Goal: Task Accomplishment & Management: Manage account settings

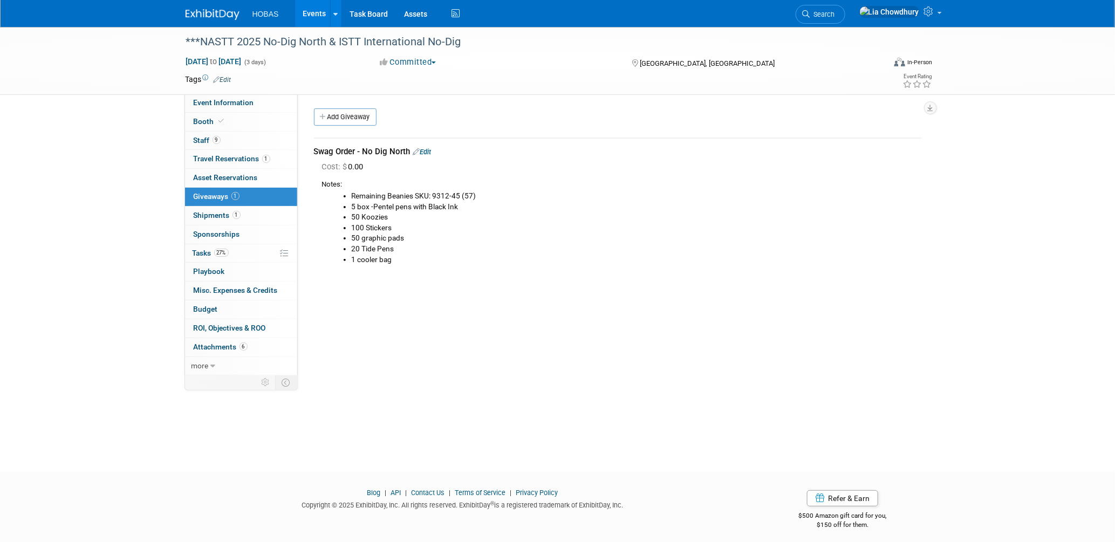
click at [315, 15] on link "Events" at bounding box center [314, 13] width 39 height 27
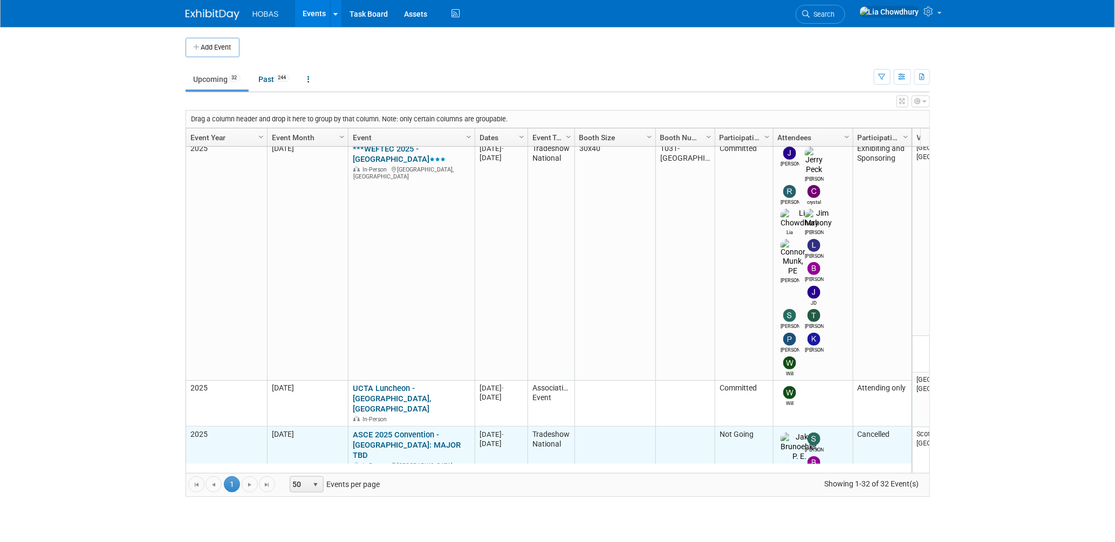
scroll to position [215, 0]
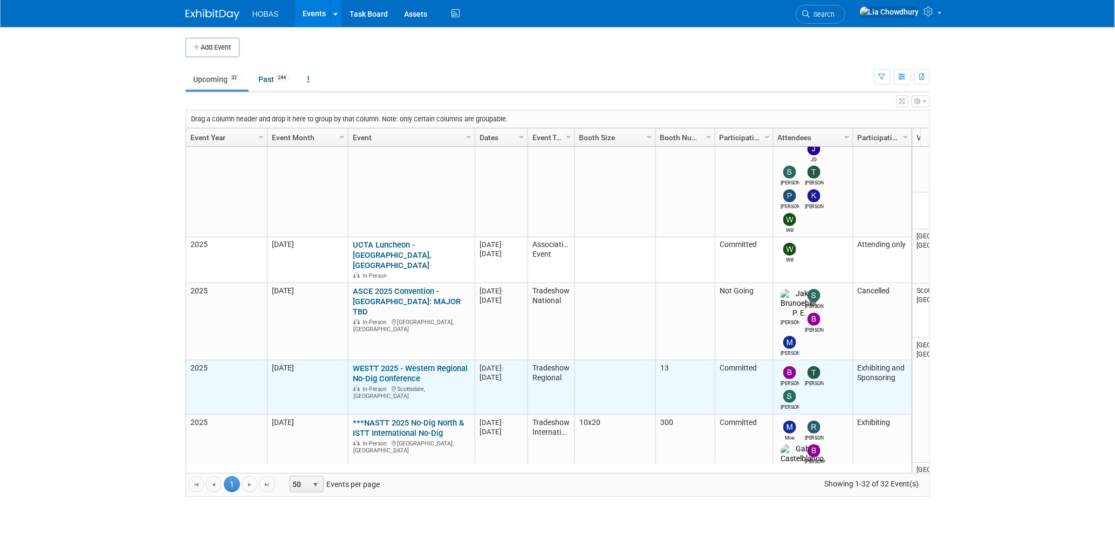
click at [375, 363] on link "WESTT 2025 - Western Regional No-Dig Conference" at bounding box center [410, 373] width 115 height 20
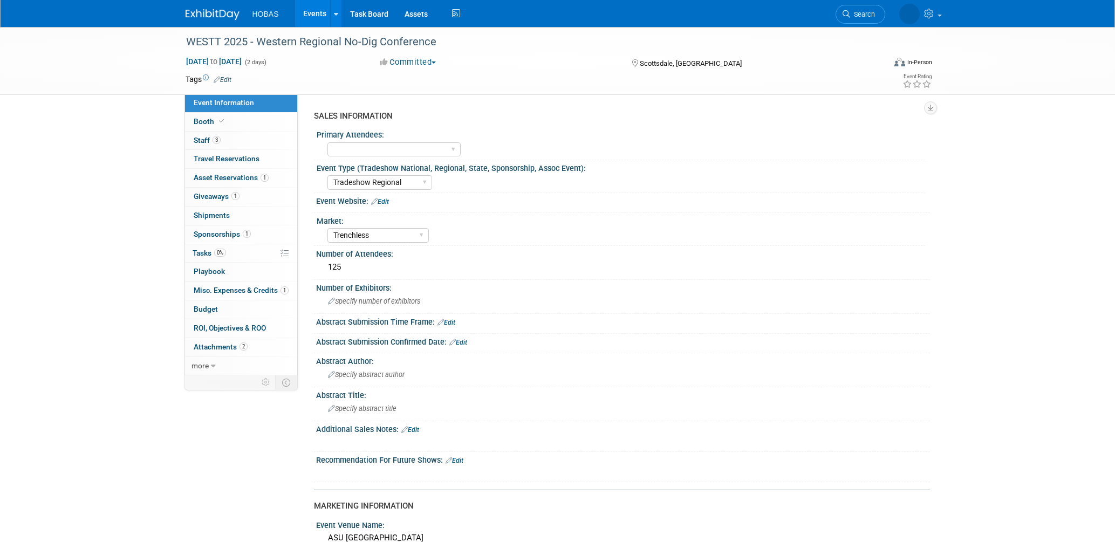
select select "Tradeshow Regional"
select select "Trenchless"
select select "Exhibiting and Sponsoring"
click at [214, 201] on span "Giveaways 1" at bounding box center [217, 196] width 46 height 9
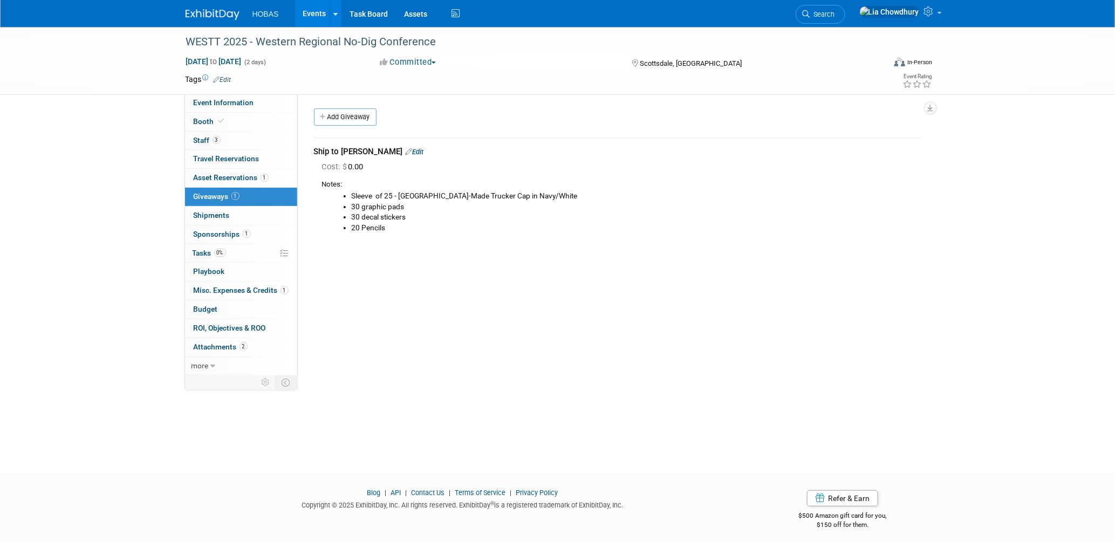
click at [406, 149] on link "Edit" at bounding box center [415, 152] width 18 height 8
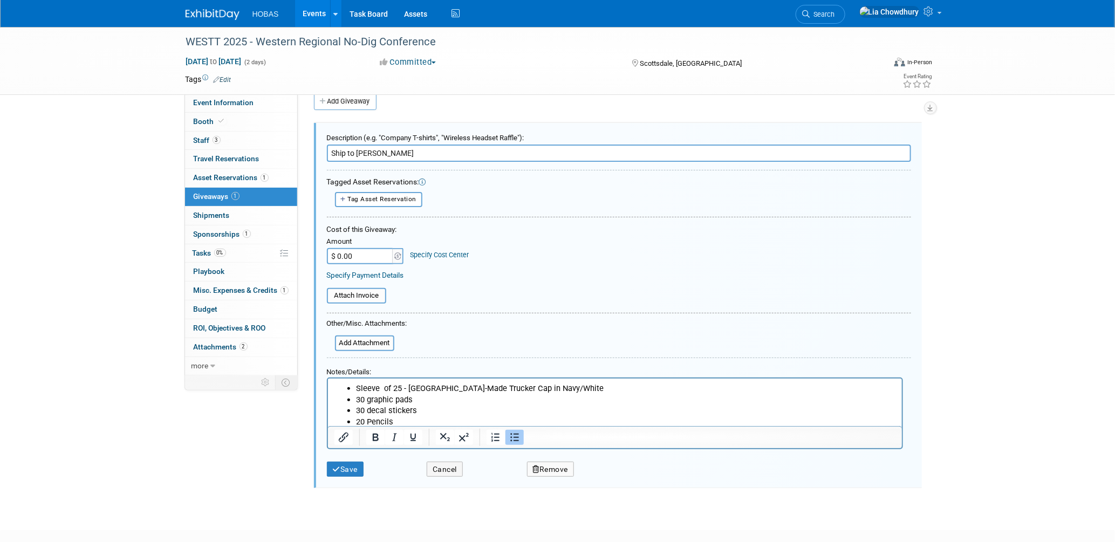
click at [356, 420] on li "20 Pencils" at bounding box center [625, 421] width 540 height 11
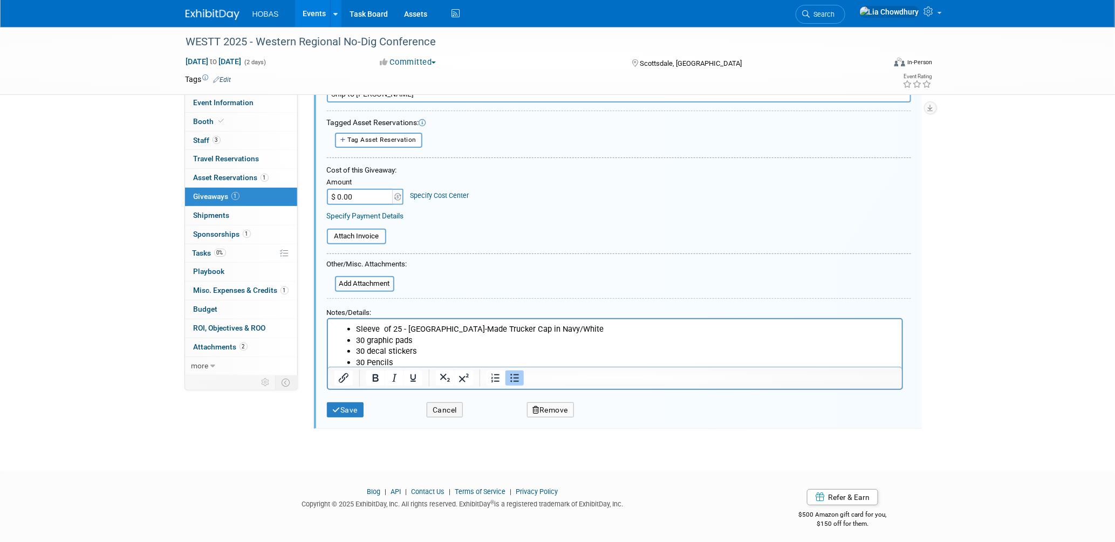
click at [354, 326] on ul "Sleeve of 25 - USA-Made Trucker Cap in Navy/White 30 graphic pads 30 decal stic…" at bounding box center [614, 345] width 561 height 44
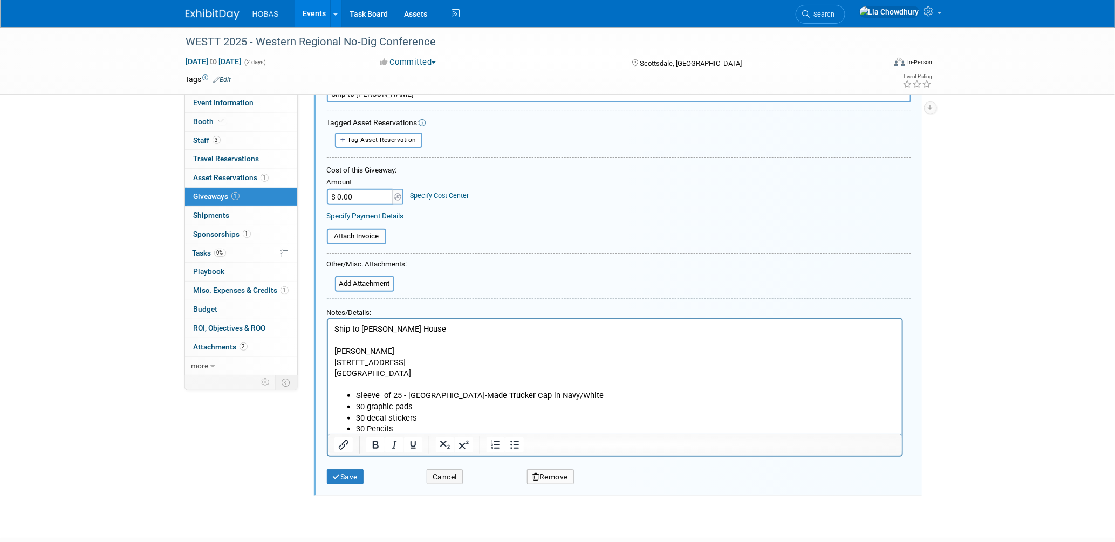
click at [447, 326] on p "Ship to Tom Furie's House" at bounding box center [614, 334] width 561 height 22
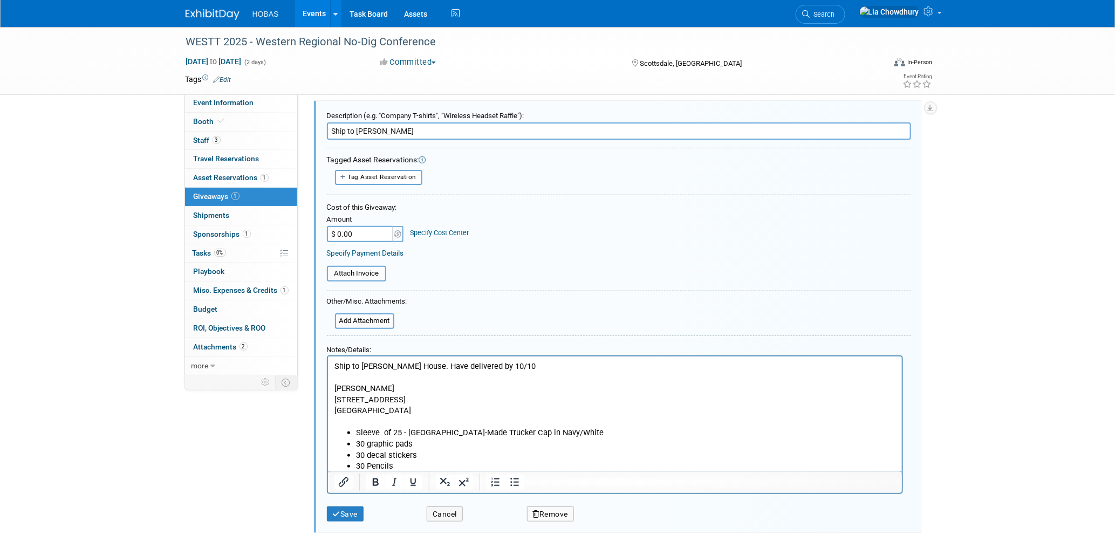
scroll to position [0, 0]
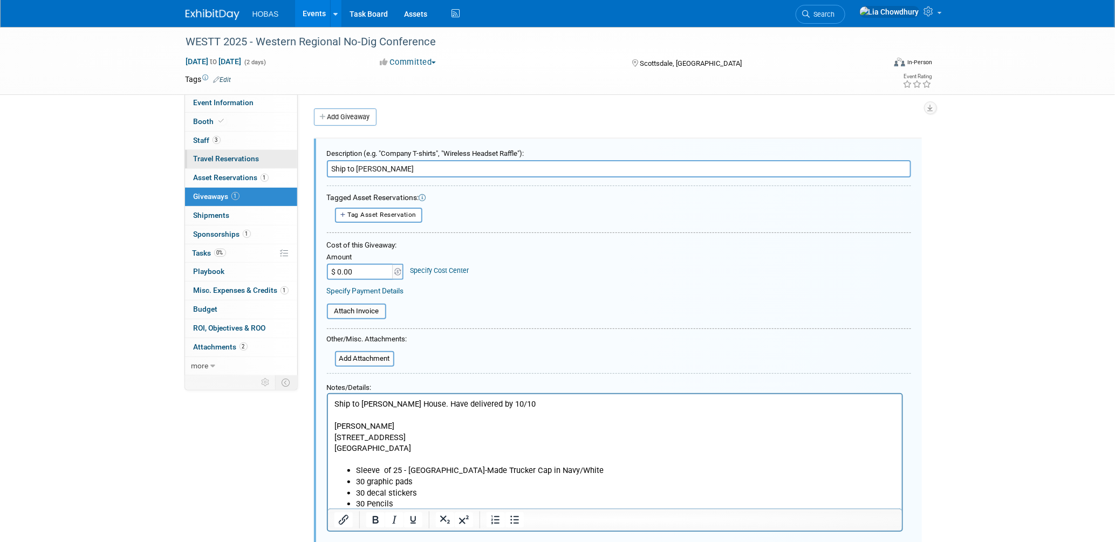
drag, startPoint x: 380, startPoint y: 168, endPoint x: 286, endPoint y: 167, distance: 93.8
click at [286, 167] on div "Event Information Event Info Booth Booth 3 Staff 3 Staff 0 Travel Reservations …" at bounding box center [557, 299] width 760 height 545
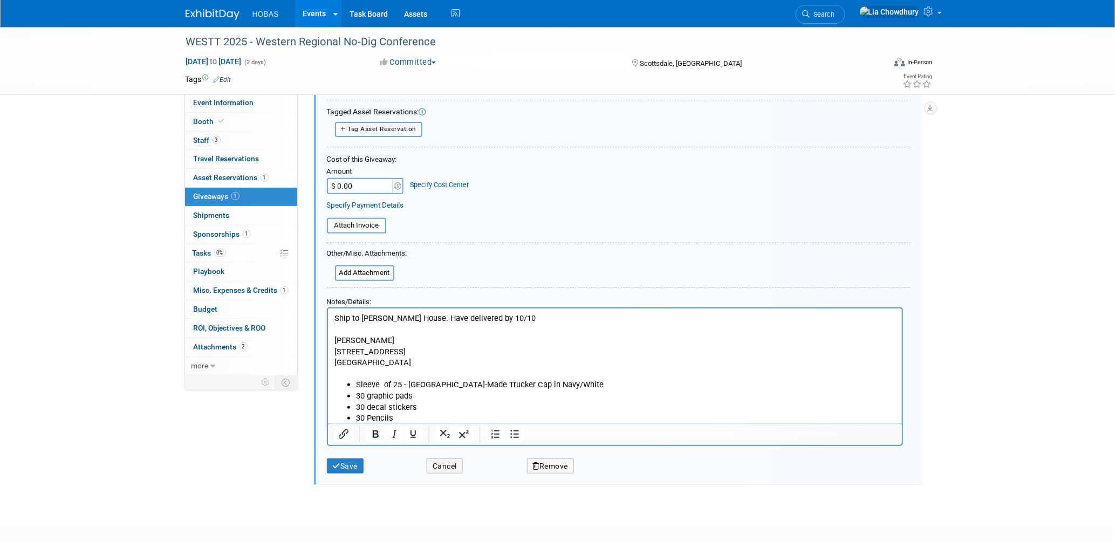
scroll to position [142, 0]
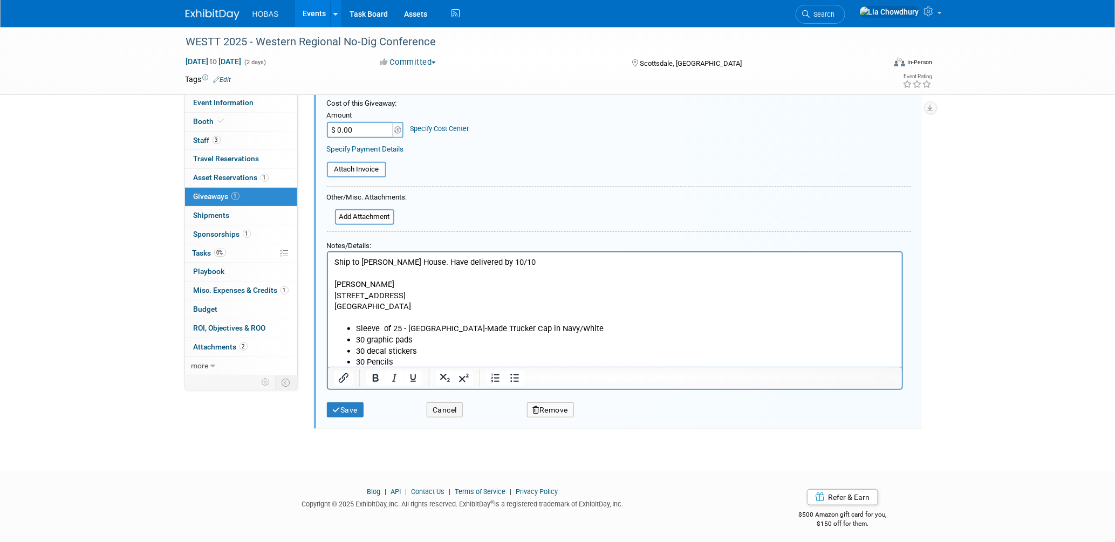
type input "Swag for WESTT 2025 - Ship to [PERSON_NAME] delivery by 10/10"
click at [526, 262] on p "Ship to Tom Furie's House. Have delivered by 10/10" at bounding box center [614, 267] width 561 height 22
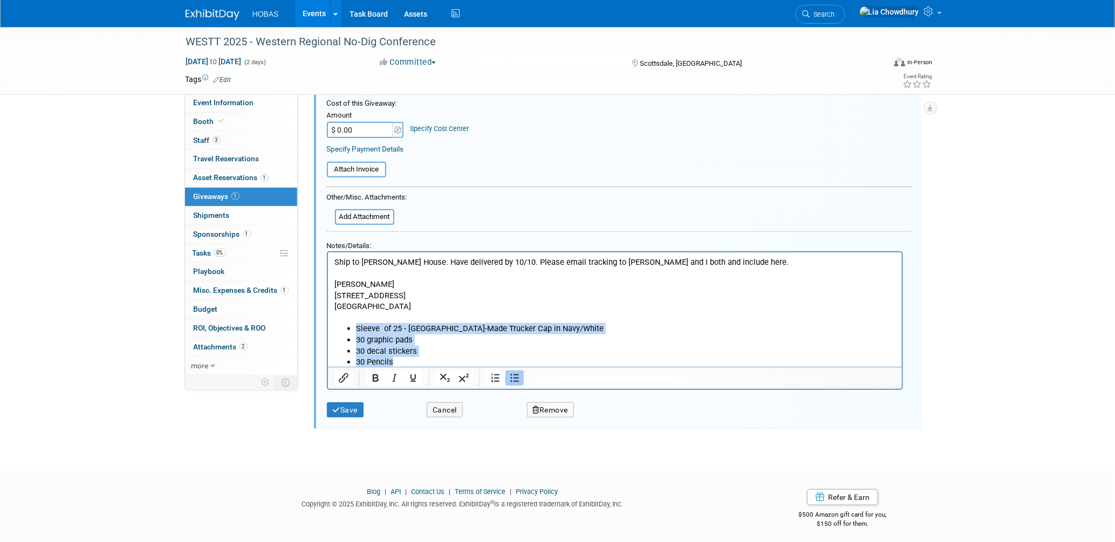
drag, startPoint x: 406, startPoint y: 362, endPoint x: 329, endPoint y: 334, distance: 81.5
click at [329, 334] on html "Ship to Tom Furie's House. Have delivered by 10/10. Please email tracking to To…" at bounding box center [614, 309] width 574 height 115
click at [489, 372] on icon "Numbered list" at bounding box center [495, 378] width 13 height 13
click at [479, 344] on li "30 graphic pads" at bounding box center [625, 339] width 540 height 11
click at [517, 374] on icon "Bullet list" at bounding box center [513, 378] width 13 height 13
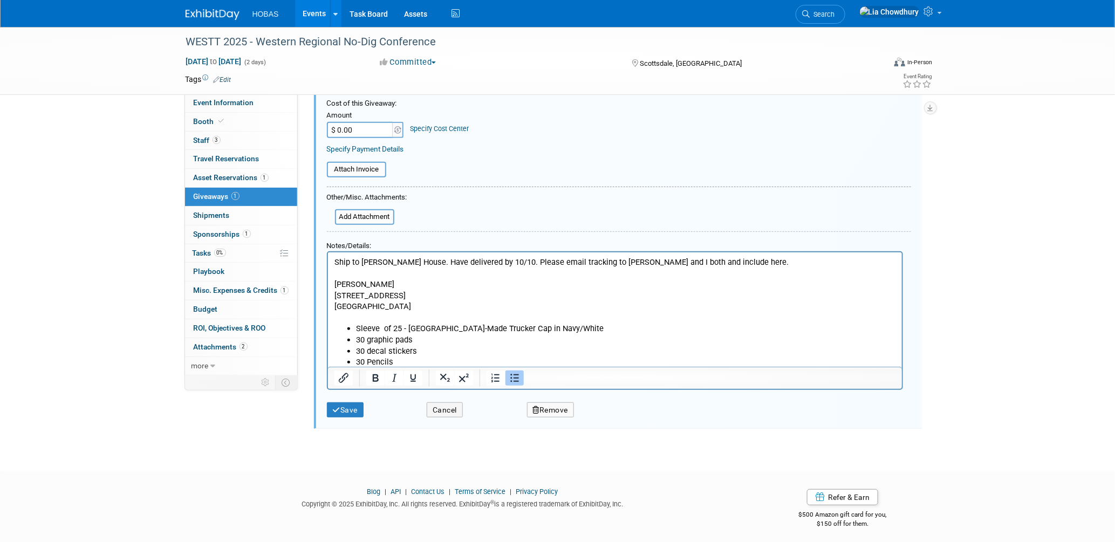
click at [533, 288] on p "[PERSON_NAME]" at bounding box center [614, 283] width 561 height 11
click at [358, 259] on p "Ship to Tom Furie's House. Have delivered by 10/10. Please email tracking to To…" at bounding box center [614, 267] width 561 height 22
click at [427, 260] on p "Ship to: Tom Furie's House. Have delivered by 10/10. Please email tracking to T…" at bounding box center [614, 267] width 561 height 22
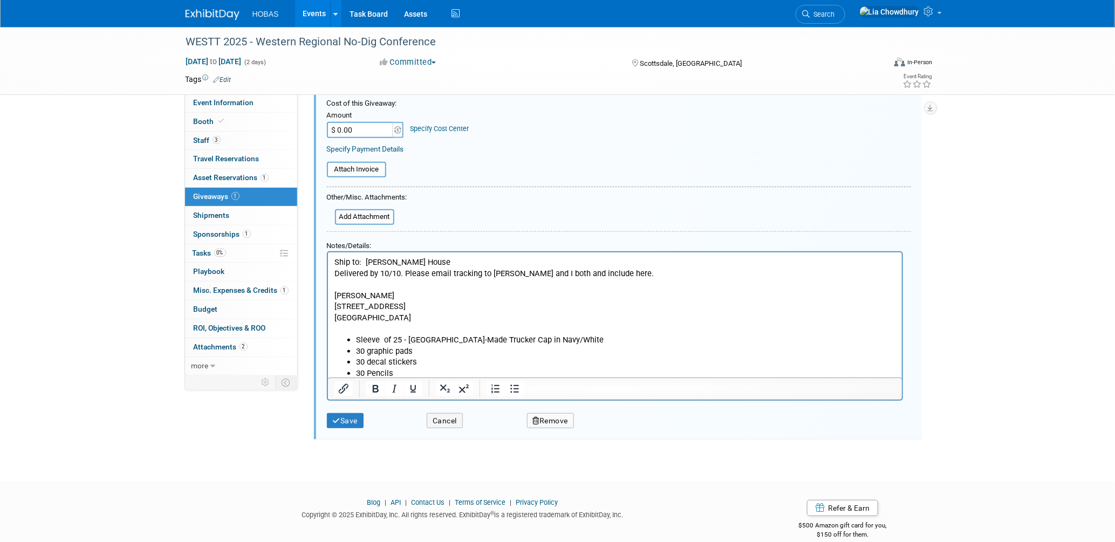
click at [357, 272] on p "Delivered by 10/10. Please email tracking to Tom and I both and include here." at bounding box center [614, 278] width 561 height 22
click at [370, 273] on p "Deliver by 10/10. Please email tracking to Tom and I both and include here." at bounding box center [614, 278] width 561 height 22
click at [394, 272] on p "Deliver by:10/10. Please email tracking to Tom and I both and include here." at bounding box center [614, 278] width 561 height 22
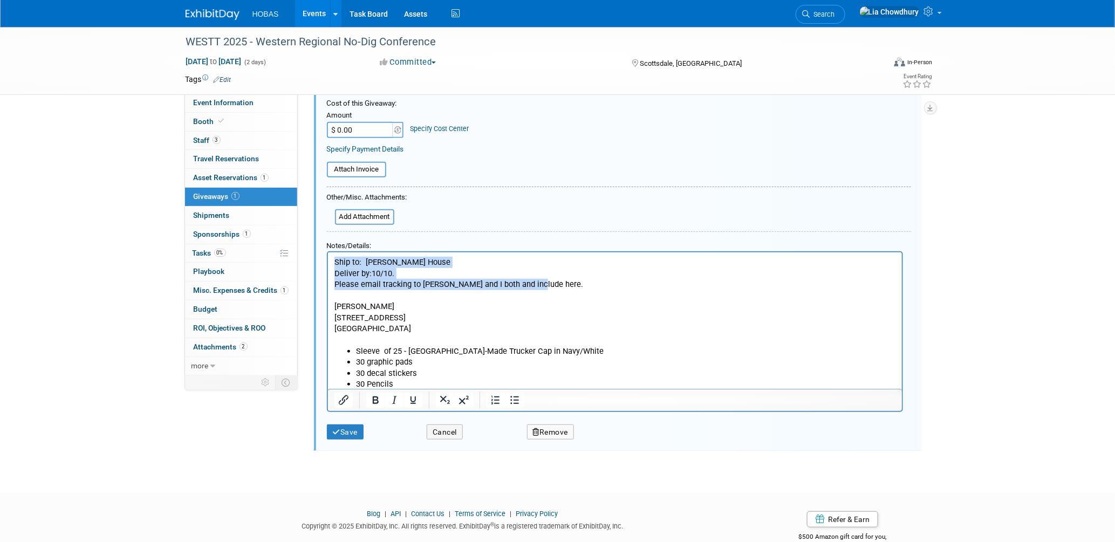
drag, startPoint x: 538, startPoint y: 283, endPoint x: 650, endPoint y: 513, distance: 256.4
click at [327, 260] on html "Ship to: Tom Furie's House Deliver by:10/10. Please email tracking to Tom and I…" at bounding box center [614, 321] width 574 height 138
click at [514, 394] on icon "Bullet list" at bounding box center [513, 400] width 13 height 13
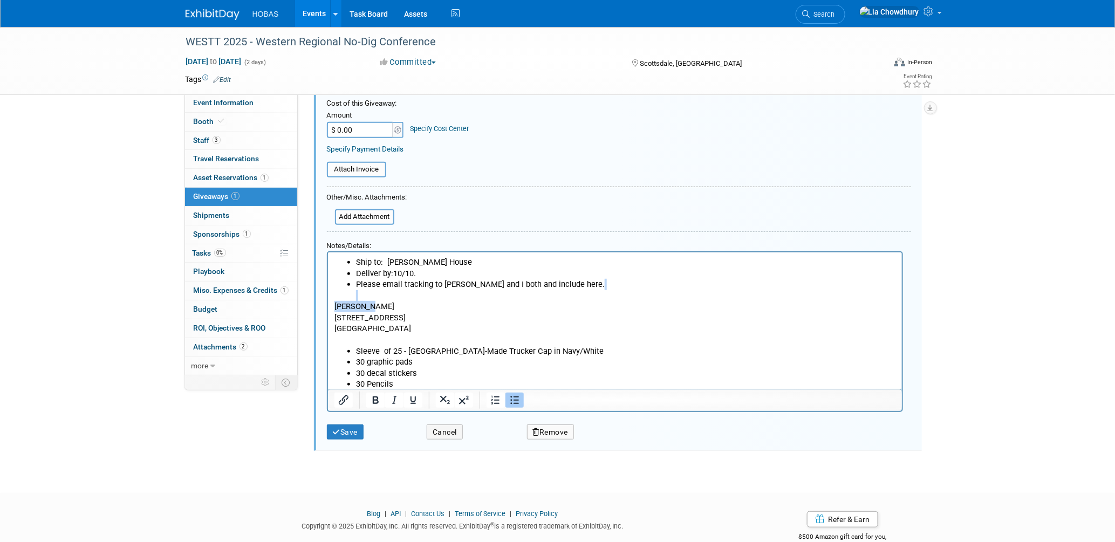
drag, startPoint x: 388, startPoint y: 308, endPoint x: 629, endPoint y: 544, distance: 337.1
click at [327, 297] on html "Ship to: Tom Furie's House Deliver by:10/10. Please email tracking to Tom and I…" at bounding box center [614, 321] width 574 height 138
click at [399, 313] on p "15027 N. 48th pl" at bounding box center [614, 317] width 561 height 11
drag, startPoint x: 421, startPoint y: 326, endPoint x: 649, endPoint y: 555, distance: 323.4
click at [327, 308] on html "Ship to: Tom Furie's House Deliver by:10/10. Please email tracking to Tom and I…" at bounding box center [614, 321] width 574 height 138
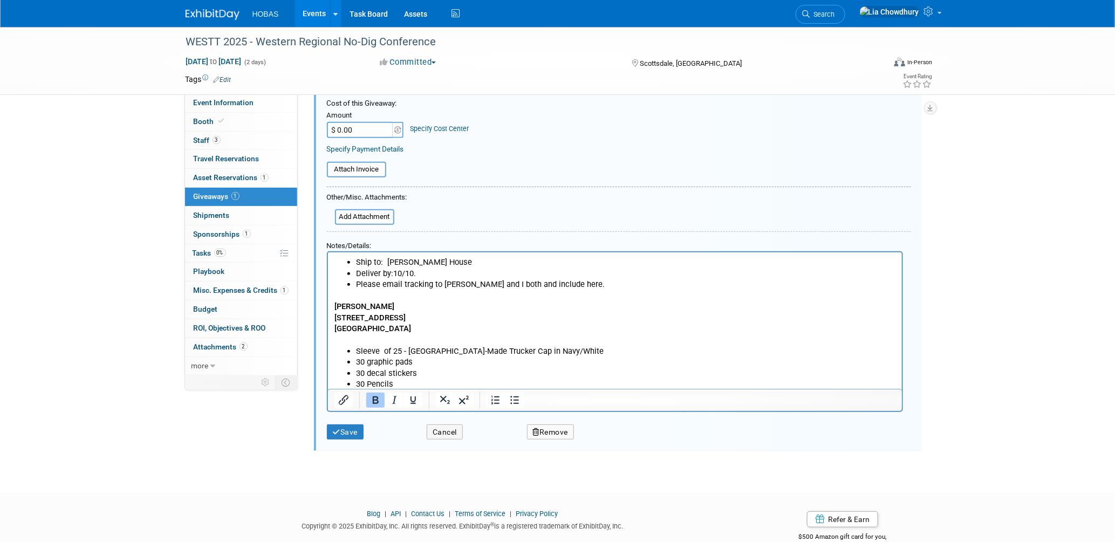
click at [441, 312] on p "15027 N. 48th pl" at bounding box center [614, 317] width 561 height 11
click at [614, 319] on p "15027 N. 48th pl" at bounding box center [614, 317] width 561 height 11
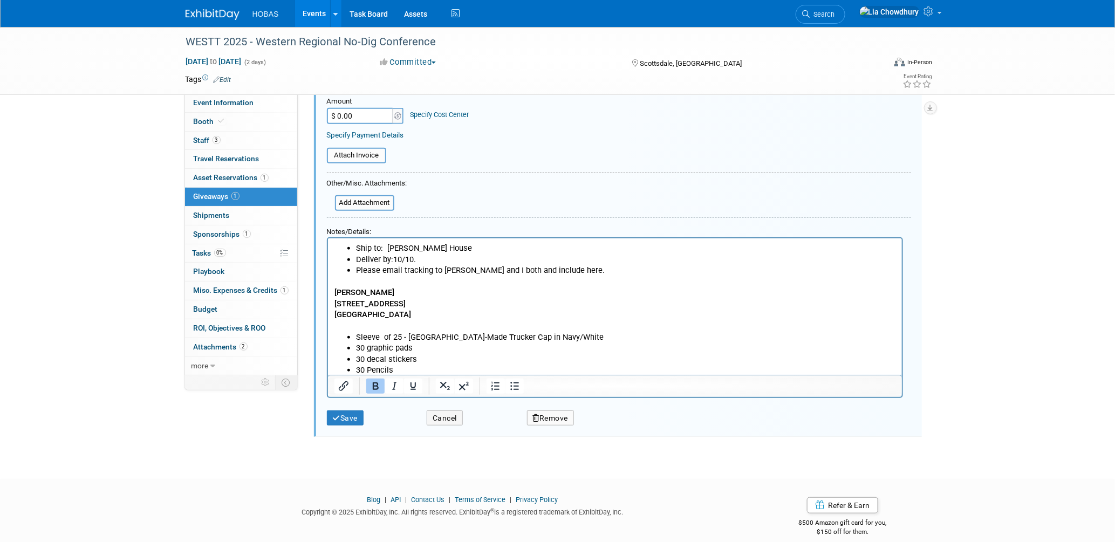
scroll to position [163, 0]
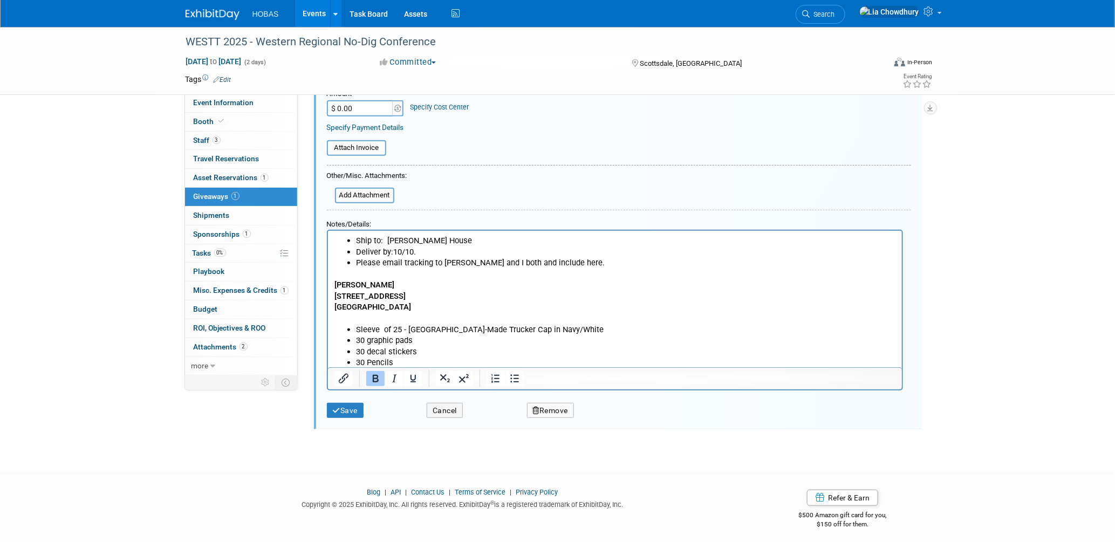
click at [464, 303] on p "[GEOGRAPHIC_DATA]" at bounding box center [614, 306] width 561 height 11
drag, startPoint x: 386, startPoint y: 298, endPoint x: 395, endPoint y: 299, distance: 8.7
click at [395, 299] on p "15027 N. 48th pl" at bounding box center [614, 295] width 561 height 11
click at [356, 403] on button "Save" at bounding box center [345, 411] width 37 height 16
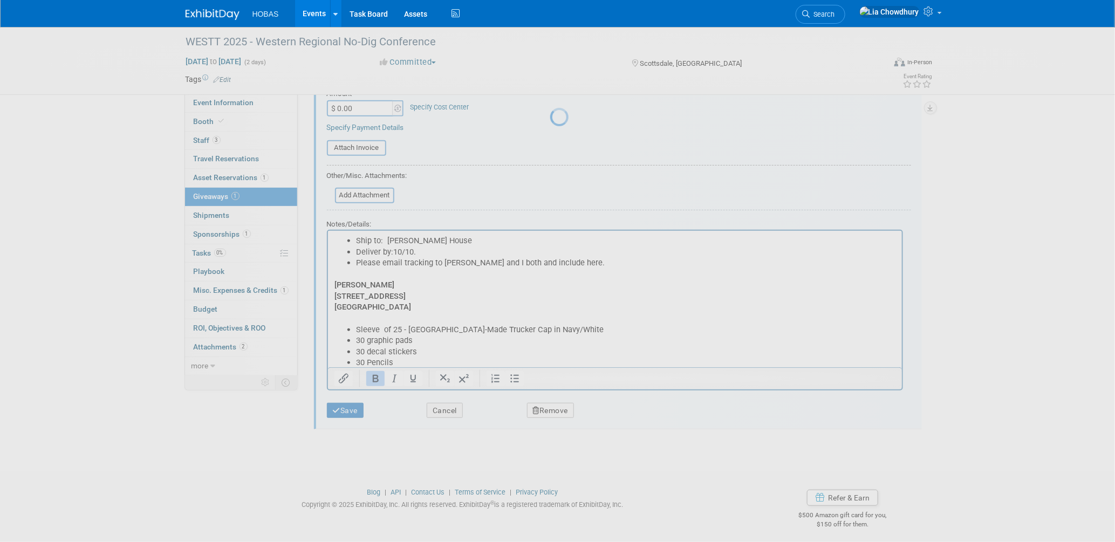
scroll to position [5, 0]
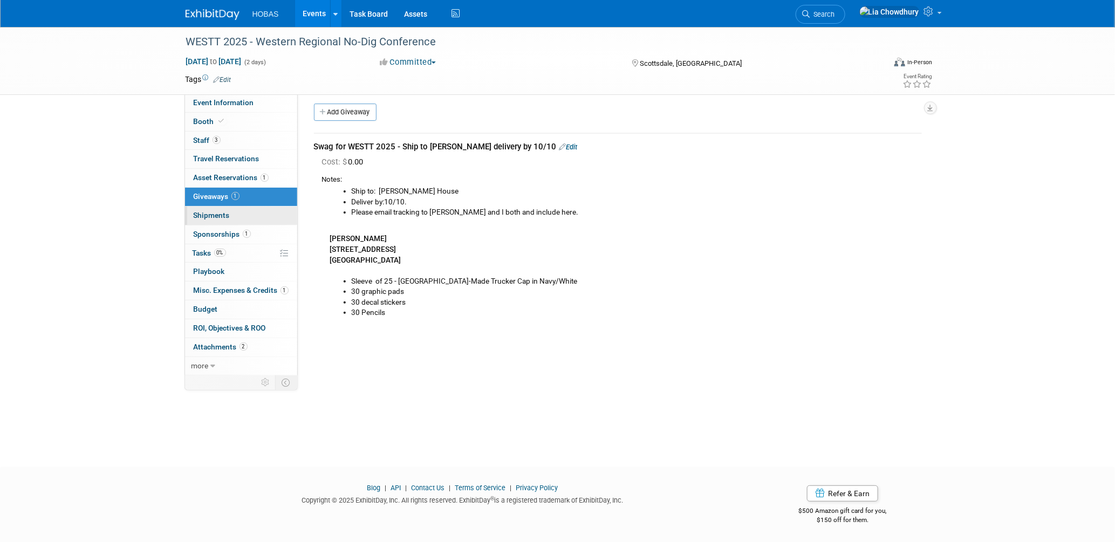
click at [206, 216] on span "Shipments 0" at bounding box center [212, 215] width 36 height 9
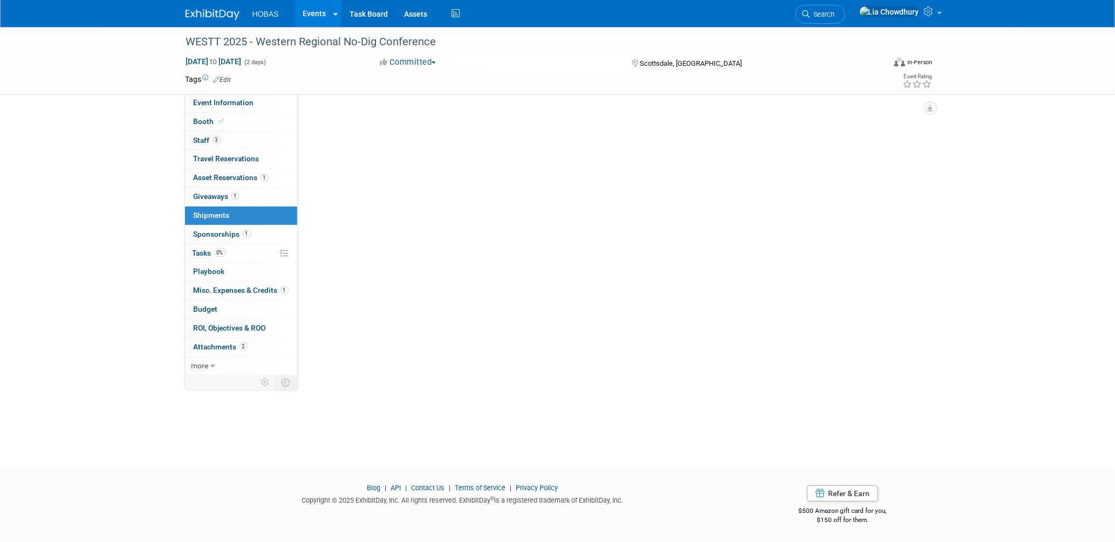
scroll to position [0, 0]
click at [331, 116] on link "Add a Shipment" at bounding box center [347, 116] width 67 height 17
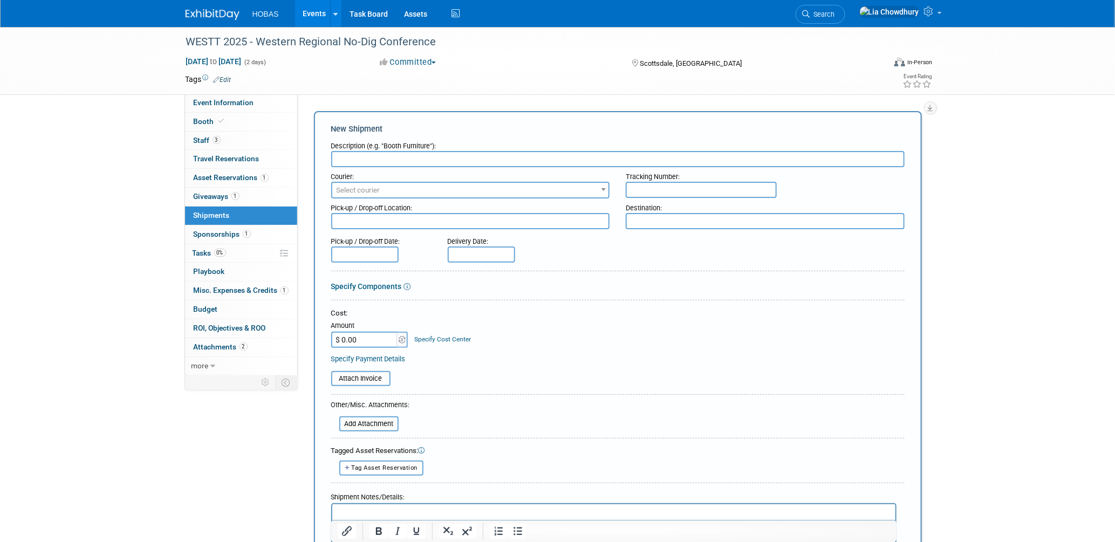
type input "B"
type input "WESTT 2025 Booth - Ship to Tom"
click at [384, 183] on span "Select courier" at bounding box center [470, 190] width 277 height 15
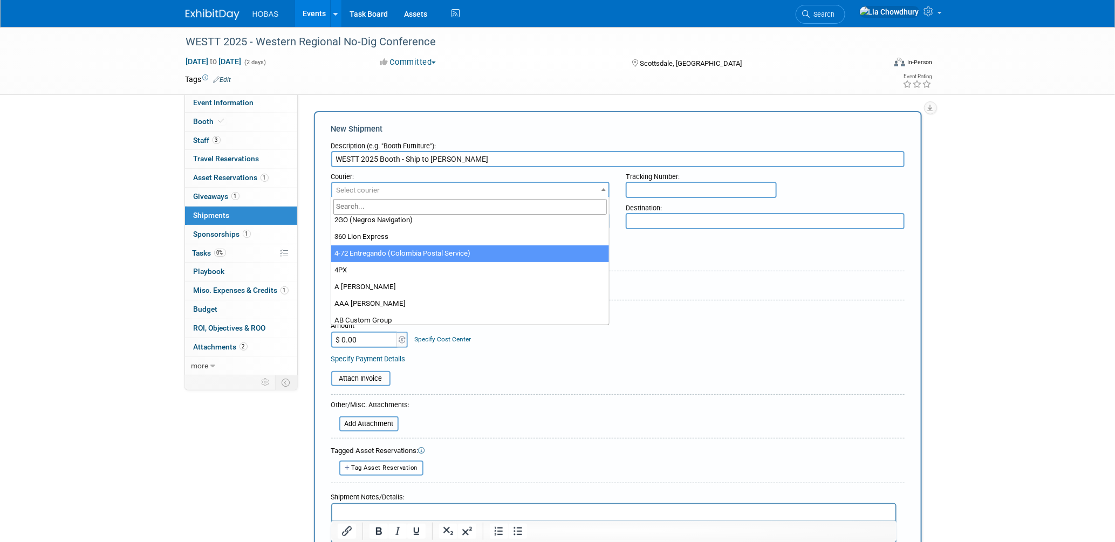
scroll to position [60, 0]
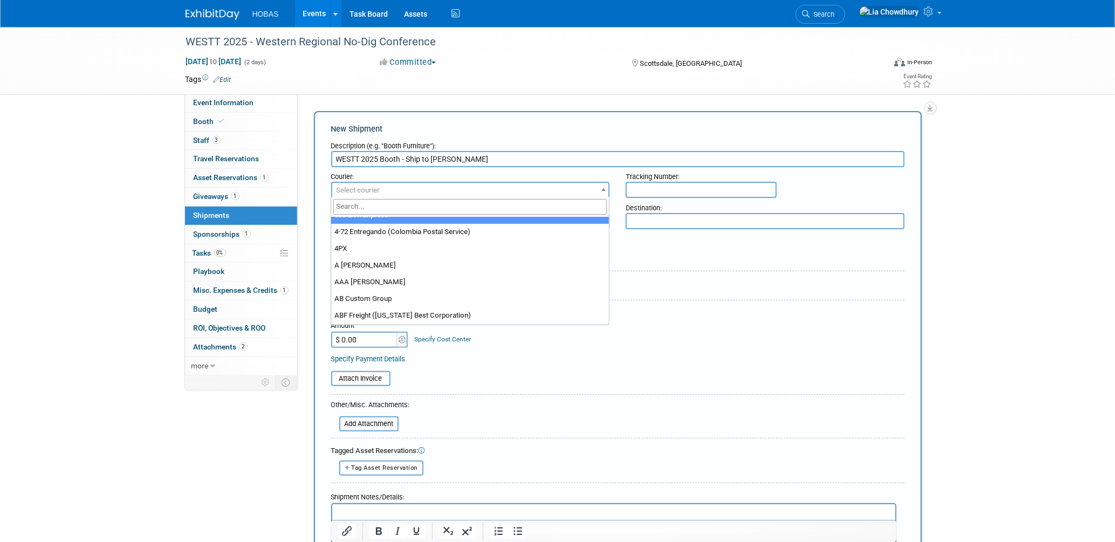
type input "t"
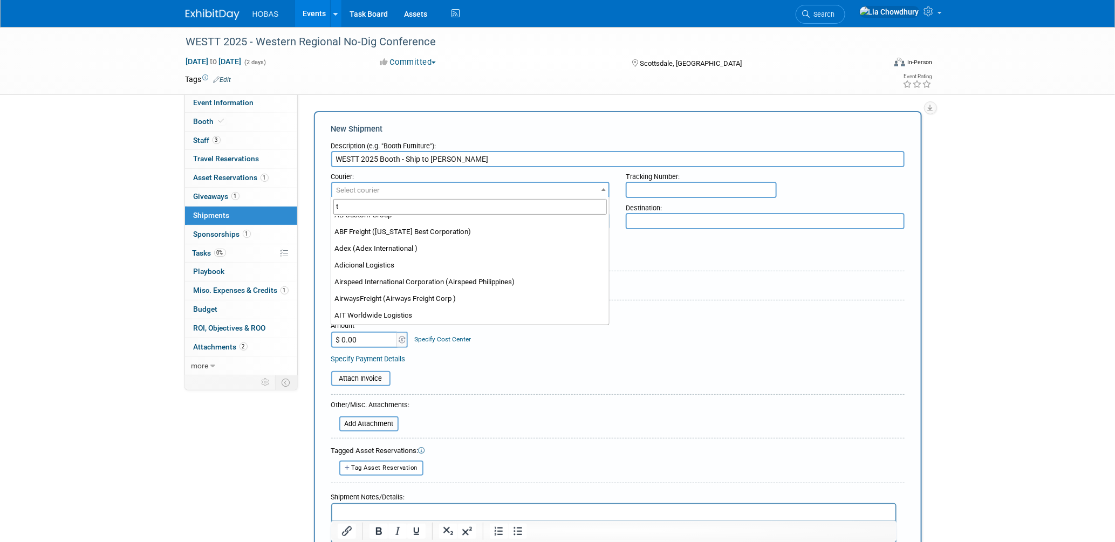
scroll to position [0, 0]
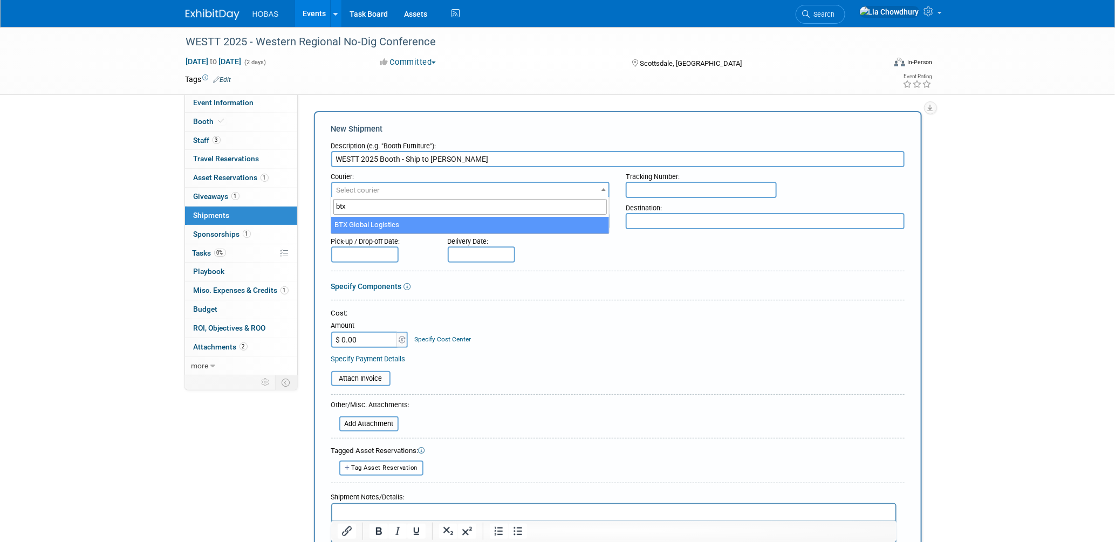
type input "btx"
select select "573"
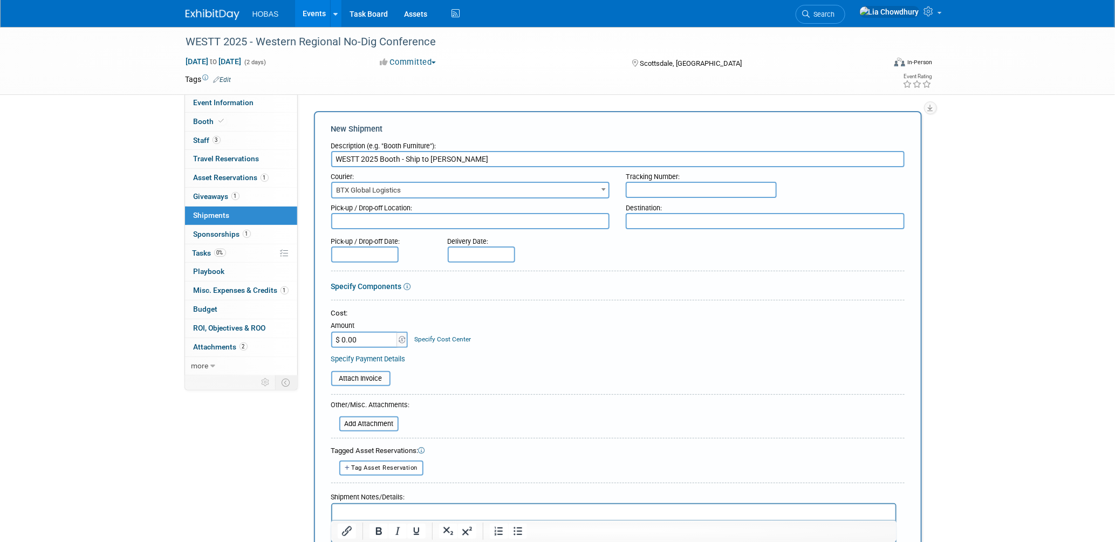
click at [396, 221] on textarea at bounding box center [470, 221] width 279 height 16
type textarea "LSE"
click at [664, 214] on textarea at bounding box center [765, 221] width 279 height 16
click at [642, 229] on div at bounding box center [617, 230] width 573 height 3
click at [642, 218] on textarea at bounding box center [765, 221] width 279 height 16
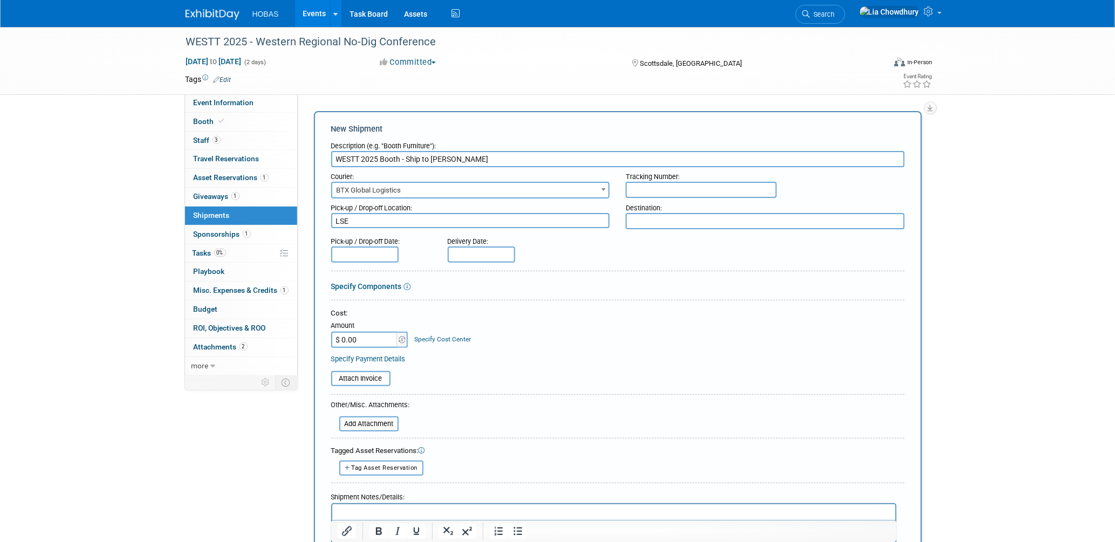
paste textarea "Tom Furie 15027 N. 48th Pl. Scottsdale, AZ 85254"
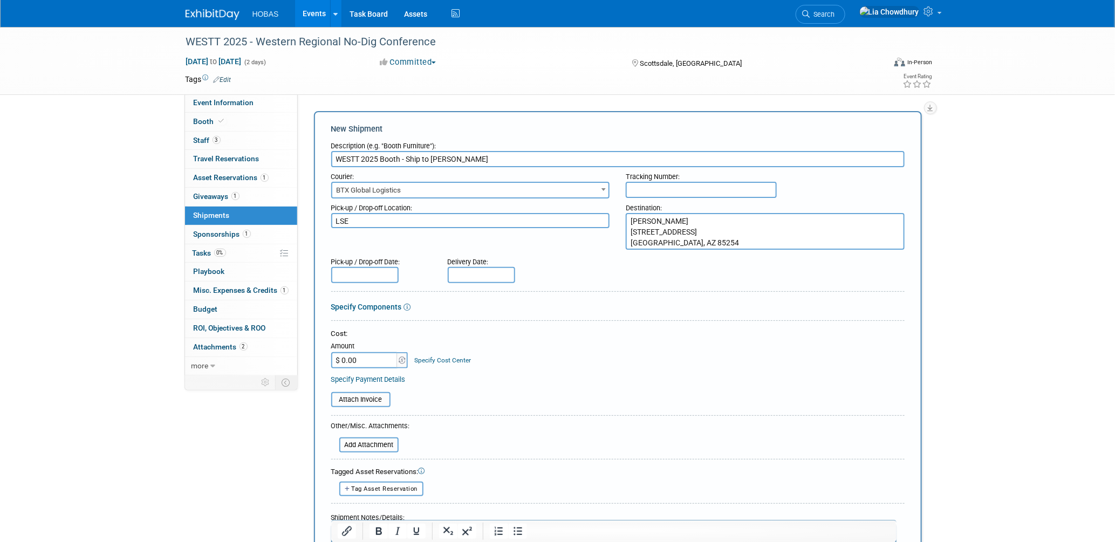
click at [630, 216] on textarea "Tom Furie 15027 N. 48th Pl. Scottsdale, AZ 85254" at bounding box center [765, 231] width 279 height 37
type textarea "Tom Furie 15027 N. 48th Pl. Scottsdale, AZ 85254"
click at [457, 273] on input "text" at bounding box center [481, 275] width 67 height 16
click at [578, 347] on span "10" at bounding box center [577, 348] width 21 height 21
type input "Oct 10, 2025"
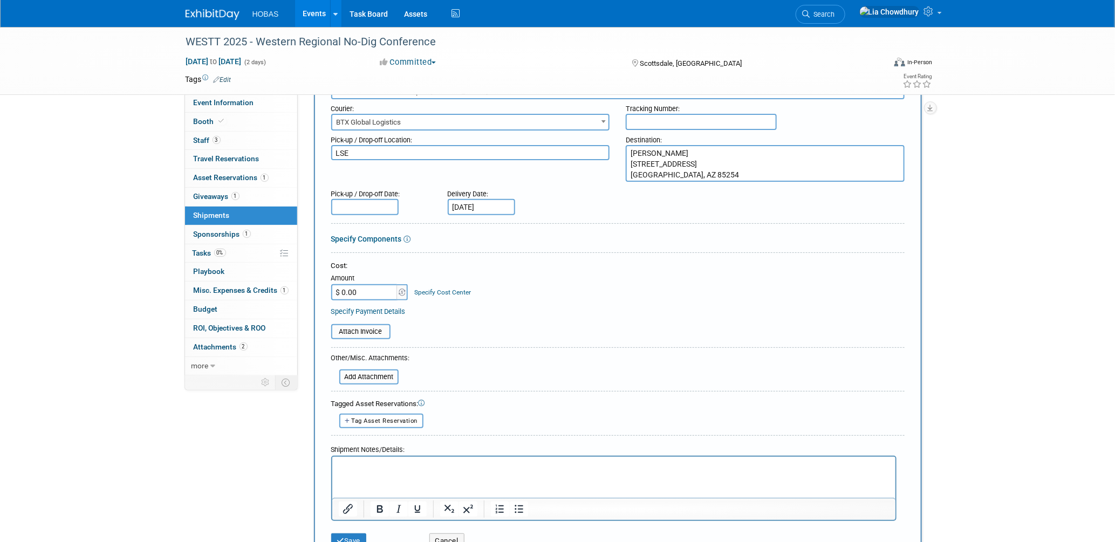
scroll to position [180, 0]
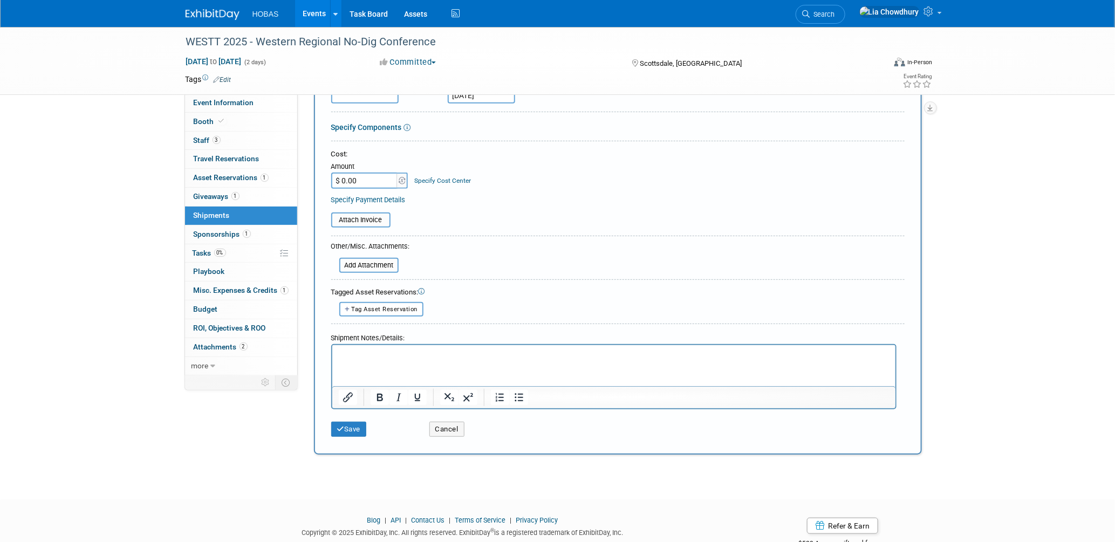
click at [379, 353] on p "Rich Text Area. Press ALT-0 for help." at bounding box center [613, 354] width 551 height 11
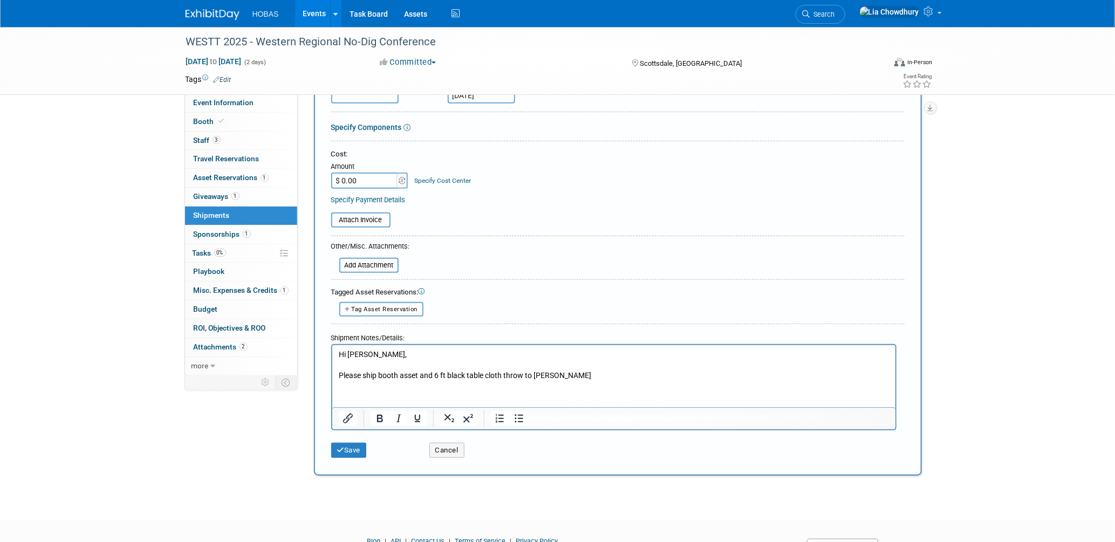
click at [418, 373] on p "Please ship booth asset and 6 ft black table cloth throw to Tom" at bounding box center [613, 375] width 551 height 11
click at [572, 374] on p "Please ship booth assets and 6 ft black table cloth throw to Tom" at bounding box center [613, 375] width 551 height 11
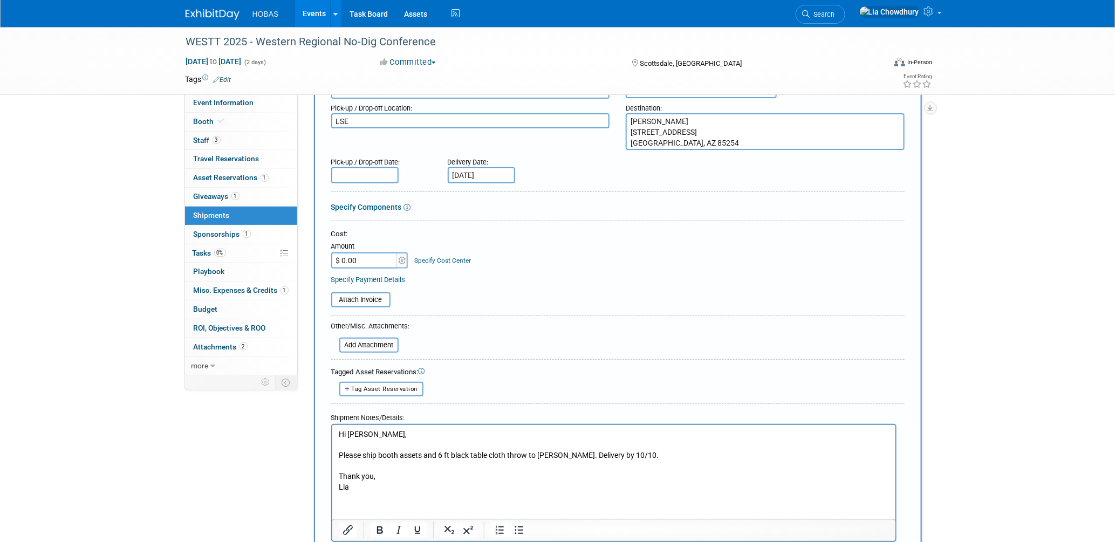
scroll to position [259, 0]
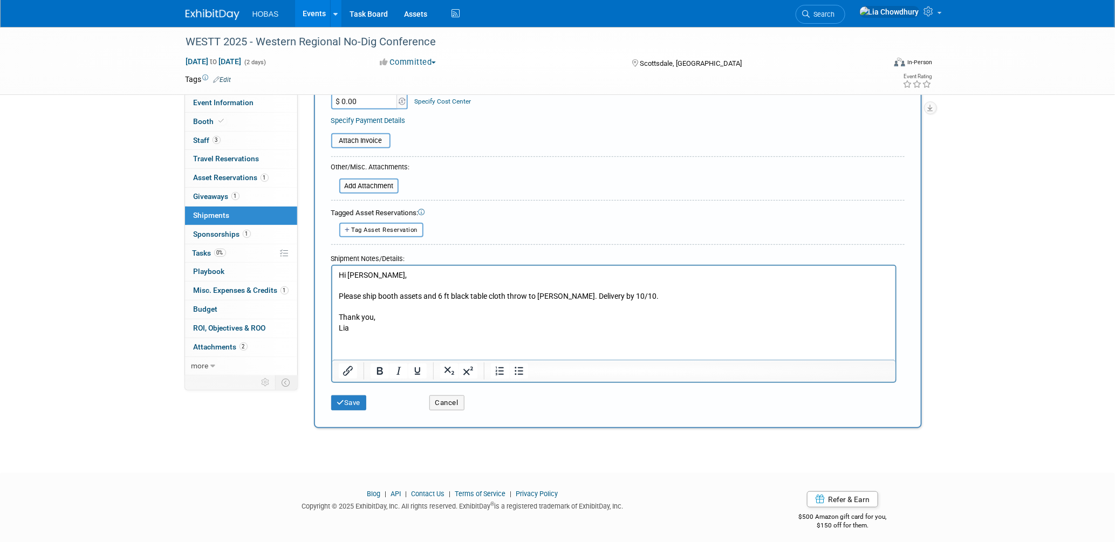
click at [383, 294] on p "Please ship booth assets and 6 ft black table cloth throw to Tom. Delivery by 1…" at bounding box center [613, 296] width 551 height 11
click at [380, 295] on p "Please ship booth assets and 6 ft black table cloth throw to Tom. Delivery by 1…" at bounding box center [613, 296] width 551 height 11
click at [420, 294] on p "Please ship booth assets and 6 ft black table cloth throw to Tom. Delivery by 1…" at bounding box center [613, 296] width 551 height 11
drag, startPoint x: 380, startPoint y: 296, endPoint x: 633, endPoint y: 298, distance: 252.4
click at [633, 298] on p "Please ship booth assets and 6 ft black table cloth throw to Tom. Delivery by 1…" at bounding box center [613, 296] width 551 height 11
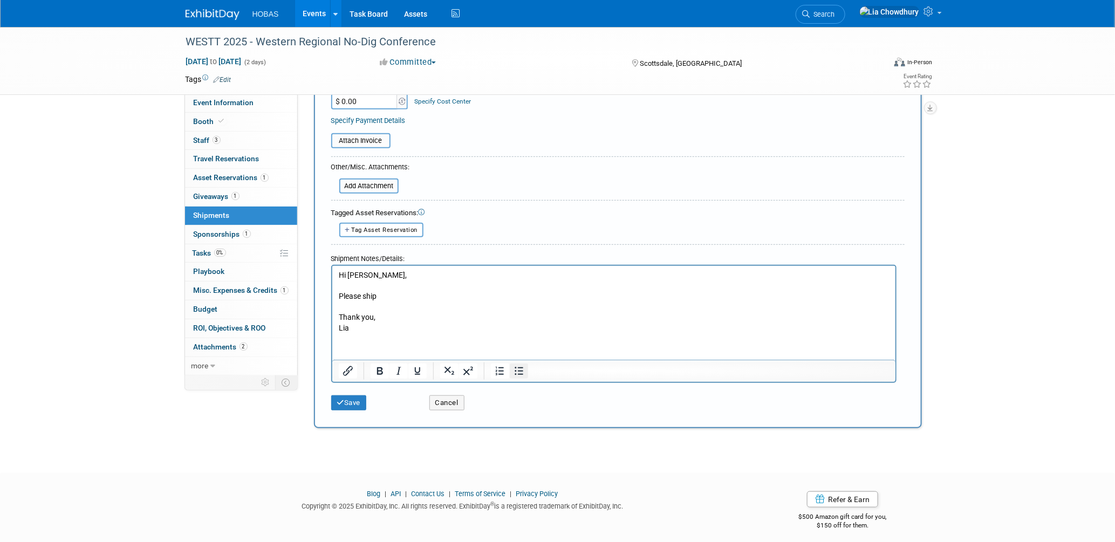
click at [519, 367] on icon "Bullet list" at bounding box center [518, 371] width 9 height 8
click at [523, 365] on icon "Bullet list" at bounding box center [518, 371] width 13 height 13
click at [354, 307] on p "Rich Text Area. Press ALT-0 for help." at bounding box center [613, 306] width 551 height 11
click at [524, 363] on button "Bullet list" at bounding box center [518, 370] width 18 height 15
click at [402, 305] on li "booth assets and 6 ft black table cloth throw to Tom. Delivery by 10/10." at bounding box center [624, 306] width 529 height 11
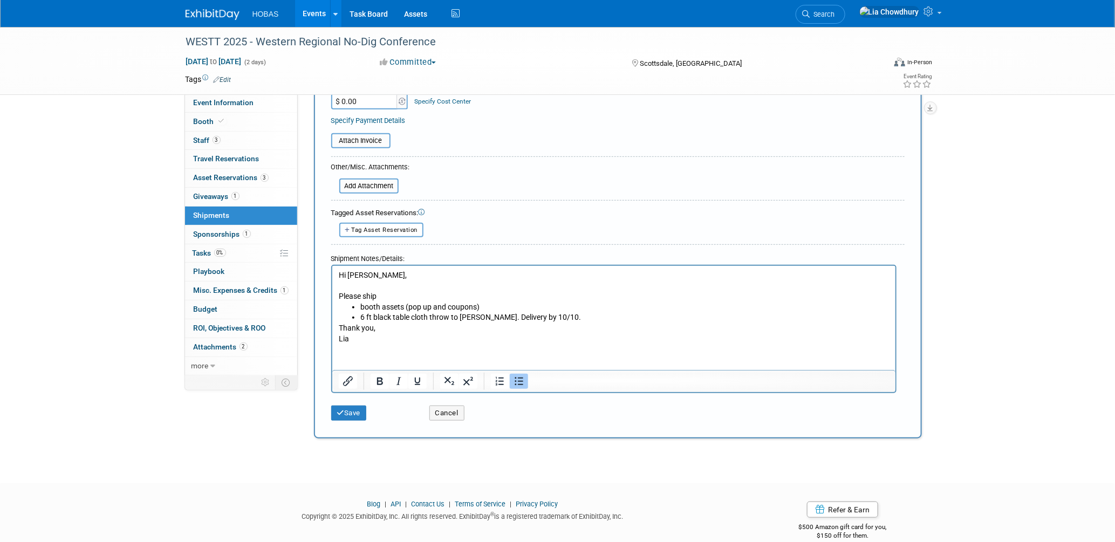
click at [386, 317] on li "6 ft black table cloth throw to Tom. Delivery by 10/10." at bounding box center [624, 317] width 529 height 11
click at [392, 317] on li "6 ft black table cloth throw to Tom. Delivery by 10/10." at bounding box center [624, 317] width 529 height 11
click at [451, 315] on li "6 ft black-table cloth throw to Tom. Delivery by 10/10." at bounding box center [624, 317] width 529 height 11
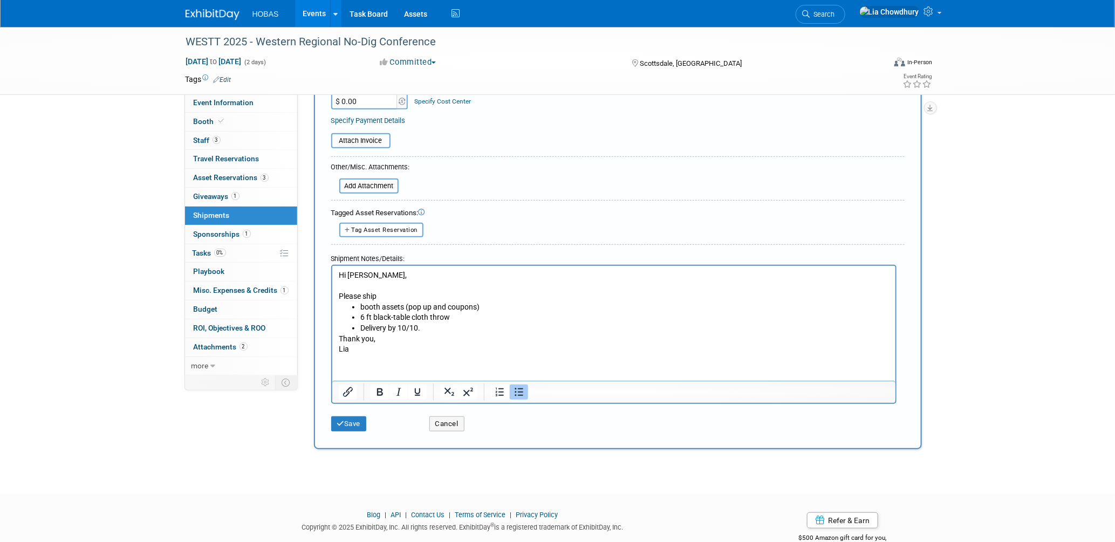
click at [450, 325] on li "Delivery by 10/10." at bounding box center [624, 327] width 529 height 11
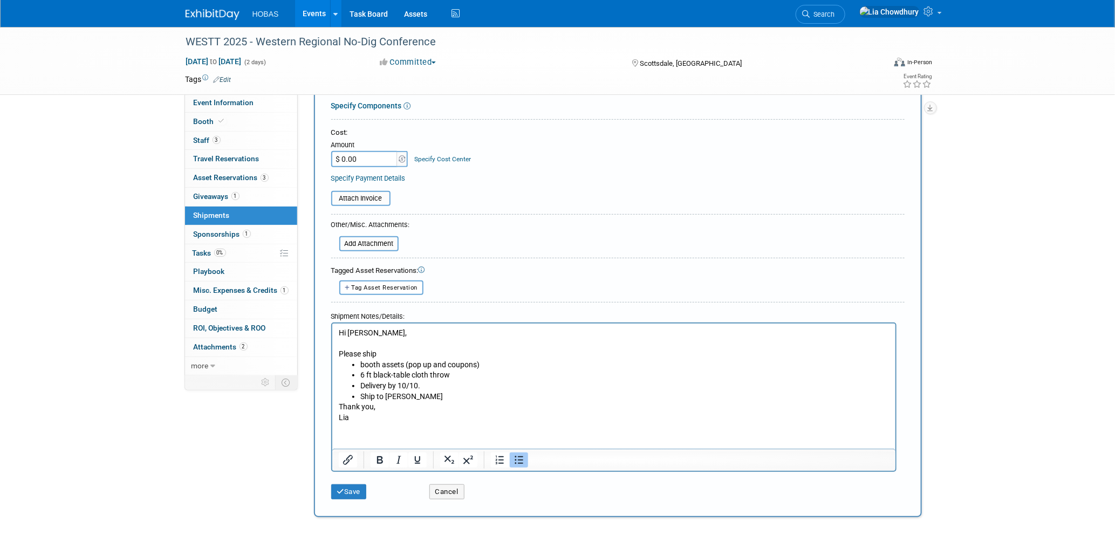
scroll to position [139, 0]
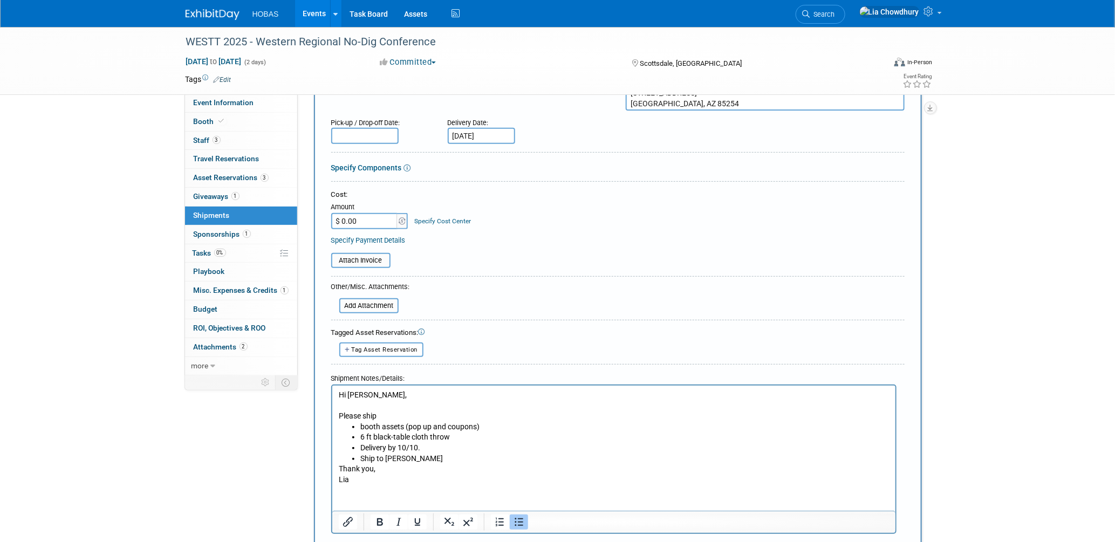
click at [338, 466] on p "Thank you," at bounding box center [613, 468] width 551 height 11
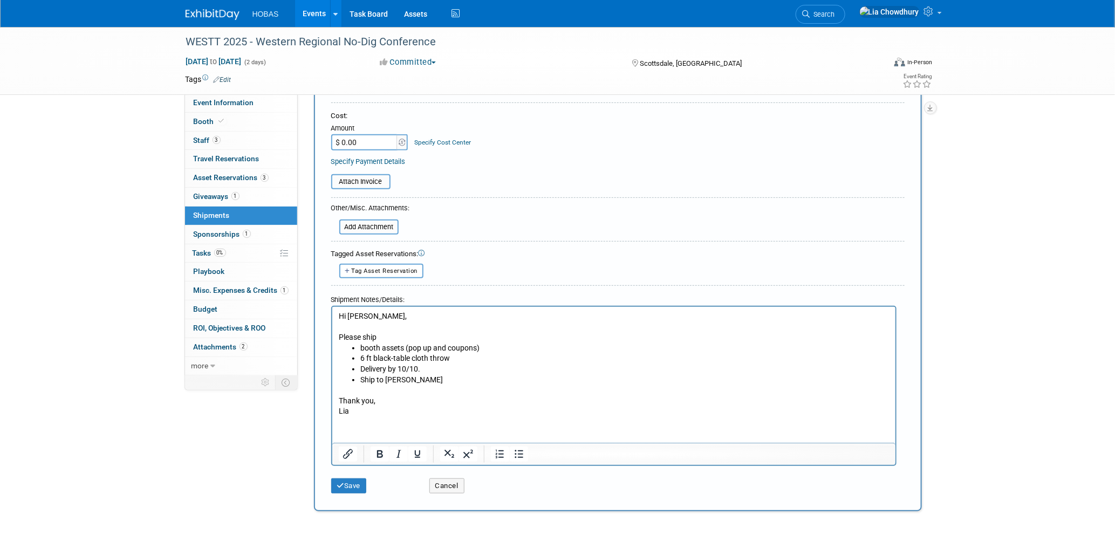
scroll to position [299, 0]
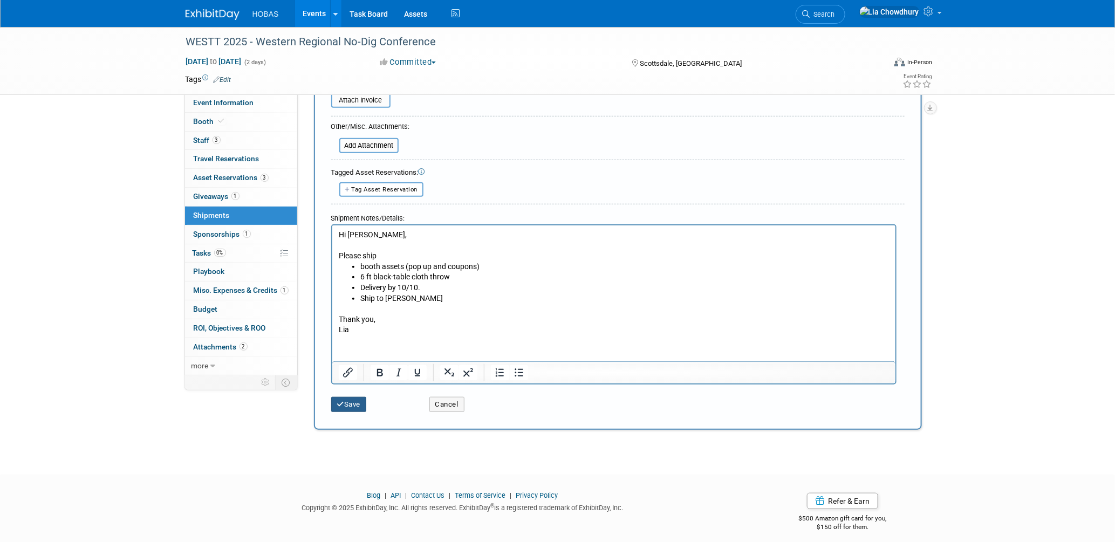
click at [350, 397] on button "Save" at bounding box center [349, 404] width 36 height 15
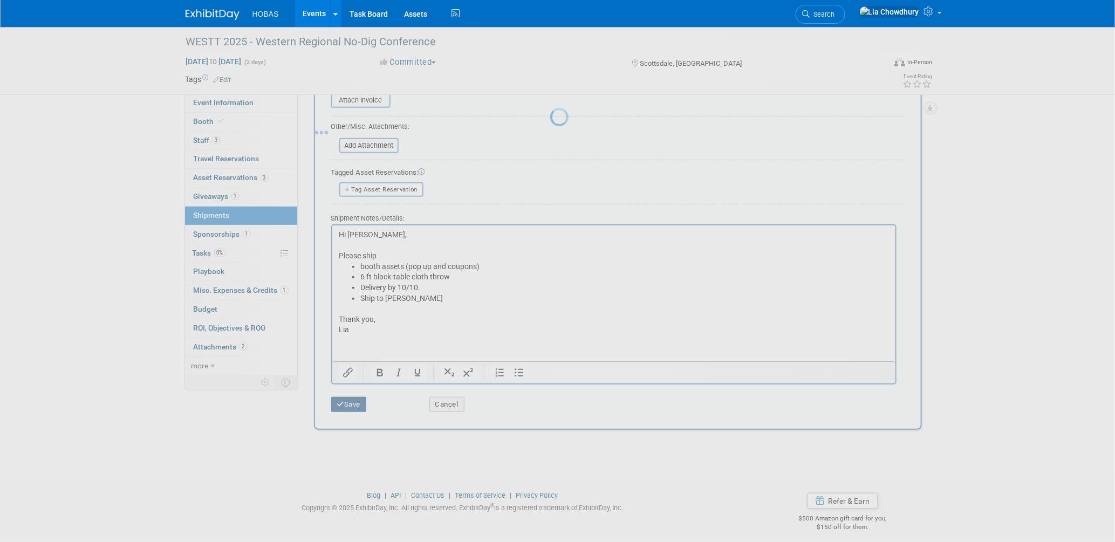
scroll to position [5, 0]
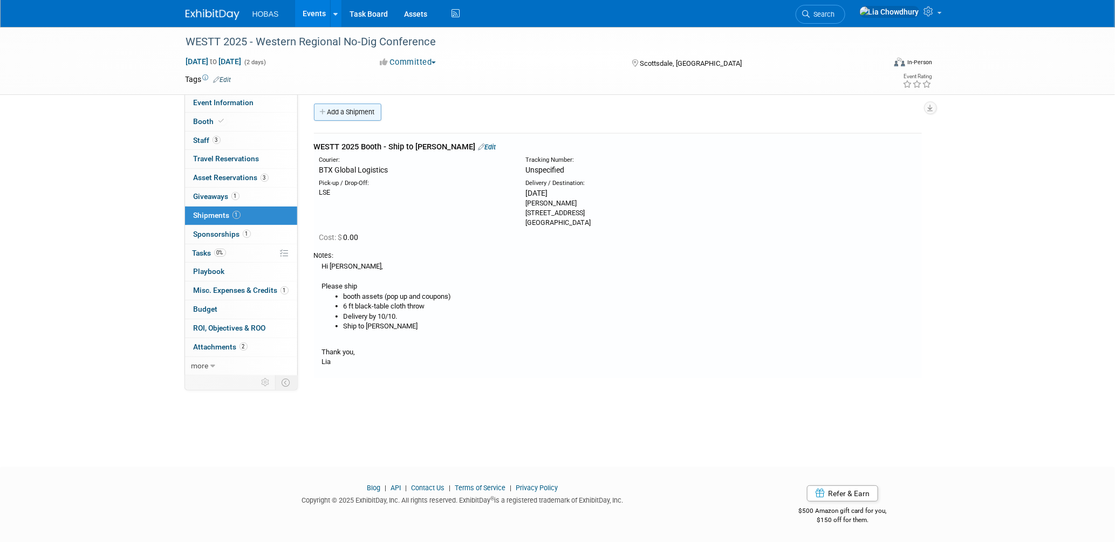
click at [374, 114] on link "Add a Shipment" at bounding box center [347, 112] width 67 height 17
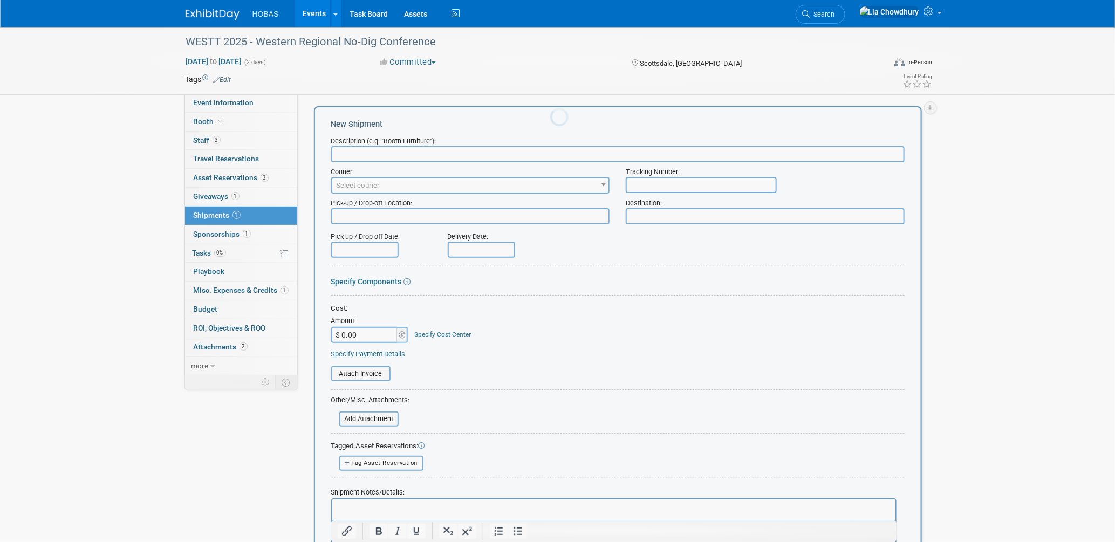
scroll to position [0, 0]
type input "R"
type input "Booth Return - Schedule BTX with Tom"
click at [360, 219] on textarea at bounding box center [470, 216] width 279 height 16
click at [376, 245] on input "text" at bounding box center [364, 250] width 67 height 16
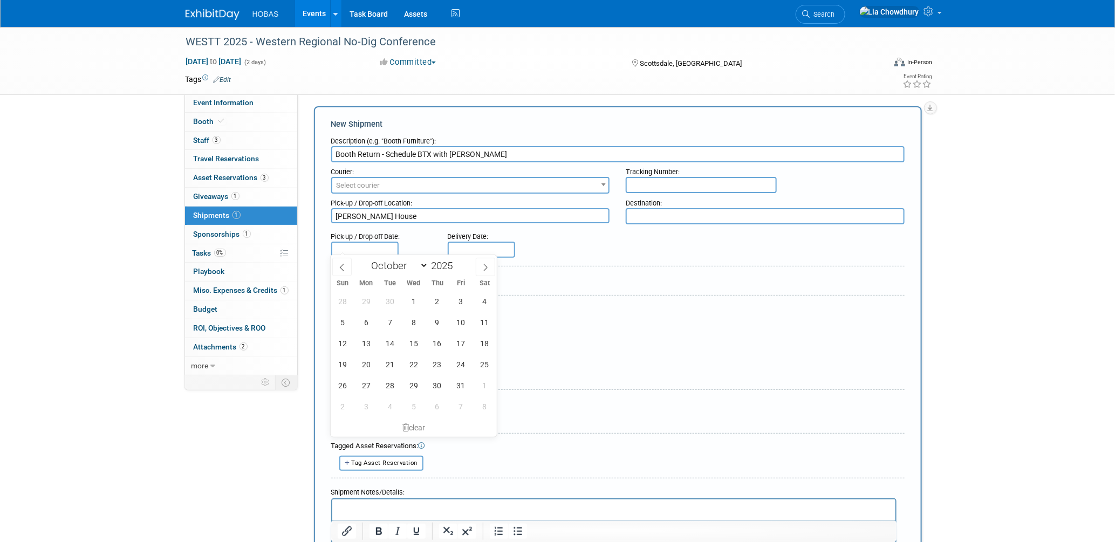
click at [419, 219] on textarea "Tom Furie's House" at bounding box center [470, 215] width 279 height 15
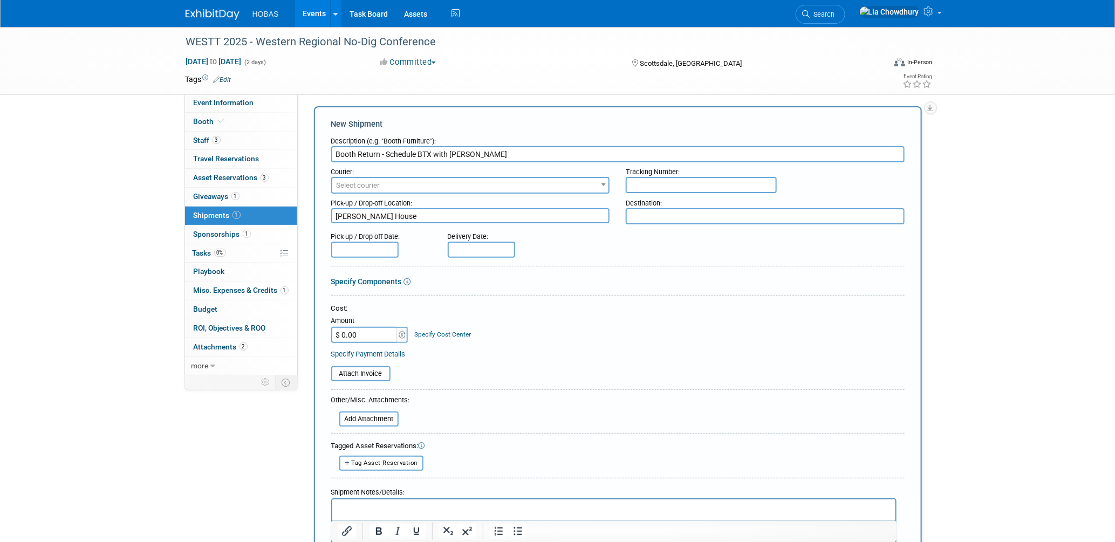
drag, startPoint x: 419, startPoint y: 217, endPoint x: 413, endPoint y: 212, distance: 7.3
click at [340, 216] on textarea "Tom Furie's House" at bounding box center [470, 215] width 279 height 15
click at [424, 213] on textarea "Tom Furie's House" at bounding box center [470, 215] width 279 height 15
drag, startPoint x: 424, startPoint y: 213, endPoint x: 311, endPoint y: 216, distance: 113.3
click at [311, 216] on div "Add a Shipment New Shipment Description (e.g. "Booth Furniture"): Booth Return …" at bounding box center [618, 478] width 624 height 749
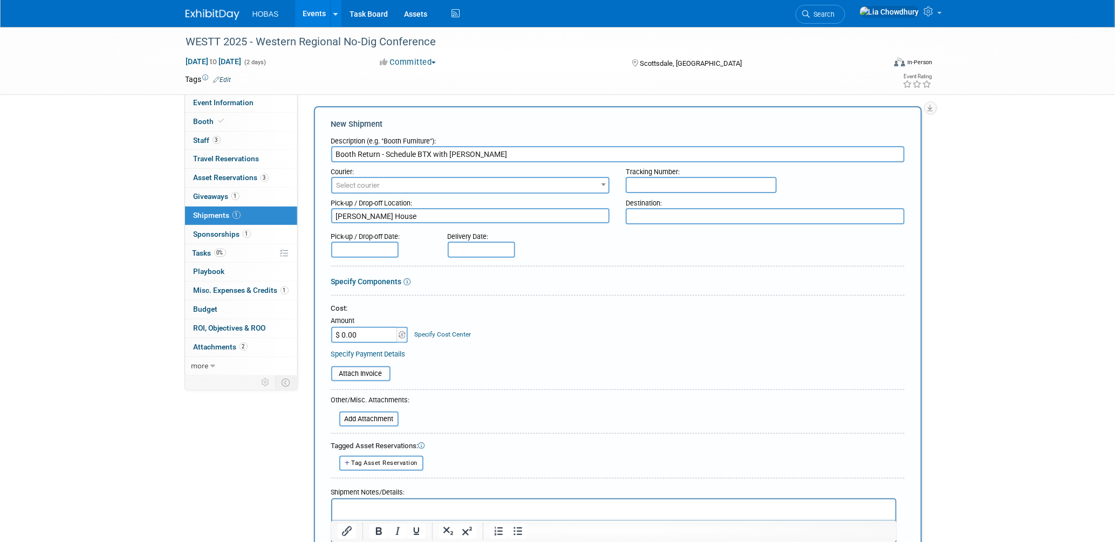
paste textarea "15027 N. 48th Pl. Scottsdale, AZ 85254"
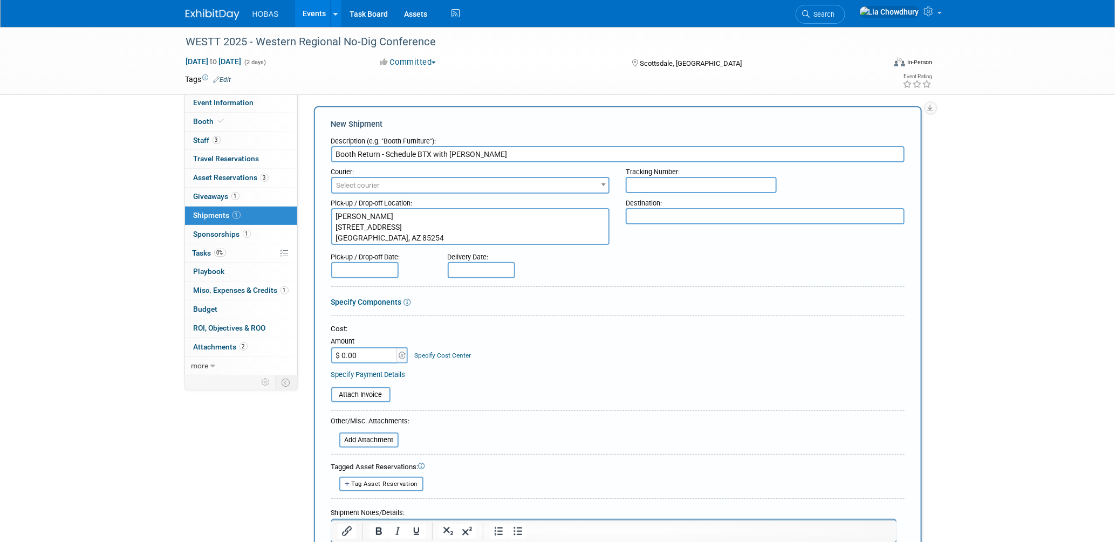
type textarea "Tom Furie 15027 N. 48th Pl. Scottsdale, AZ 85254"
click at [407, 266] on div "Pick-up / Drop-off Date:" at bounding box center [381, 263] width 116 height 31
click at [653, 218] on textarea at bounding box center [765, 216] width 279 height 16
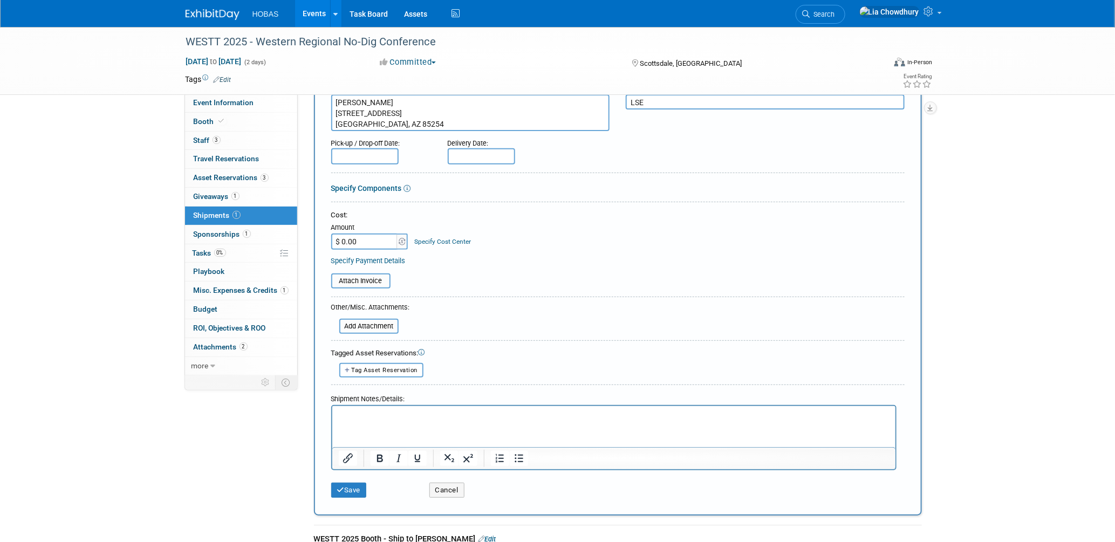
scroll to position [245, 0]
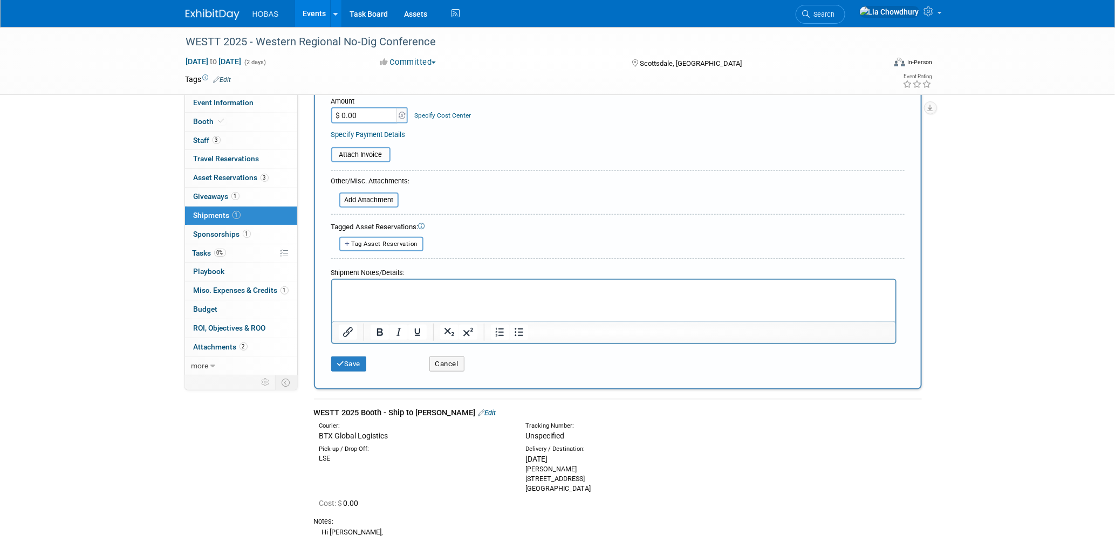
type textarea "LSE"
click at [399, 294] on html at bounding box center [613, 286] width 563 height 15
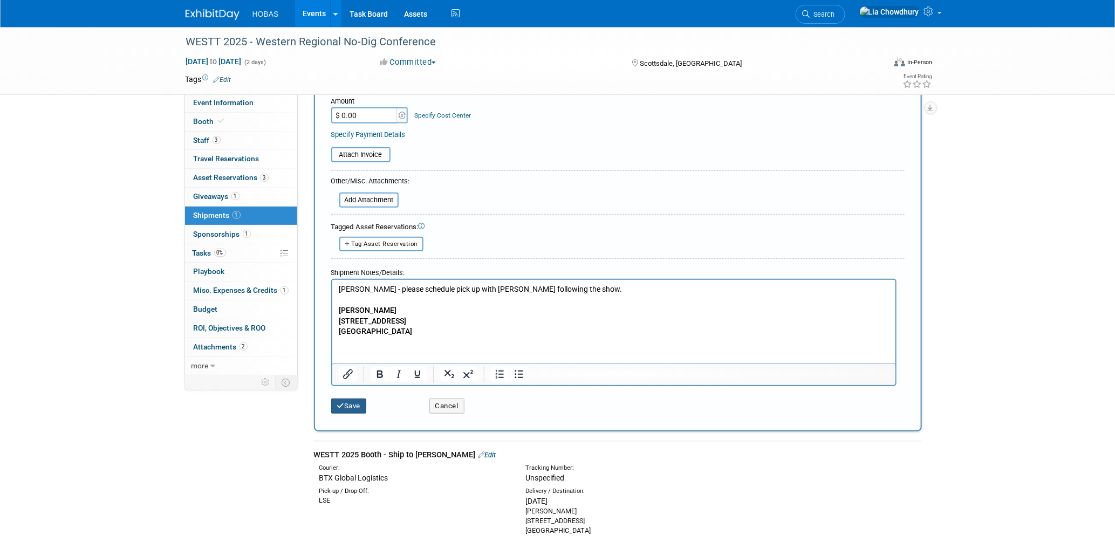
click at [356, 399] on button "Save" at bounding box center [349, 406] width 36 height 15
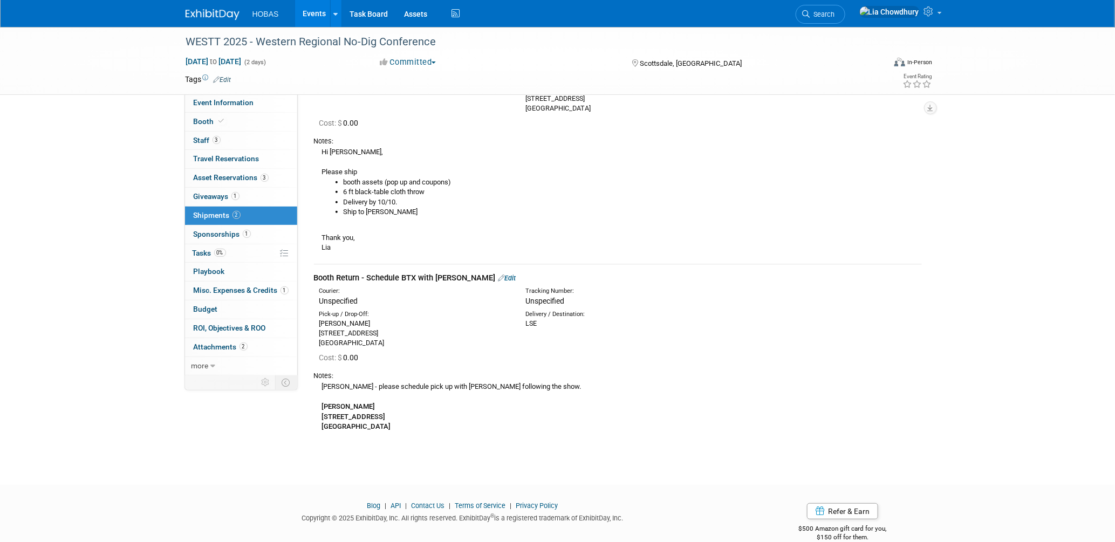
scroll to position [120, 0]
click at [214, 251] on span "Tasks 0%" at bounding box center [209, 253] width 33 height 9
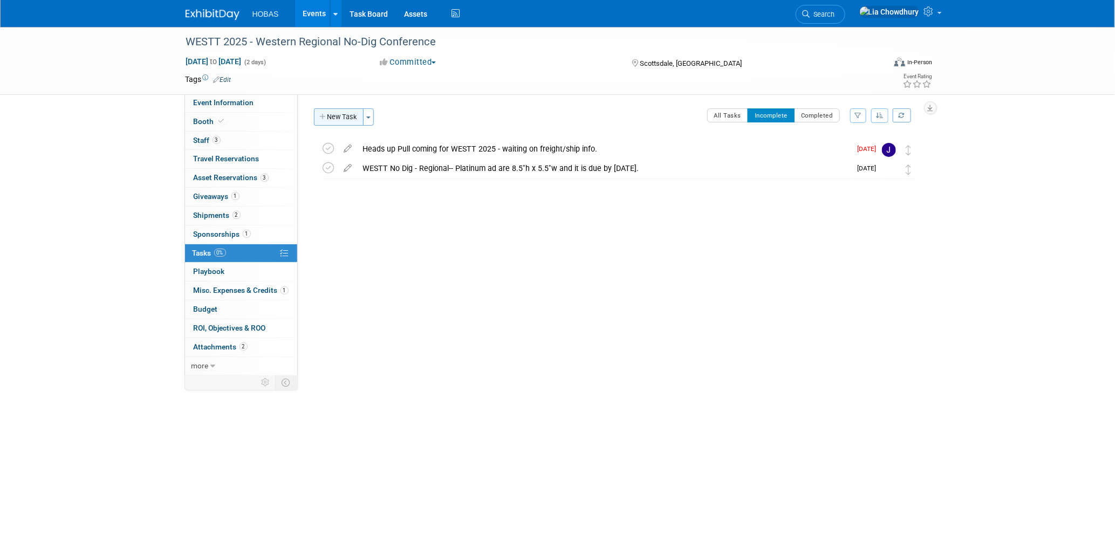
click at [352, 118] on button "New Task" at bounding box center [339, 116] width 50 height 17
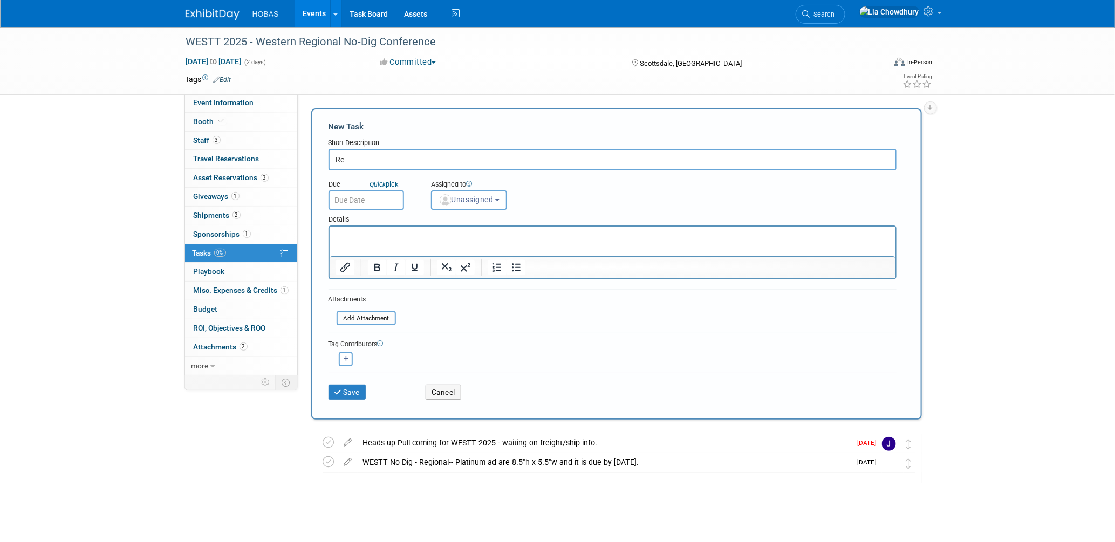
type input "R"
type input "Schedule return pick up with [PERSON_NAME]"
click at [352, 196] on input "text" at bounding box center [365, 199] width 75 height 19
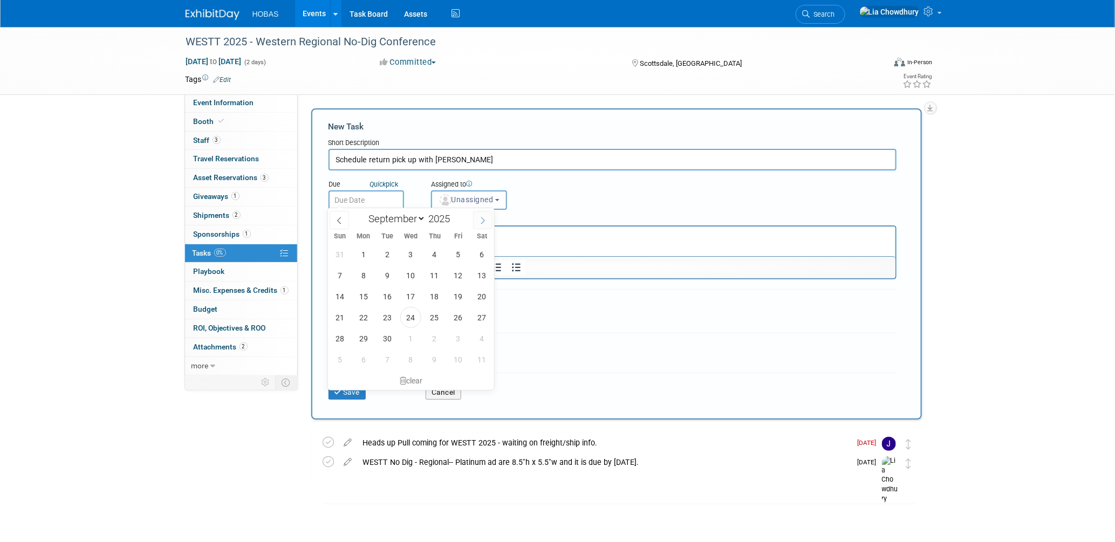
click at [479, 222] on icon at bounding box center [483, 221] width 8 height 8
select select "9"
click at [456, 294] on span "17" at bounding box center [458, 296] width 21 height 21
type input "Oct 17, 2025"
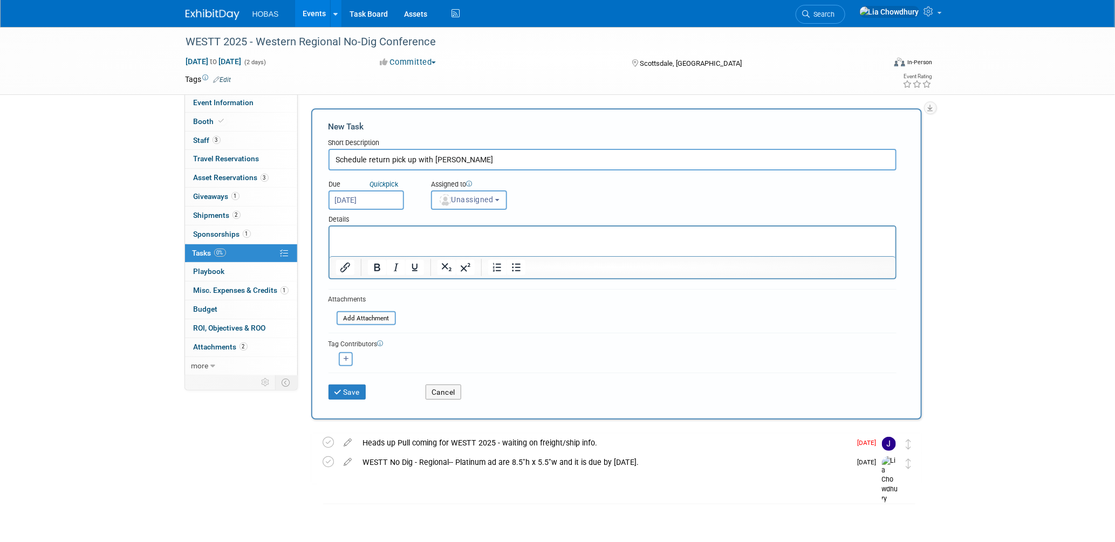
click at [457, 202] on button "Unassigned" at bounding box center [469, 199] width 77 height 19
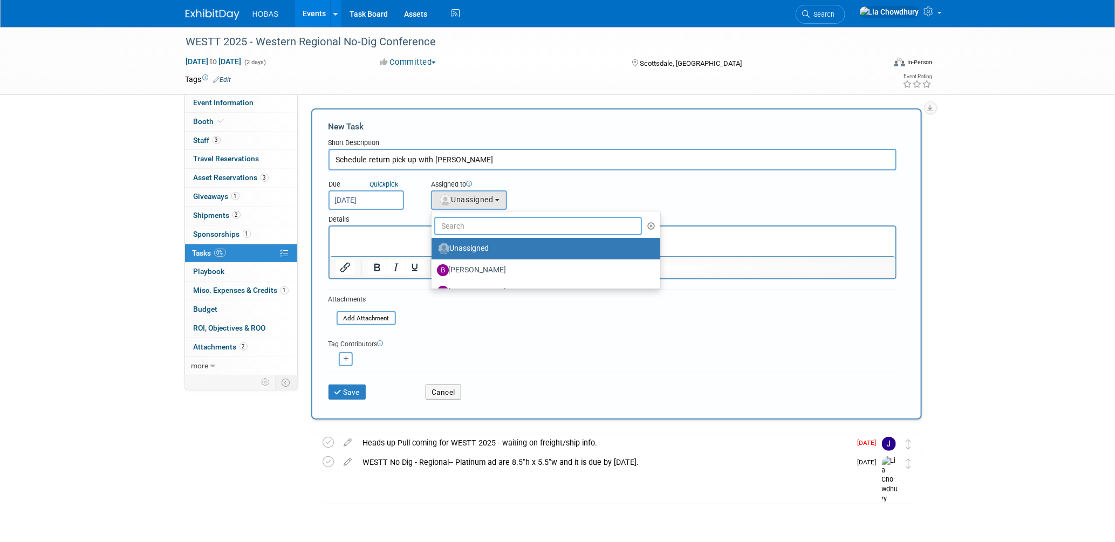
click at [452, 229] on input "text" at bounding box center [538, 226] width 208 height 18
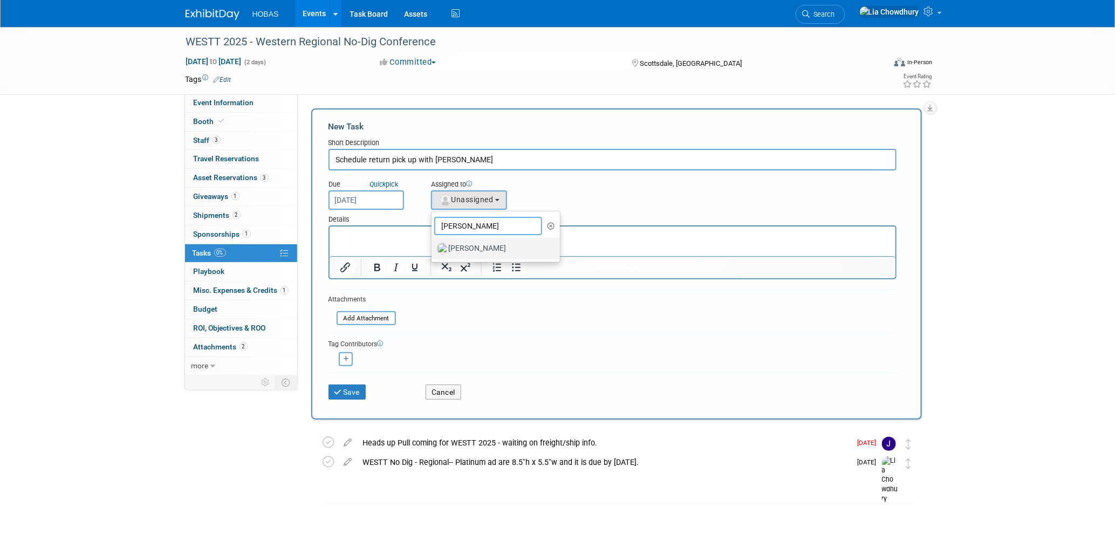
type input "jody"
drag, startPoint x: 457, startPoint y: 247, endPoint x: 128, endPoint y: 23, distance: 398.2
click at [457, 247] on label "Jody Valentino" at bounding box center [493, 248] width 113 height 17
click at [433, 247] on input "[PERSON_NAME]" at bounding box center [429, 247] width 7 height 7
select select "e913640b-42e4-4635-b842-a8d9356baec7"
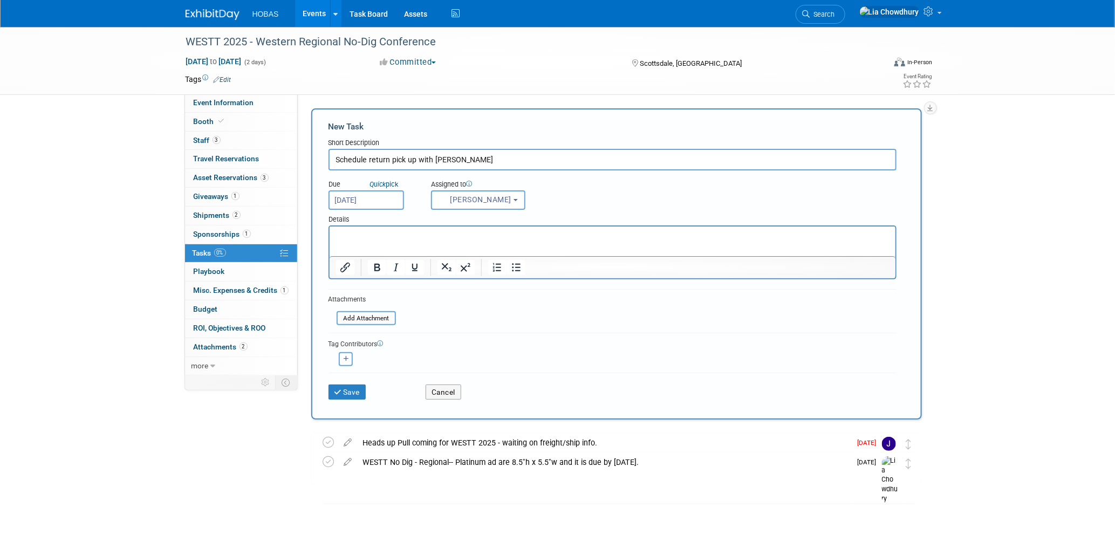
click at [371, 239] on p "Rich Text Area. Press ALT-0 for help." at bounding box center [611, 235] width 553 height 11
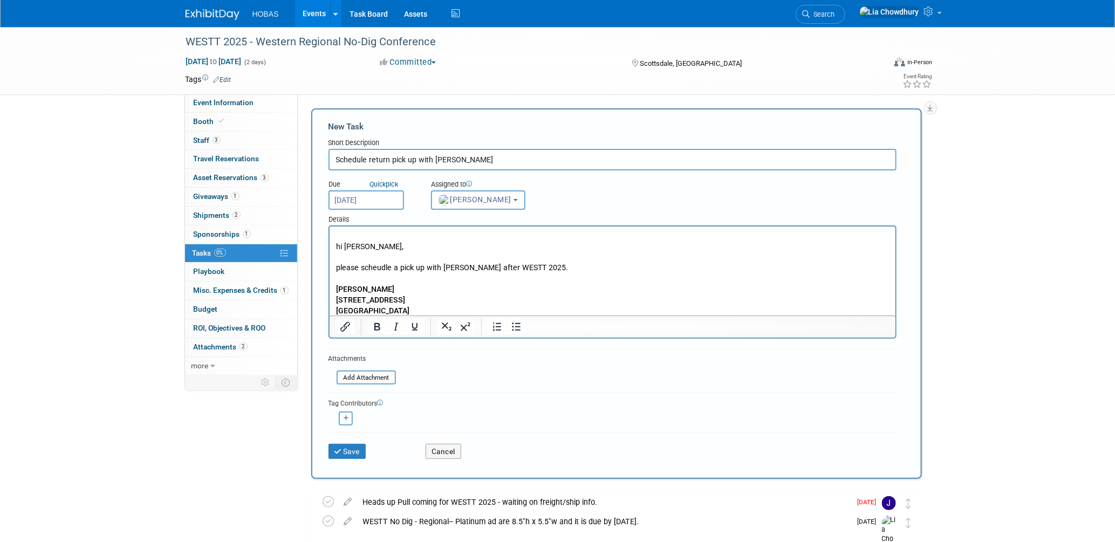
click at [370, 277] on p "Rich Text Area. Press ALT-0 for help." at bounding box center [611, 278] width 553 height 11
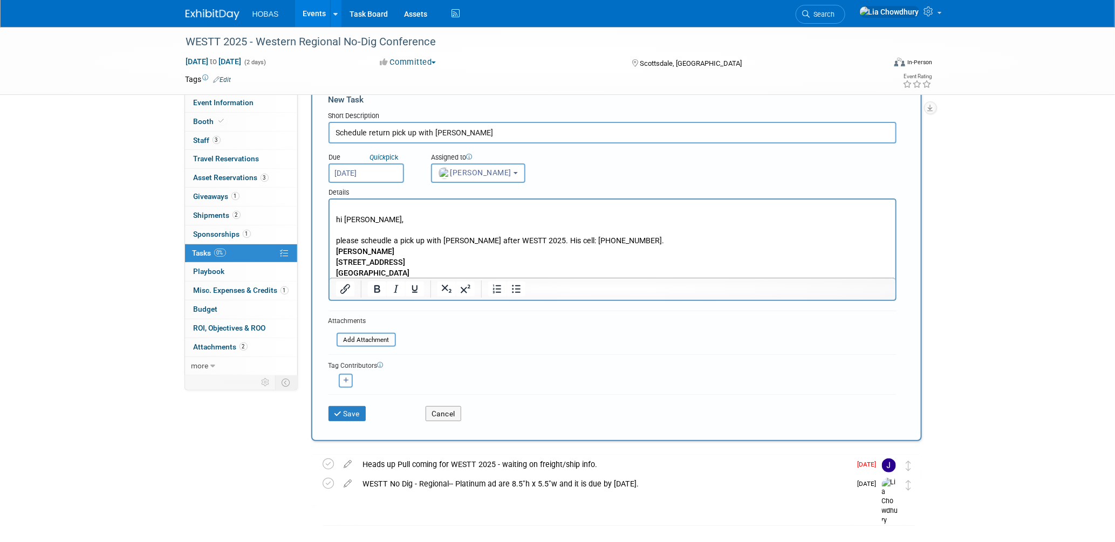
scroll to position [52, 0]
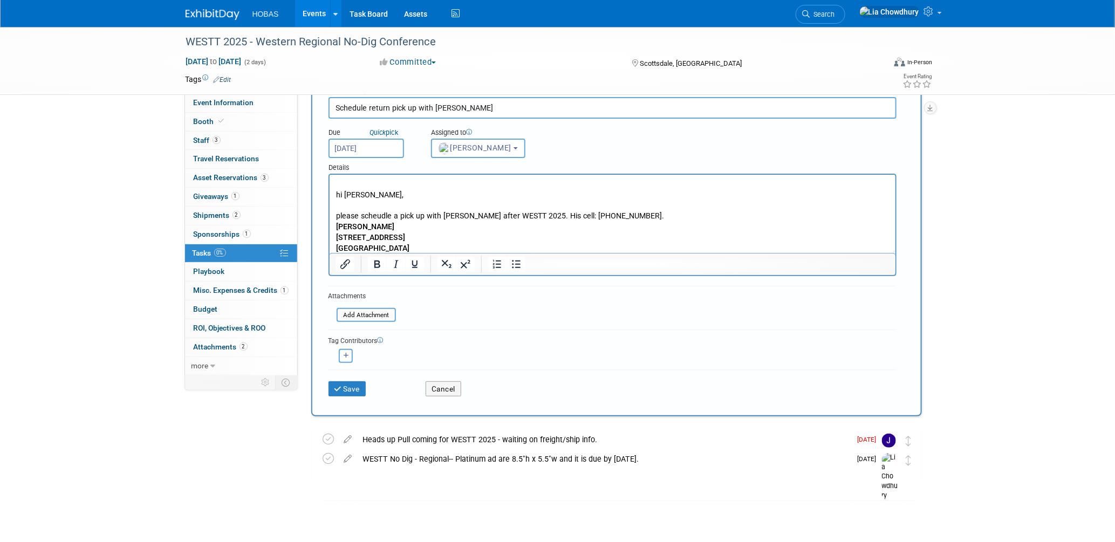
click at [416, 252] on p "Tom Furie 15027 N. 48th Pl. Scottsdale, AZ 85254" at bounding box center [611, 238] width 553 height 32
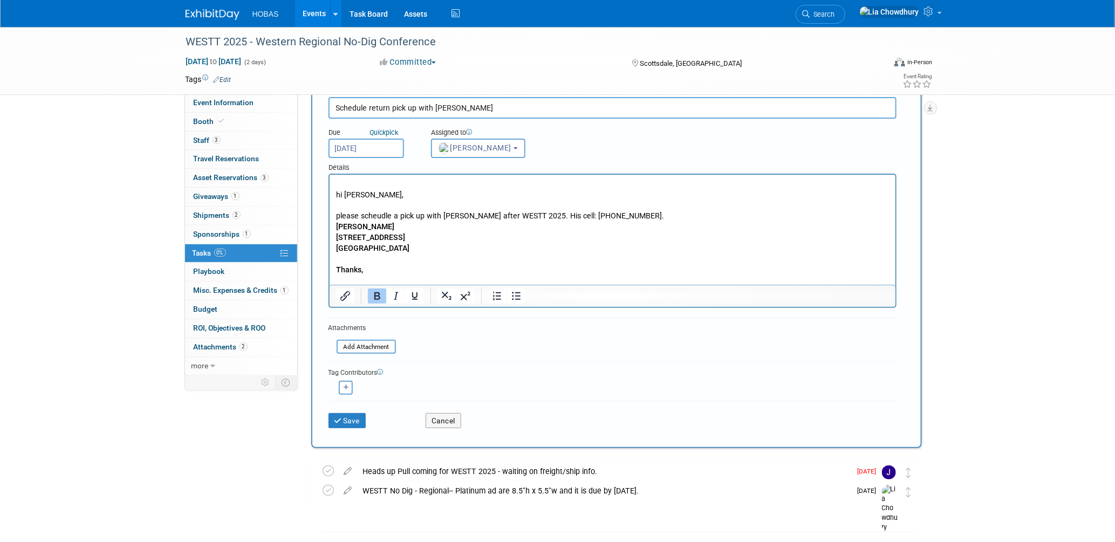
scroll to position [1, 0]
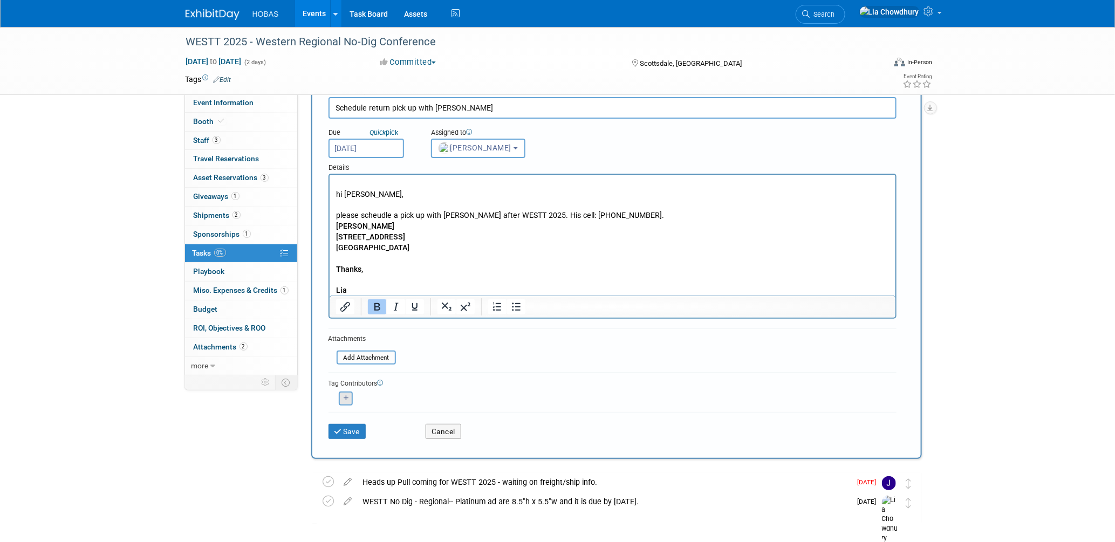
click at [348, 394] on button "button" at bounding box center [346, 399] width 14 height 14
select select
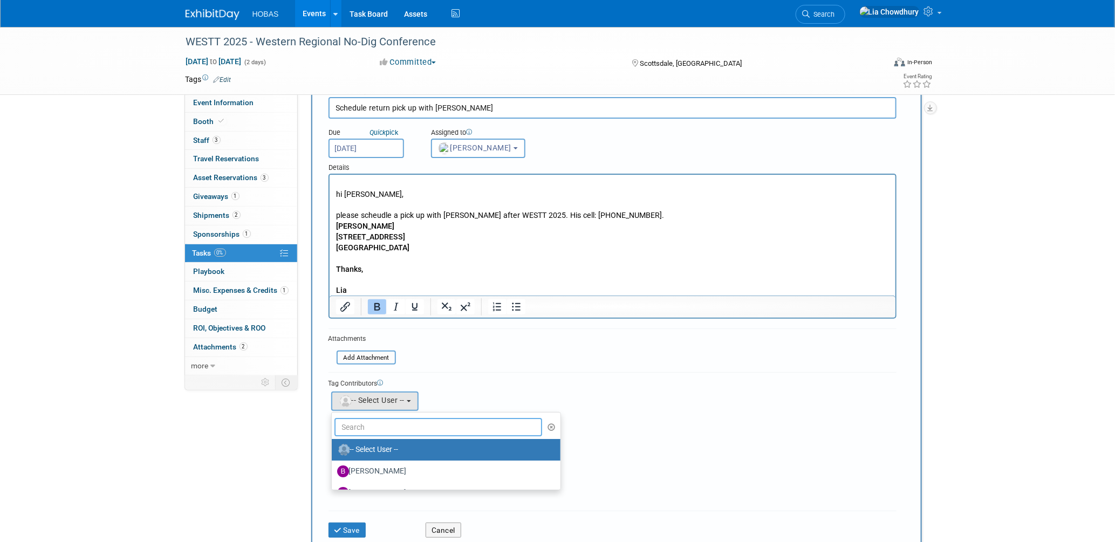
click at [374, 418] on input "text" at bounding box center [438, 427] width 208 height 18
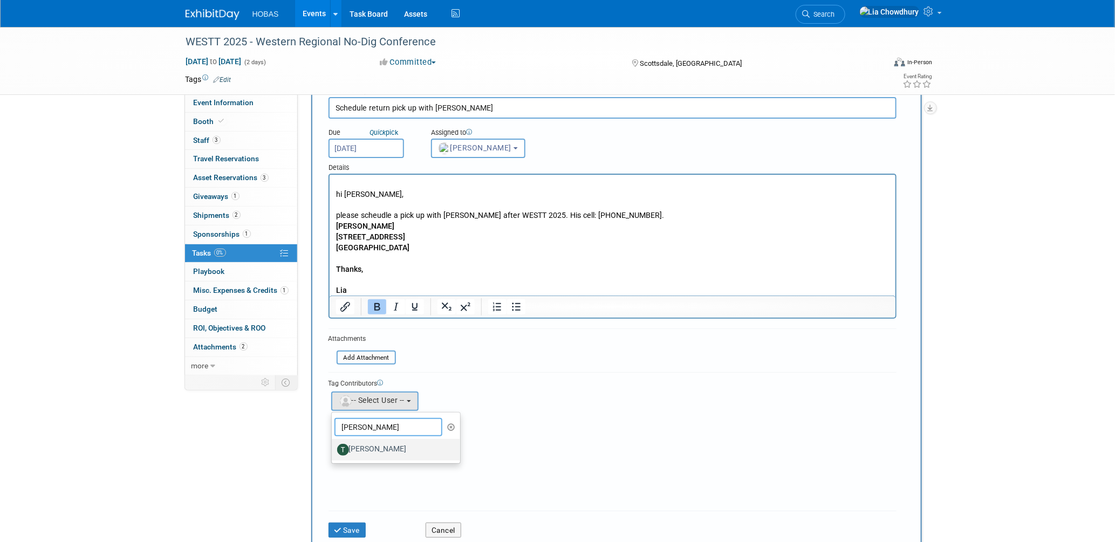
type input "tom"
click at [368, 441] on label "[PERSON_NAME]" at bounding box center [393, 449] width 113 height 17
click at [333, 445] on input "[PERSON_NAME]" at bounding box center [329, 448] width 7 height 7
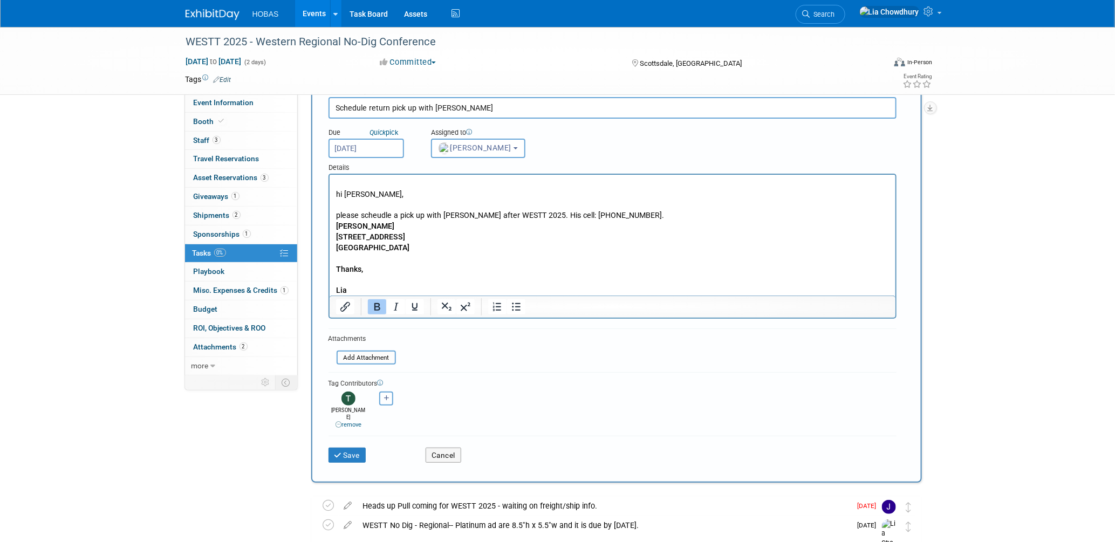
click at [385, 396] on icon "button" at bounding box center [386, 398] width 5 height 6
select select
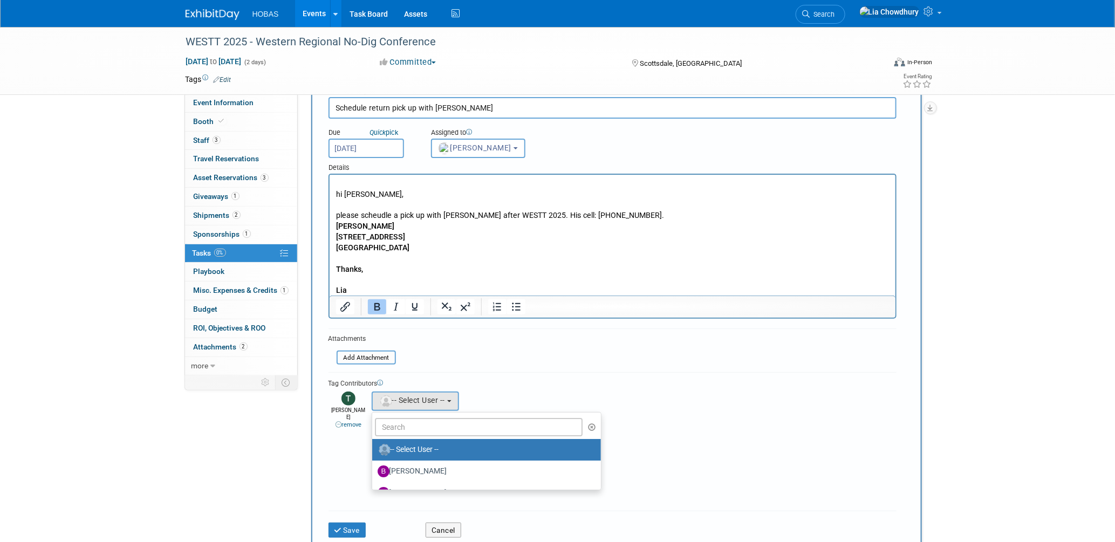
click at [397, 415] on ul "-- Select User -- [PERSON_NAME] [PERSON_NAME] [PERSON_NAME] [PERSON_NAME] [PERS…" at bounding box center [487, 451] width 230 height 78
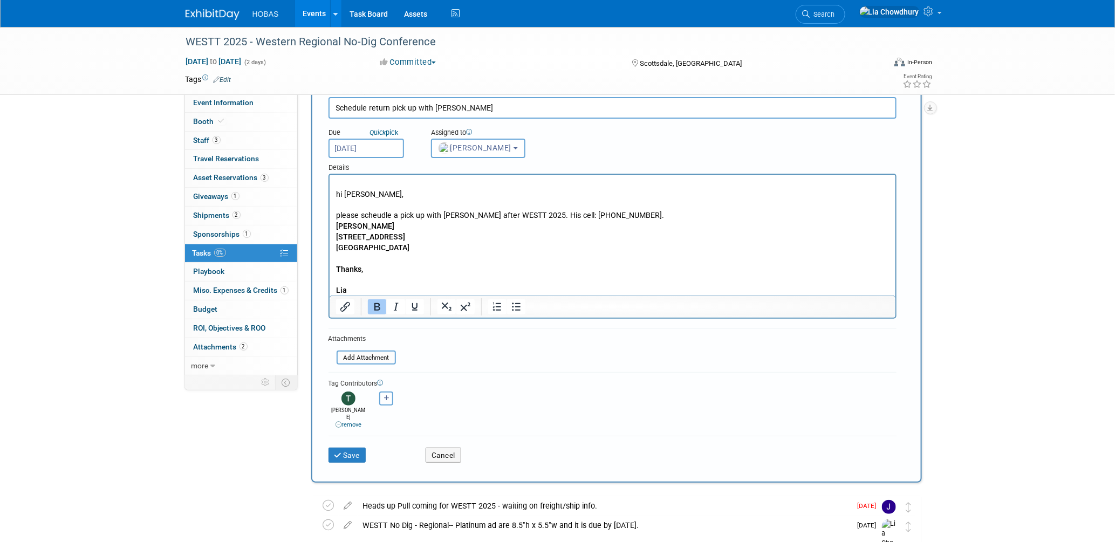
click at [392, 396] on button "button" at bounding box center [386, 399] width 14 height 14
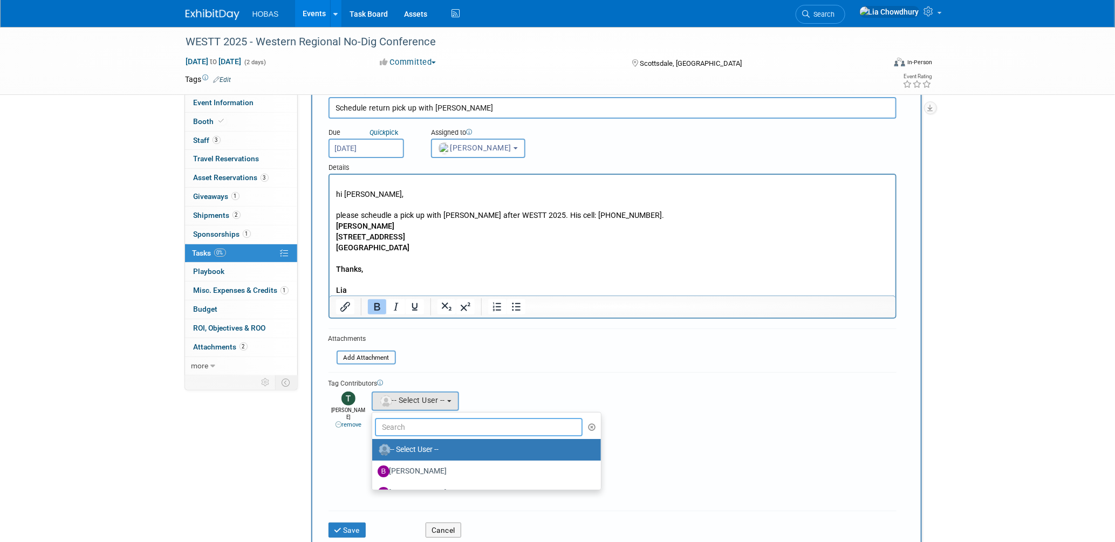
click at [404, 425] on input "text" at bounding box center [479, 427] width 208 height 18
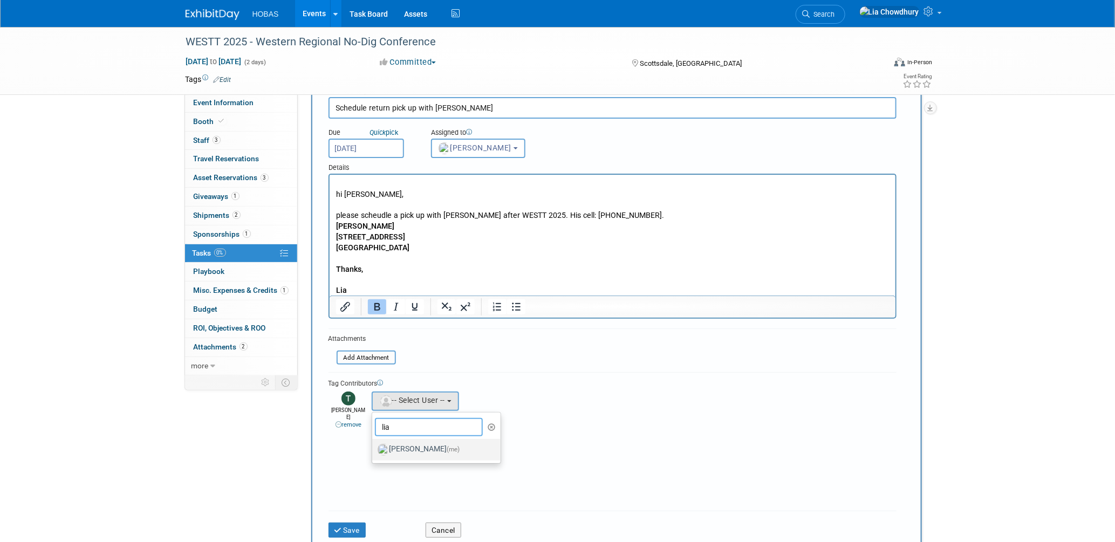
type input "lia"
click at [407, 449] on label "Lia Chowdhury (me)" at bounding box center [433, 449] width 113 height 17
click at [374, 449] on input "Lia Chowdhury (me)" at bounding box center [370, 448] width 7 height 7
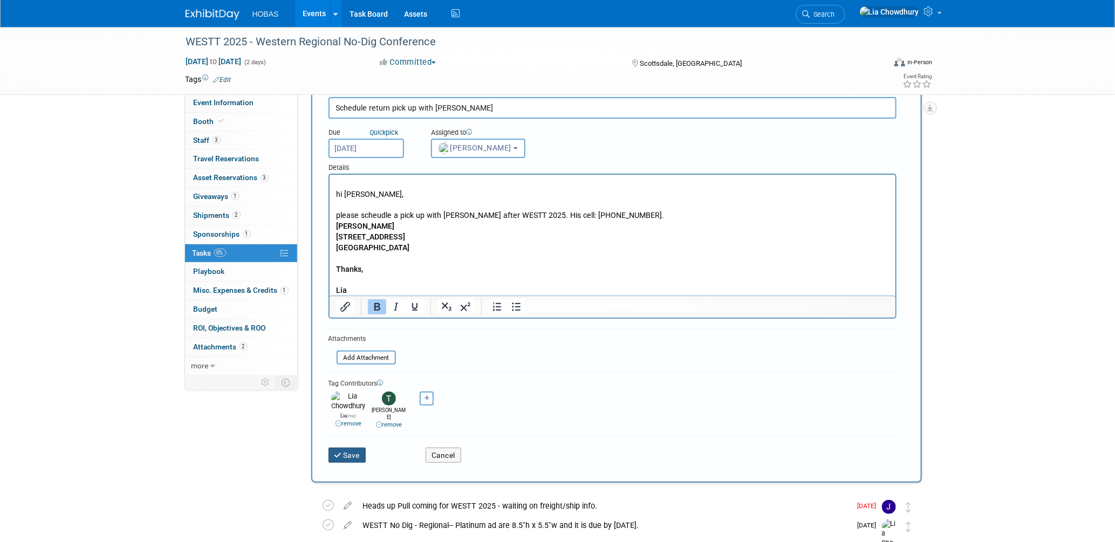
click at [345, 448] on button "Save" at bounding box center [347, 455] width 38 height 15
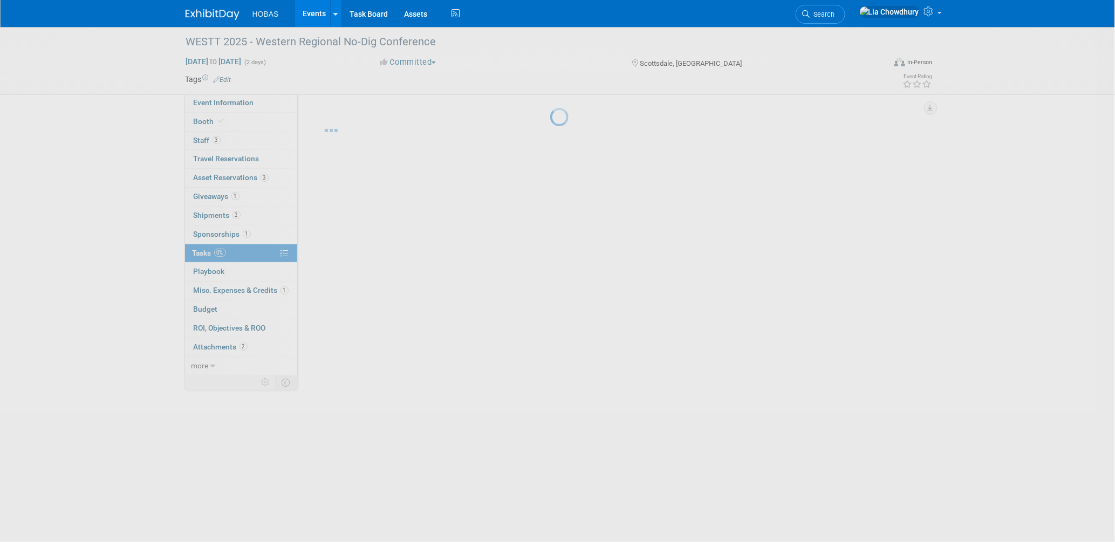
scroll to position [0, 0]
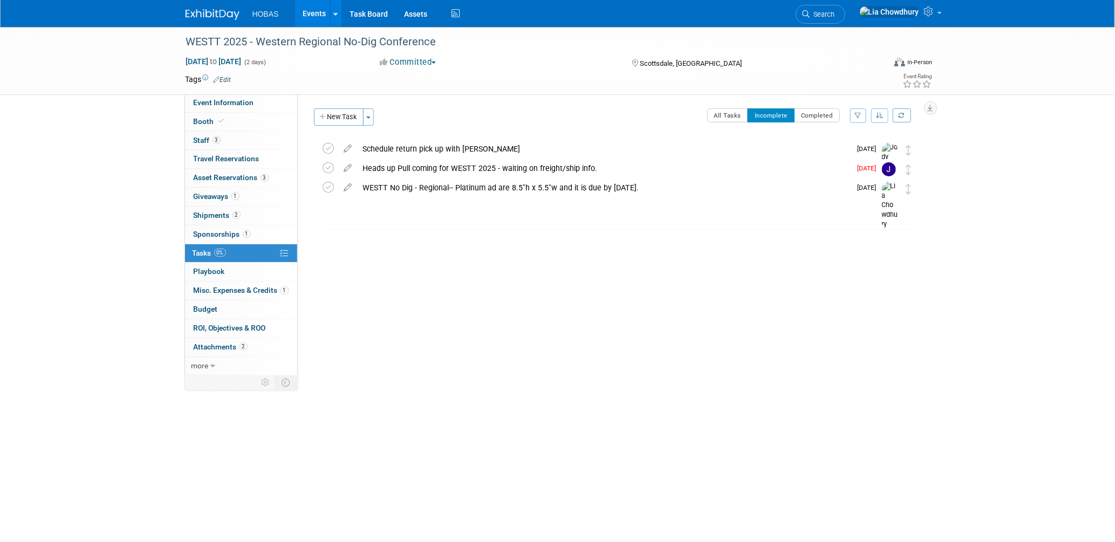
click at [406, 149] on div "Schedule return pick up with Tom" at bounding box center [604, 149] width 493 height 18
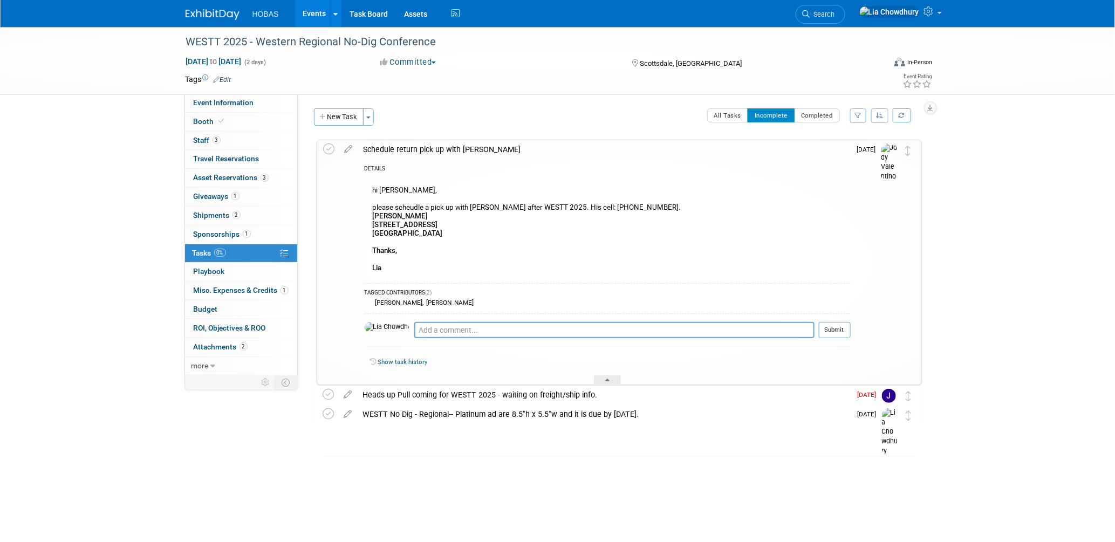
click at [468, 122] on div "All Tasks Incomplete Completed Filter by Assignee -- Select Assignee -- All una…" at bounding box center [651, 119] width 542 height 23
click at [970, 232] on div "WESTT 2025 - Western Regional No-Dig Conference Oct 15, 2025 to Oct 16, 2025 (2…" at bounding box center [557, 258] width 1115 height 463
click at [991, 202] on div "WESTT 2025 - Western Regional No-Dig Conference Oct 15, 2025 to Oct 16, 2025 (2…" at bounding box center [557, 258] width 1115 height 463
click at [437, 462] on div "WESTT 2025 - Western Regional No-Dig Conference Scottsdale, AZ Oct 15, 2025 to …" at bounding box center [616, 303] width 610 height 328
click at [411, 111] on div "All Tasks Incomplete Completed Filter by Assignee -- Select Assignee -- All una…" at bounding box center [651, 119] width 542 height 23
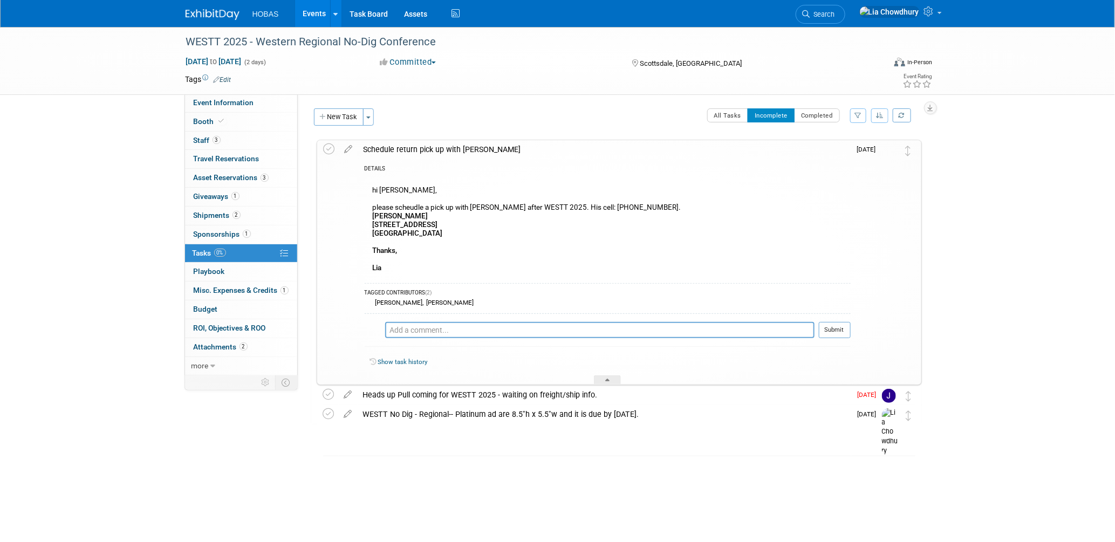
click at [453, 116] on div "All Tasks Incomplete Completed Filter by Assignee -- Select Assignee -- All una…" at bounding box center [651, 119] width 542 height 23
click at [482, 416] on div "WESTT No Dig - Regional-- Platinum ad are 8.5"h x 5.5"w and it is due by Octobe…" at bounding box center [604, 414] width 493 height 18
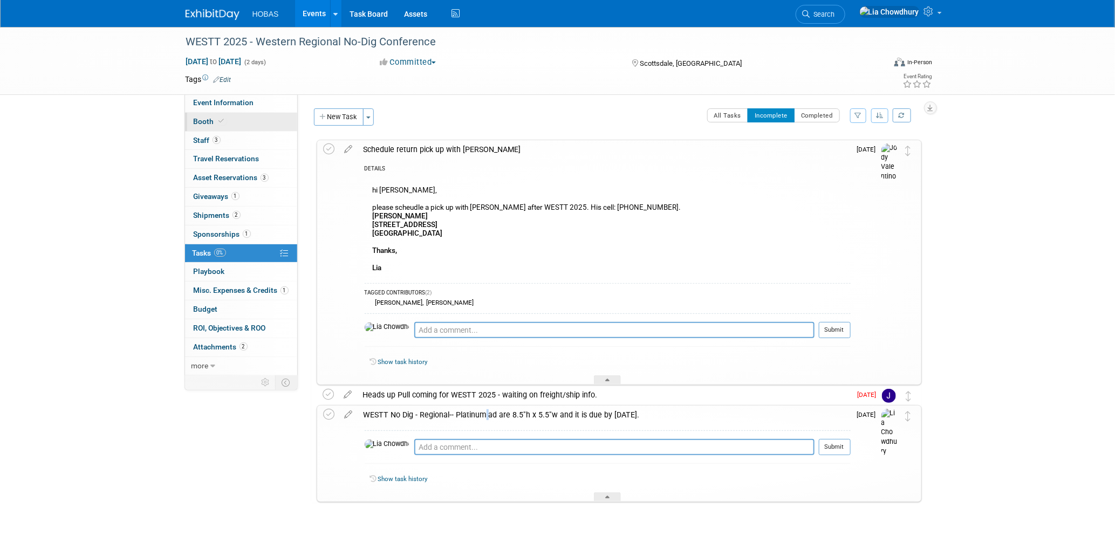
click at [202, 123] on span "Booth" at bounding box center [210, 121] width 33 height 9
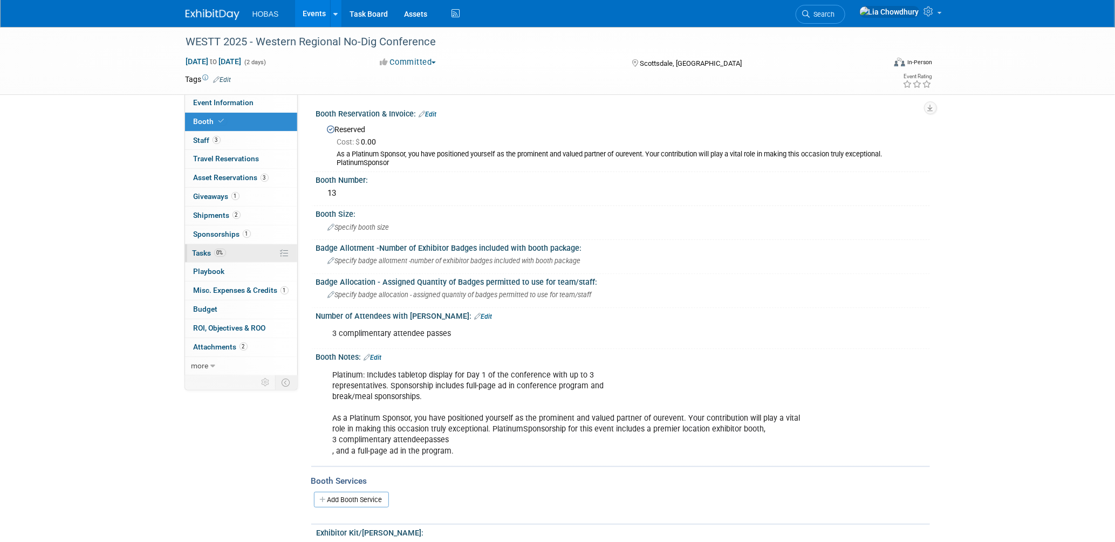
click at [197, 254] on span "Tasks 0%" at bounding box center [209, 253] width 33 height 9
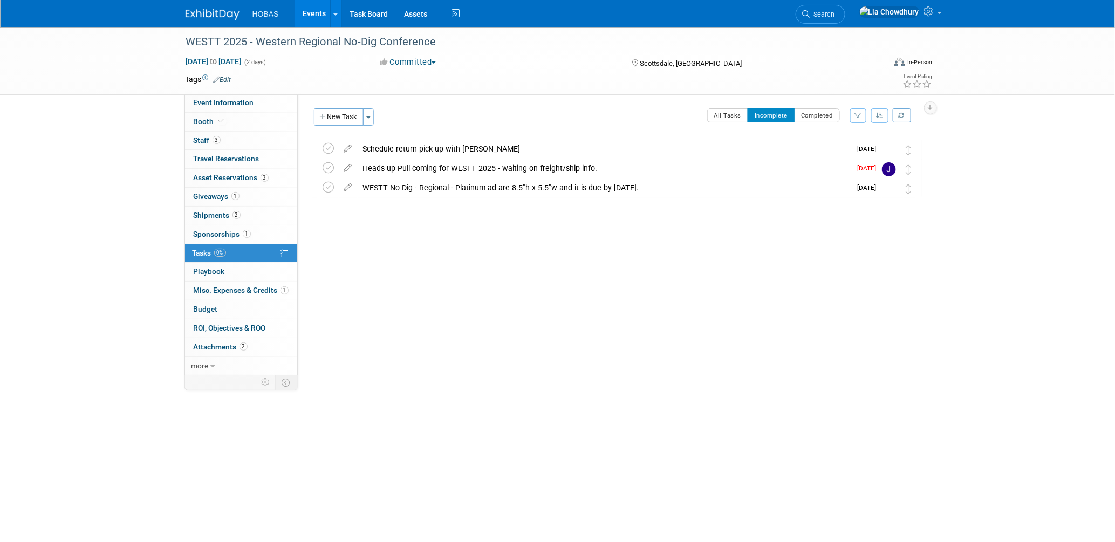
click at [209, 252] on span "Tasks 0%" at bounding box center [209, 253] width 33 height 9
click at [338, 119] on button "New Task" at bounding box center [339, 116] width 50 height 17
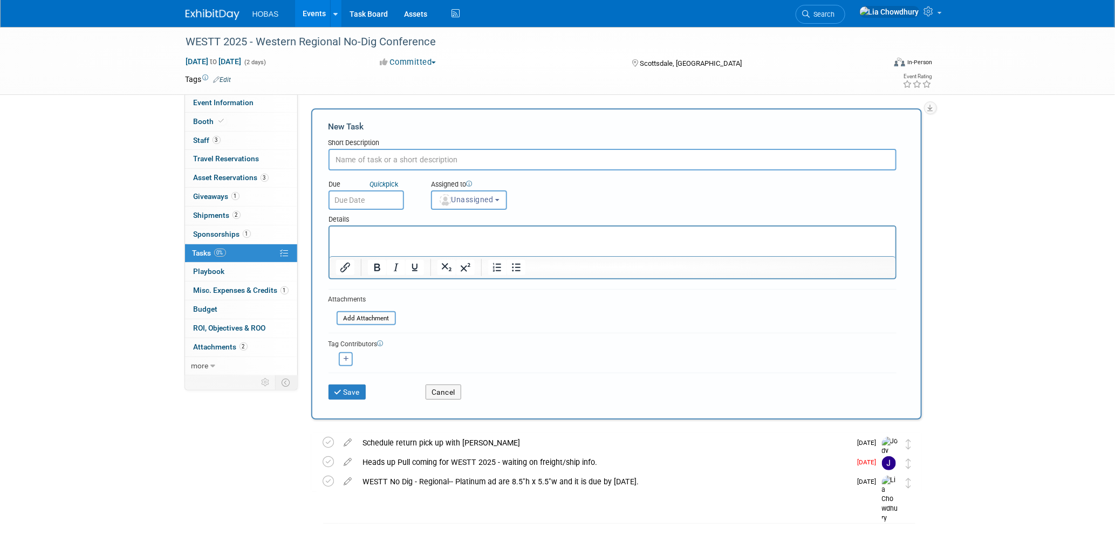
click at [348, 151] on input "text" at bounding box center [612, 160] width 568 height 22
type input "Assets Ready to Pull"
click at [356, 198] on input "text" at bounding box center [365, 199] width 75 height 19
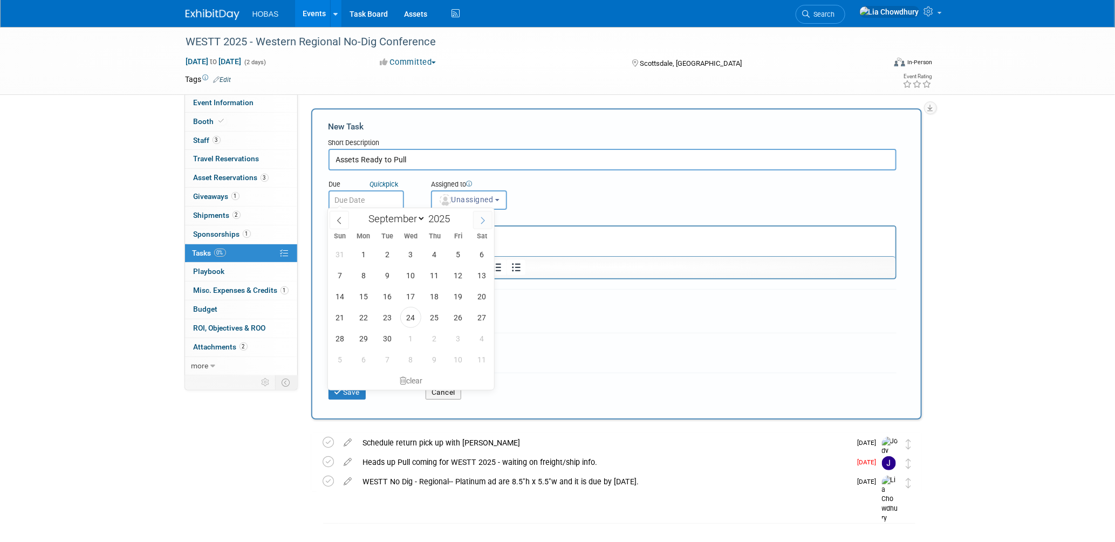
click at [479, 222] on icon at bounding box center [483, 221] width 8 height 8
select select "9"
click at [410, 253] on span "1" at bounding box center [410, 254] width 21 height 21
type input "[DATE]"
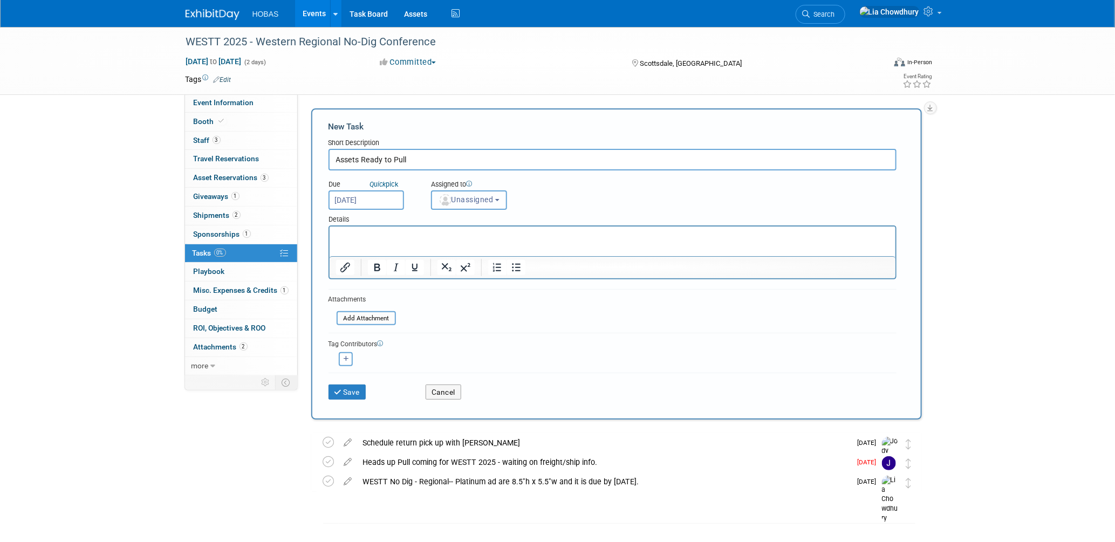
click at [451, 205] on button "Unassigned" at bounding box center [469, 199] width 77 height 19
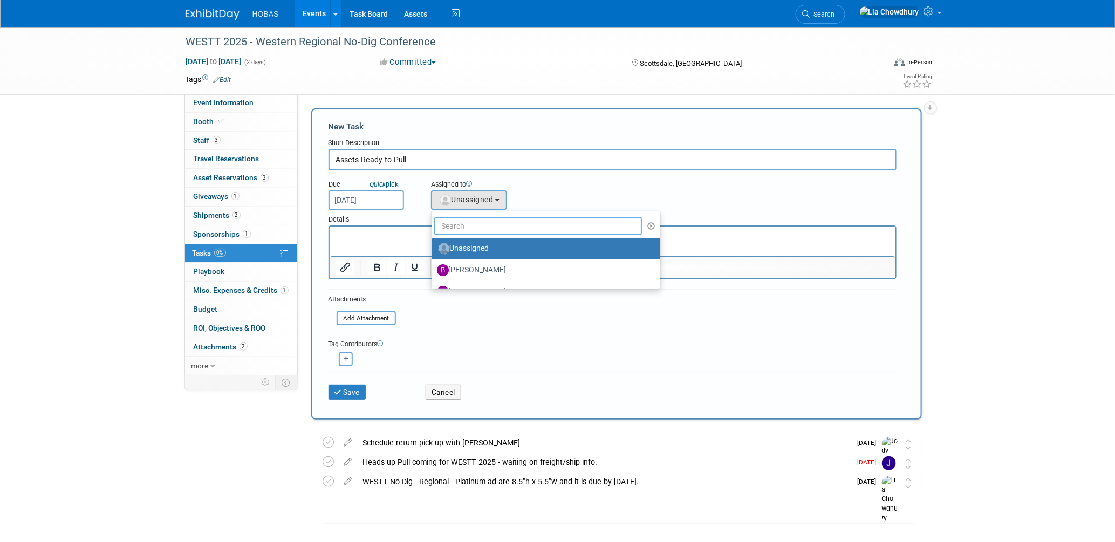
click at [452, 225] on input "text" at bounding box center [538, 226] width 208 height 18
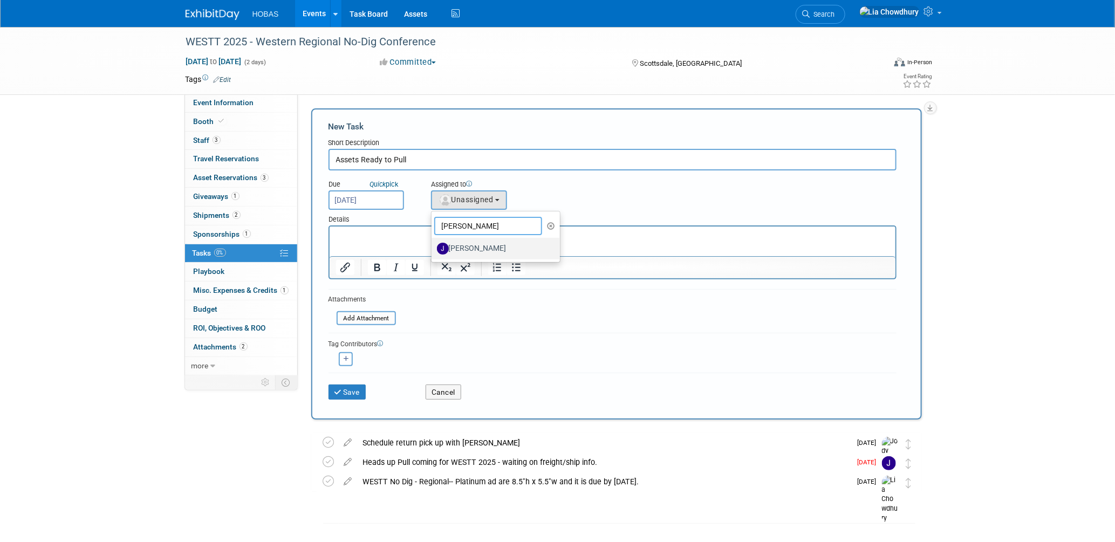
type input "jennifer"
click at [455, 243] on label "[PERSON_NAME]" at bounding box center [493, 248] width 113 height 17
click at [433, 244] on input "[PERSON_NAME]" at bounding box center [429, 247] width 7 height 7
select select "d0f6870d-8247-47d5-b283-9857073d2f42"
click at [387, 241] on html at bounding box center [612, 233] width 566 height 15
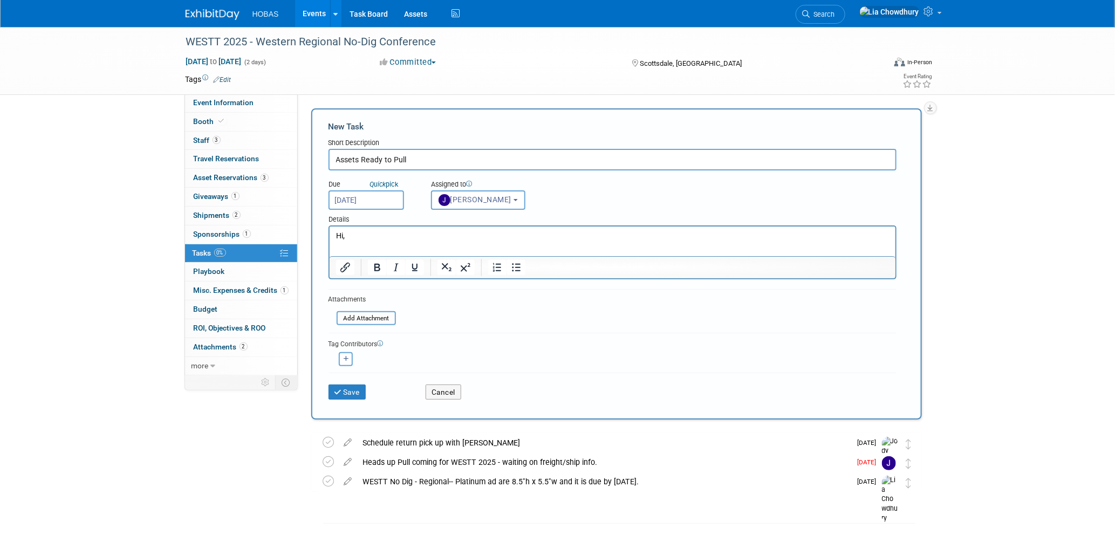
scroll to position [1, 0]
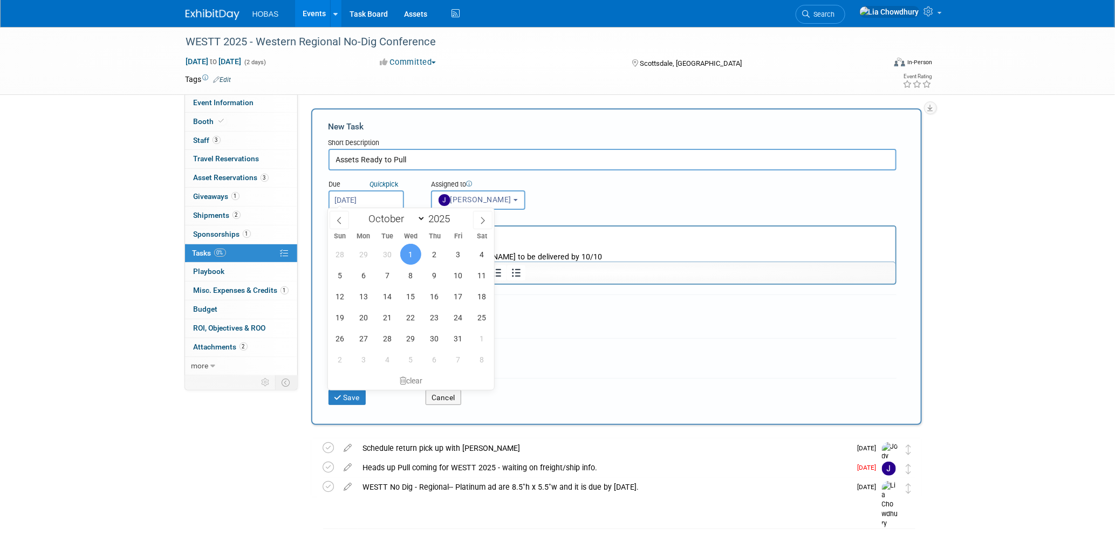
click at [373, 200] on input "[DATE]" at bounding box center [365, 199] width 75 height 19
click at [466, 253] on span "3" at bounding box center [458, 254] width 21 height 21
type input "[DATE]"
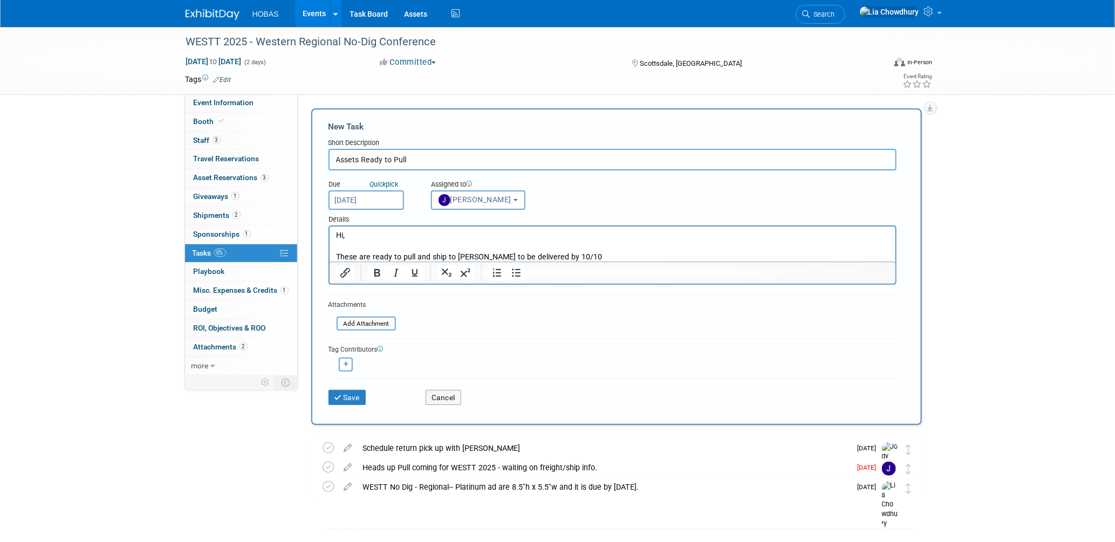
click at [359, 193] on input "[DATE]" at bounding box center [365, 199] width 75 height 19
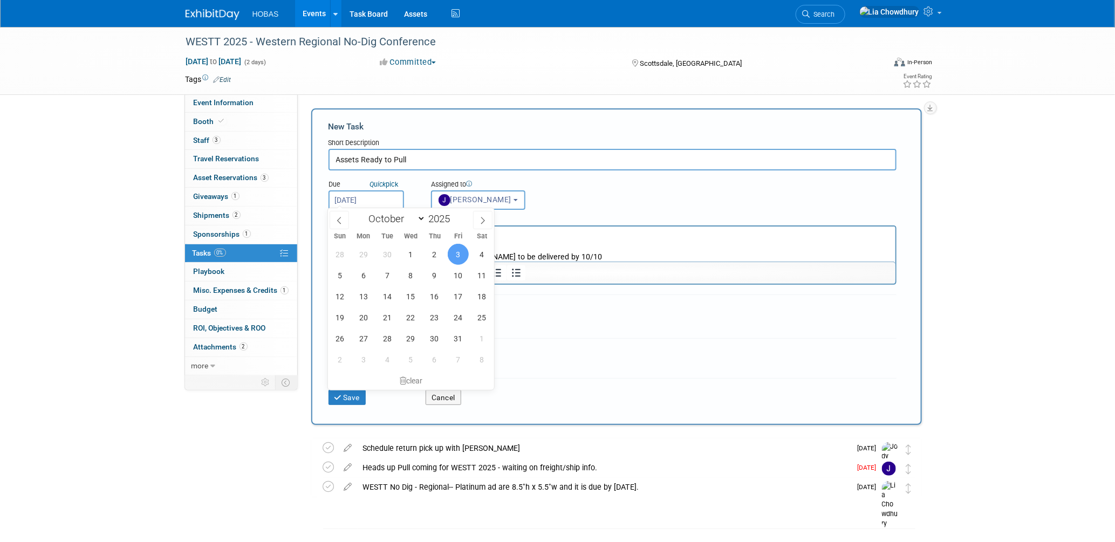
click at [452, 257] on span "3" at bounding box center [458, 254] width 21 height 21
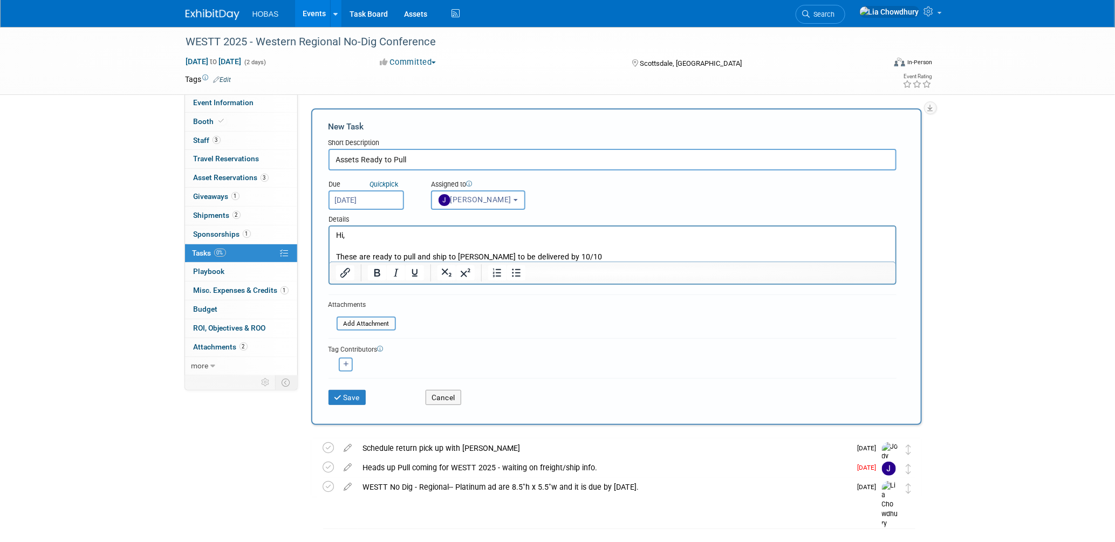
click at [591, 255] on p "These are ready to pull and ship to Tom Furie to be delivered by 10/10" at bounding box center [611, 256] width 553 height 11
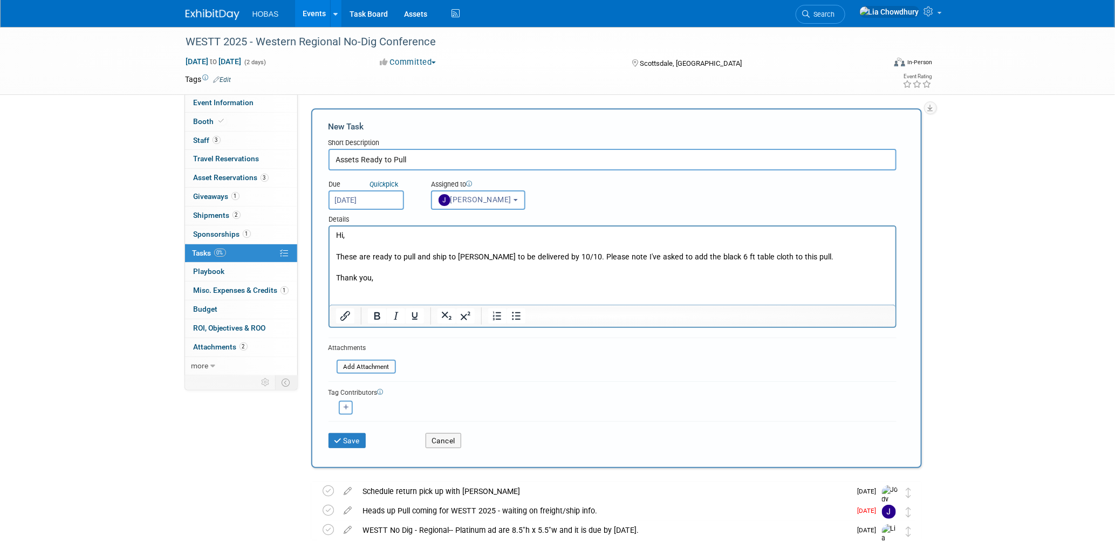
scroll to position [0, 0]
click at [431, 159] on input "Assets Ready to Pull" at bounding box center [612, 160] width 568 height 22
type input "Assets Ready to Pull for WESTT 2025"
click at [351, 401] on button "button" at bounding box center [346, 408] width 14 height 14
select select
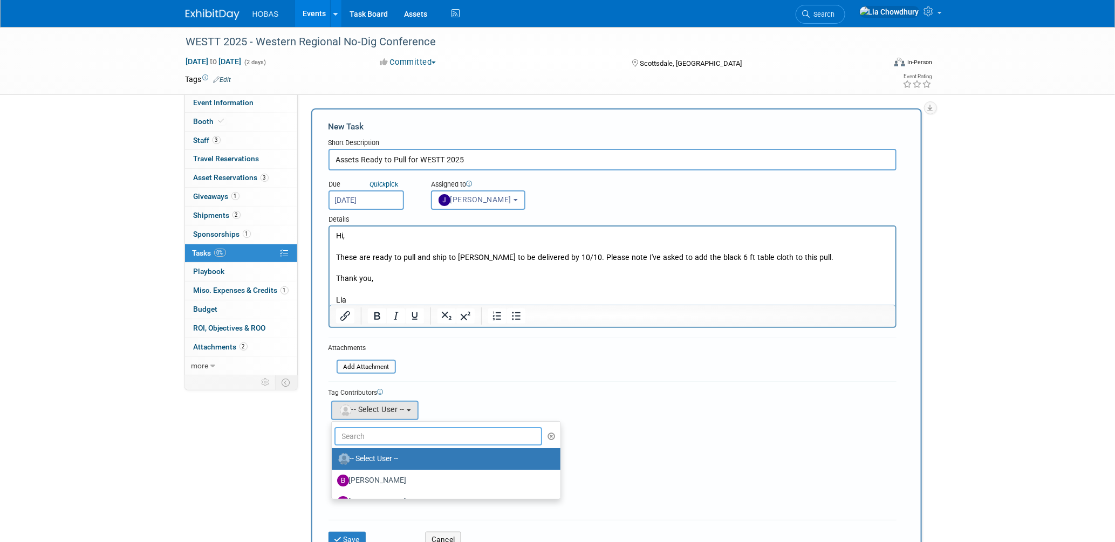
click at [370, 427] on input "text" at bounding box center [438, 436] width 208 height 18
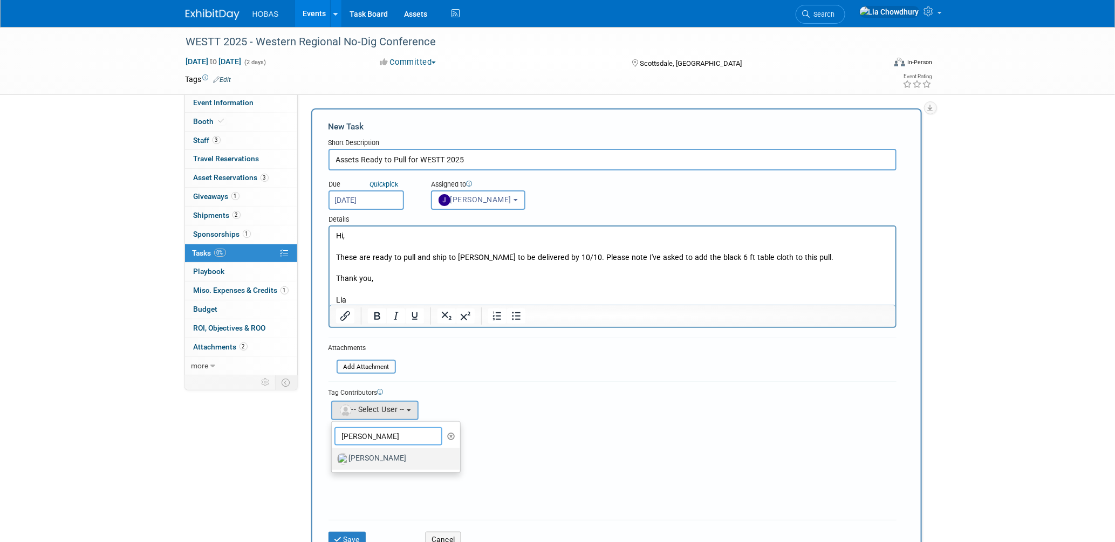
type input "JODY"
click at [372, 456] on label "[PERSON_NAME]" at bounding box center [393, 458] width 113 height 17
click at [333, 456] on input "[PERSON_NAME]" at bounding box center [329, 457] width 7 height 7
select select "e913640b-42e4-4635-b842-a8d9356baec7"
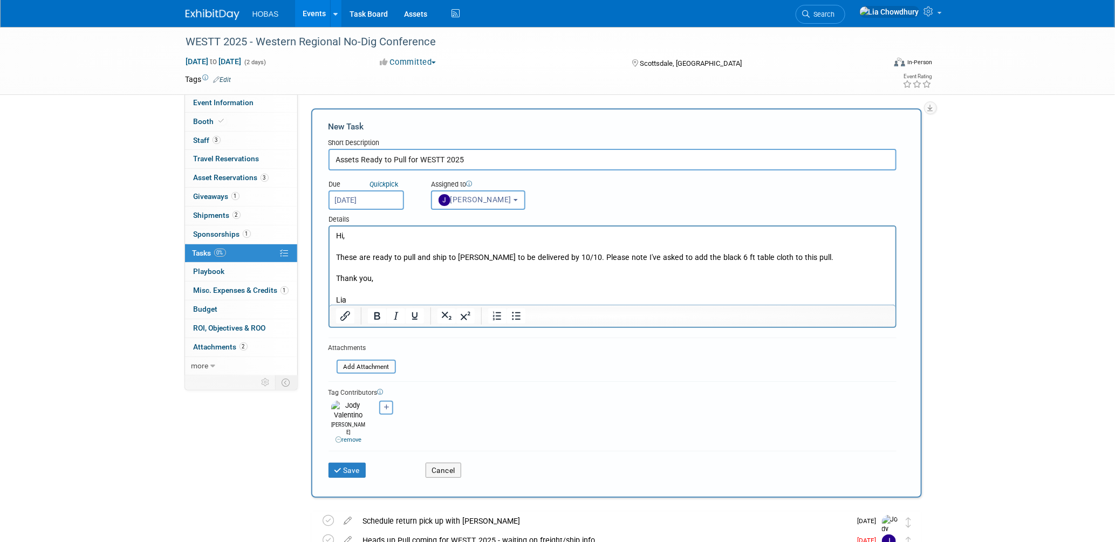
click at [387, 404] on icon "button" at bounding box center [386, 407] width 5 height 6
select select
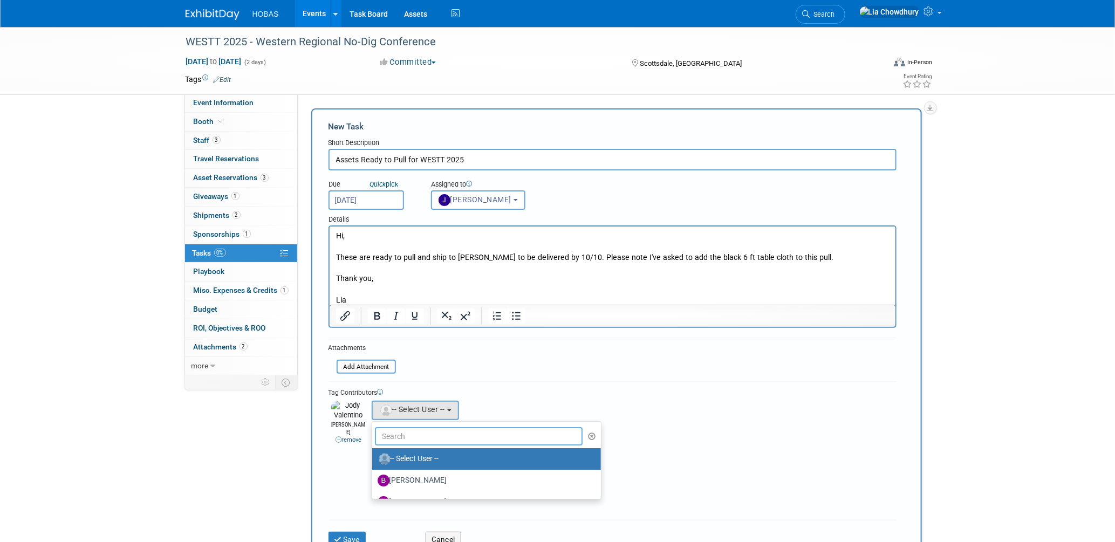
click at [396, 432] on input "text" at bounding box center [479, 436] width 208 height 18
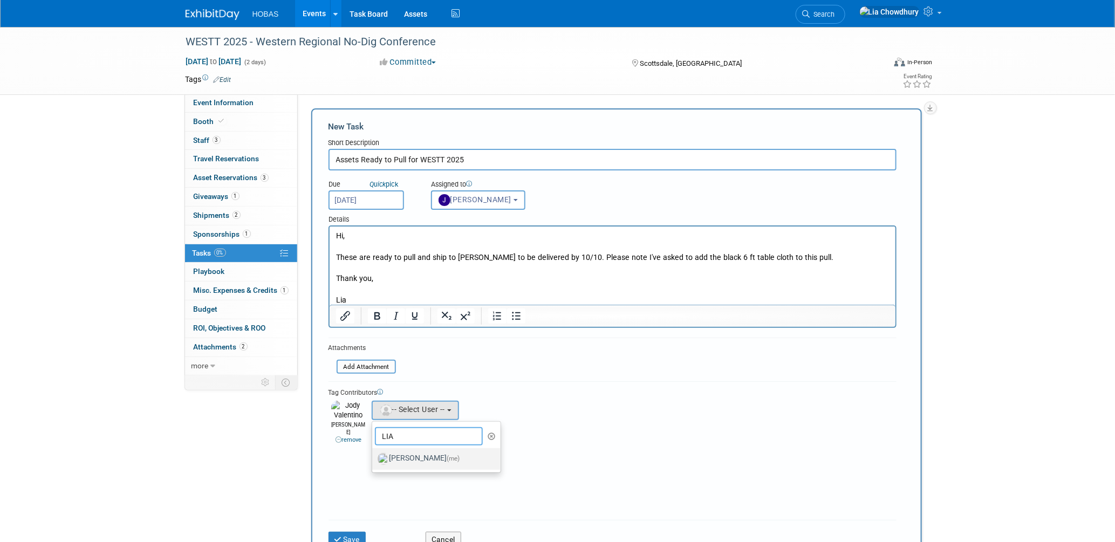
type input "LIA"
click at [403, 451] on label "Lia Chowdhury (me)" at bounding box center [433, 458] width 113 height 17
click at [374, 454] on input "Lia Chowdhury (me)" at bounding box center [370, 457] width 7 height 7
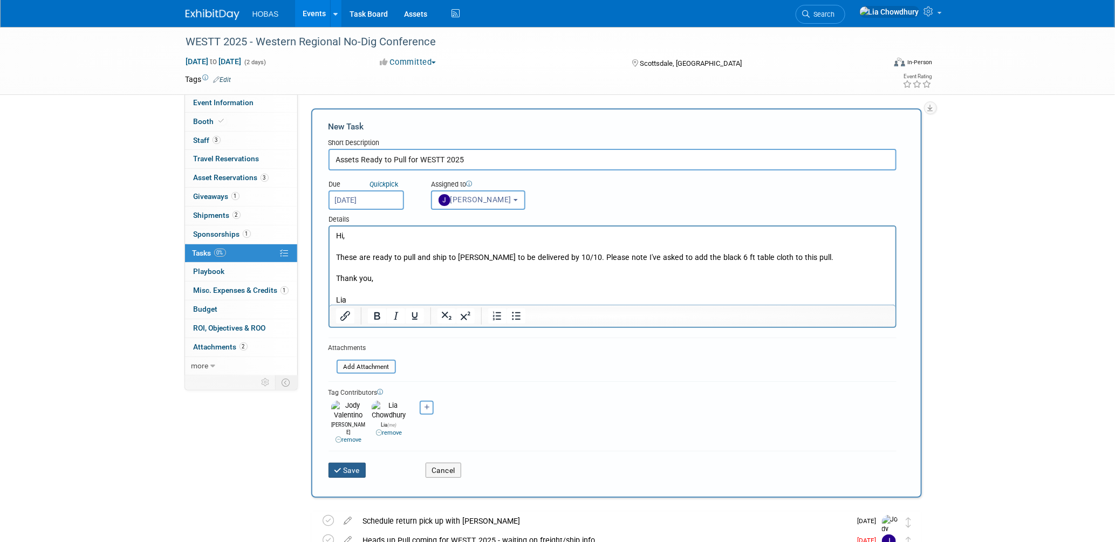
click at [359, 463] on button "Save" at bounding box center [347, 470] width 38 height 15
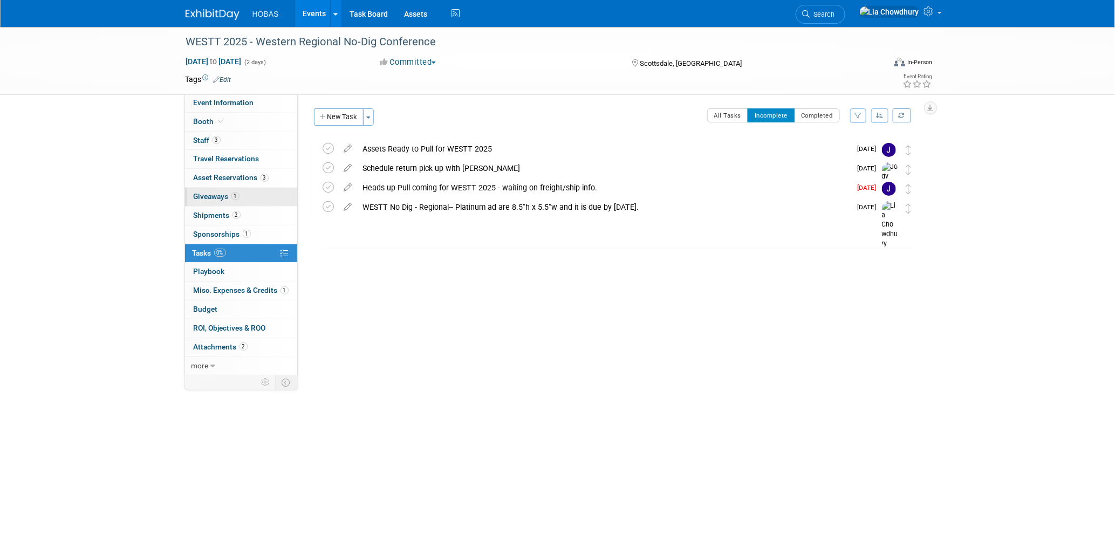
click at [205, 195] on span "Giveaways 1" at bounding box center [217, 196] width 46 height 9
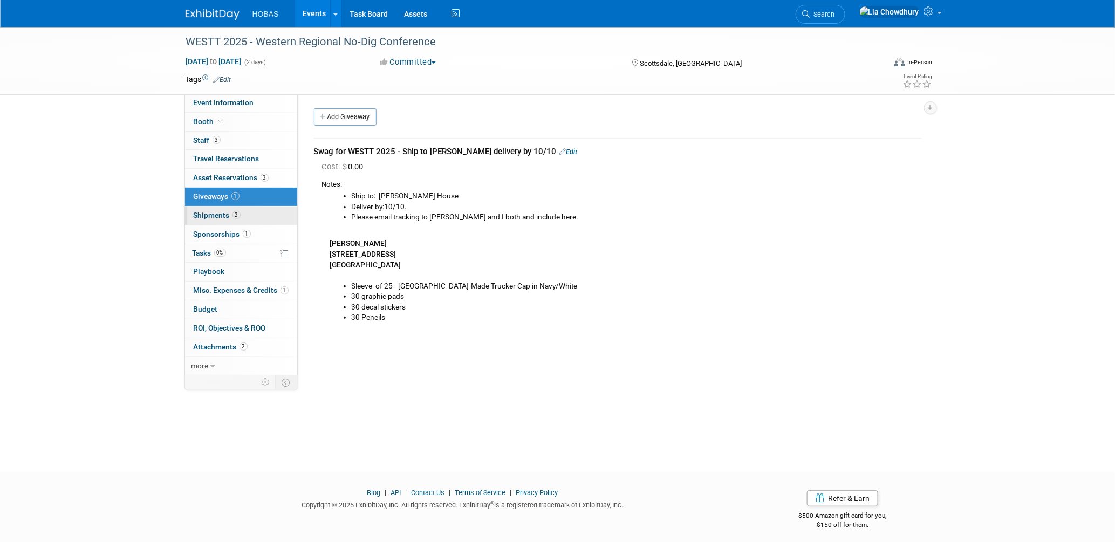
click at [215, 216] on span "Shipments 2" at bounding box center [217, 215] width 47 height 9
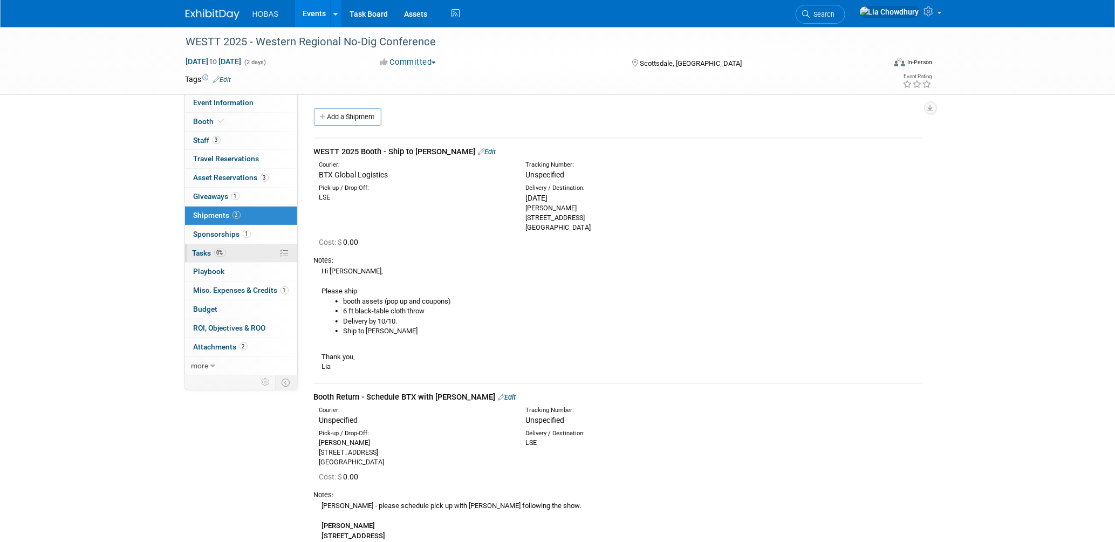
click at [207, 255] on span "Tasks 0%" at bounding box center [209, 253] width 33 height 9
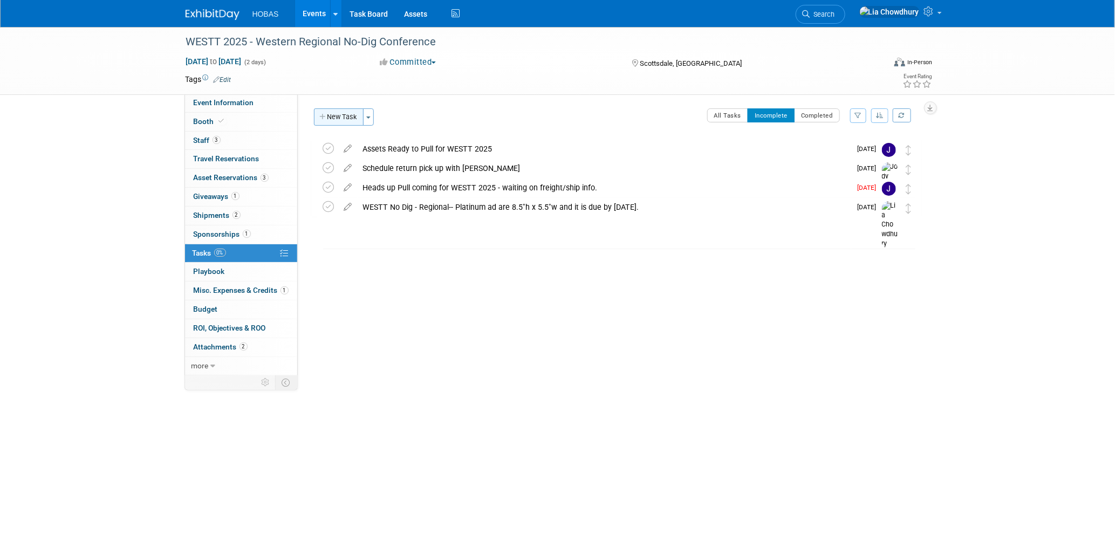
click at [343, 111] on button "New Task" at bounding box center [339, 116] width 50 height 17
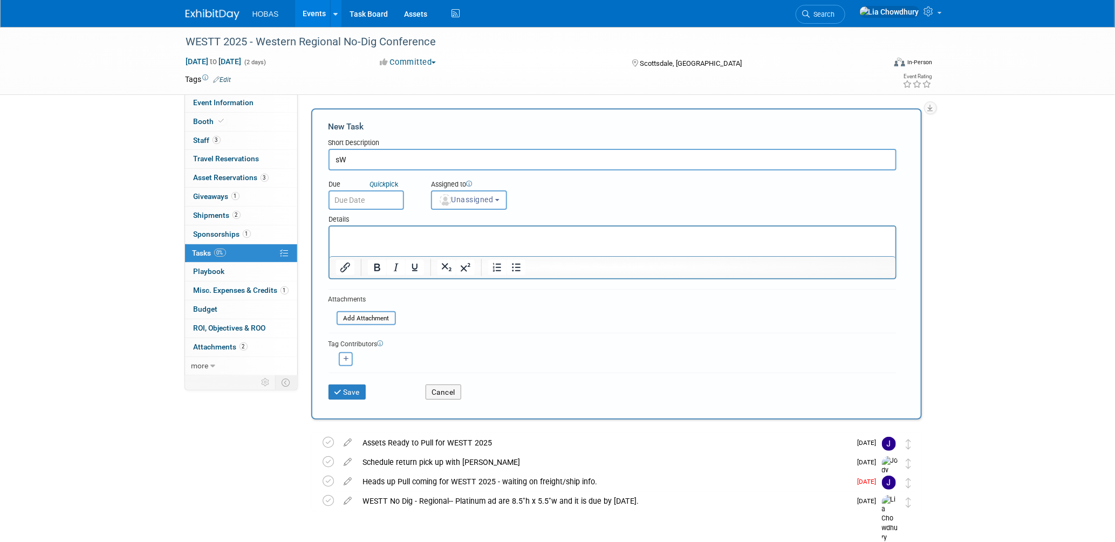
type input "s"
type input "S"
type input "WESTT 2025 SWAG Ship to Tom Furie"
click at [360, 199] on input "text" at bounding box center [365, 199] width 75 height 19
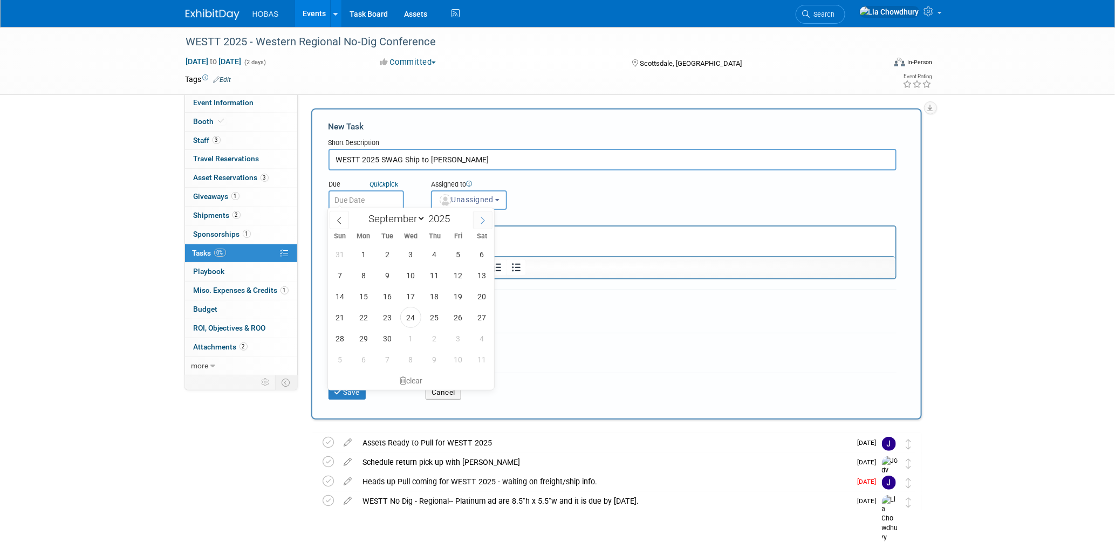
click at [481, 221] on icon at bounding box center [483, 221] width 8 height 8
select select "9"
click at [413, 272] on span "8" at bounding box center [410, 275] width 21 height 21
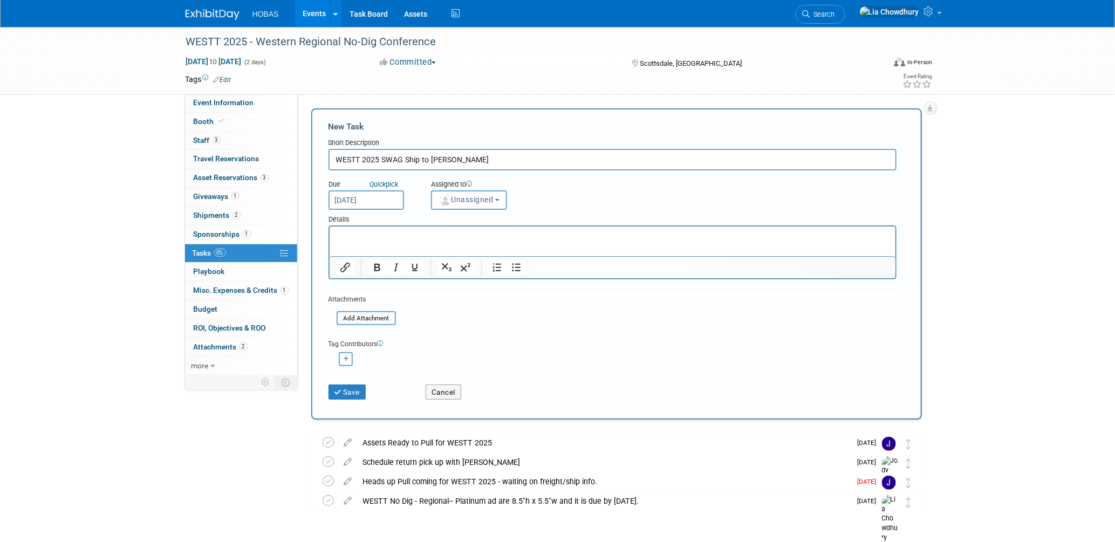
click at [361, 198] on input "Oct 8, 2025" at bounding box center [365, 199] width 75 height 19
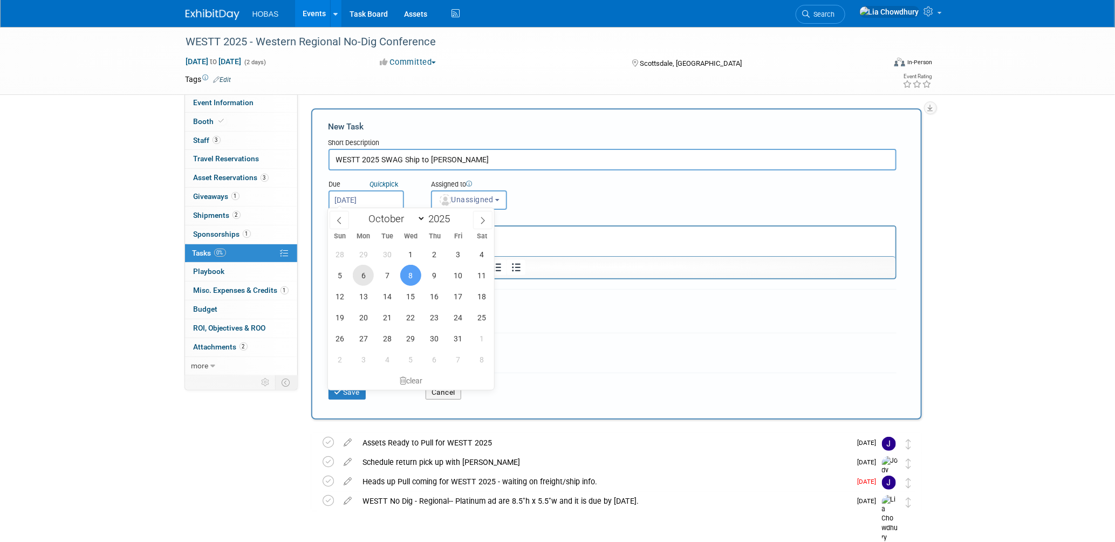
click at [366, 274] on span "6" at bounding box center [363, 275] width 21 height 21
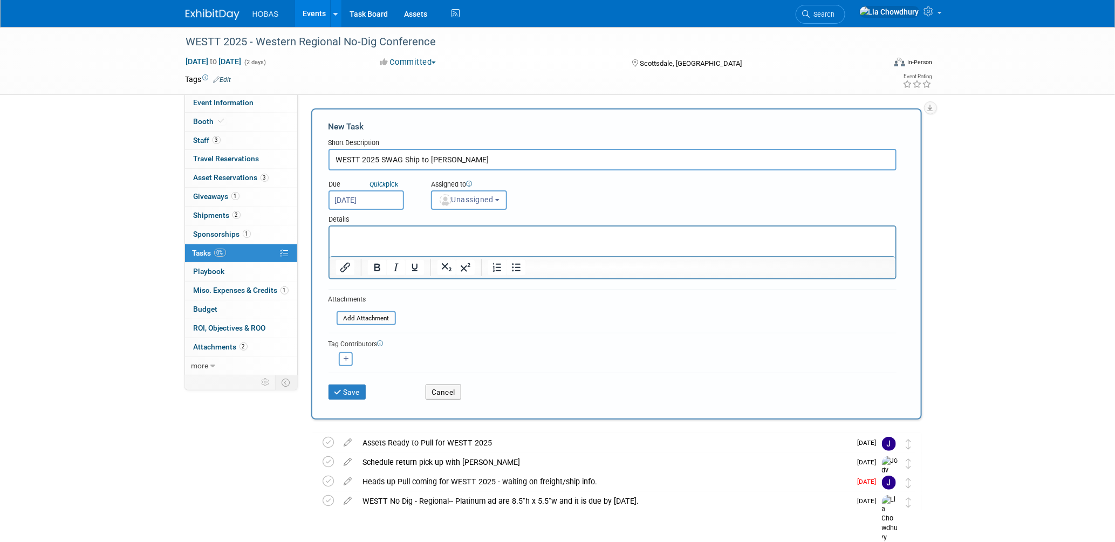
click at [354, 196] on input "Oct 6, 2025" at bounding box center [365, 199] width 75 height 19
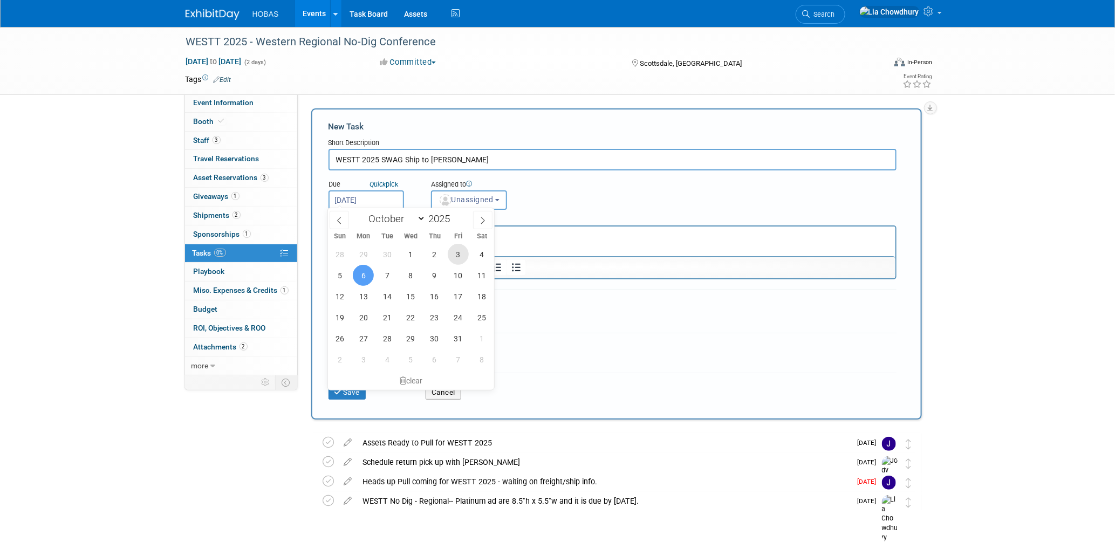
click at [450, 253] on span "3" at bounding box center [458, 254] width 21 height 21
type input "[DATE]"
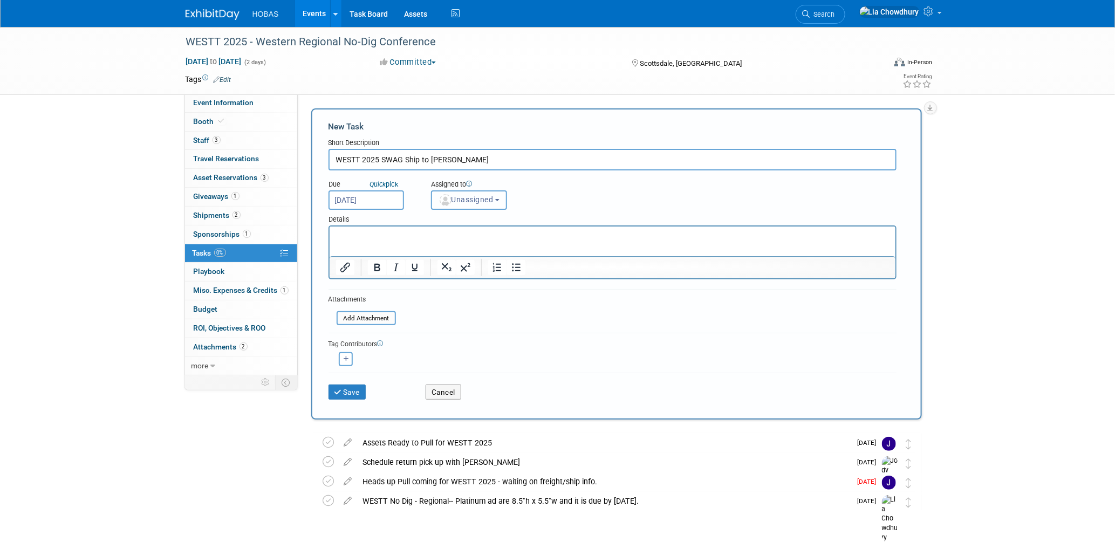
click at [468, 200] on span "Unassigned" at bounding box center [465, 199] width 55 height 9
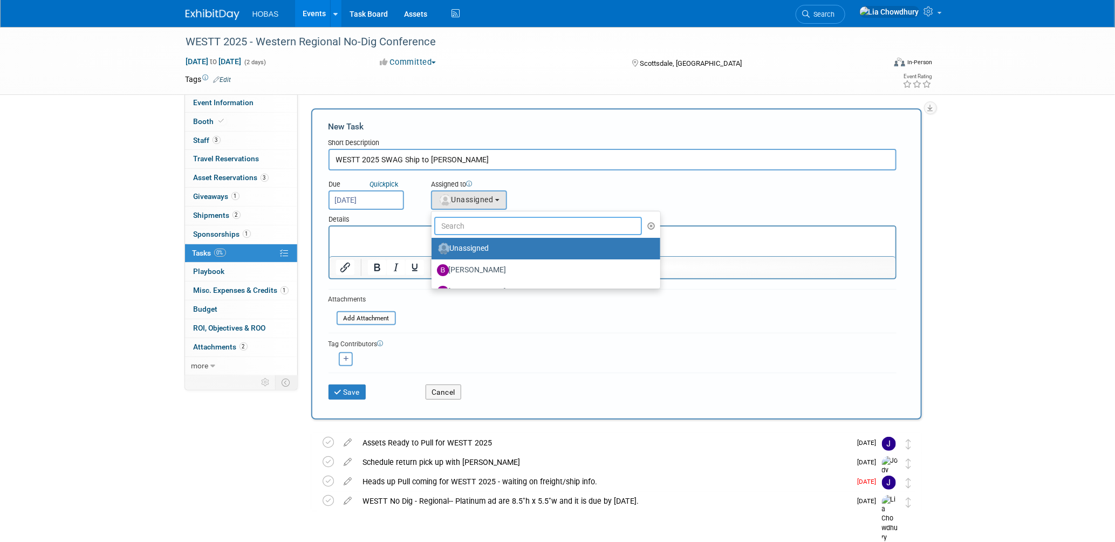
click at [452, 225] on input "text" at bounding box center [538, 226] width 208 height 18
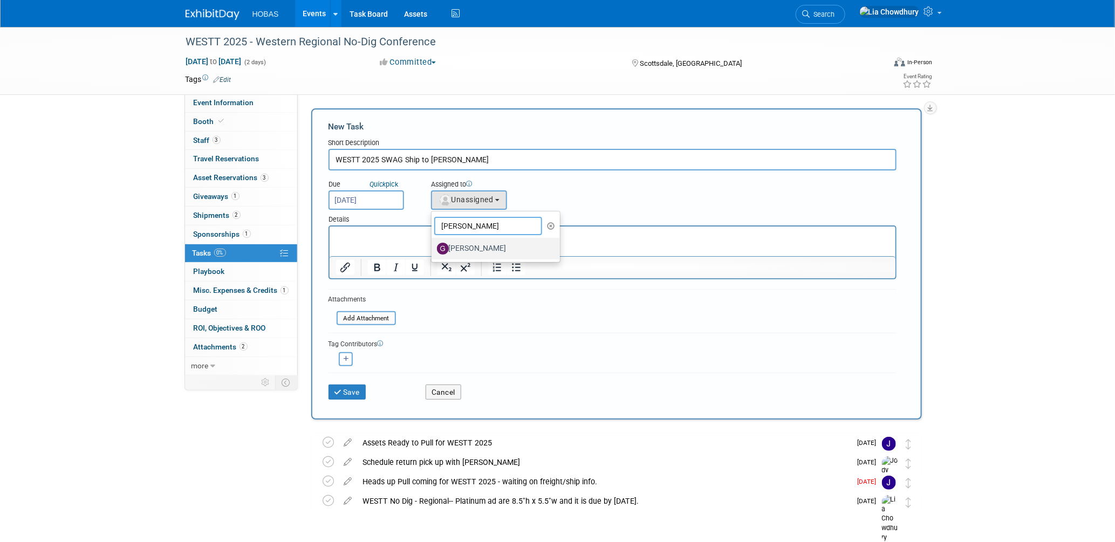
type input "geoff"
drag, startPoint x: 457, startPoint y: 241, endPoint x: 123, endPoint y: 14, distance: 403.4
click at [457, 241] on label "[PERSON_NAME]" at bounding box center [493, 248] width 113 height 17
click at [433, 244] on input "[PERSON_NAME]" at bounding box center [429, 247] width 7 height 7
select select "ebe7b882-5d3d-45cb-9182-a0dd12951fb7"
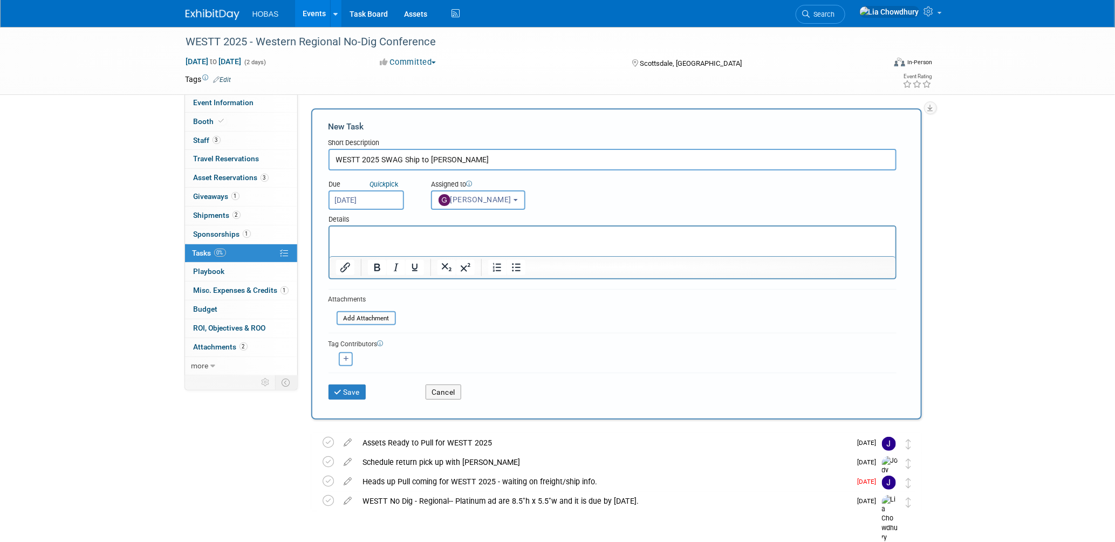
click at [385, 232] on p "Rich Text Area. Press ALT-0 for help." at bounding box center [611, 235] width 553 height 11
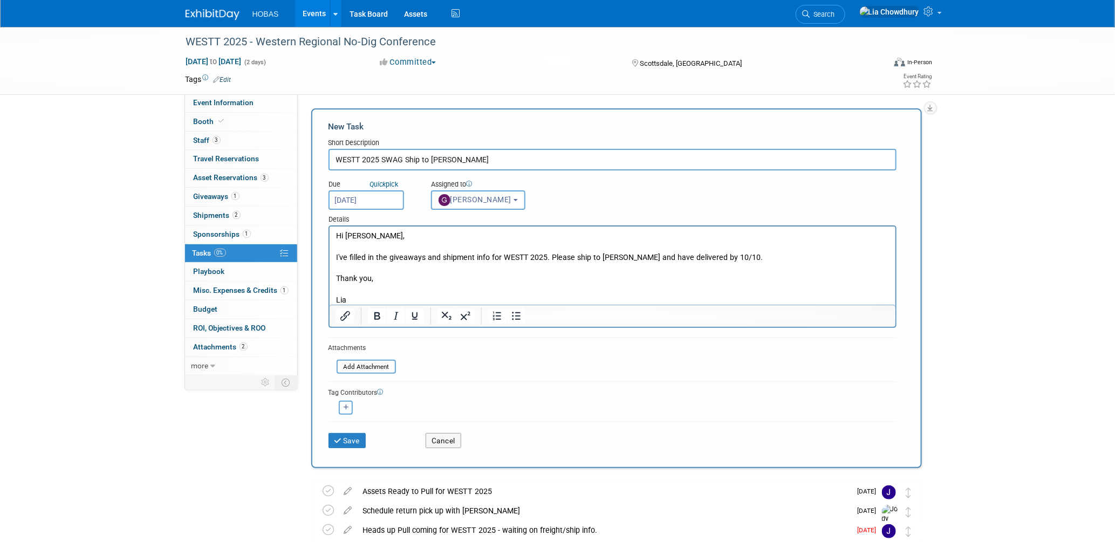
click at [341, 403] on button "button" at bounding box center [346, 408] width 14 height 14
select select
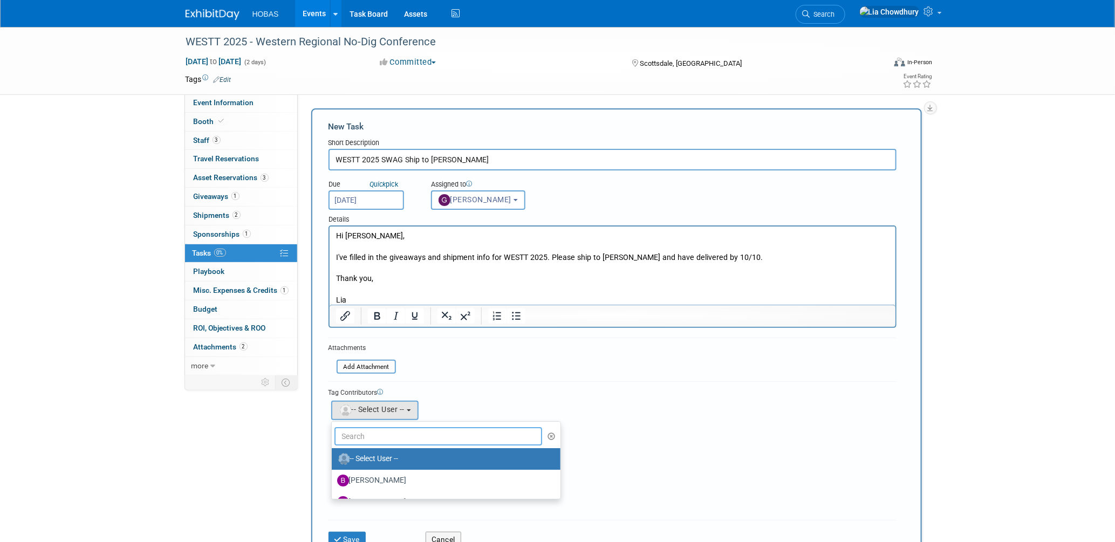
click at [358, 435] on input "text" at bounding box center [438, 436] width 208 height 18
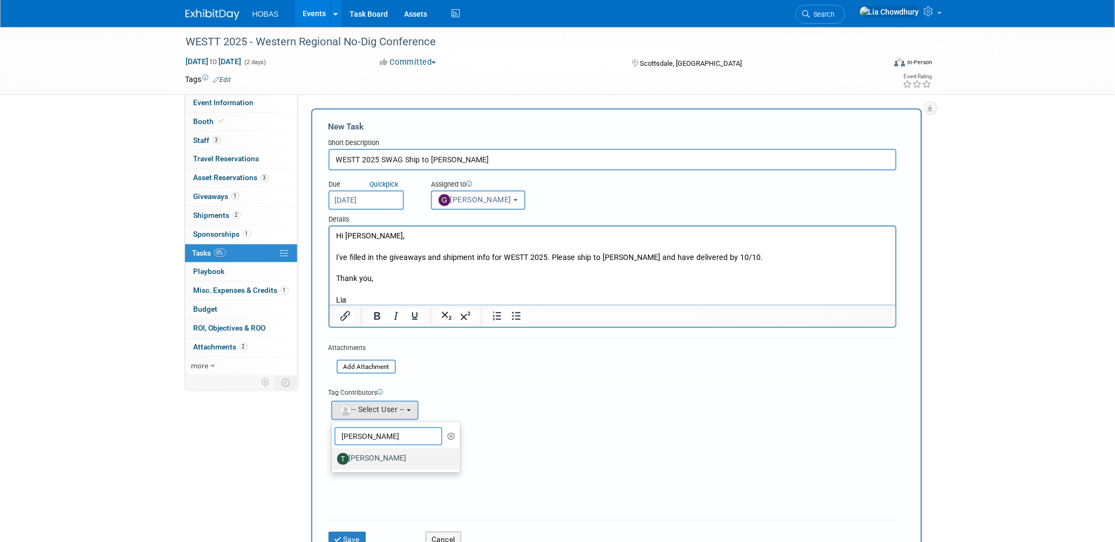
type input "tom"
click at [354, 454] on label "[PERSON_NAME]" at bounding box center [393, 458] width 113 height 17
click at [333, 454] on input "[PERSON_NAME]" at bounding box center [329, 457] width 7 height 7
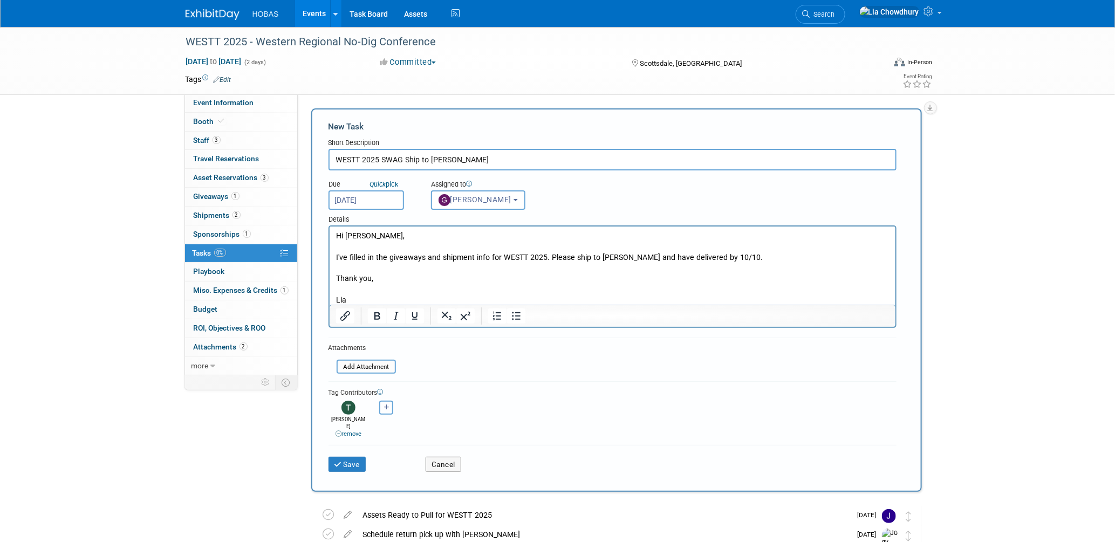
click at [384, 404] on icon "button" at bounding box center [386, 407] width 5 height 6
select select
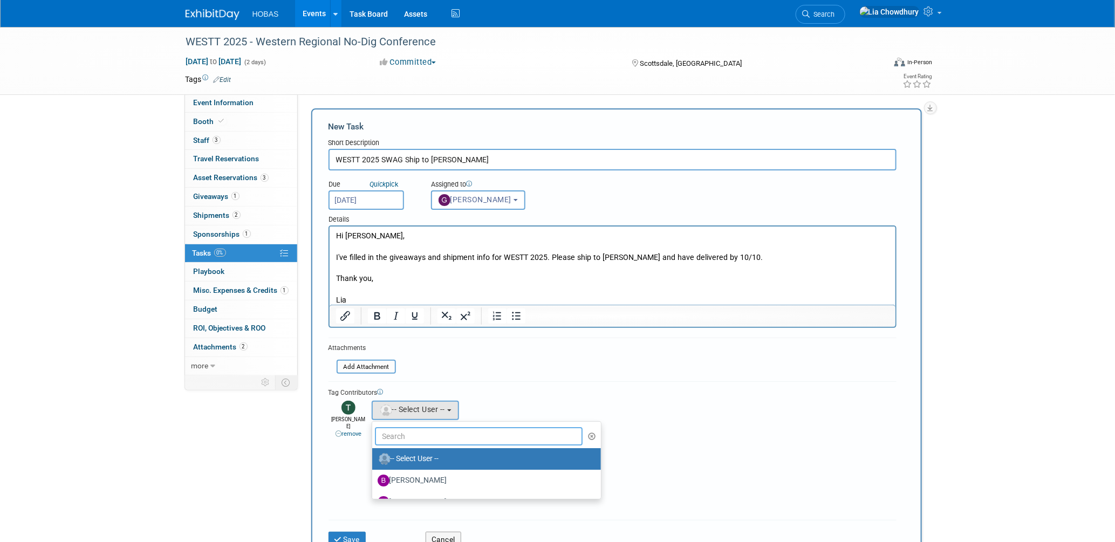
click at [399, 431] on input "text" at bounding box center [479, 436] width 208 height 18
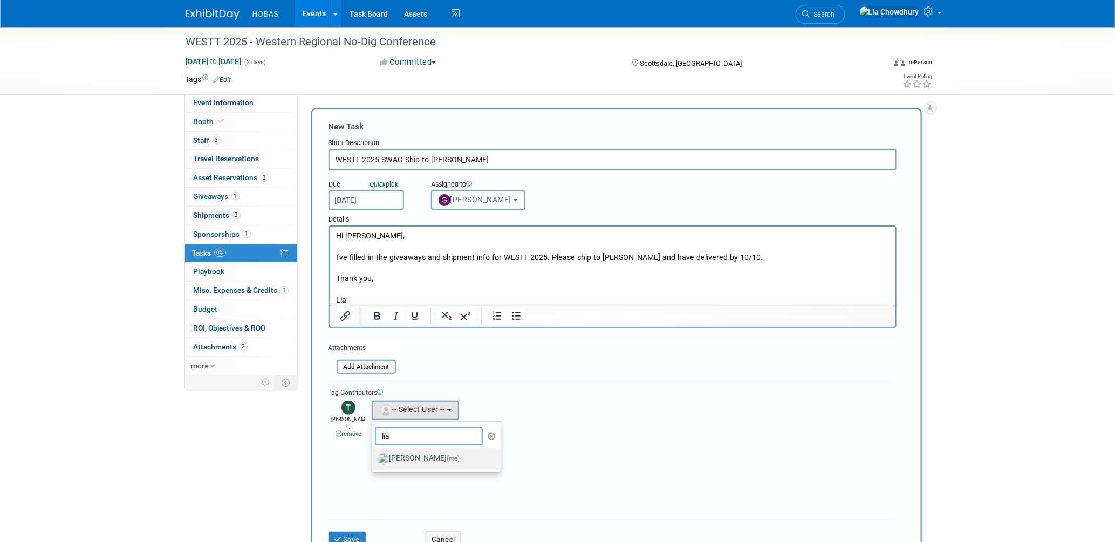
type input "lia"
click at [411, 454] on label "Lia Chowdhury (me)" at bounding box center [433, 458] width 113 height 17
click at [374, 454] on input "Lia Chowdhury (me)" at bounding box center [370, 457] width 7 height 7
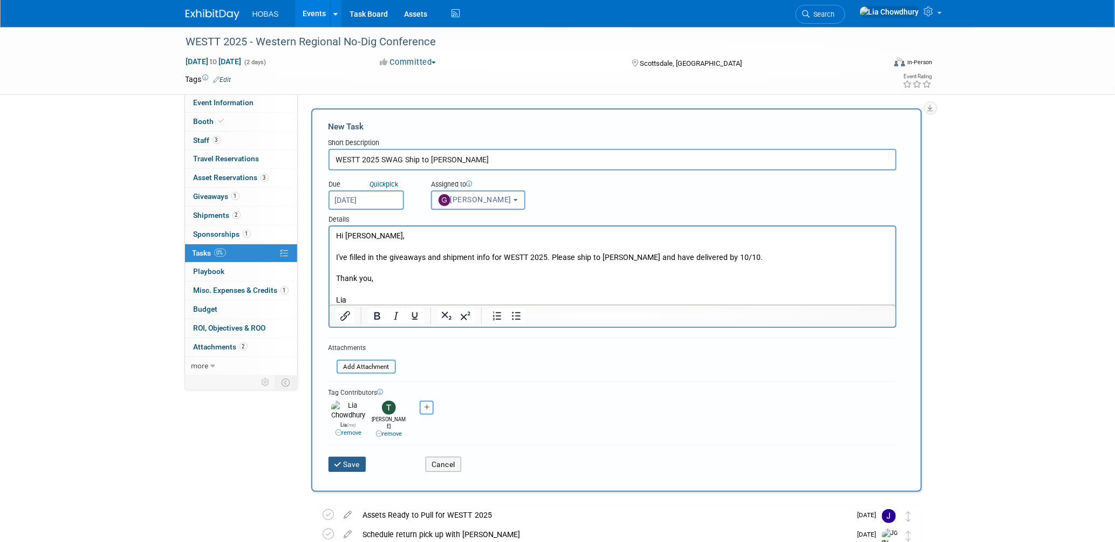
click at [348, 457] on button "Save" at bounding box center [347, 464] width 38 height 15
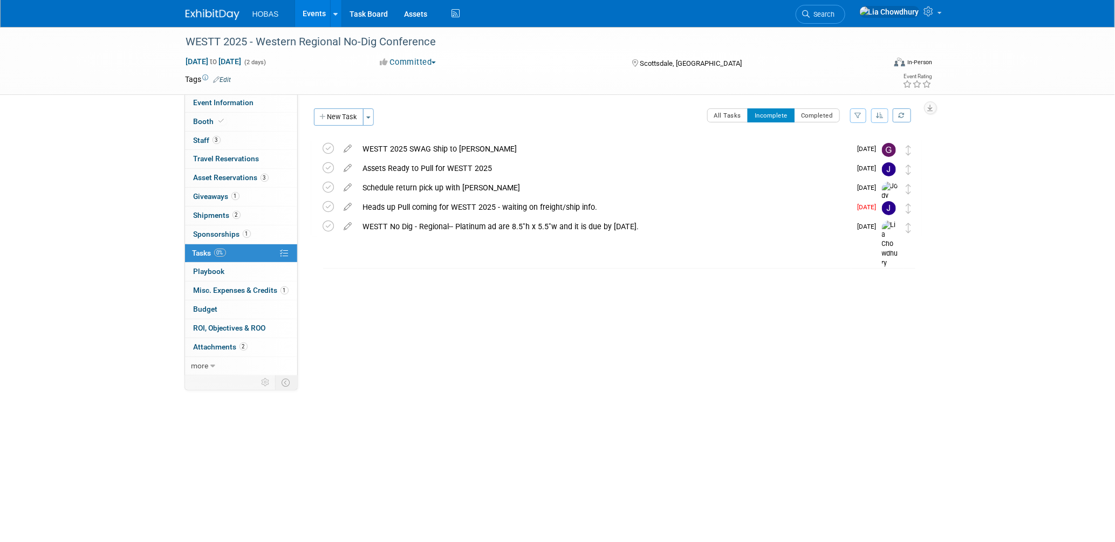
click at [317, 9] on link "Events" at bounding box center [314, 13] width 39 height 27
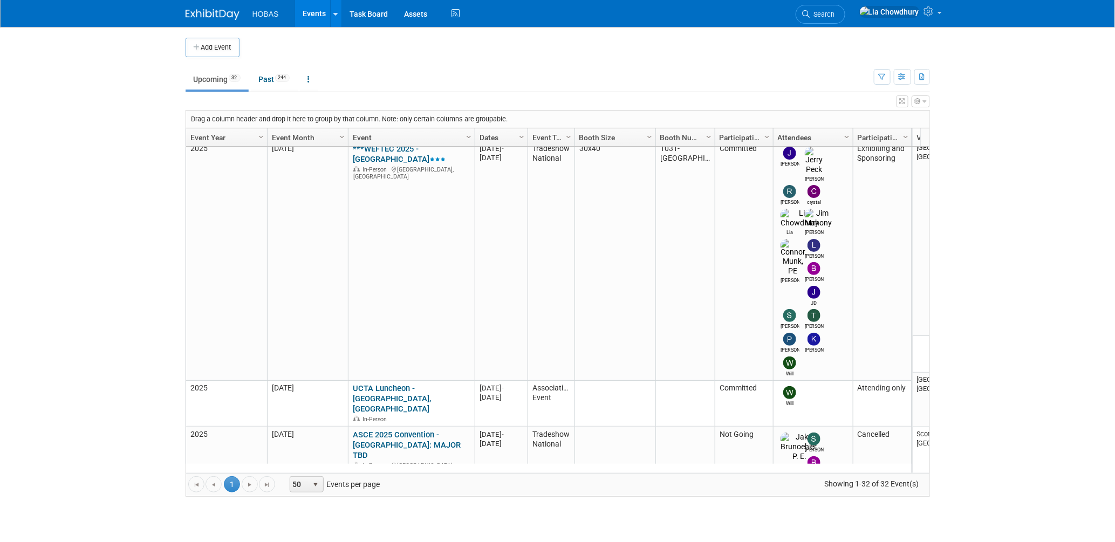
scroll to position [215, 0]
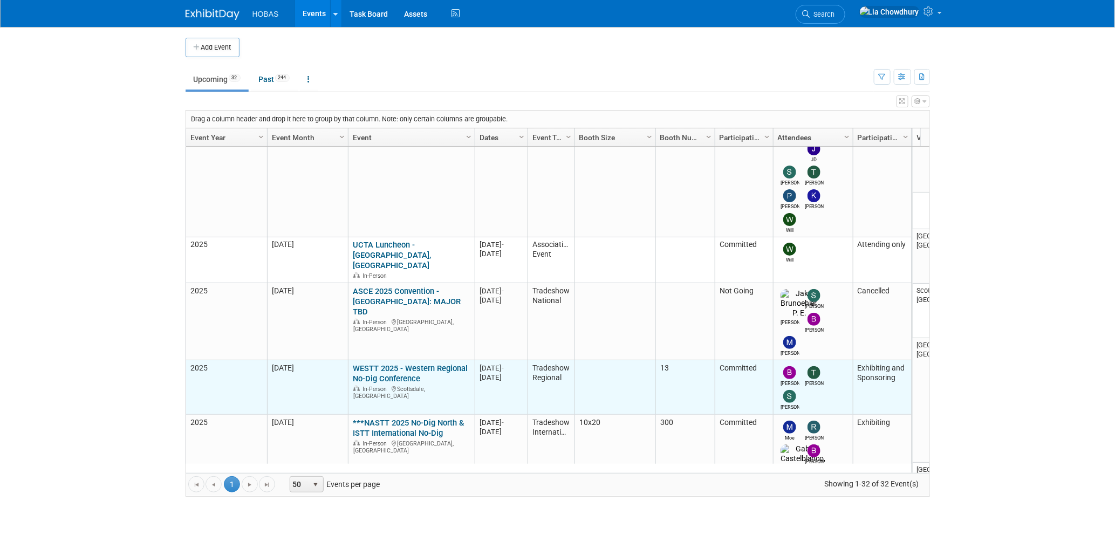
click at [369, 363] on link "WESTT 2025 - Western Regional No-Dig Conference" at bounding box center [410, 373] width 115 height 20
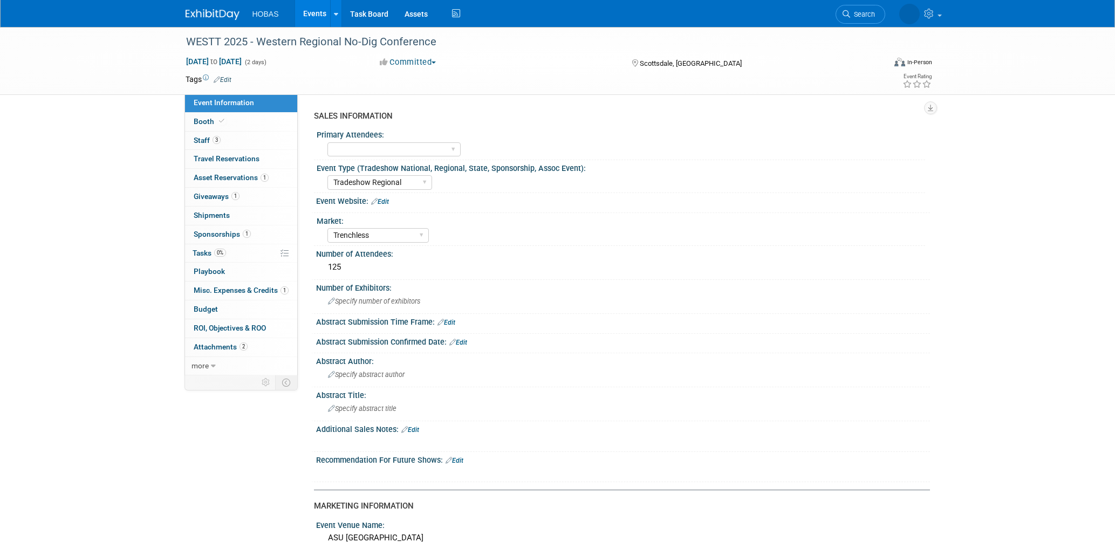
select select "Tradeshow Regional"
select select "Trenchless"
select select "Exhibiting and Sponsoring"
click at [209, 214] on span "Shipments 0" at bounding box center [212, 215] width 36 height 9
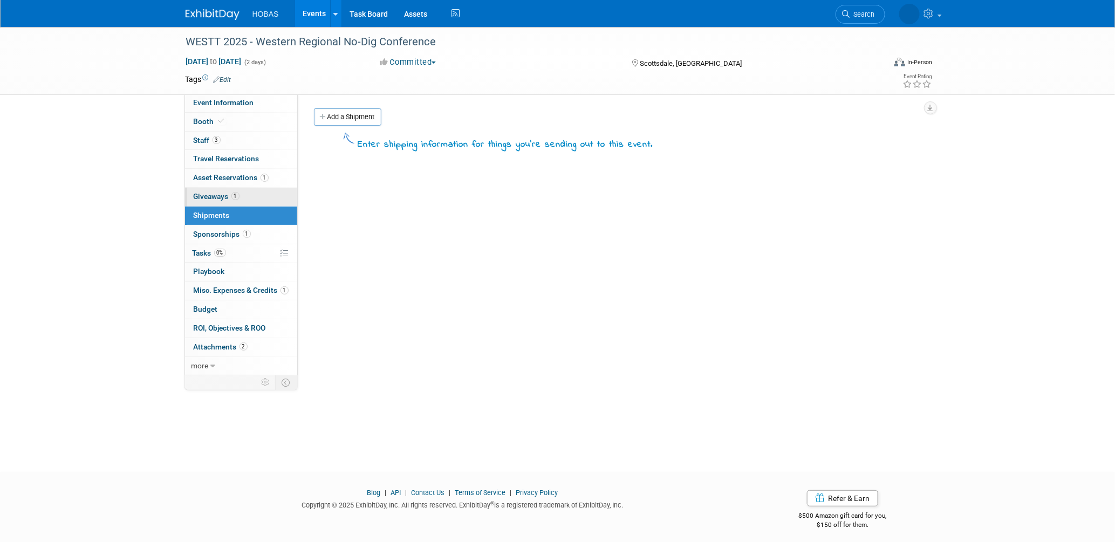
click at [208, 198] on span "Giveaways 1" at bounding box center [217, 196] width 46 height 9
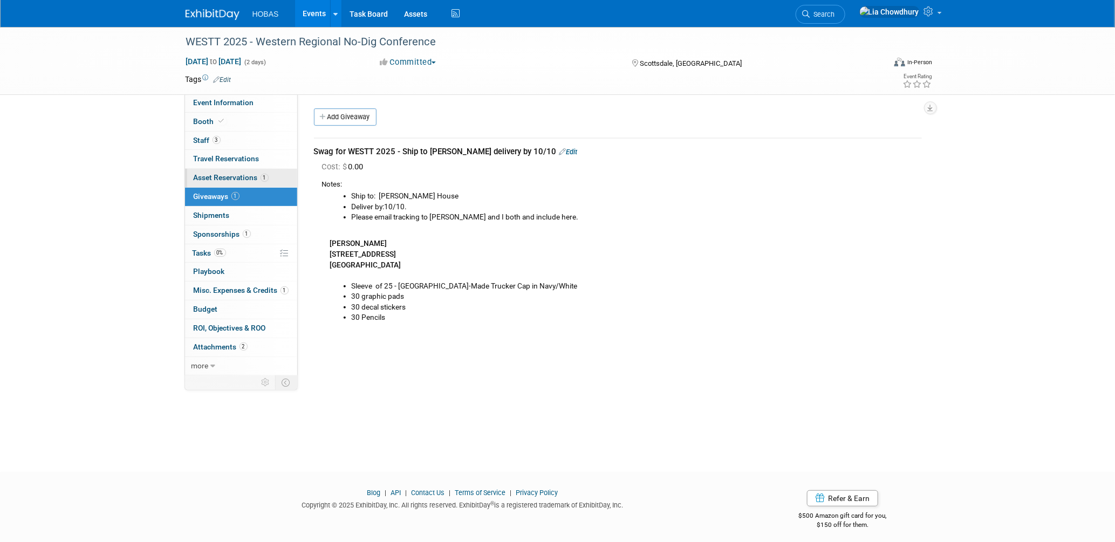
click at [210, 176] on span "Asset Reservations 1" at bounding box center [231, 177] width 75 height 9
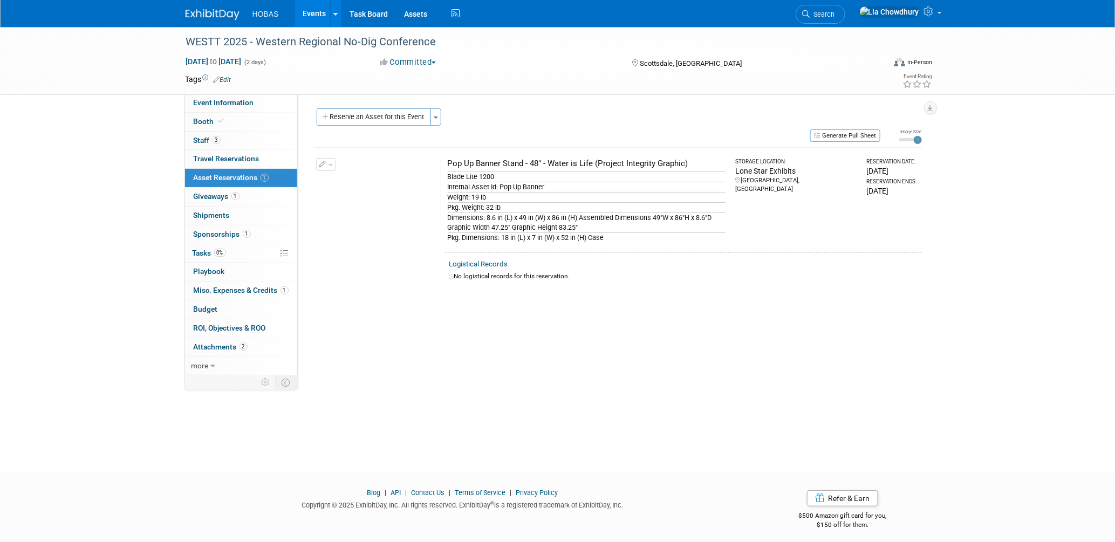
click at [333, 164] on button "button" at bounding box center [326, 164] width 20 height 13
click at [351, 182] on button "Change Reservation" at bounding box center [367, 182] width 91 height 15
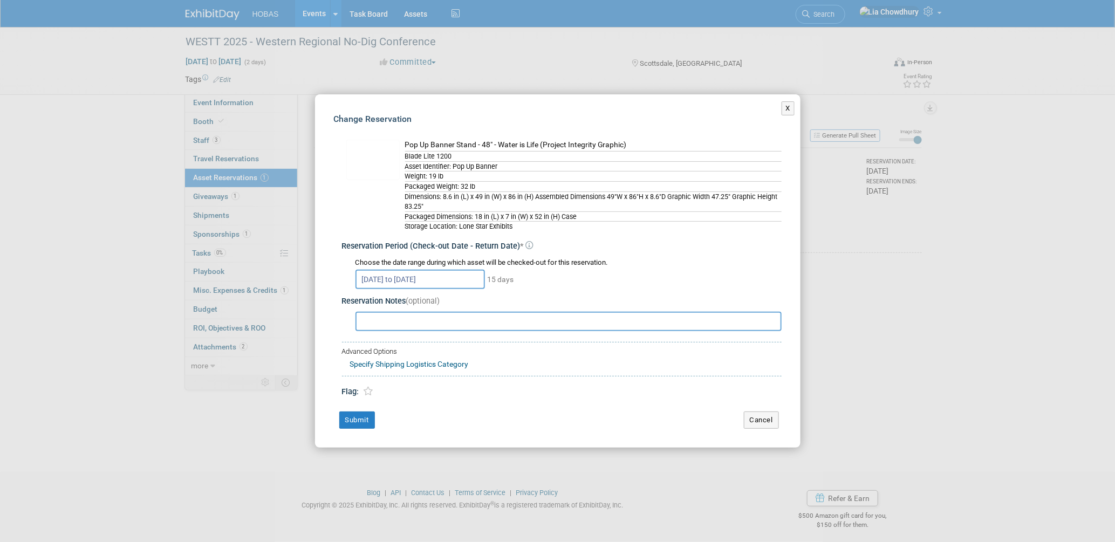
click at [386, 321] on input "text" at bounding box center [568, 321] width 426 height 19
type input "Please add Black table cloth throw - black with logo for 6 ft table."
click at [358, 417] on button "Submit" at bounding box center [357, 419] width 36 height 17
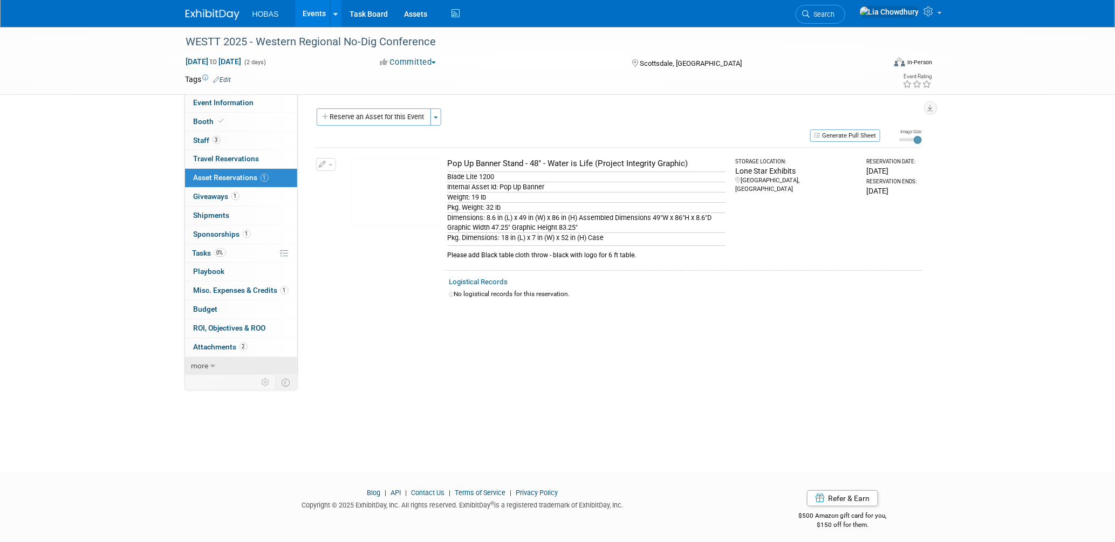
click at [202, 366] on span "more" at bounding box center [199, 365] width 17 height 9
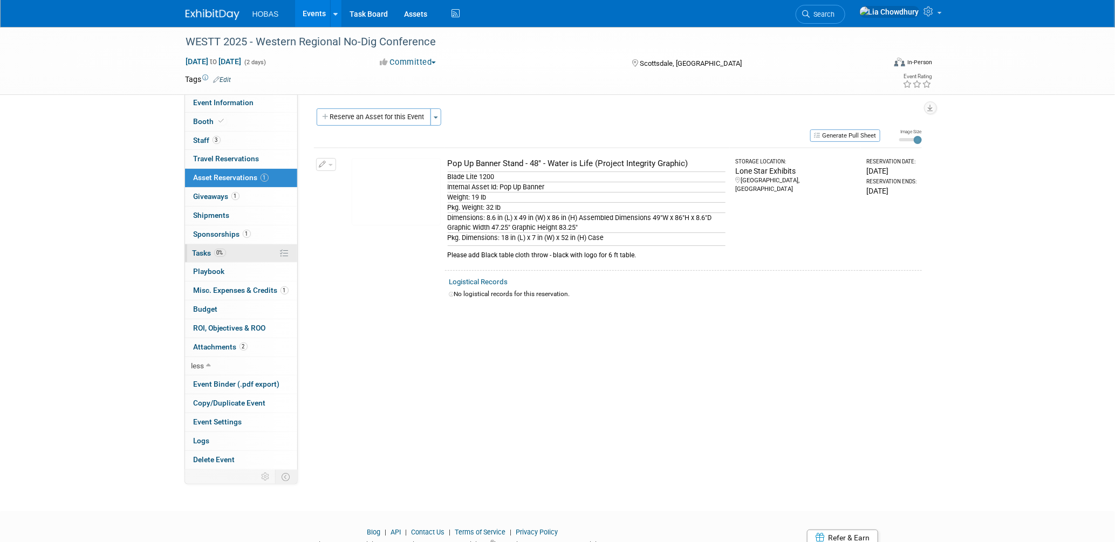
click at [207, 254] on span "Tasks 0%" at bounding box center [209, 253] width 33 height 9
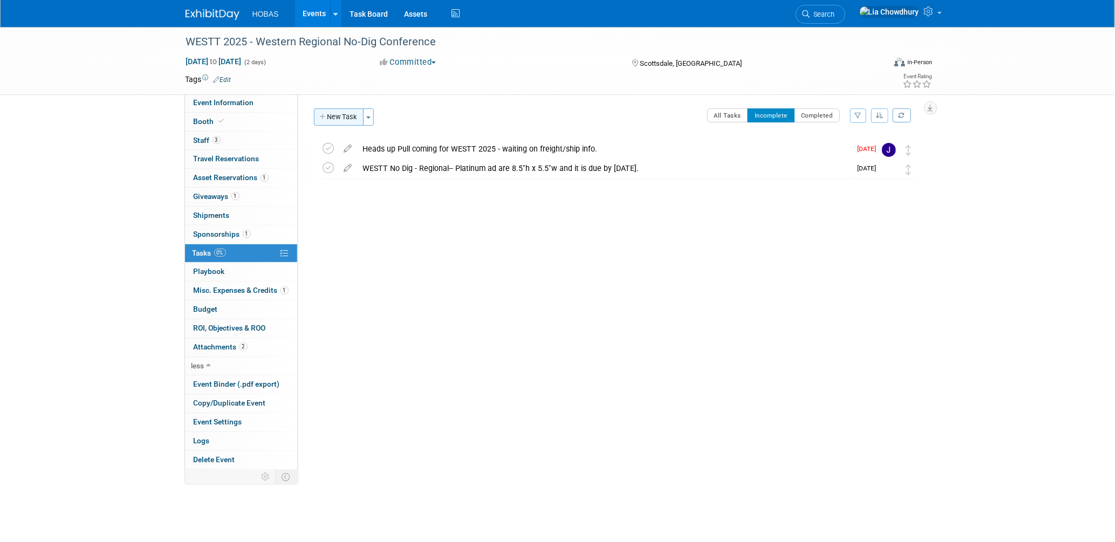
click at [339, 116] on button "New Task" at bounding box center [339, 116] width 50 height 17
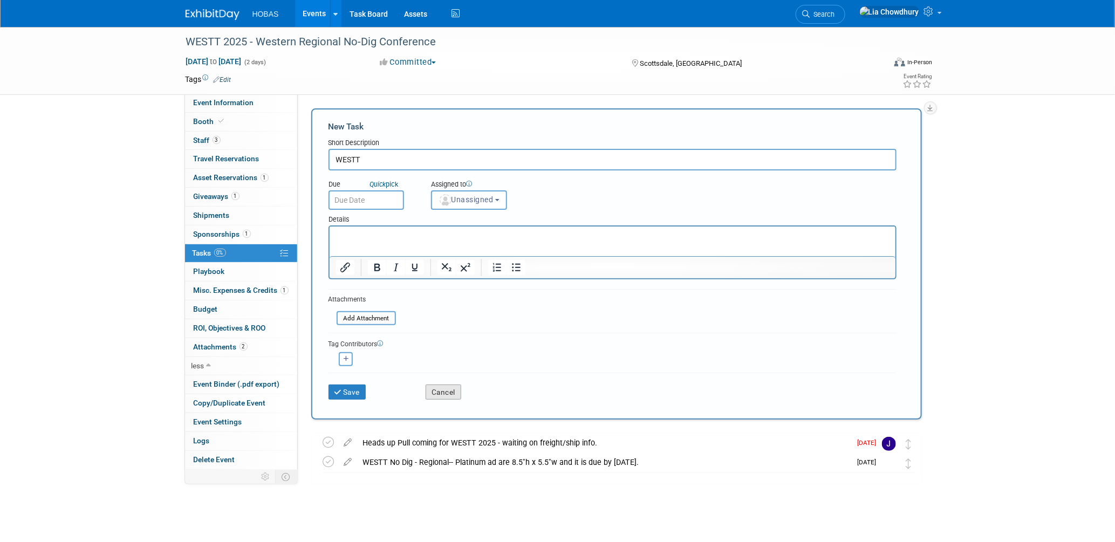
type input "WESTT"
click at [442, 387] on button "Cancel" at bounding box center [443, 391] width 36 height 15
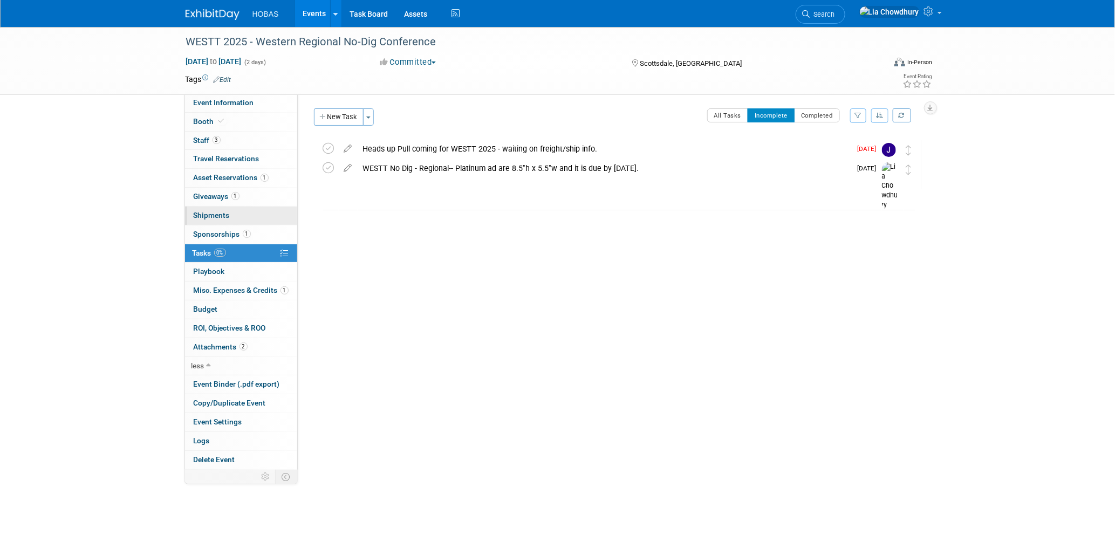
click at [208, 217] on span "Shipments 0" at bounding box center [212, 215] width 36 height 9
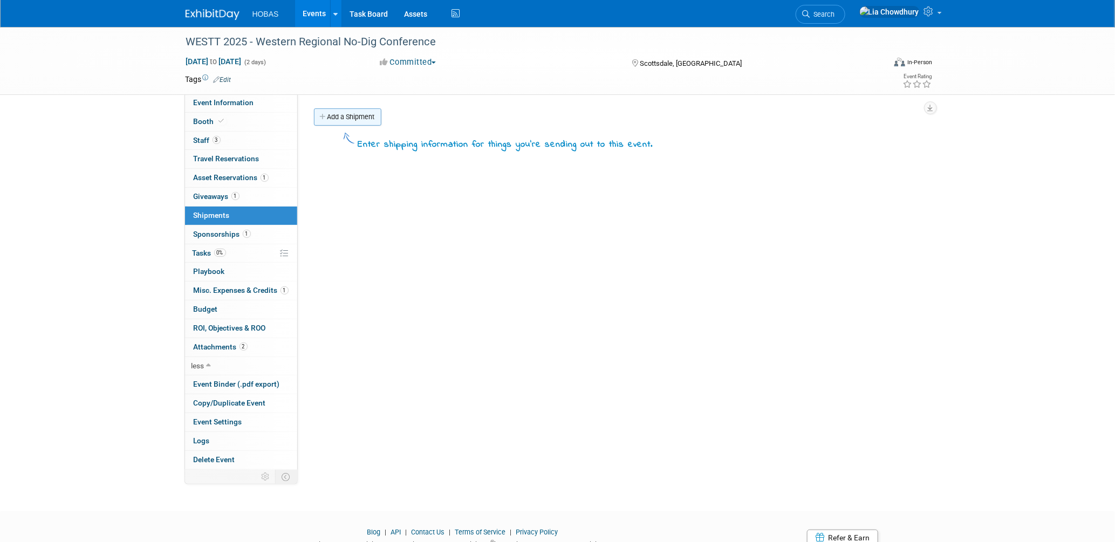
click at [358, 116] on link "Add a Shipment" at bounding box center [347, 116] width 67 height 17
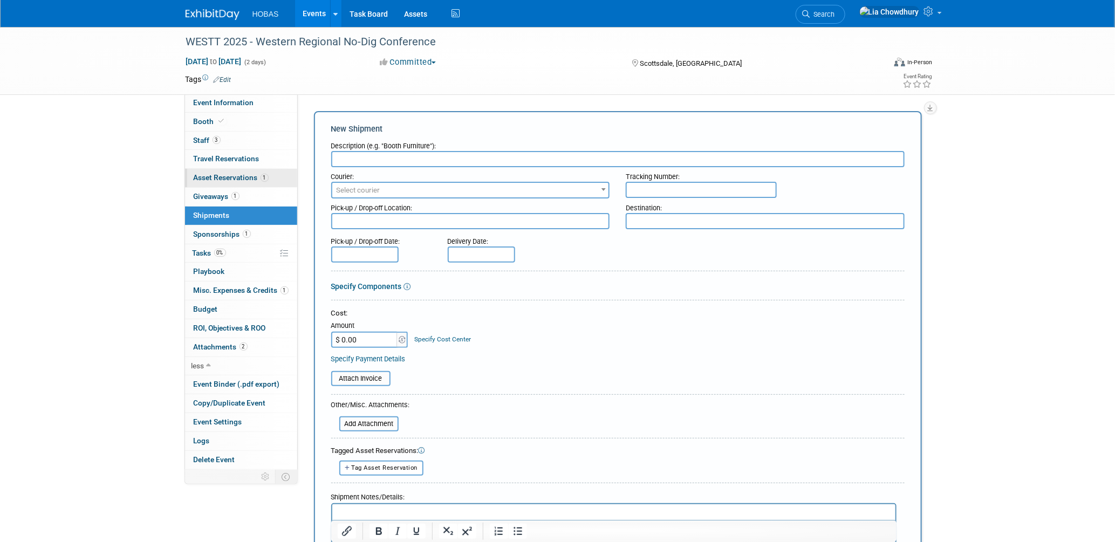
drag, startPoint x: 212, startPoint y: 175, endPoint x: 218, endPoint y: 177, distance: 5.8
click at [214, 176] on span "Asset Reservations 1" at bounding box center [231, 177] width 75 height 9
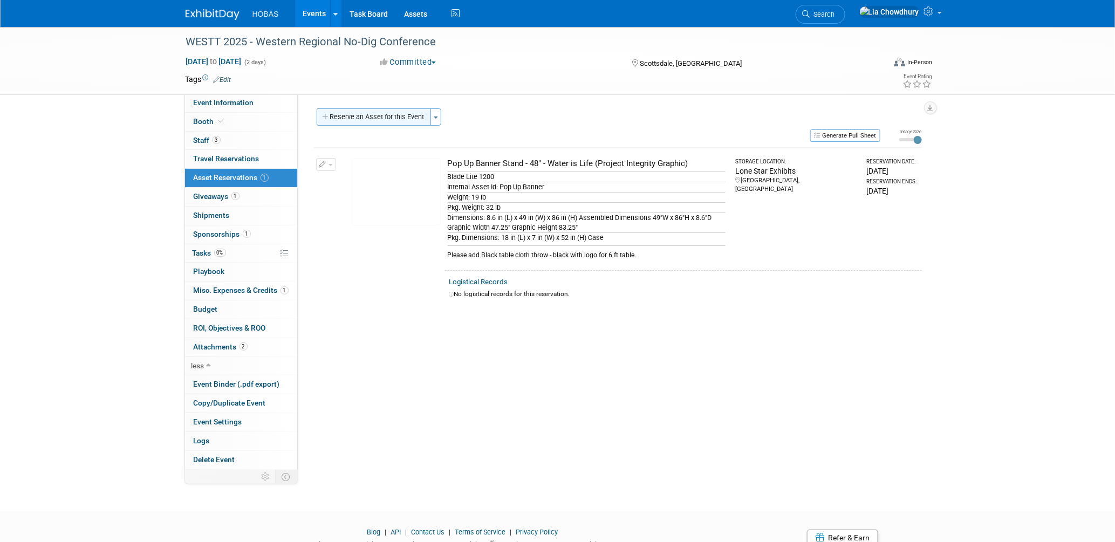
click at [394, 118] on button "Reserve an Asset for this Event" at bounding box center [374, 116] width 114 height 17
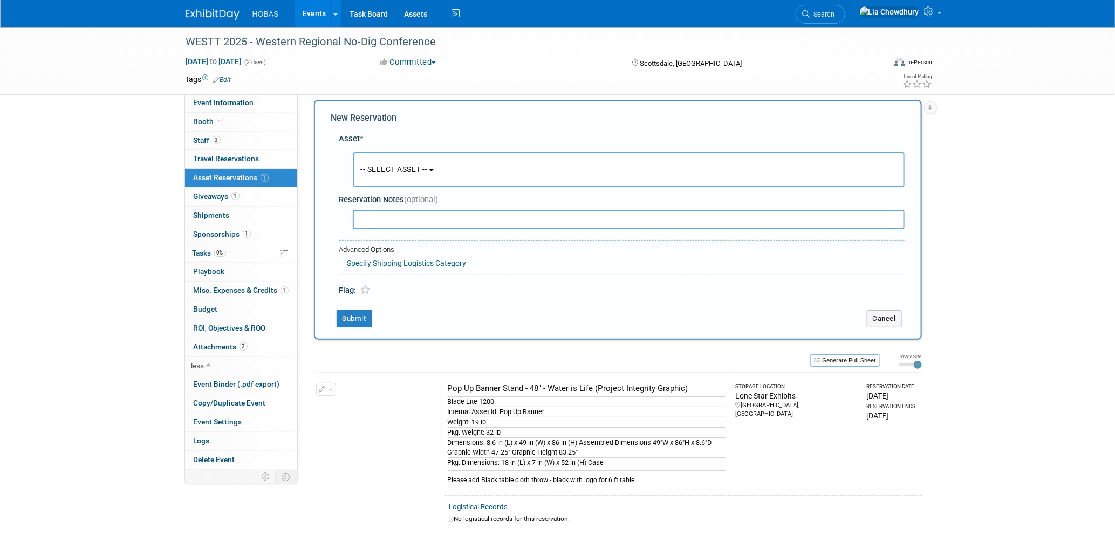
scroll to position [10, 0]
click at [404, 170] on span "-- SELECT ASSET --" at bounding box center [394, 168] width 67 height 9
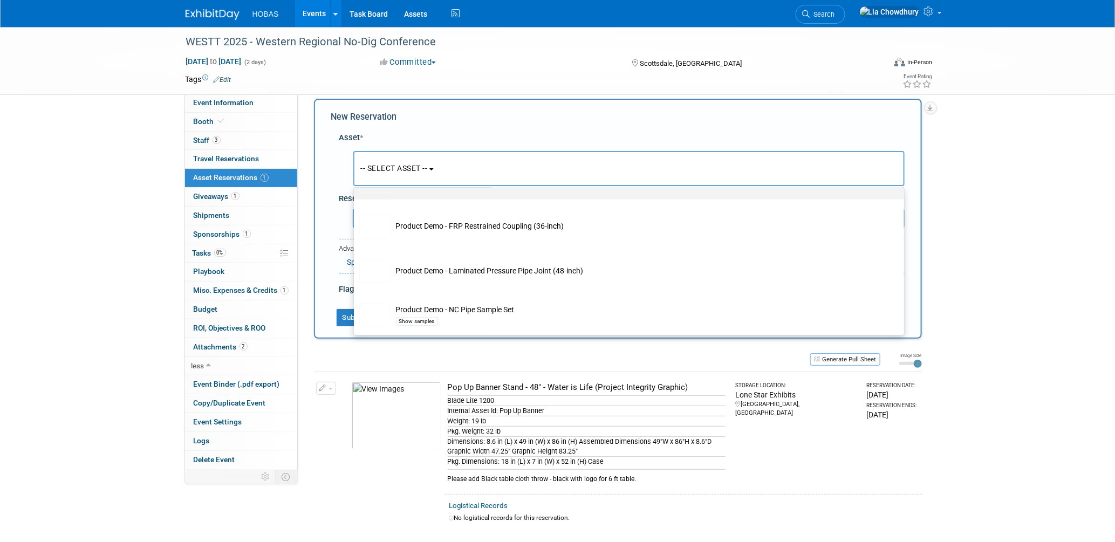
scroll to position [2876, 0]
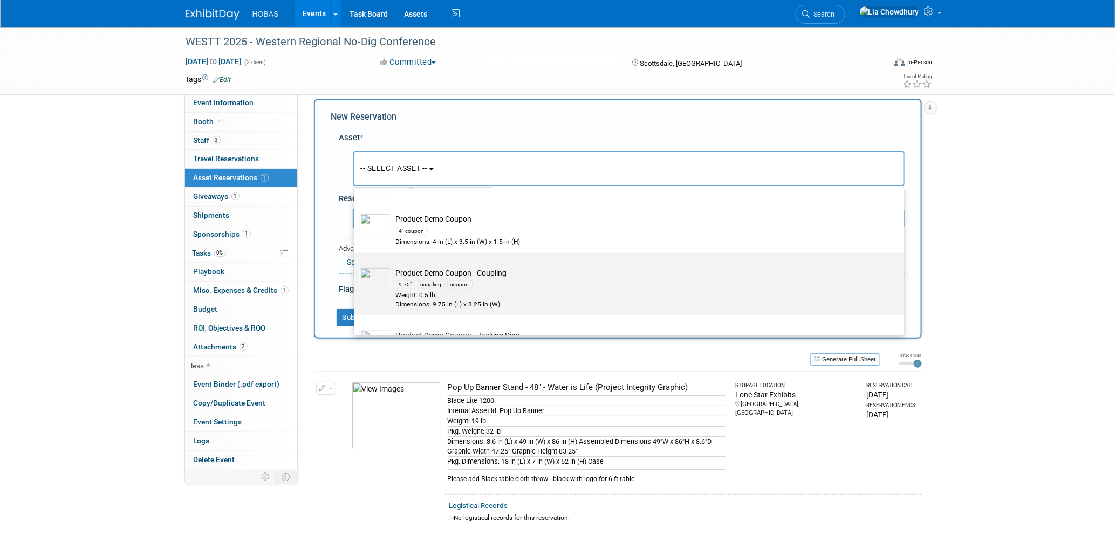
click at [457, 285] on td "Product Demo Coupon - Coupling 9.75" coupling coupon Weight: 0.5 lb Dimensions:…" at bounding box center [636, 288] width 492 height 42
click at [355, 266] on input "Product Demo Coupon - Coupling 9.75" coupling coupon Weight: 0.5 lb Dimensions:…" at bounding box center [351, 262] width 7 height 7
select select "10728638"
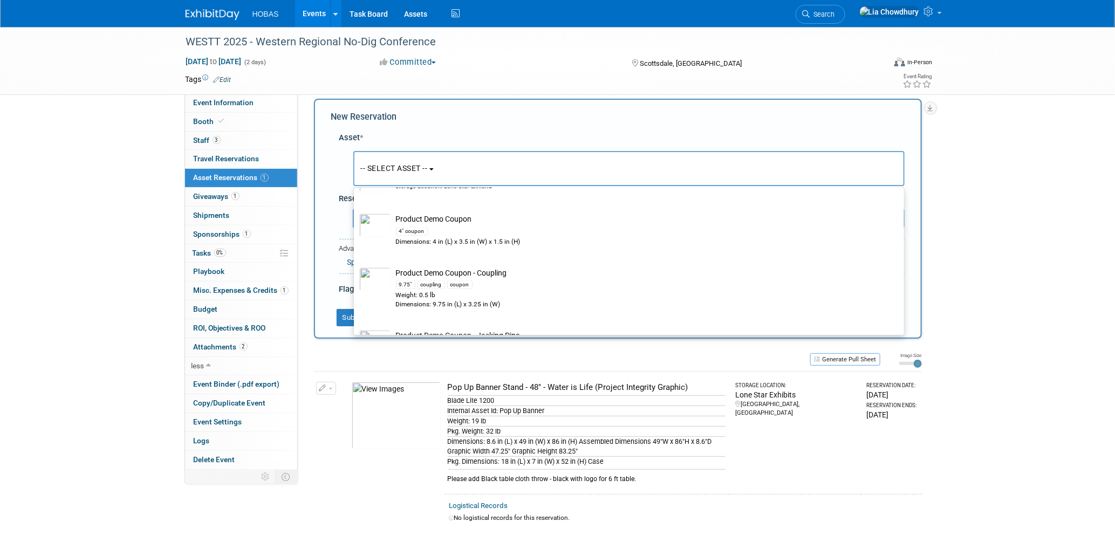
select select "9"
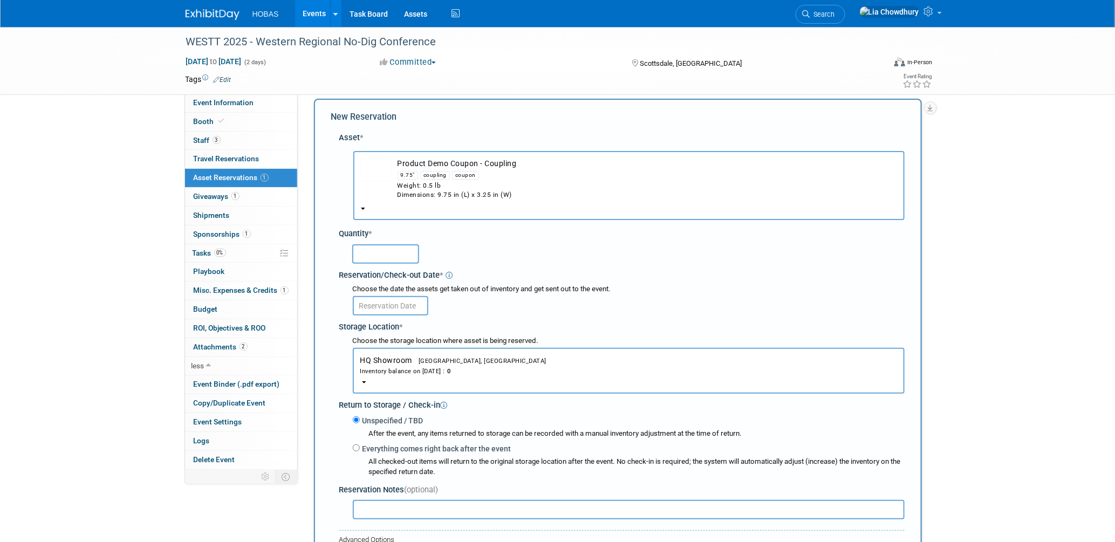
click at [394, 251] on input "text" at bounding box center [385, 253] width 67 height 19
type input "1"
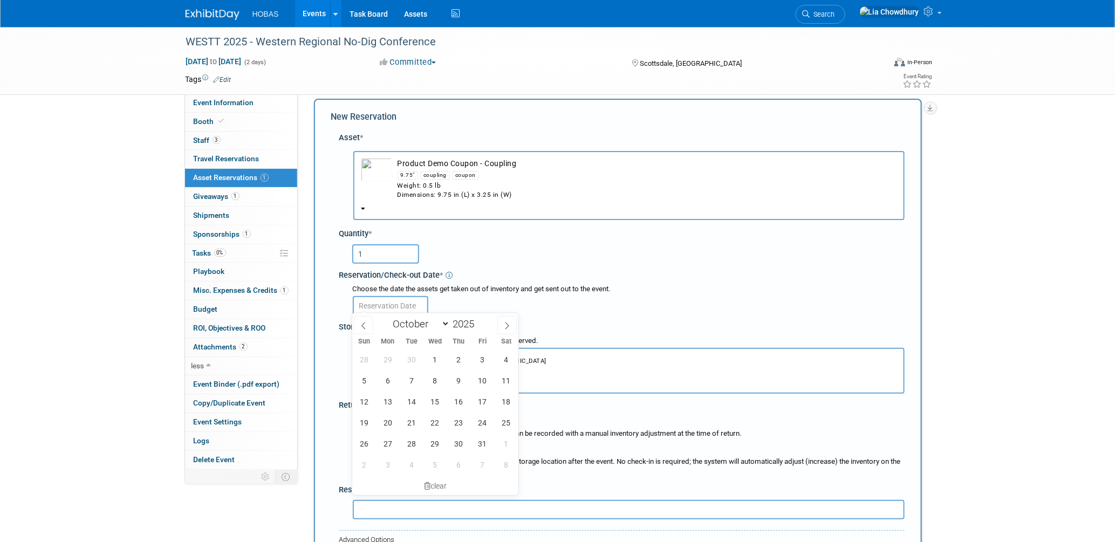
click at [396, 304] on input "text" at bounding box center [390, 305] width 75 height 19
click at [430, 383] on span "8" at bounding box center [434, 380] width 21 height 21
type input "Oct 8, 2025"
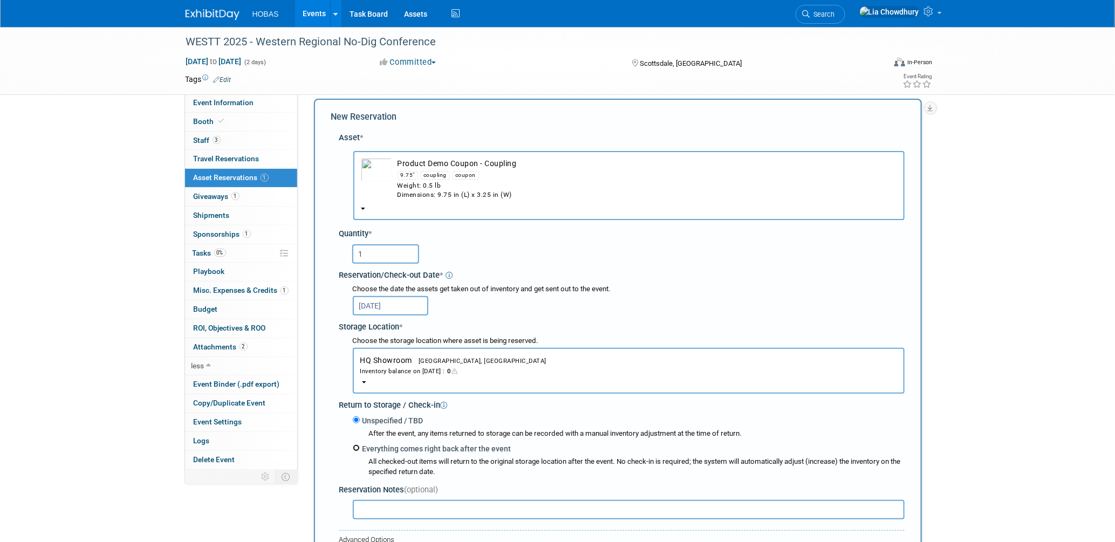
click at [354, 445] on input "Everything comes right back after the event" at bounding box center [356, 447] width 7 height 7
radio input "true"
select select "9"
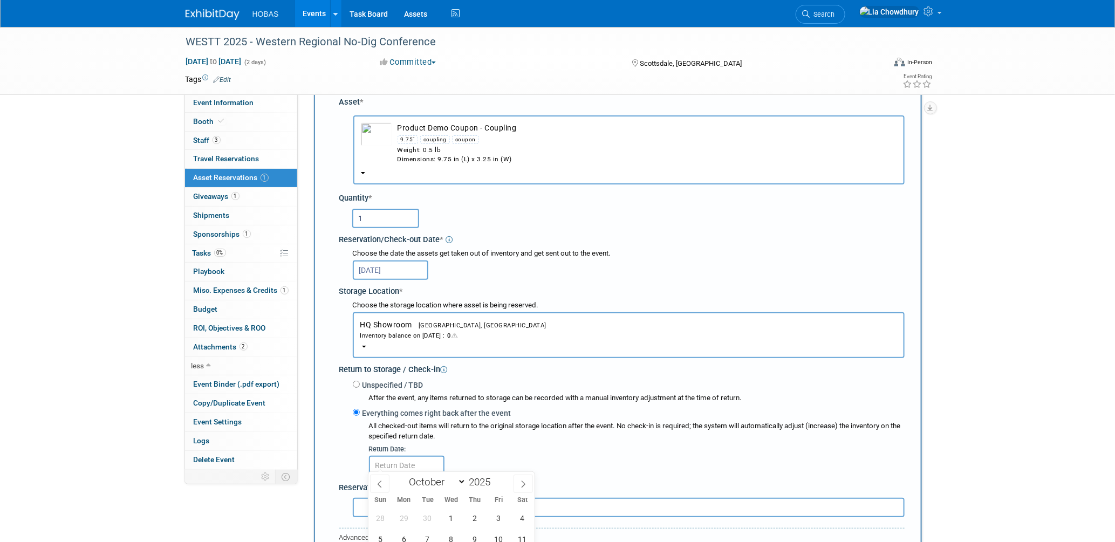
scroll to position [189, 0]
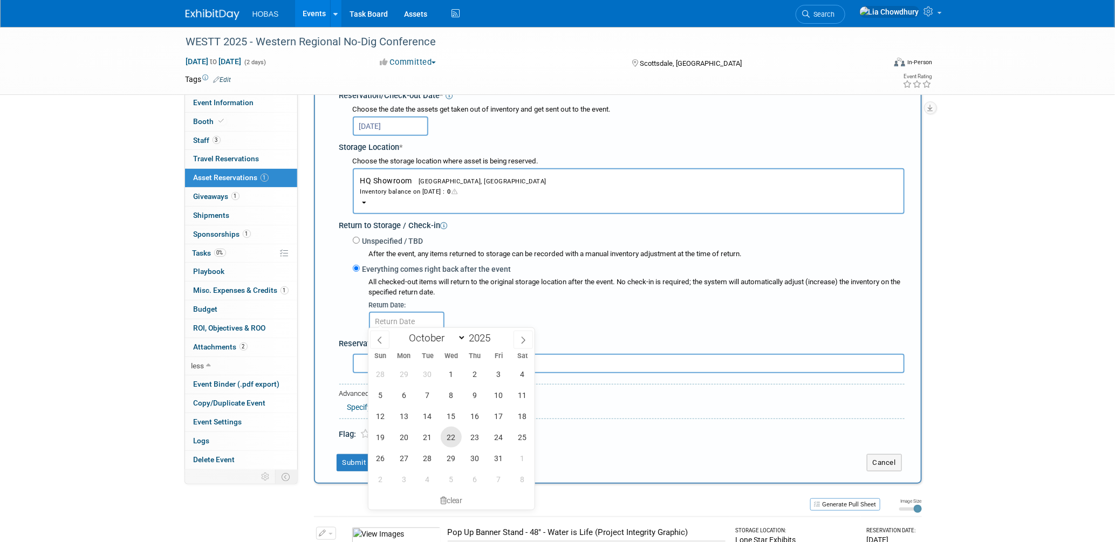
click at [450, 430] on span "22" at bounding box center [451, 437] width 21 height 21
type input "Oct 22, 2025"
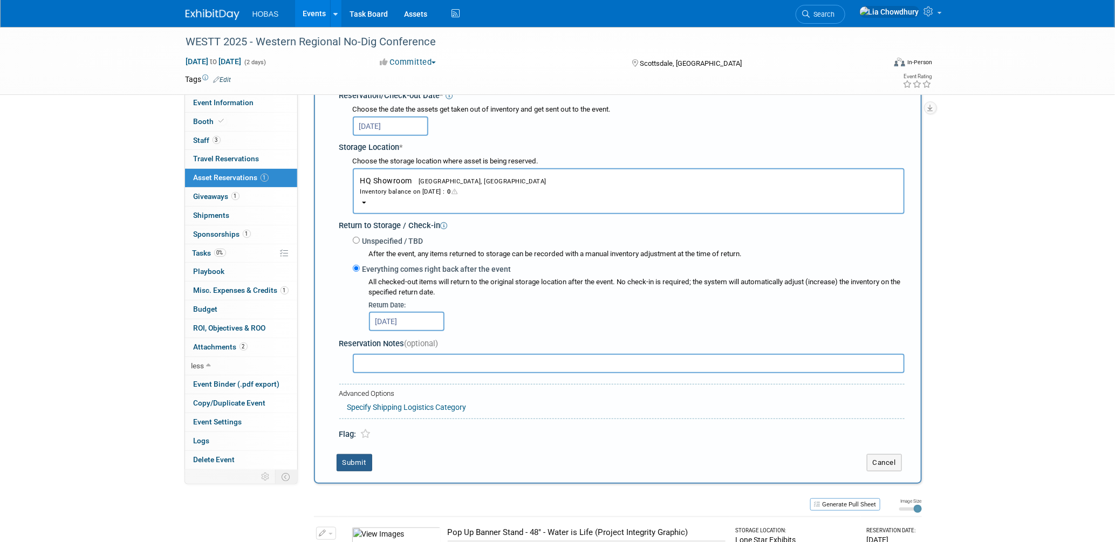
click at [365, 455] on button "Submit" at bounding box center [354, 462] width 36 height 17
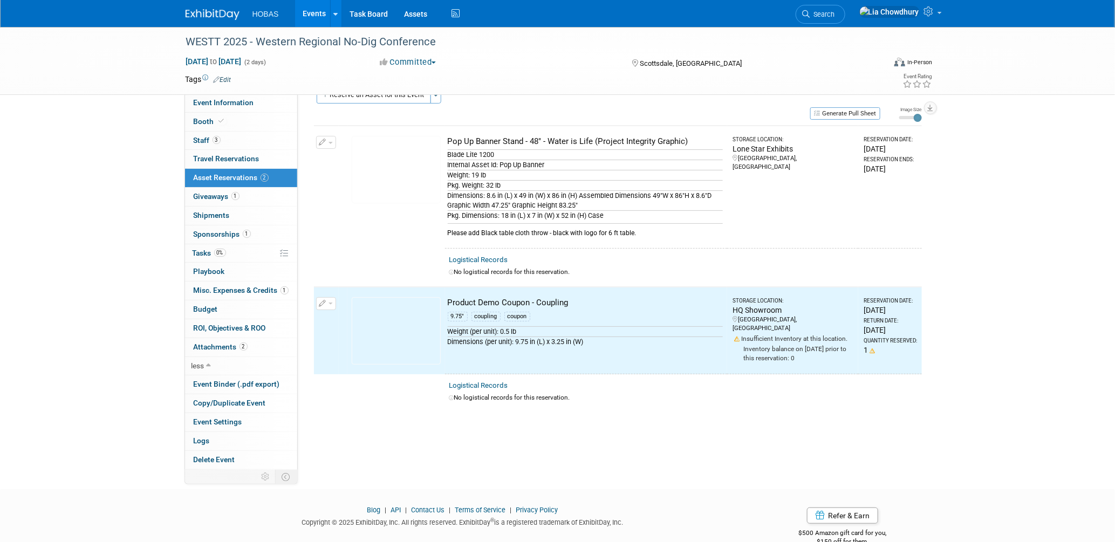
scroll to position [0, 0]
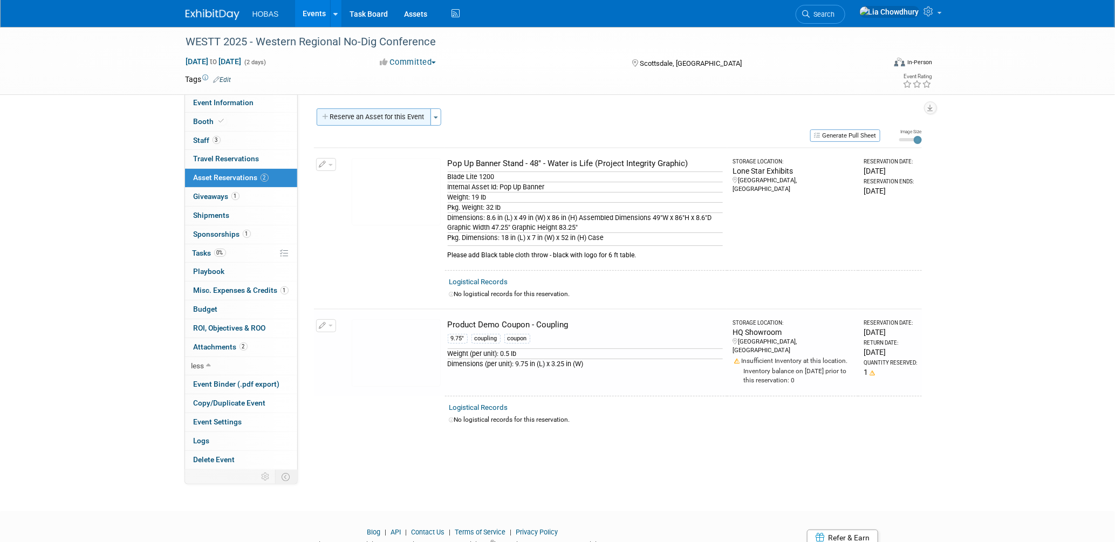
click at [366, 120] on button "Reserve an Asset for this Event" at bounding box center [374, 116] width 114 height 17
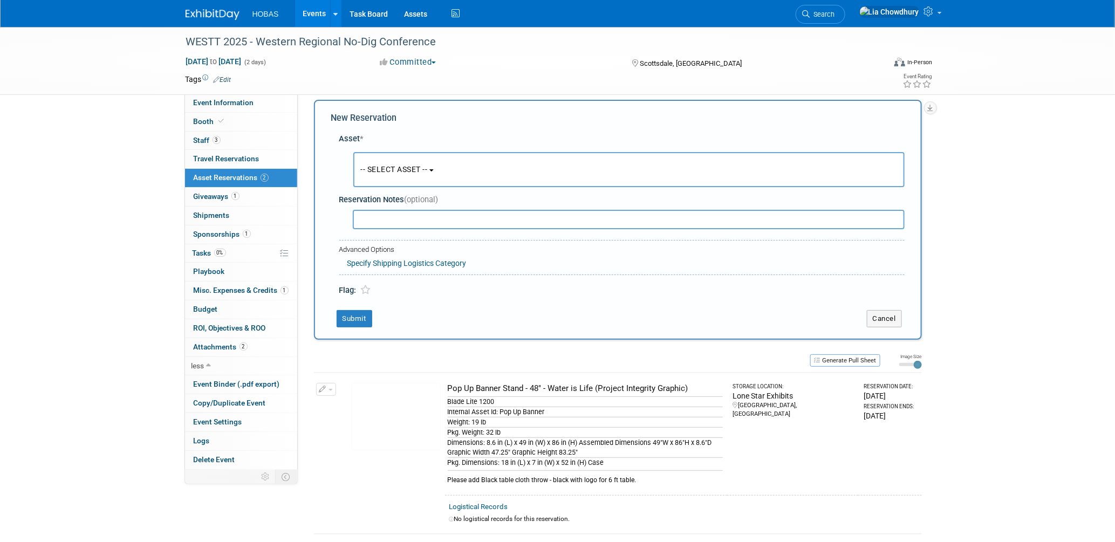
scroll to position [10, 0]
click at [393, 175] on button "-- SELECT ASSET --" at bounding box center [628, 168] width 551 height 35
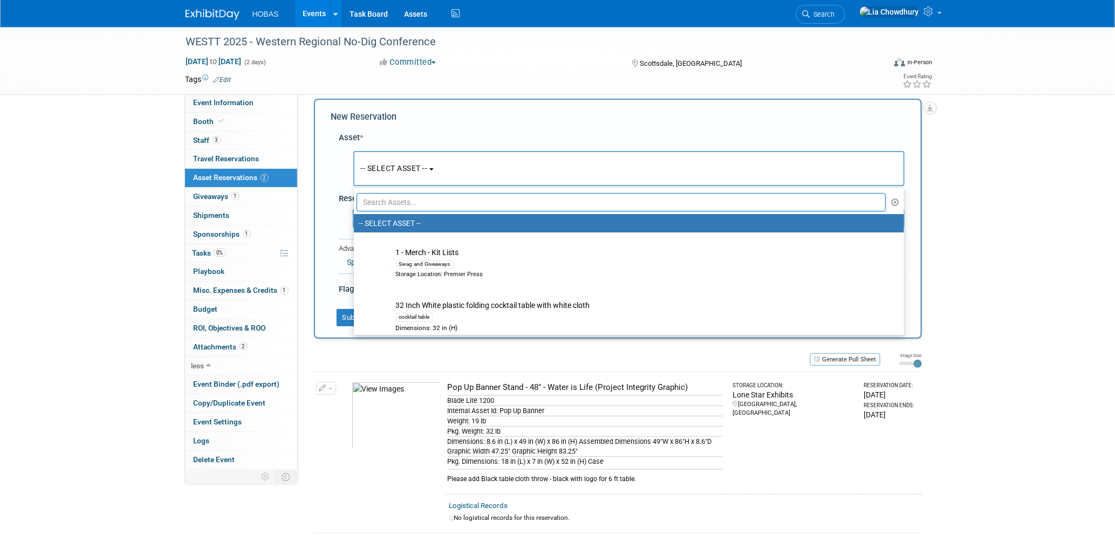
click at [416, 205] on input "text" at bounding box center [621, 202] width 530 height 18
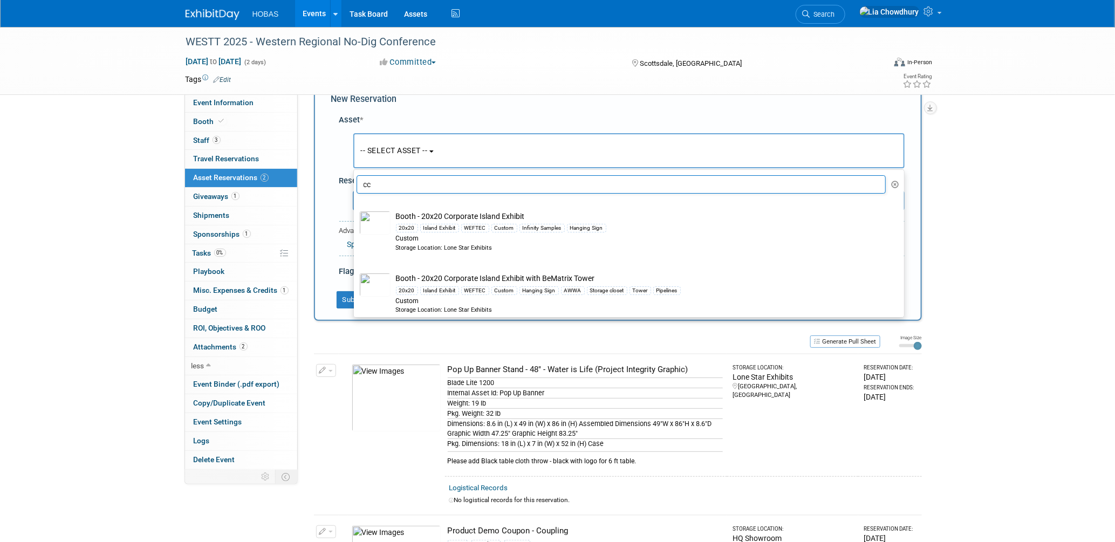
scroll to position [0, 0]
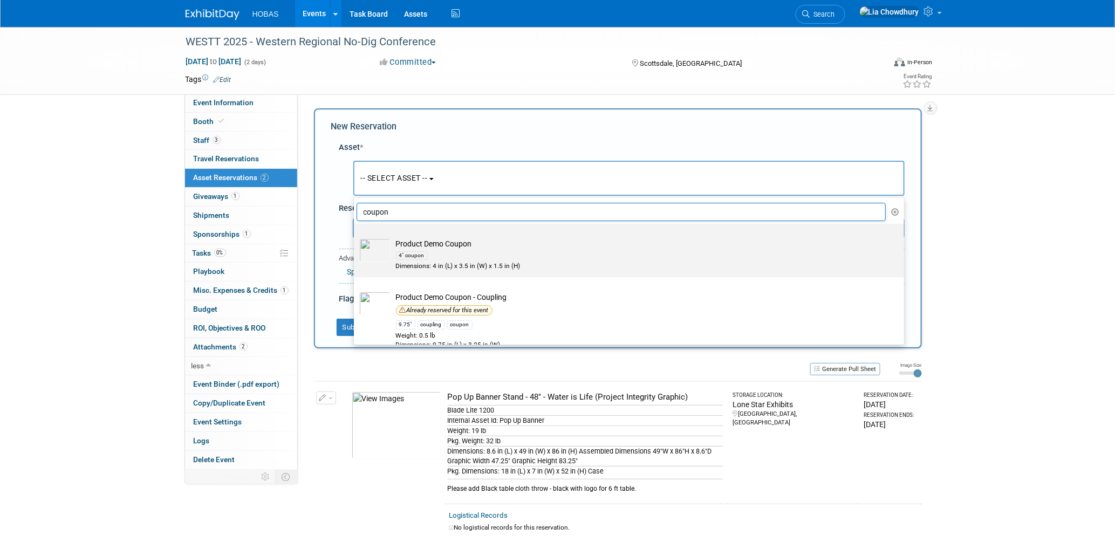
type input "coupon"
click at [460, 252] on div "4" coupon" at bounding box center [639, 255] width 486 height 12
click at [355, 237] on input "Product Demo Coupon 4" coupon Dimensions: 4 in (L) x 3.5 in (W) x 1.5 in (H)" at bounding box center [351, 233] width 7 height 7
select select "10718582"
select select "9"
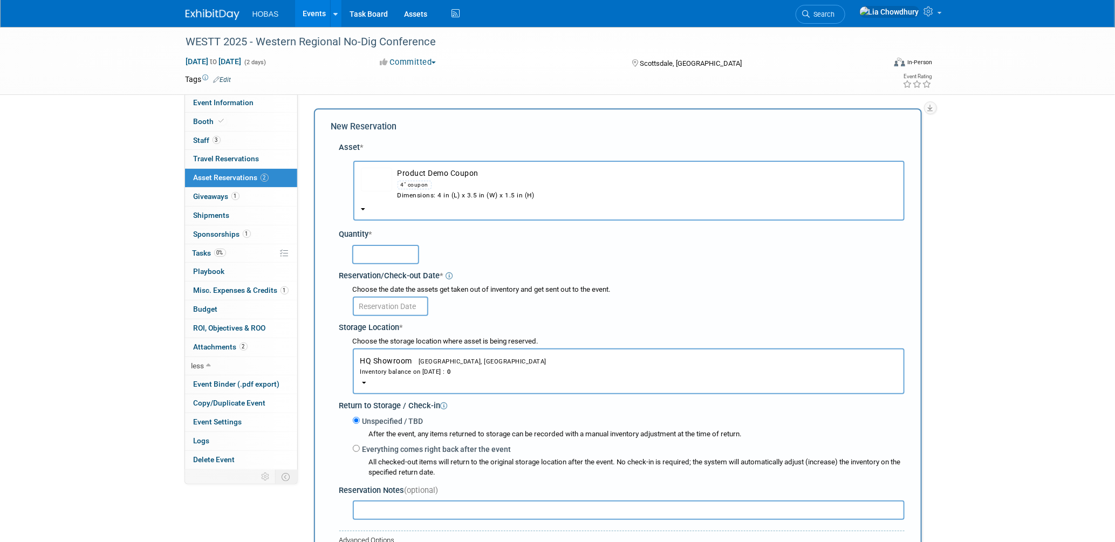
click at [389, 253] on input "text" at bounding box center [385, 254] width 67 height 19
type input "1"
click at [393, 298] on input "text" at bounding box center [390, 306] width 75 height 19
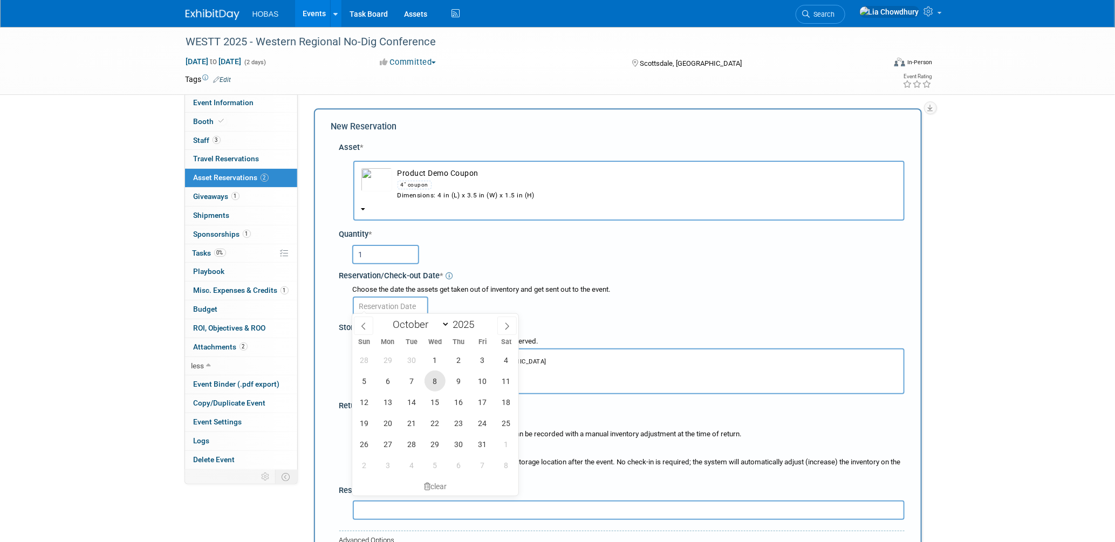
click at [437, 389] on span "8" at bounding box center [434, 380] width 21 height 21
type input "Oct 8, 2025"
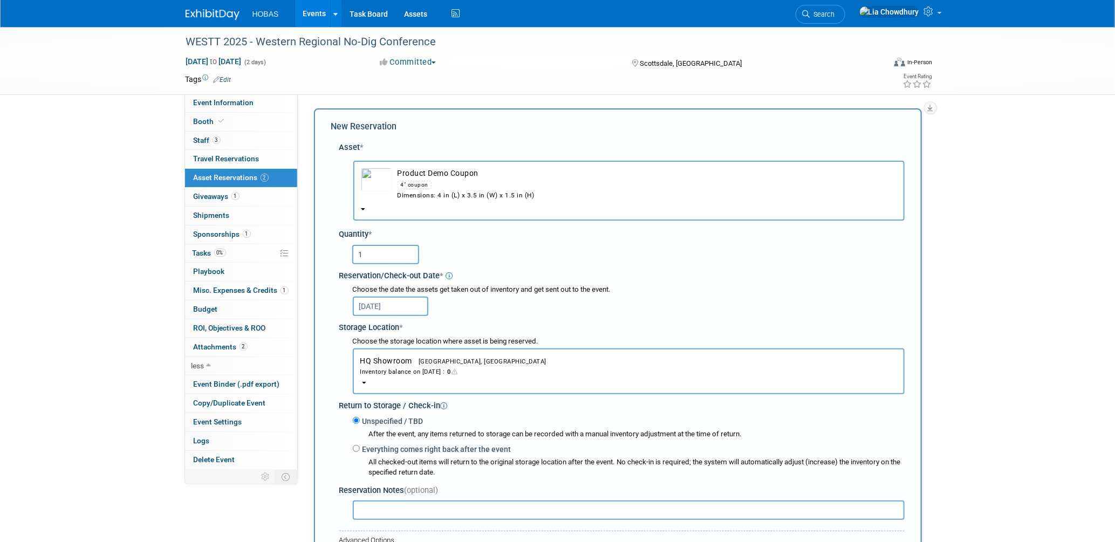
click at [373, 444] on label "Everything comes right back after the event" at bounding box center [436, 449] width 152 height 11
click at [360, 445] on input "Everything comes right back after the event" at bounding box center [356, 448] width 7 height 7
radio input "true"
select select "9"
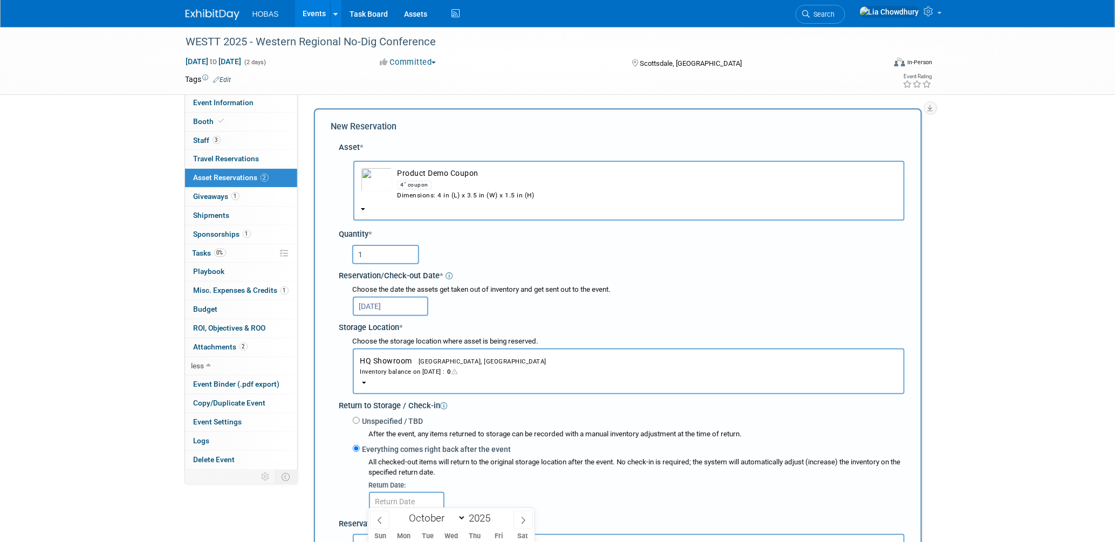
scroll to position [180, 0]
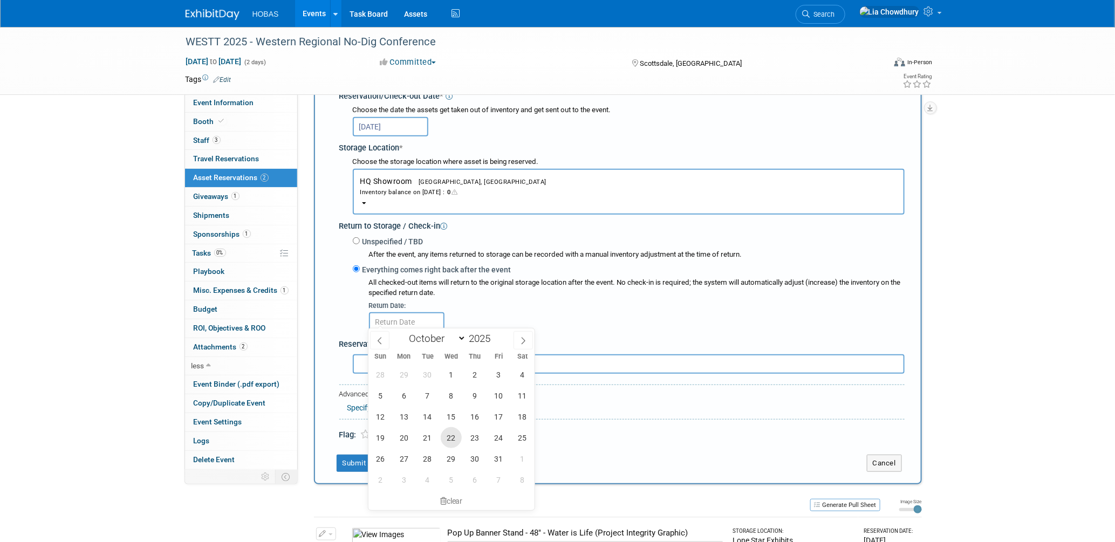
click at [453, 438] on span "22" at bounding box center [451, 437] width 21 height 21
type input "Oct 22, 2025"
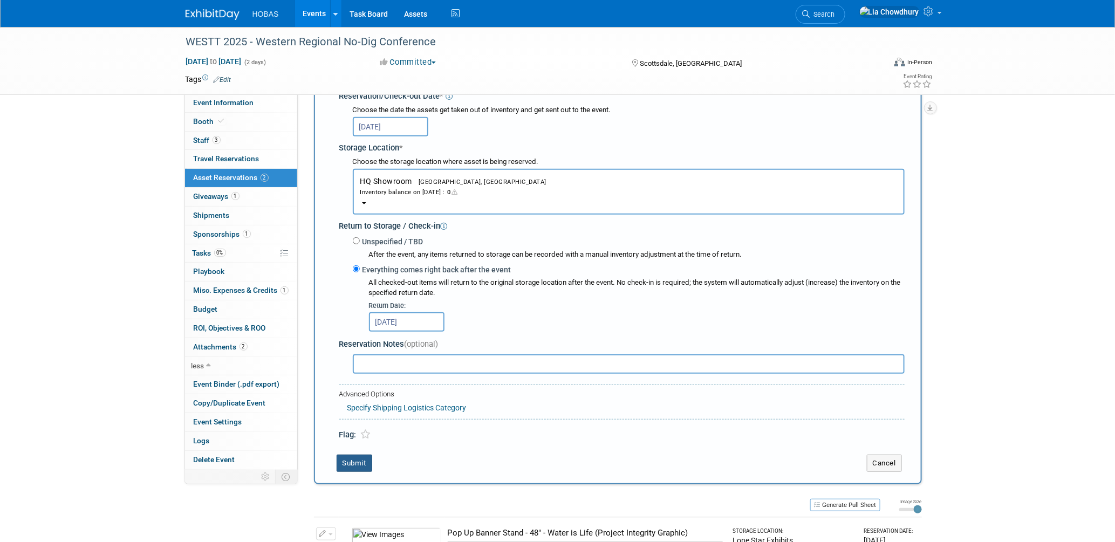
click at [352, 455] on button "Submit" at bounding box center [354, 463] width 36 height 17
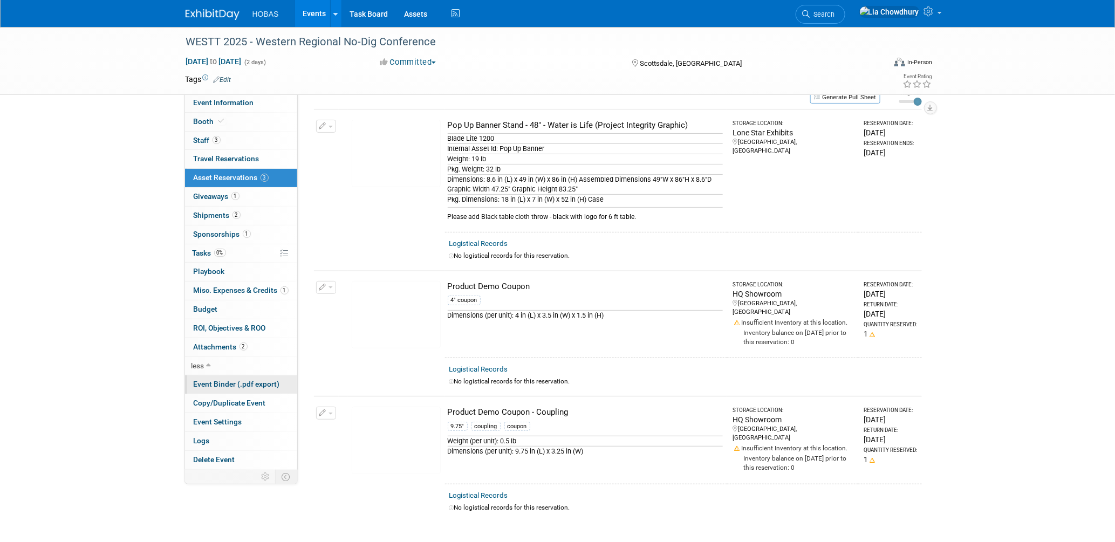
scroll to position [60, 0]
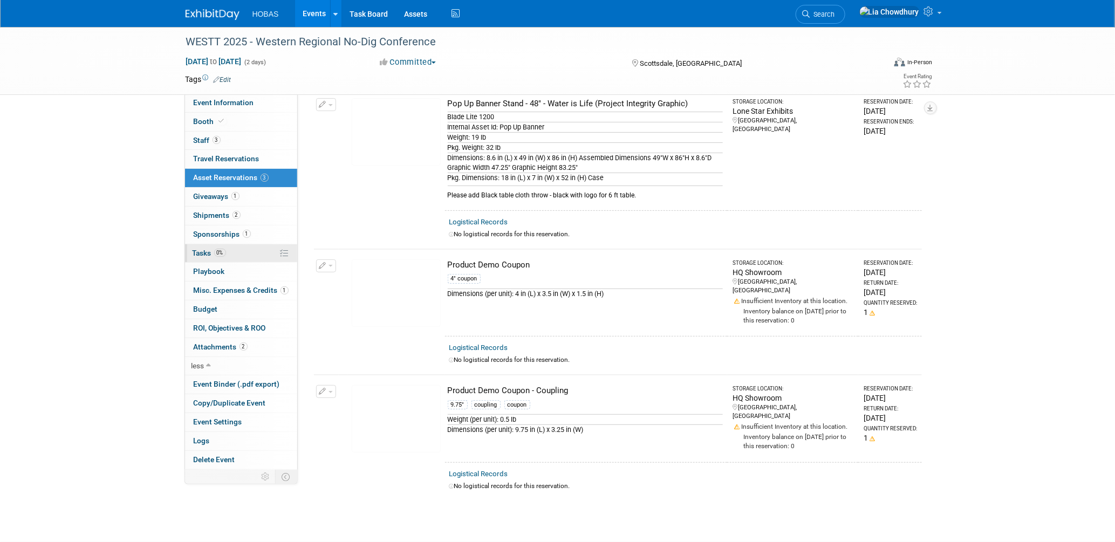
click at [208, 255] on span "Tasks 0%" at bounding box center [209, 253] width 33 height 9
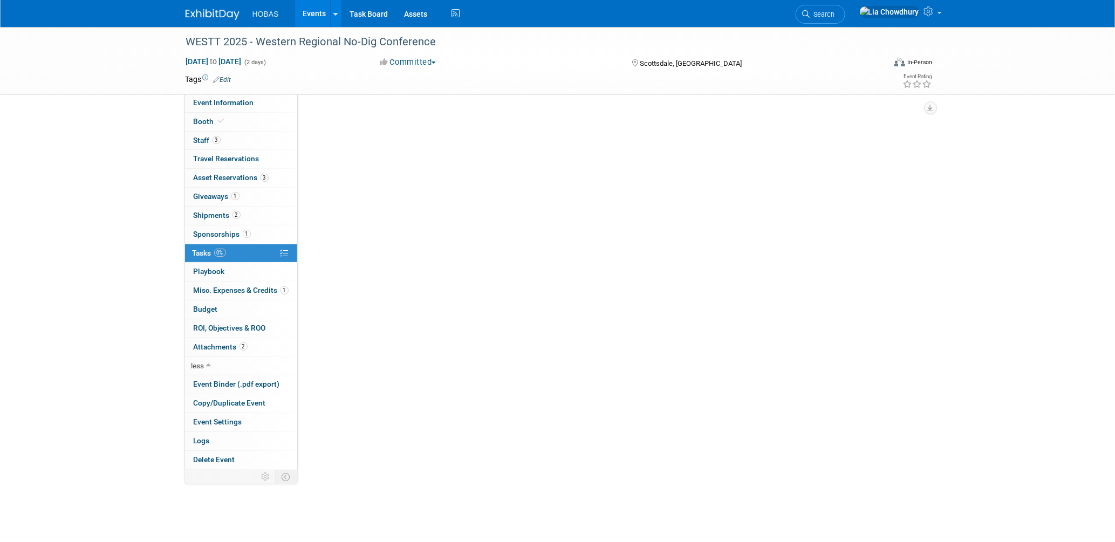
scroll to position [0, 0]
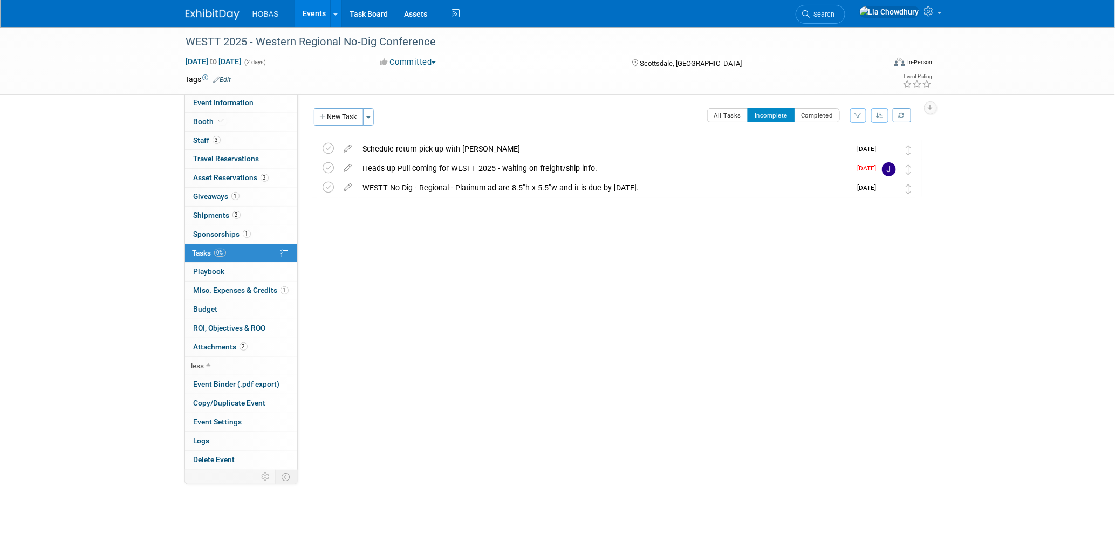
click at [322, 10] on link "Events" at bounding box center [314, 13] width 39 height 27
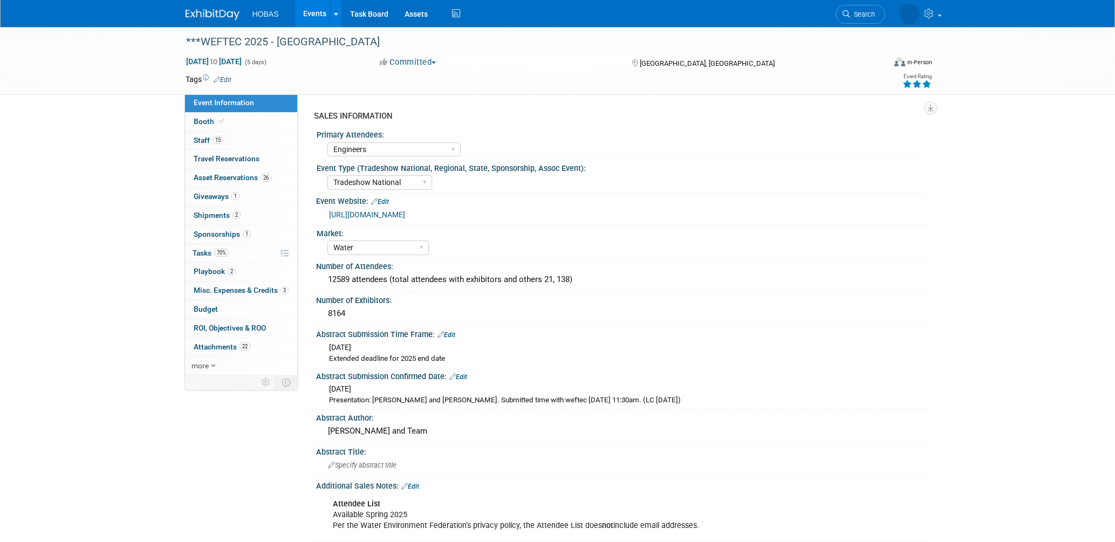
select select "Engineers"
select select "Tradeshow National"
select select "Water"
select select "Exhibiting and Sponsoring"
click at [218, 212] on span "Shipments 2" at bounding box center [217, 215] width 47 height 9
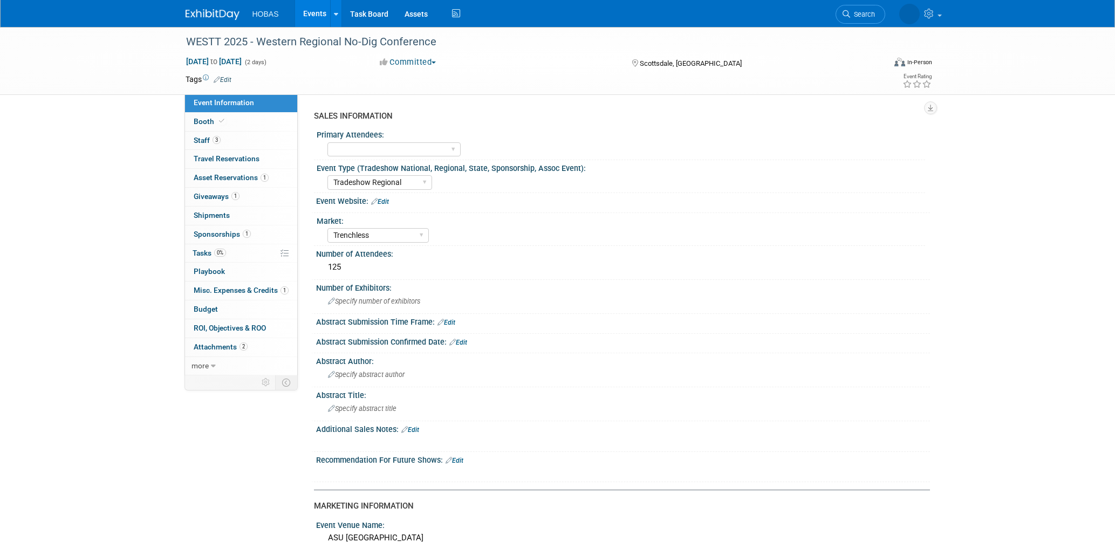
select select "Tradeshow Regional"
select select "Trenchless"
select select "Exhibiting and Sponsoring"
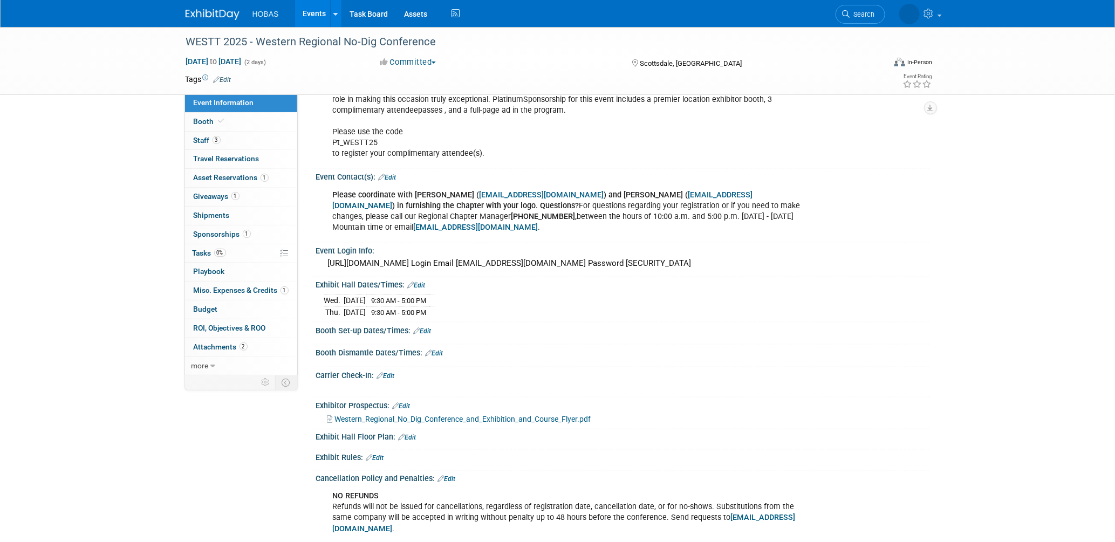
scroll to position [734, 0]
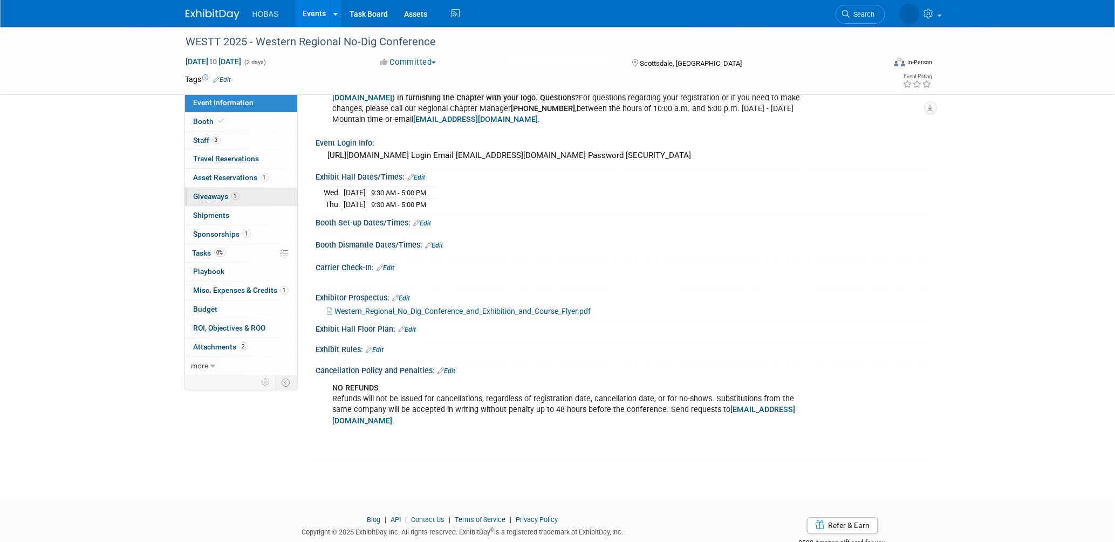
click at [201, 191] on link "1 Giveaways 1" at bounding box center [241, 197] width 112 height 18
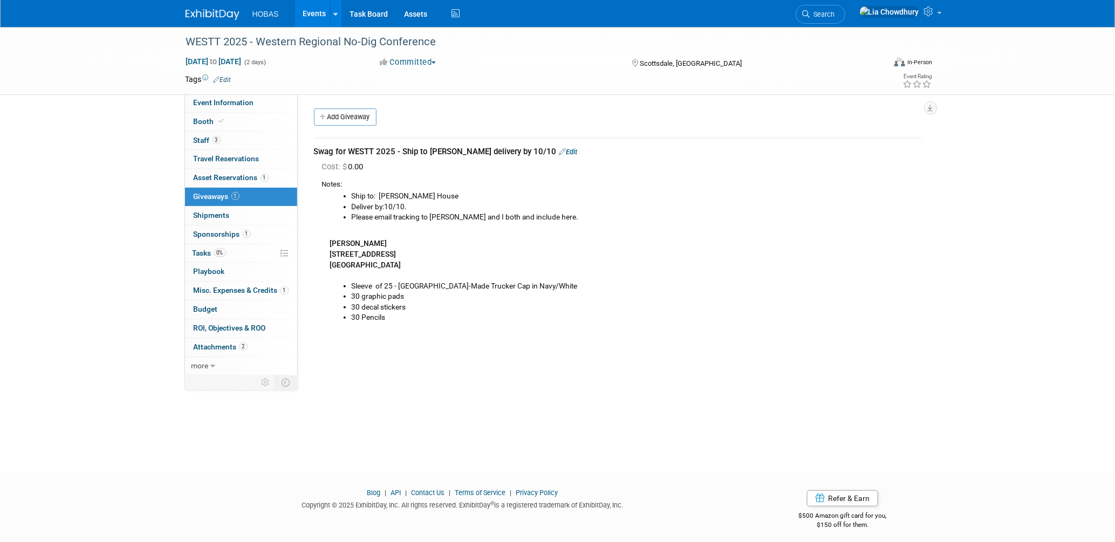
drag, startPoint x: 402, startPoint y: 263, endPoint x: 313, endPoint y: 244, distance: 90.3
click at [314, 244] on div "Cost: $ 0.00 Notes: Ship to: [PERSON_NAME] House Deliver by:10/10. [PERSON_NAME…" at bounding box center [618, 246] width 608 height 170
click at [314, 243] on div "Swag for WESTT 2025 - Ship to [PERSON_NAME] delivery by 10/10 Edit Cost: $ 0.00…" at bounding box center [618, 234] width 624 height 212
click at [367, 251] on b "[STREET_ADDRESS]" at bounding box center [363, 254] width 66 height 9
click at [407, 264] on div "Ship to: [PERSON_NAME] House Deliver by:10/10. Please email tracking to [PERSON…" at bounding box center [622, 256] width 600 height 133
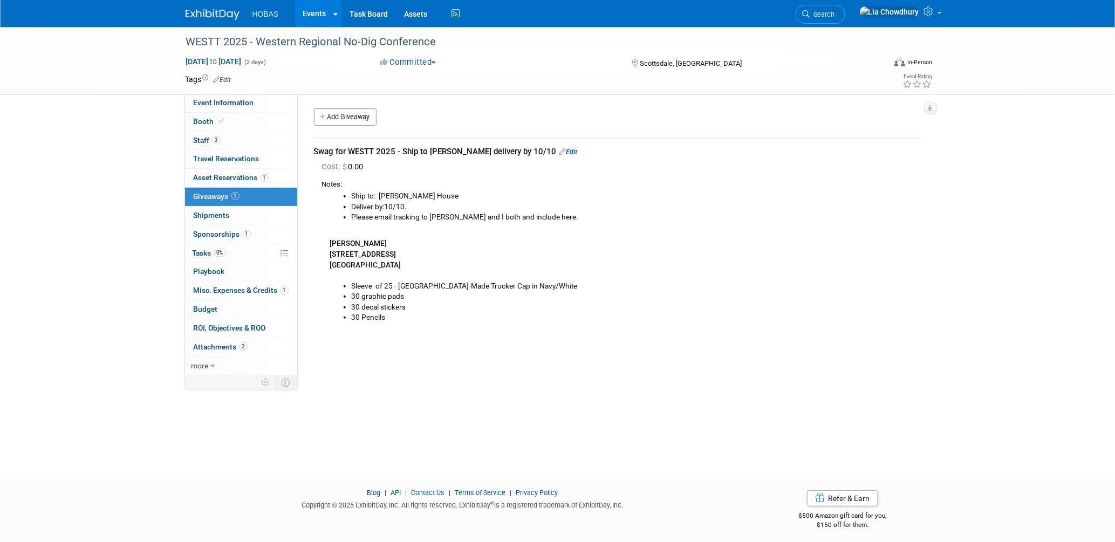
drag, startPoint x: 360, startPoint y: 261, endPoint x: 390, endPoint y: 265, distance: 30.4
click at [361, 262] on b "[GEOGRAPHIC_DATA]" at bounding box center [365, 264] width 71 height 9
click at [516, 258] on div "Ship to: [PERSON_NAME] House Deliver by:10/10. Please email tracking to [PERSON…" at bounding box center [622, 256] width 600 height 133
click at [399, 268] on b "[GEOGRAPHIC_DATA]" at bounding box center [365, 264] width 71 height 9
drag, startPoint x: 328, startPoint y: 242, endPoint x: 348, endPoint y: 212, distance: 35.7
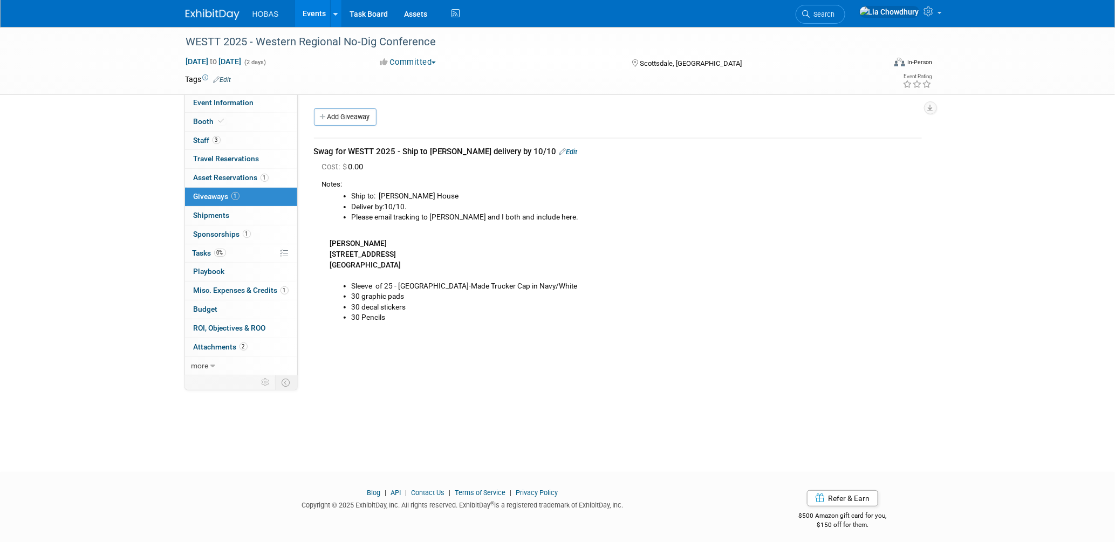
click at [401, 259] on div "Ship to: [PERSON_NAME] House Deliver by:10/10. Please email tracking to [PERSON…" at bounding box center [622, 256] width 600 height 133
copy div "[PERSON_NAME] [STREET_ADDRESS] [GEOGRAPHIC_DATA], AZ 85254"
click at [211, 251] on span "Tasks 0%" at bounding box center [209, 253] width 33 height 9
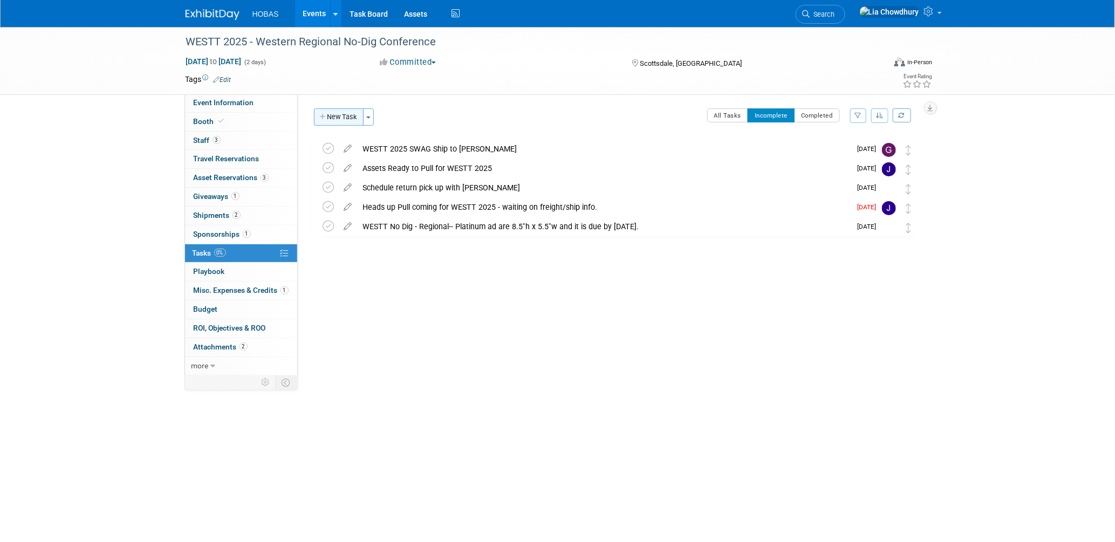
click at [345, 120] on button "New Task" at bounding box center [339, 116] width 50 height 17
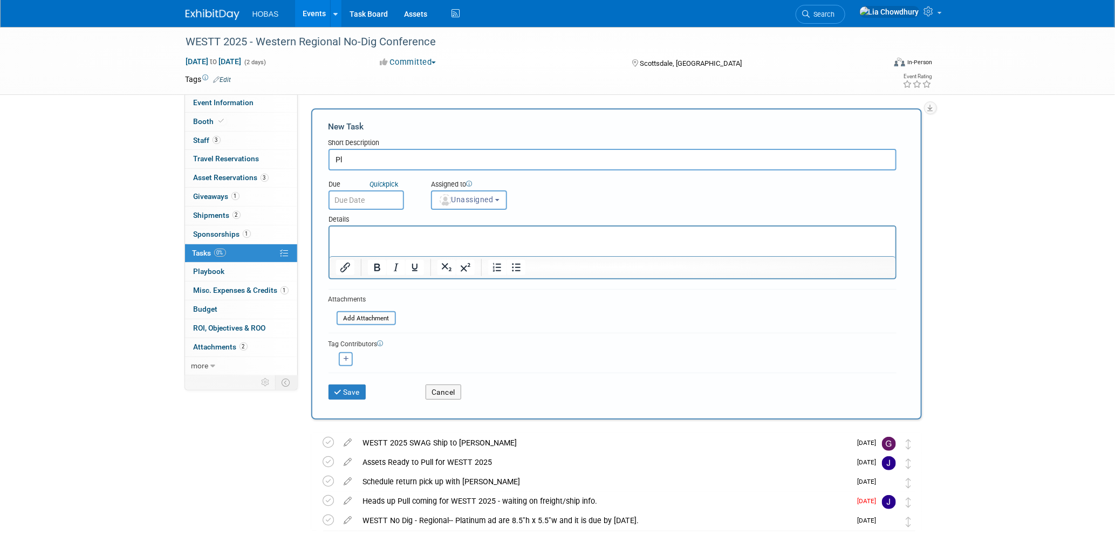
type input "P"
type input "BOL's for WESTT"
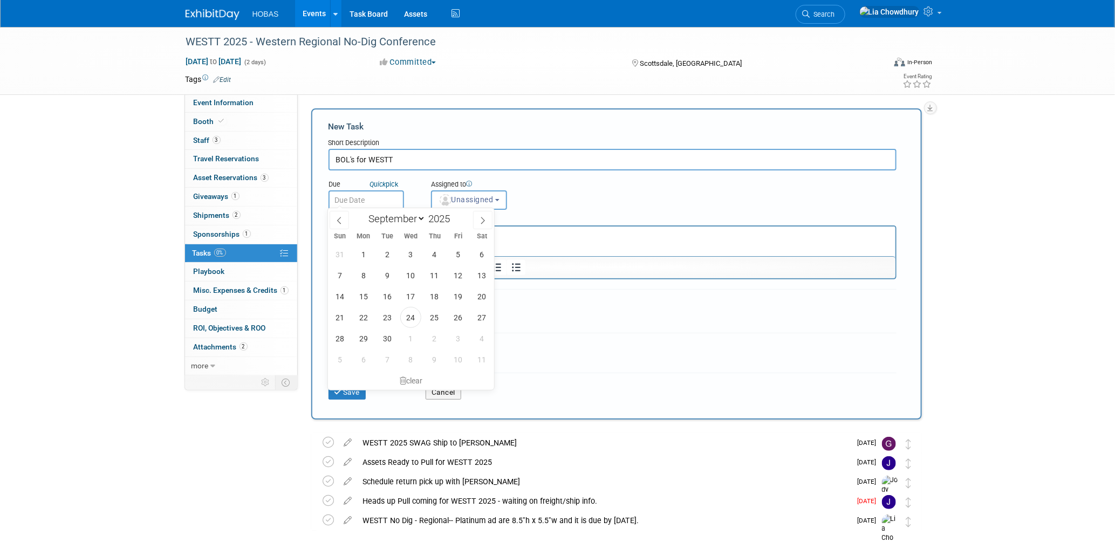
click at [352, 201] on input "text" at bounding box center [365, 199] width 75 height 19
click at [359, 357] on span "6" at bounding box center [363, 359] width 21 height 21
type input "[DATE]"
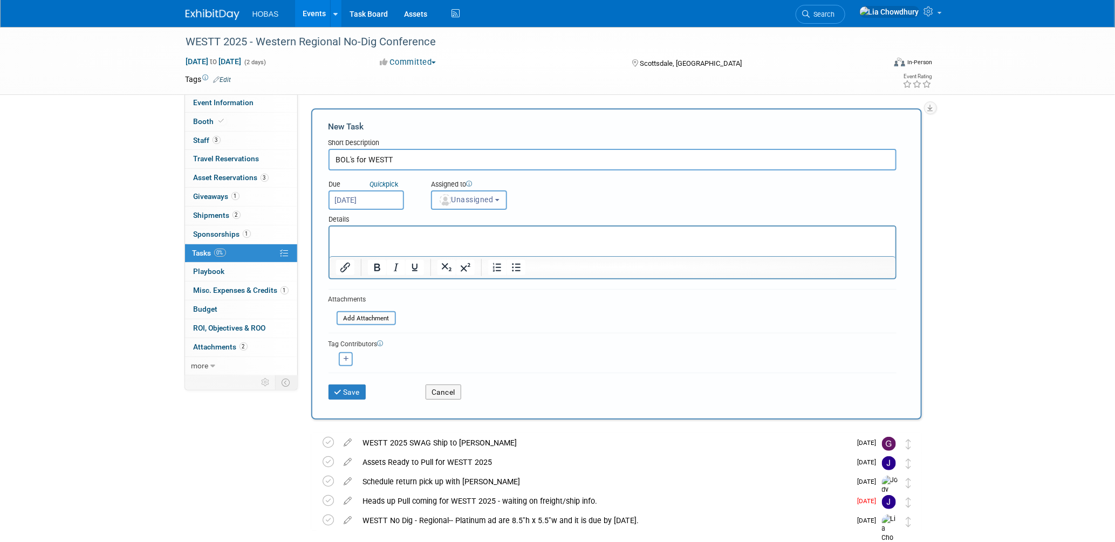
click at [459, 196] on span "Unassigned" at bounding box center [465, 199] width 55 height 9
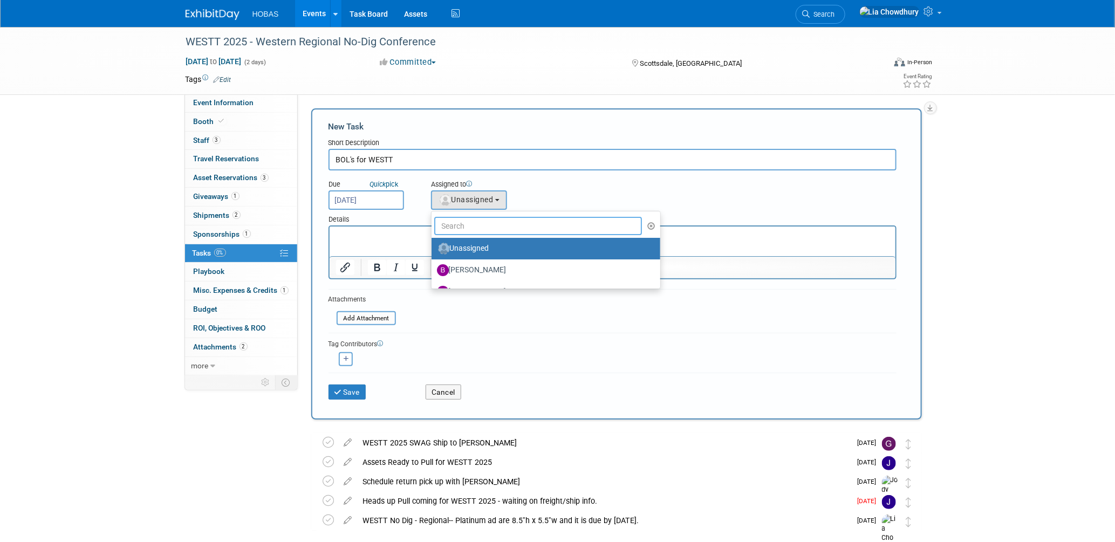
click at [462, 219] on input "text" at bounding box center [538, 226] width 208 height 18
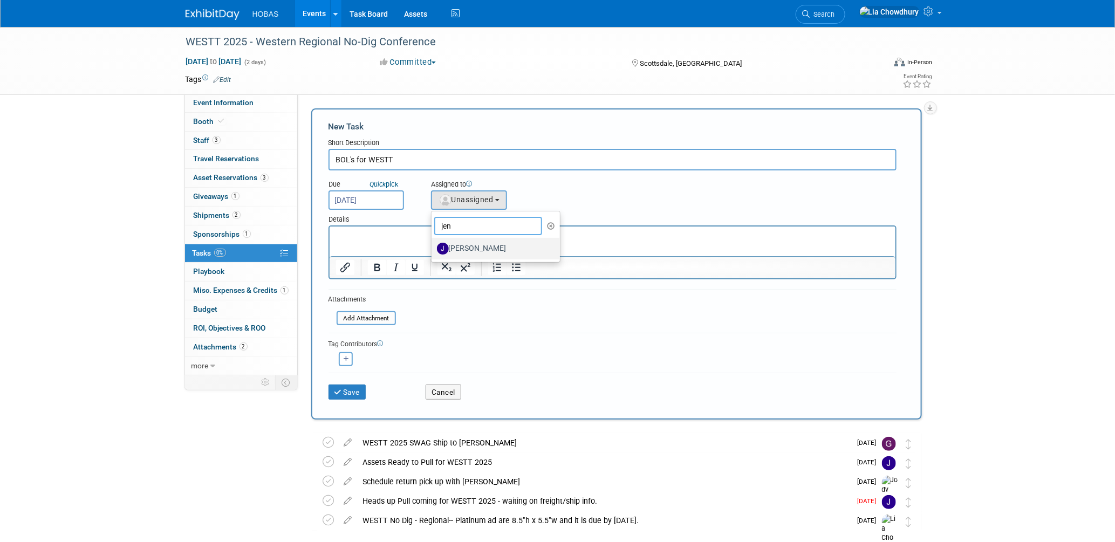
type input "jen"
click at [457, 245] on label "[PERSON_NAME]" at bounding box center [493, 248] width 113 height 17
click at [433, 245] on input "[PERSON_NAME]" at bounding box center [429, 247] width 7 height 7
select select "d0f6870d-8247-47d5-b283-9857073d2f42"
click at [367, 241] on html at bounding box center [612, 233] width 566 height 15
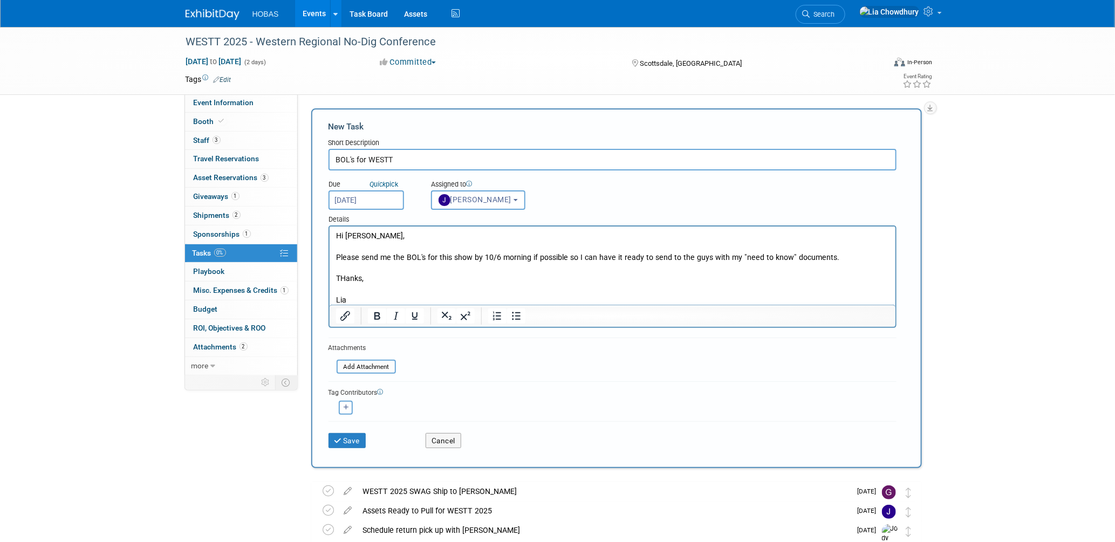
click at [344, 404] on icon "button" at bounding box center [346, 407] width 5 height 6
select select
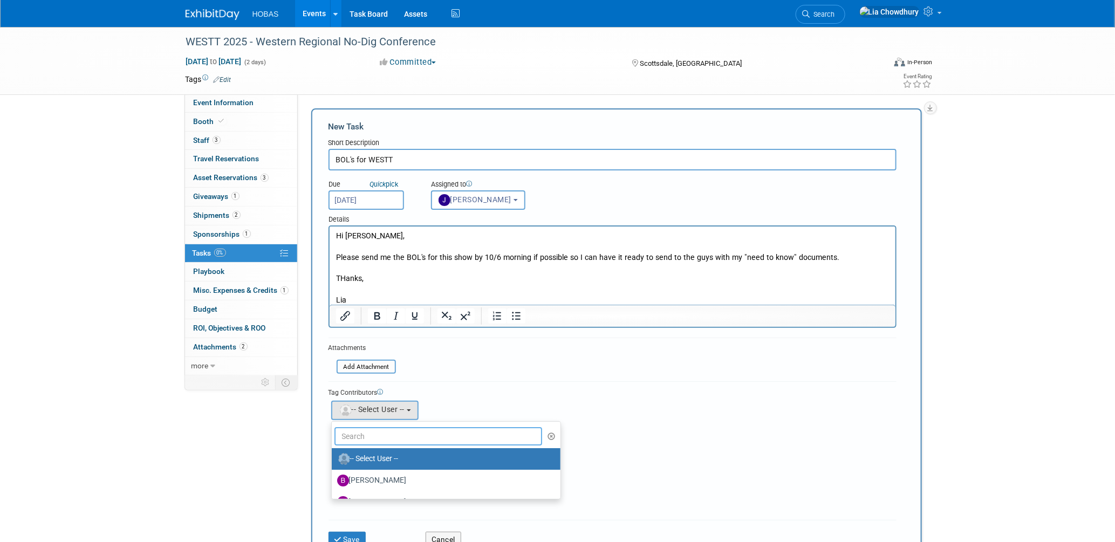
click at [383, 427] on input "text" at bounding box center [438, 436] width 208 height 18
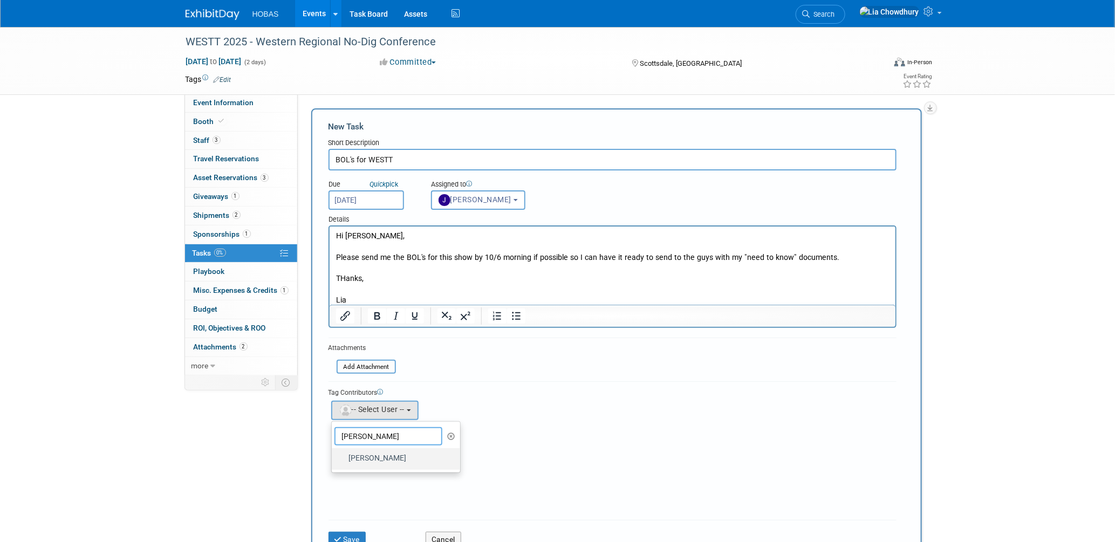
type input "[PERSON_NAME]"
click at [367, 455] on label "[PERSON_NAME]" at bounding box center [393, 458] width 113 height 17
click at [333, 455] on input "[PERSON_NAME]" at bounding box center [329, 457] width 7 height 7
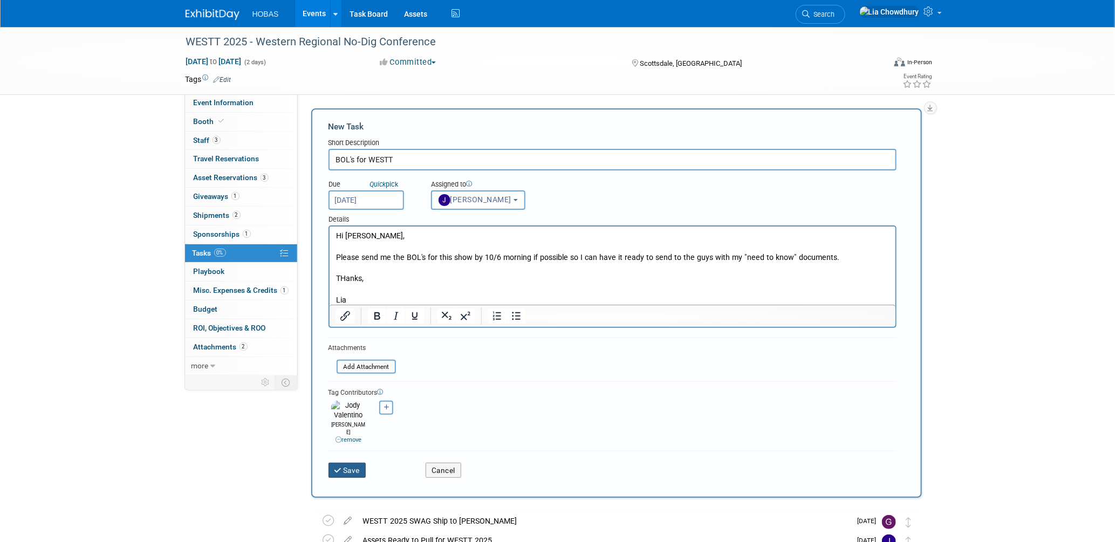
click at [351, 463] on button "Save" at bounding box center [347, 470] width 38 height 15
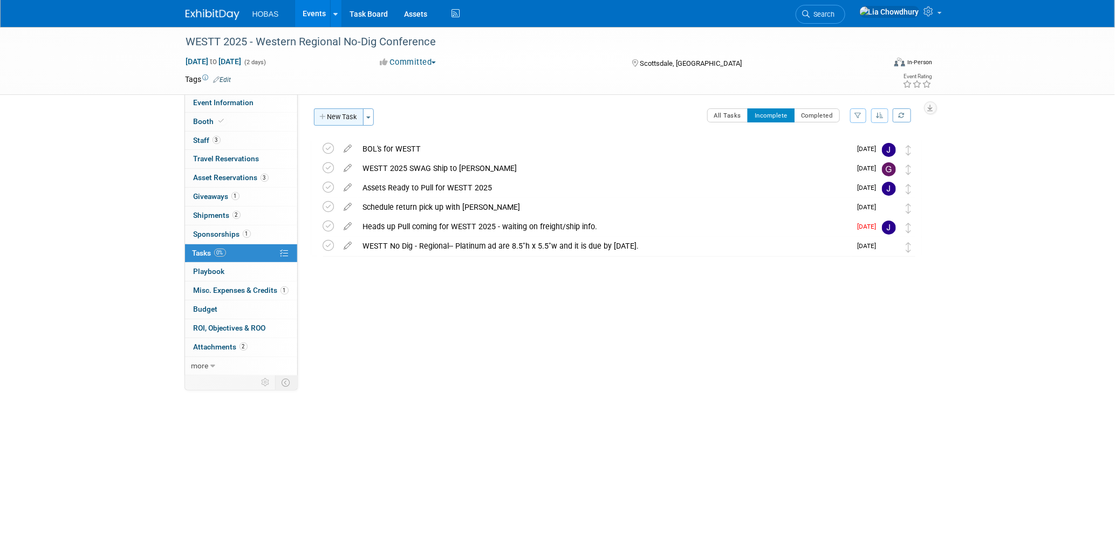
click at [334, 120] on button "New Task" at bounding box center [339, 116] width 50 height 17
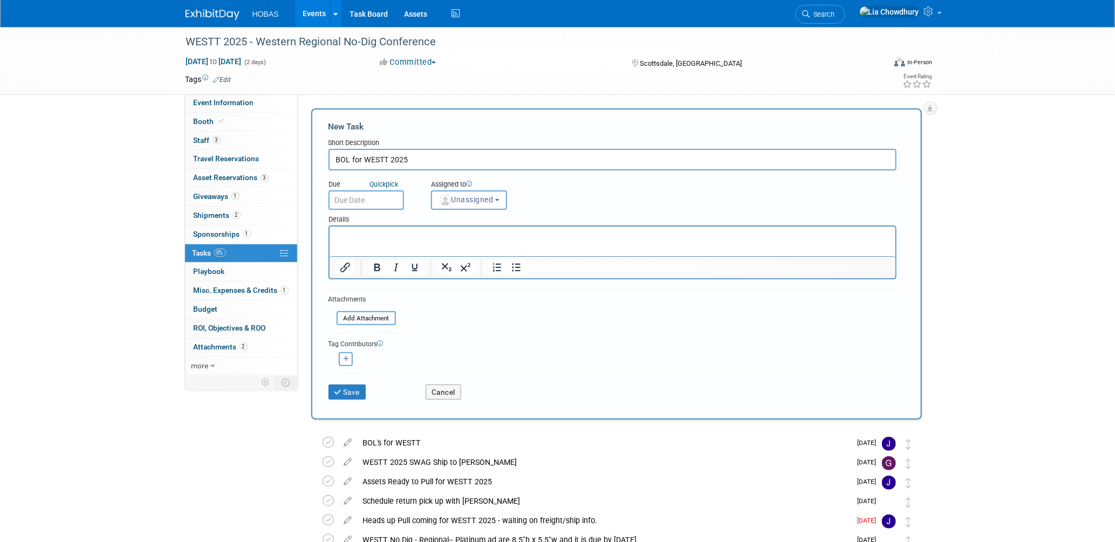
type input "BOL for WESTT 2025"
click at [358, 200] on input "text" at bounding box center [365, 199] width 75 height 19
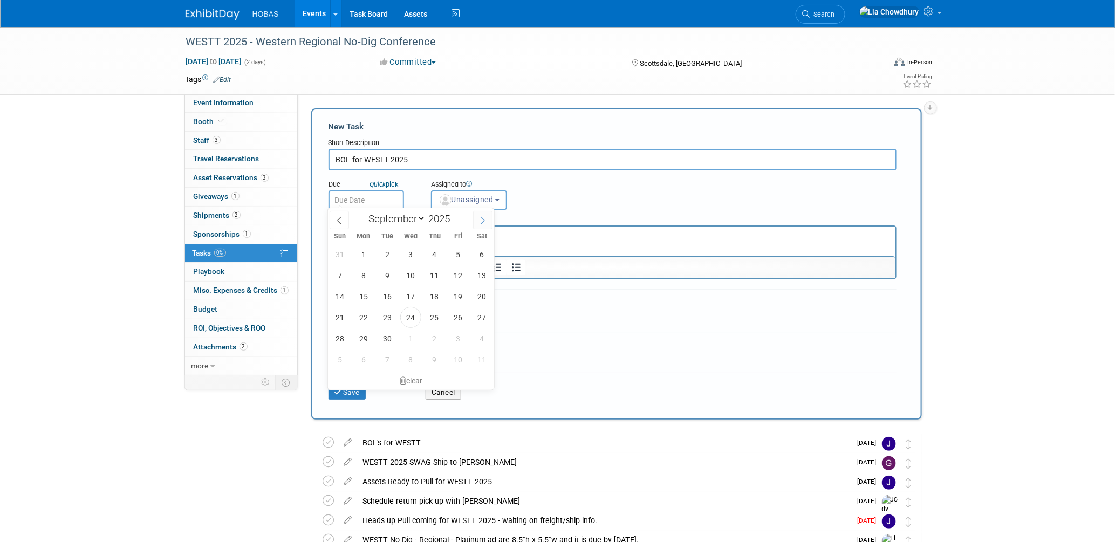
click at [479, 219] on icon at bounding box center [483, 221] width 8 height 8
select select "9"
click at [360, 274] on span "6" at bounding box center [363, 275] width 21 height 21
type input "[DATE]"
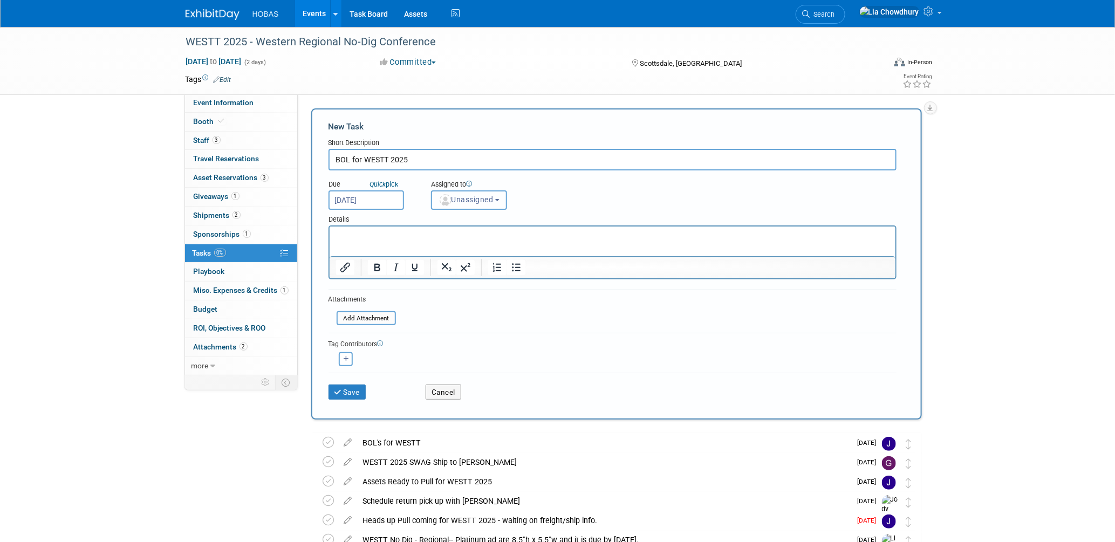
click at [449, 199] on img "button" at bounding box center [445, 200] width 12 height 12
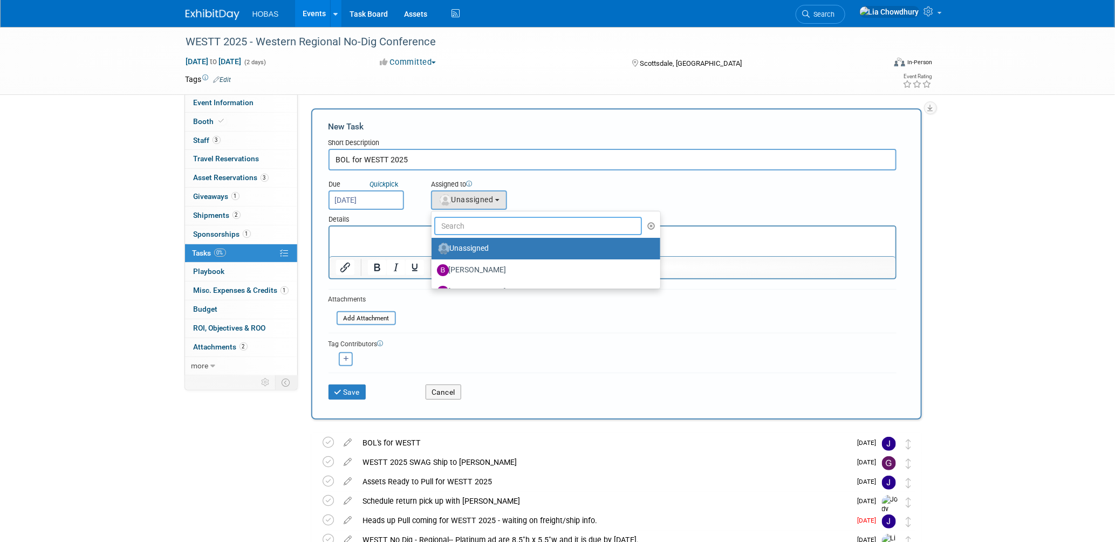
click at [448, 224] on input "text" at bounding box center [538, 226] width 208 height 18
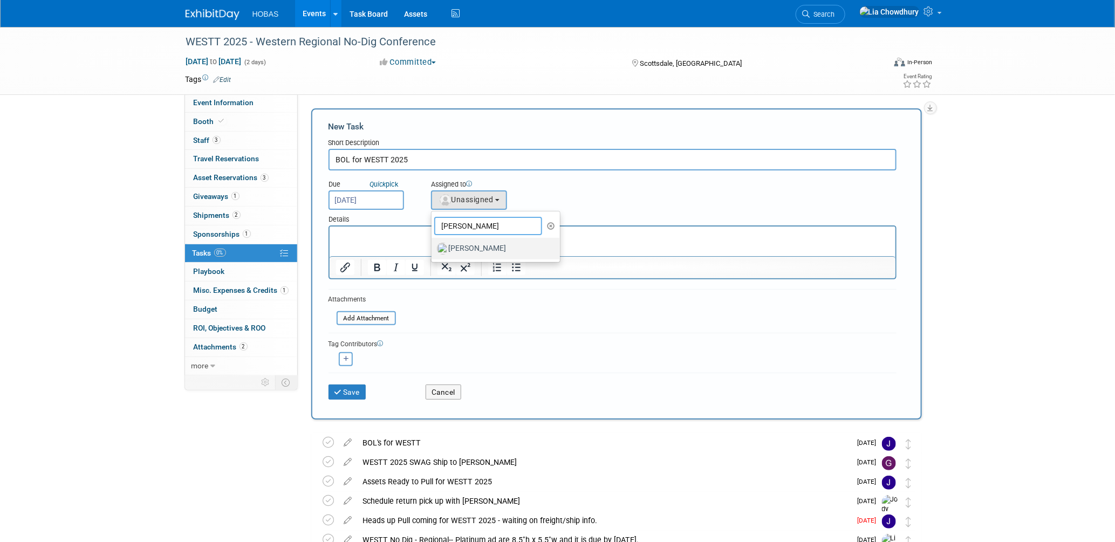
type input "[PERSON_NAME]"
drag, startPoint x: 465, startPoint y: 245, endPoint x: 68, endPoint y: 15, distance: 458.6
click at [465, 245] on label "[PERSON_NAME]" at bounding box center [493, 248] width 113 height 17
click at [433, 245] on input "[PERSON_NAME]" at bounding box center [429, 247] width 7 height 7
select select "e913640b-42e4-4635-b842-a8d9356baec7"
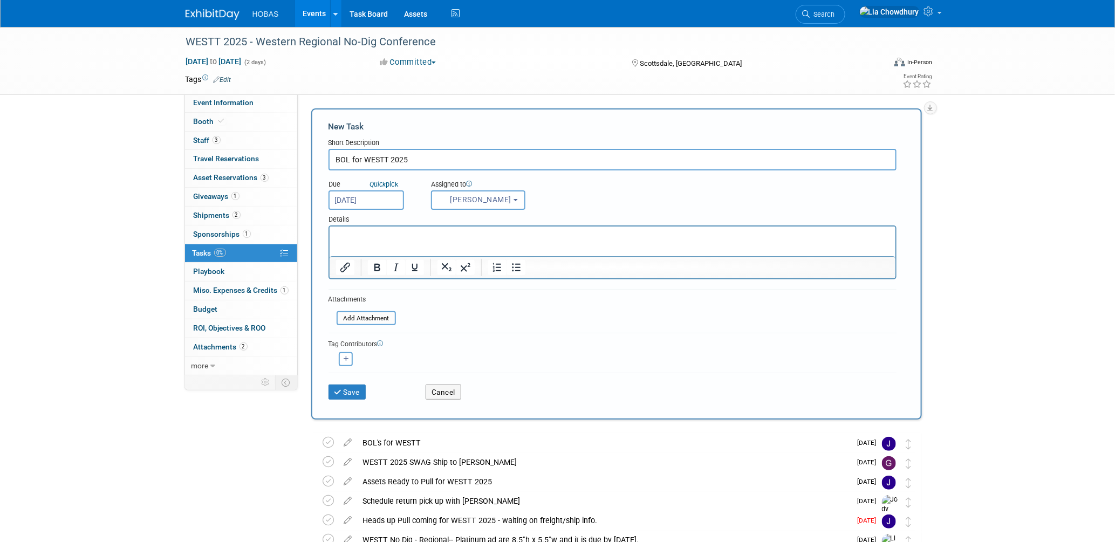
click at [397, 239] on p "Rich Text Area. Press ALT-0 for help." at bounding box center [611, 235] width 553 height 11
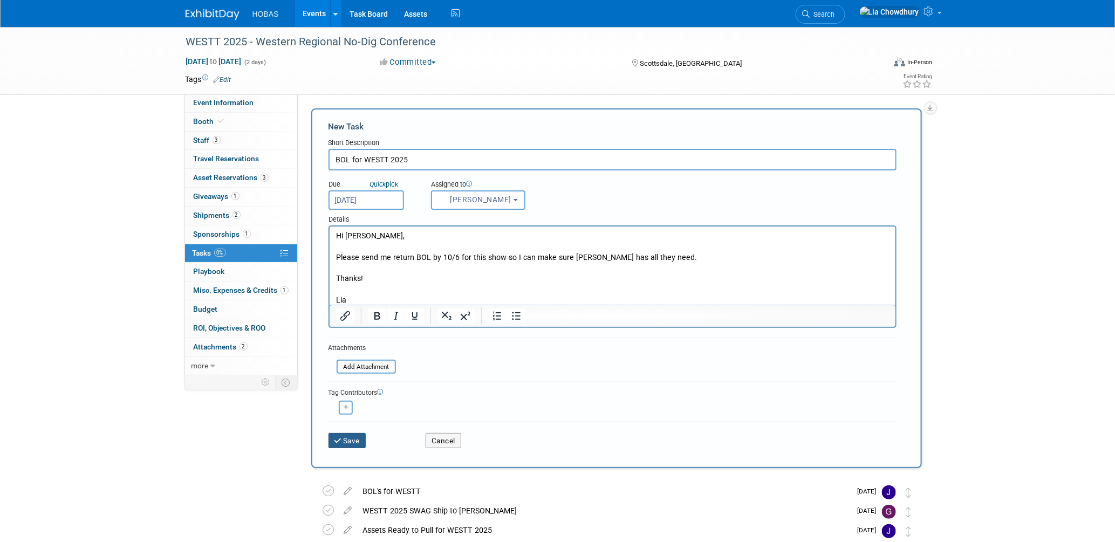
click at [356, 435] on button "Save" at bounding box center [347, 440] width 38 height 15
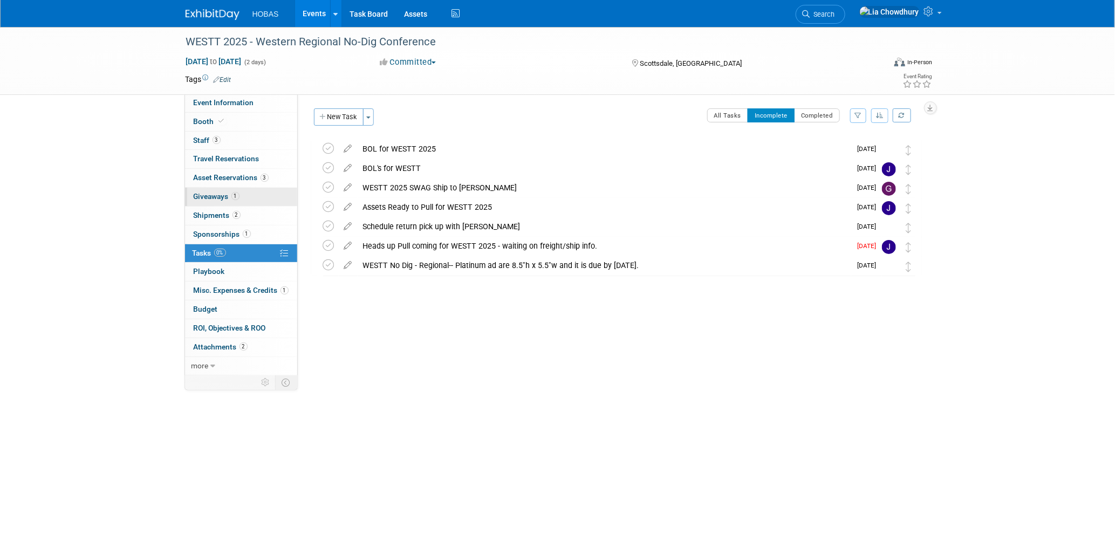
click at [212, 196] on span "Giveaways 1" at bounding box center [217, 196] width 46 height 9
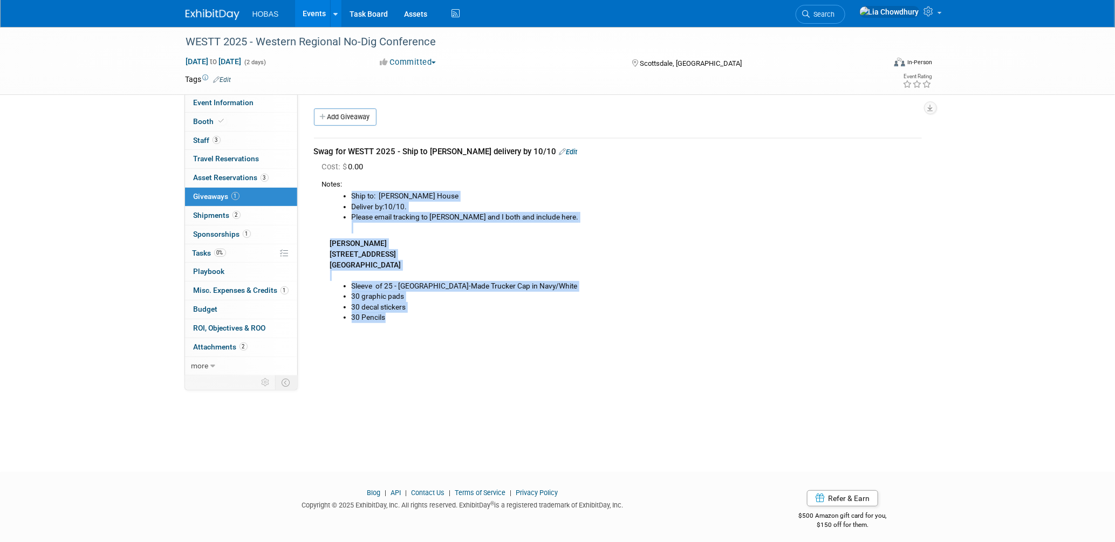
drag, startPoint x: 394, startPoint y: 318, endPoint x: 336, endPoint y: 194, distance: 136.8
click at [336, 194] on div "Ship to: [PERSON_NAME] House Deliver by:10/10. Please email tracking to [PERSON…" at bounding box center [622, 256] width 600 height 133
copy div "Ship to: [PERSON_NAME] House Deliver by:10/10. Please email tracking to [PERSON…"
click at [214, 195] on span "Giveaways 1" at bounding box center [217, 196] width 46 height 9
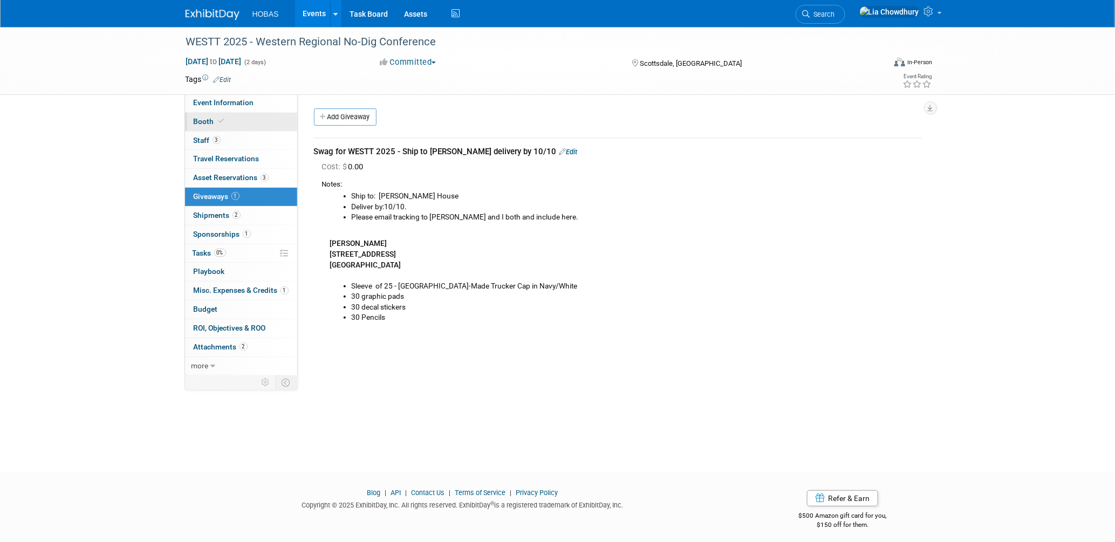
click at [208, 120] on span "Booth" at bounding box center [210, 121] width 33 height 9
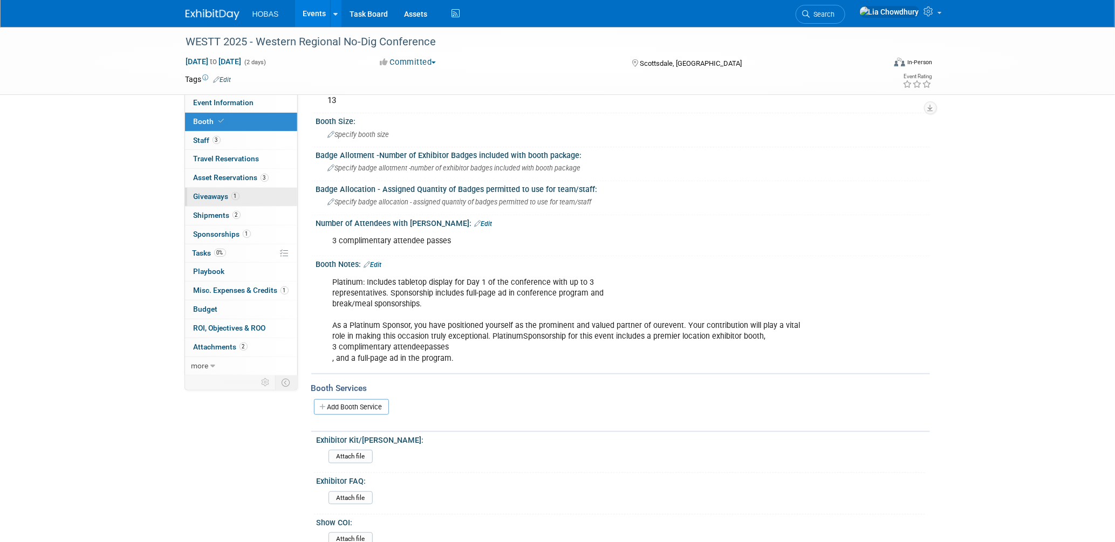
scroll to position [180, 0]
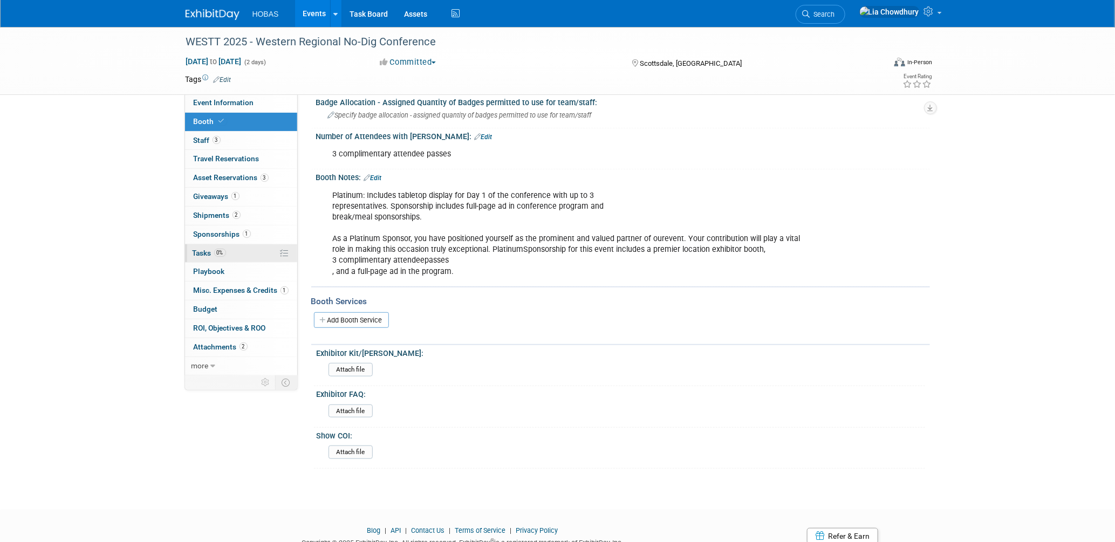
click at [196, 258] on link "0% Tasks 0%" at bounding box center [241, 253] width 112 height 18
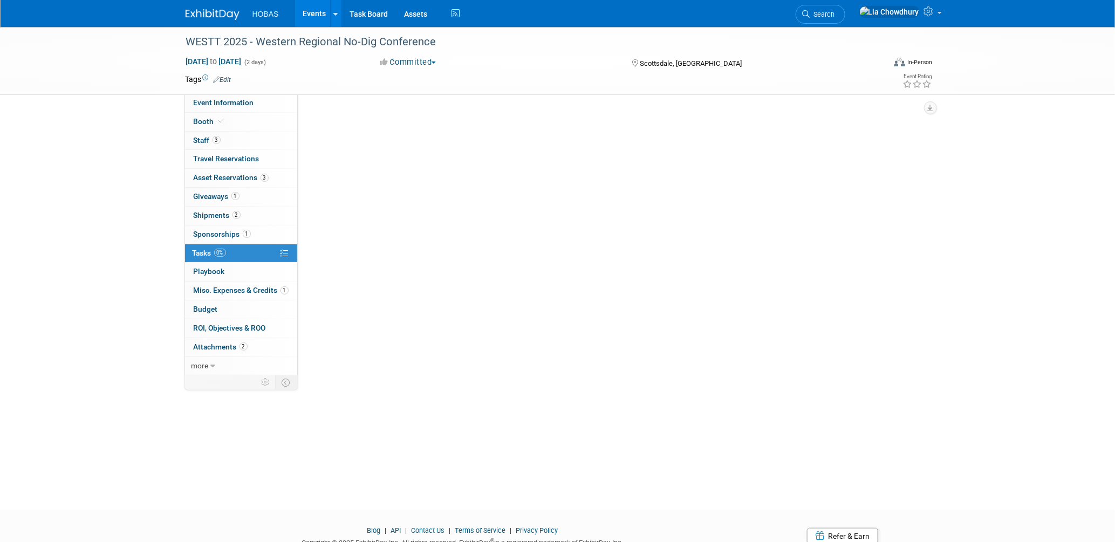
scroll to position [0, 0]
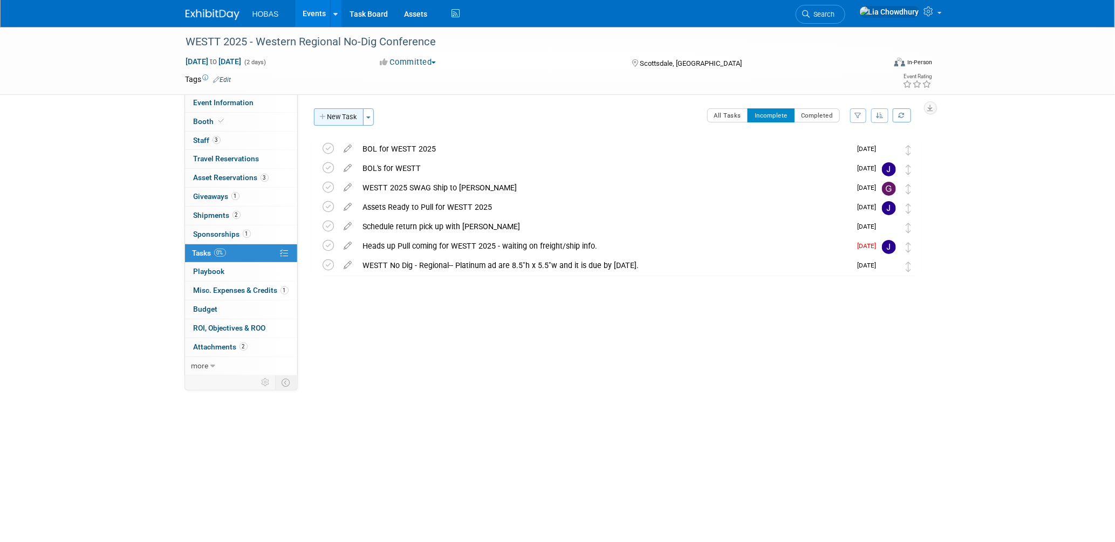
click at [331, 121] on button "New Task" at bounding box center [339, 116] width 50 height 17
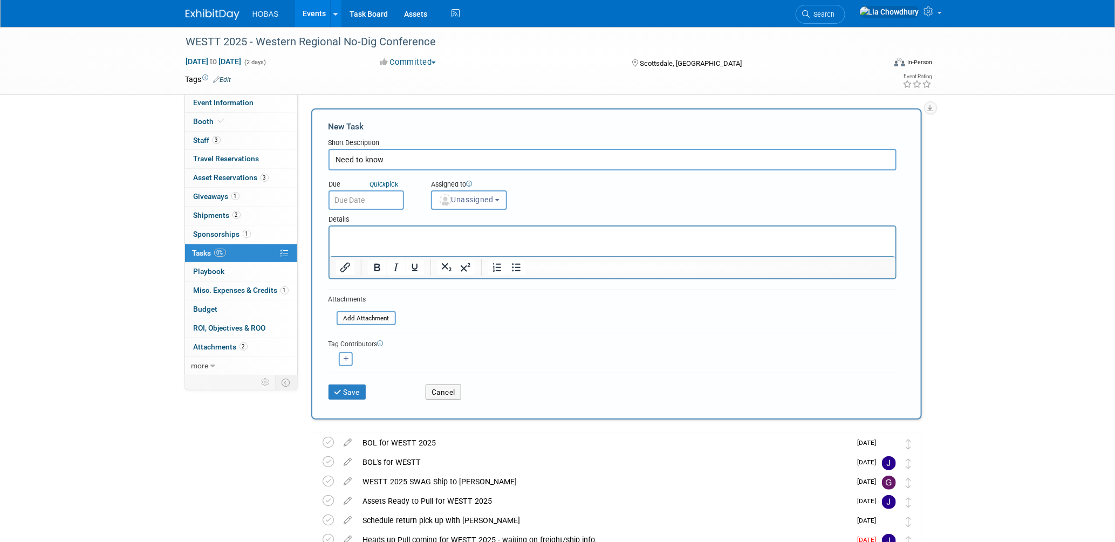
type input "Need to know"
click at [367, 200] on input "text" at bounding box center [365, 199] width 75 height 19
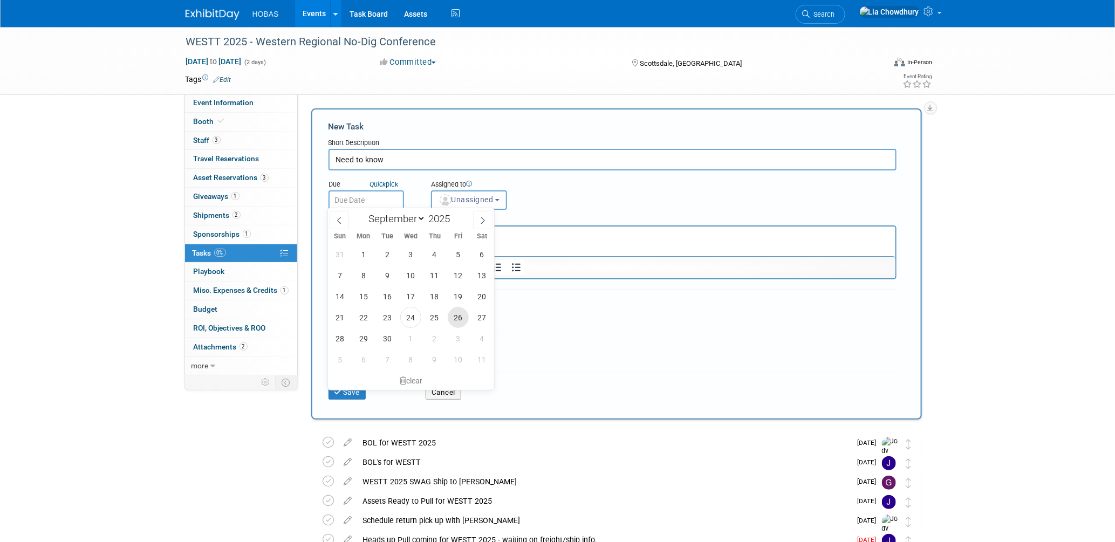
click at [457, 321] on span "26" at bounding box center [458, 317] width 21 height 21
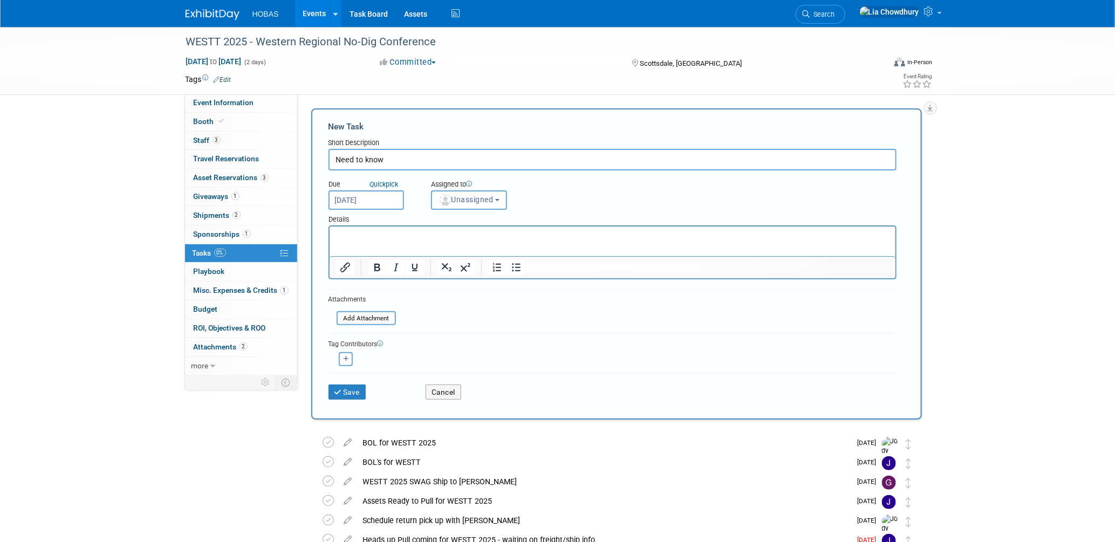
click at [369, 204] on input "[DATE]" at bounding box center [365, 199] width 75 height 19
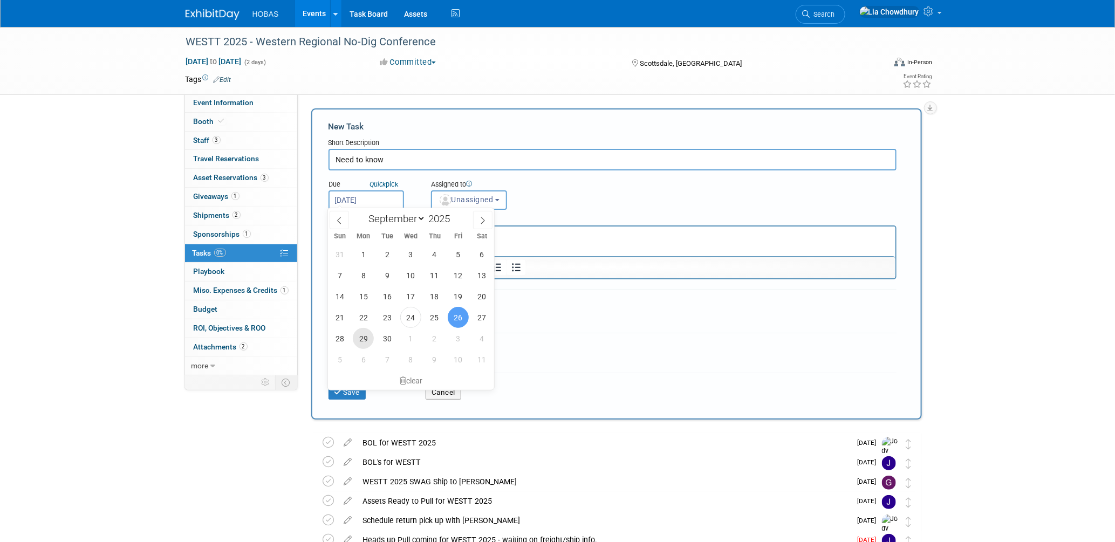
click at [365, 335] on span "29" at bounding box center [363, 338] width 21 height 21
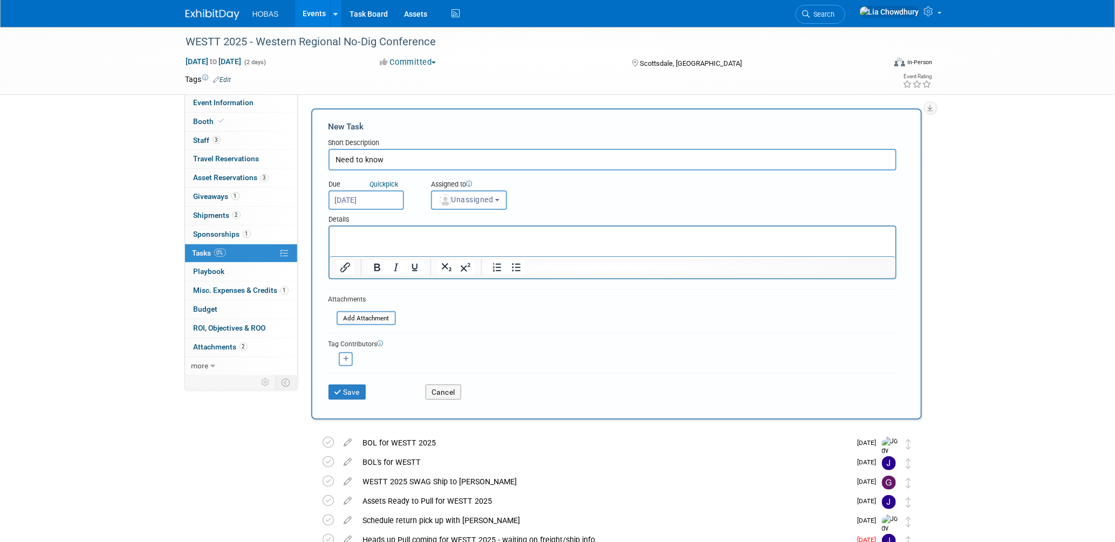
click at [383, 202] on input "[DATE]" at bounding box center [365, 199] width 75 height 19
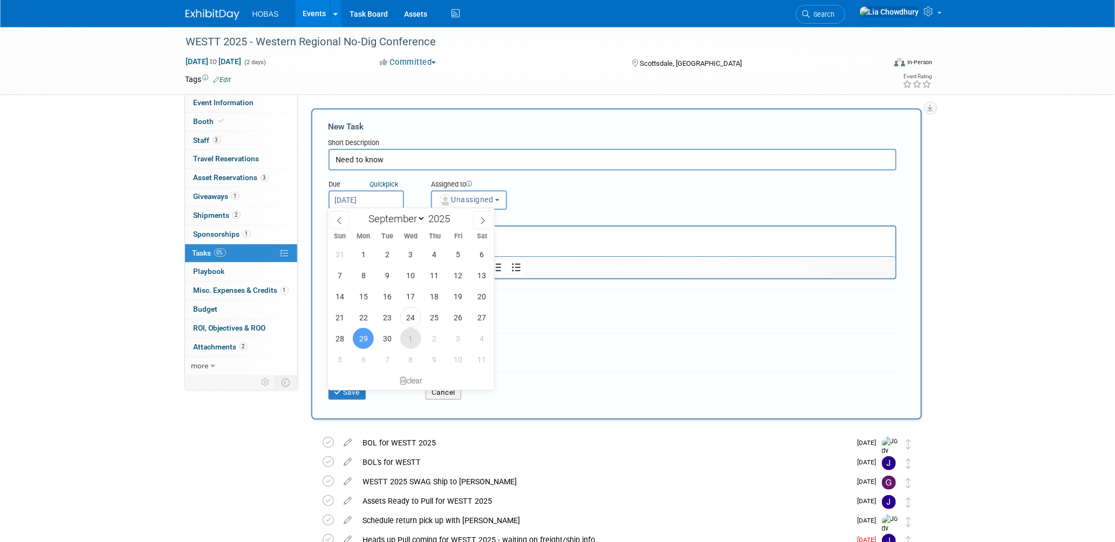
click at [413, 338] on span "1" at bounding box center [410, 338] width 21 height 21
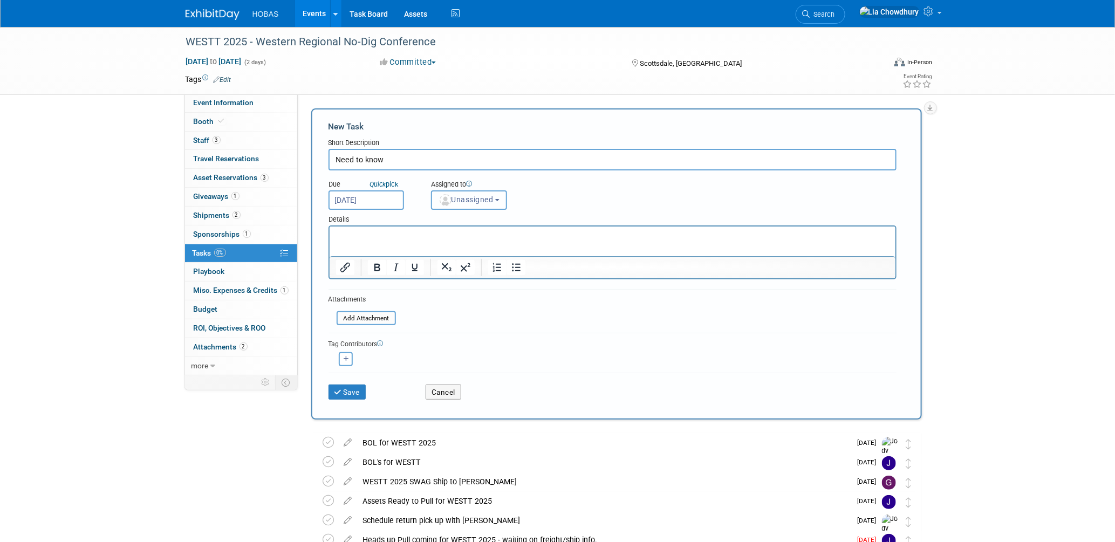
click at [456, 202] on span "Unassigned" at bounding box center [465, 199] width 55 height 9
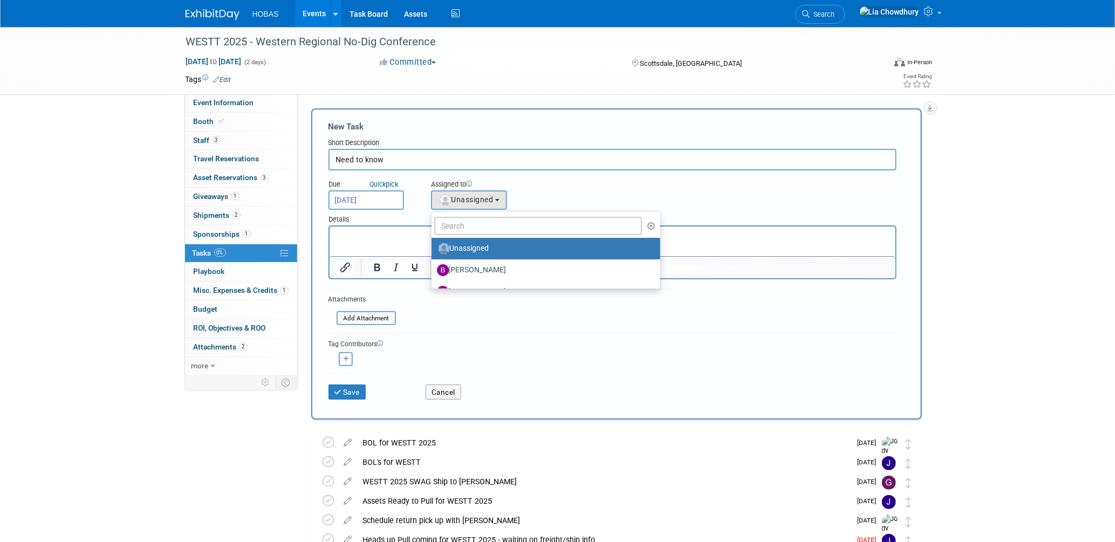
click at [363, 202] on input "[DATE]" at bounding box center [365, 199] width 75 height 19
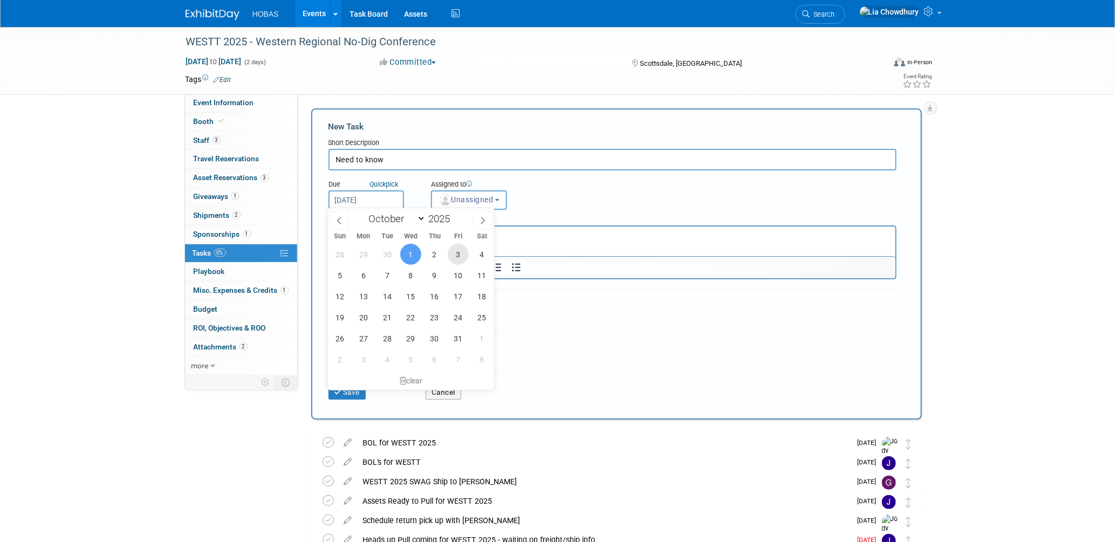
click at [452, 254] on span "3" at bounding box center [458, 254] width 21 height 21
type input "[DATE]"
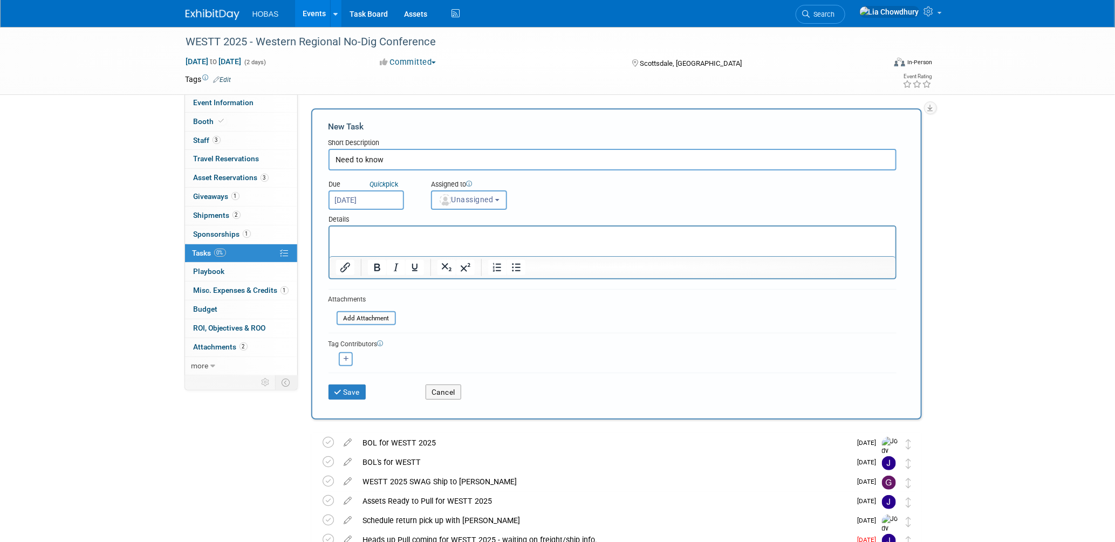
click at [458, 200] on span "Unassigned" at bounding box center [465, 199] width 55 height 9
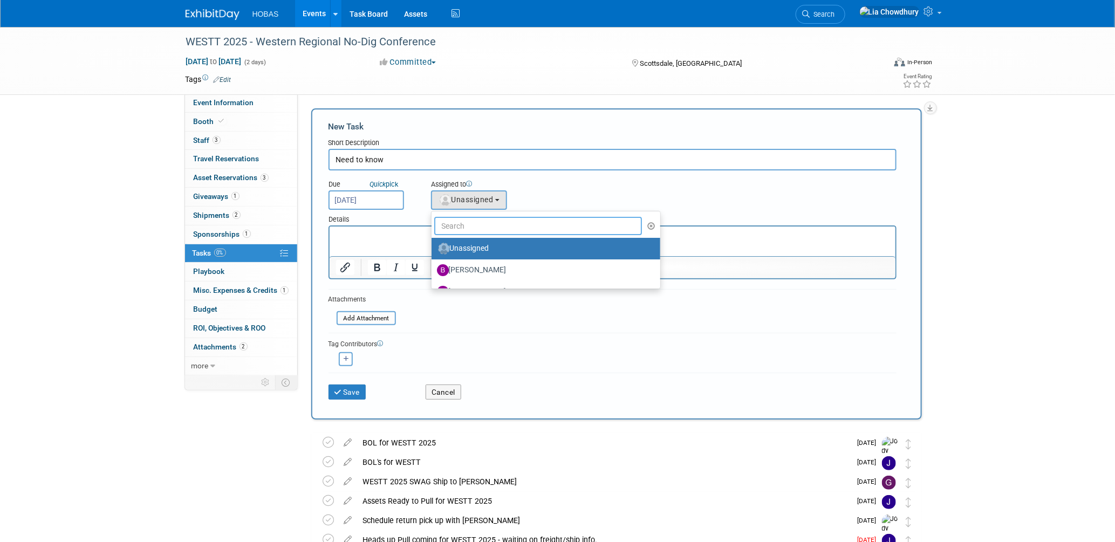
click at [452, 225] on input "text" at bounding box center [538, 226] width 208 height 18
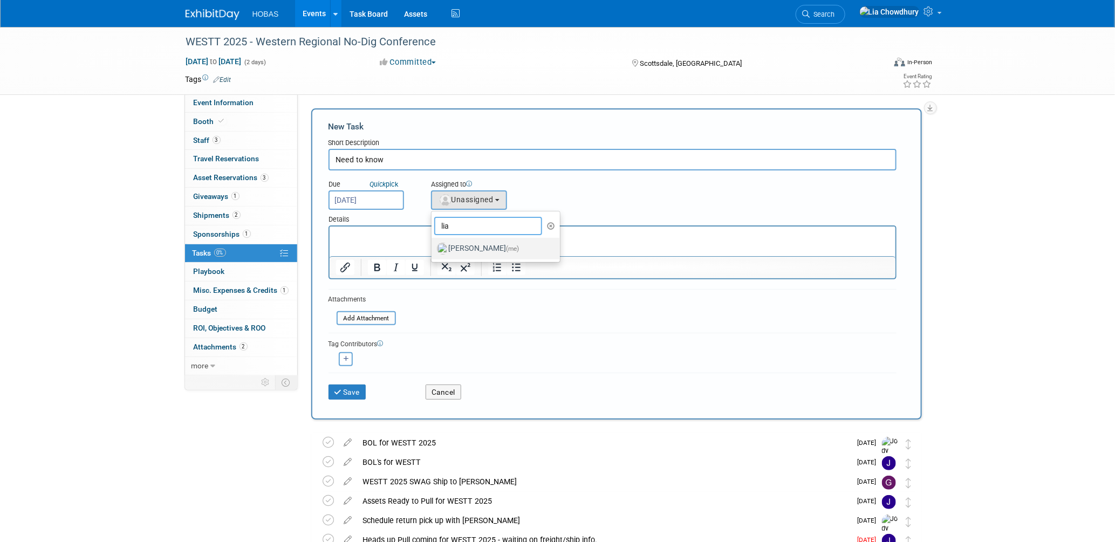
type input "lia"
click at [457, 250] on label "Lia Chowdhury (me)" at bounding box center [493, 248] width 113 height 17
click at [433, 250] on input "Lia Chowdhury (me)" at bounding box center [429, 247] width 7 height 7
select select "f5a8240d-6b50-4f68-9d37-aaf90479bf2e"
click at [395, 156] on input "Need to know" at bounding box center [612, 160] width 568 height 22
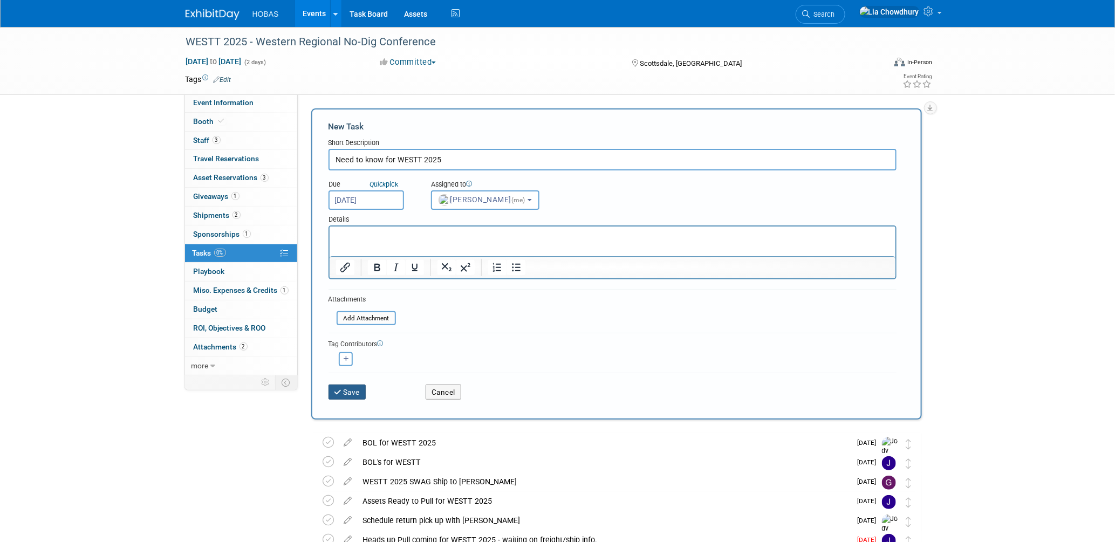
type input "Need to know for WESTT 2025"
click at [352, 386] on button "Save" at bounding box center [347, 391] width 38 height 15
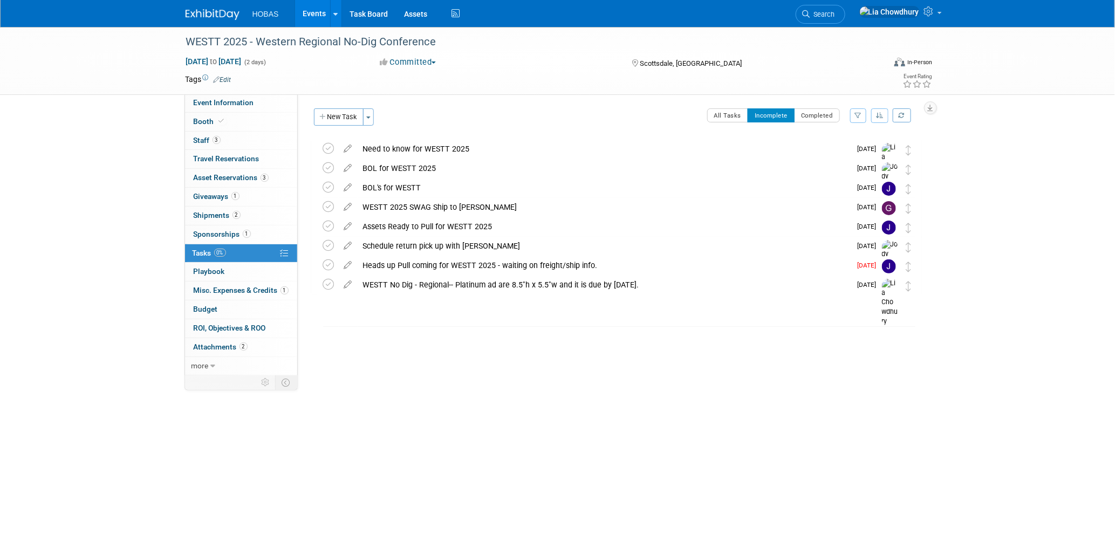
click at [311, 10] on link "Events" at bounding box center [314, 13] width 39 height 27
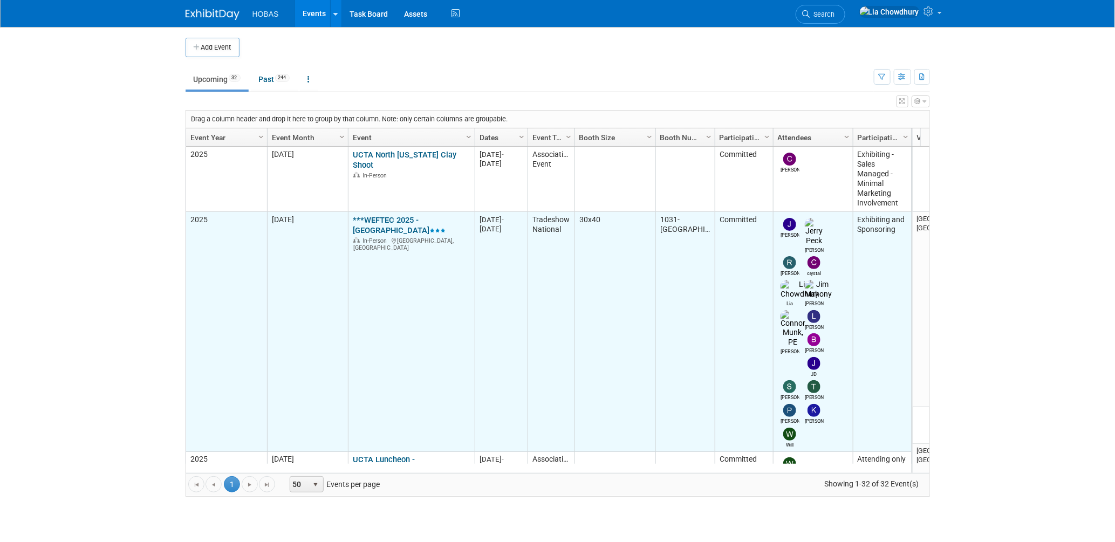
click at [412, 222] on link "***WEFTEC 2025 - [GEOGRAPHIC_DATA]" at bounding box center [399, 225] width 93 height 20
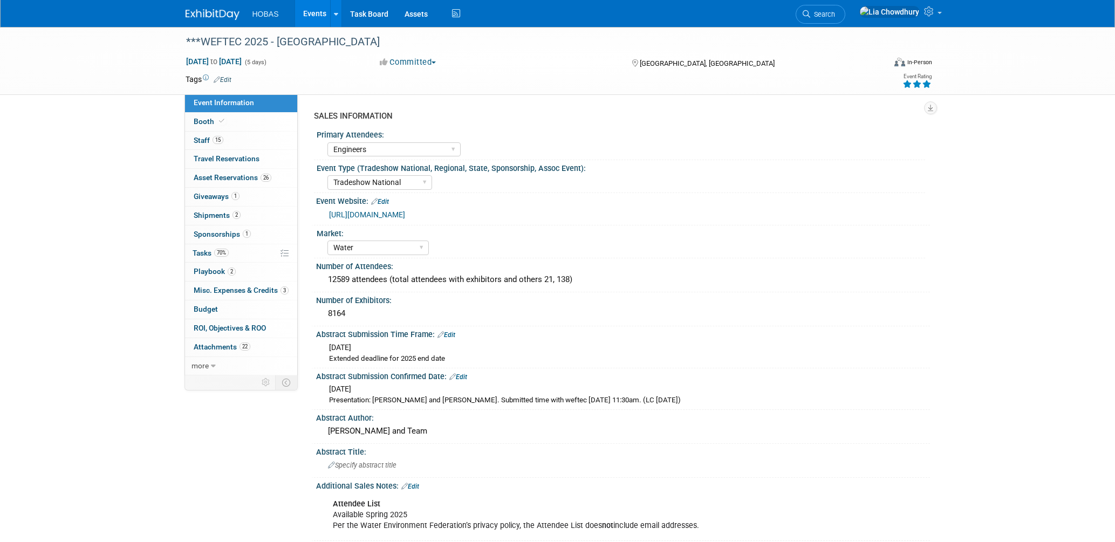
select select "Engineers"
select select "Tradeshow National"
select select "Water"
select select "Exhibiting and Sponsoring"
click at [209, 255] on span "Tasks 70%" at bounding box center [211, 253] width 36 height 9
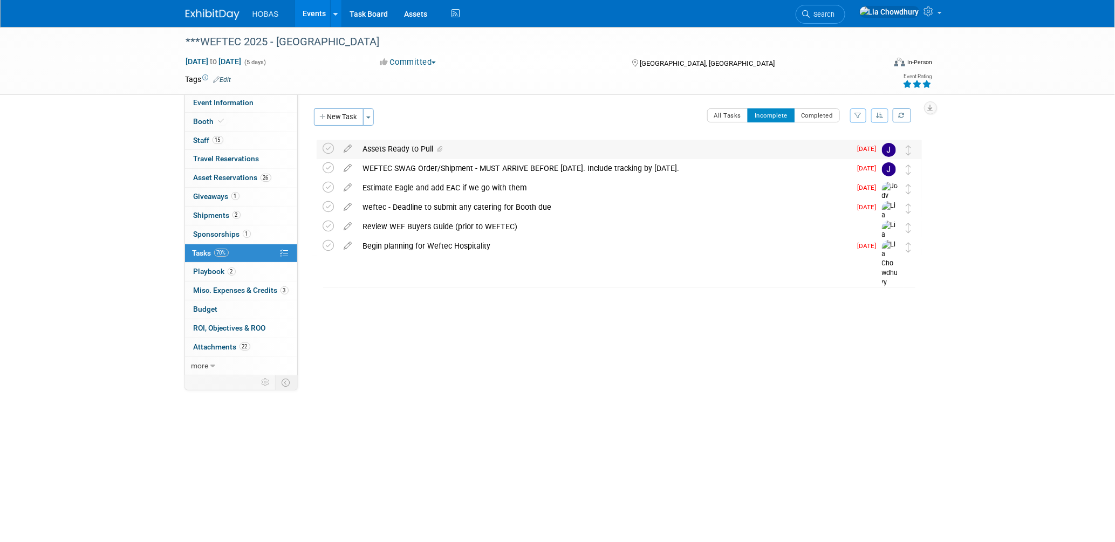
click at [379, 153] on div "Assets Ready to Pull" at bounding box center [604, 149] width 493 height 18
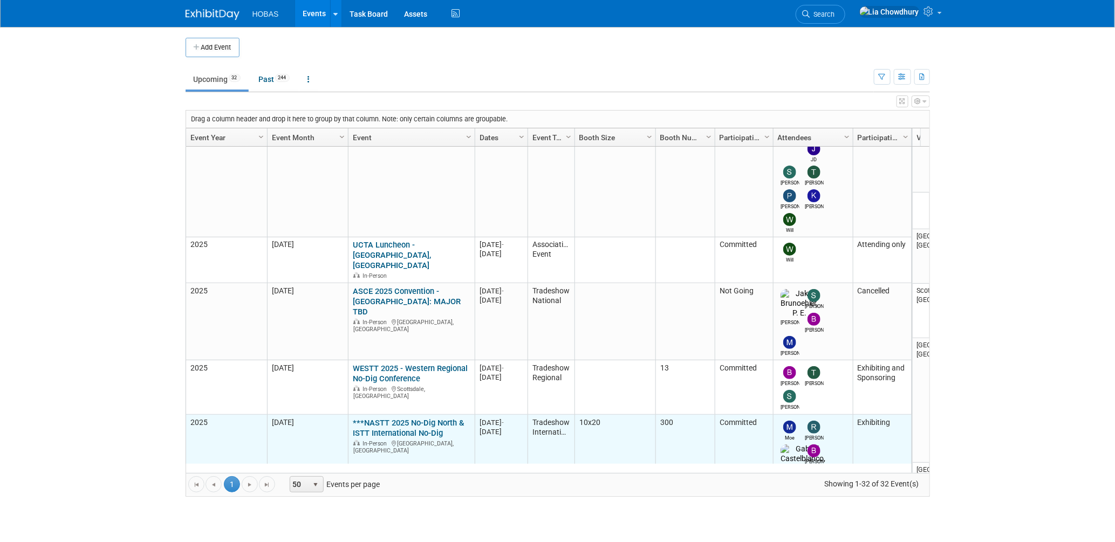
scroll to position [358, 0]
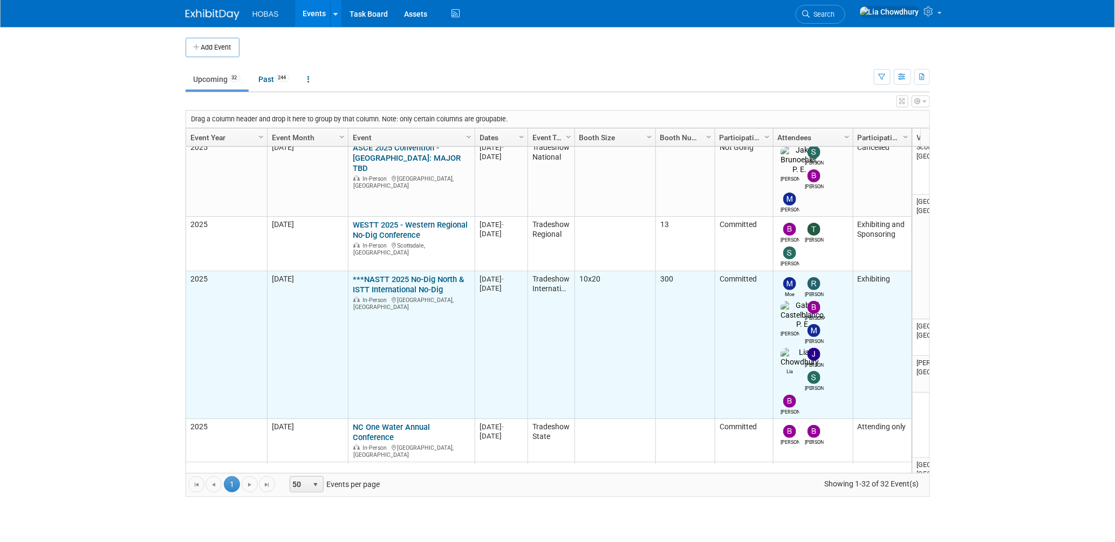
click at [379, 274] on link "***NASTT 2025 No-Dig North & ISTT International No-Dig" at bounding box center [408, 284] width 111 height 20
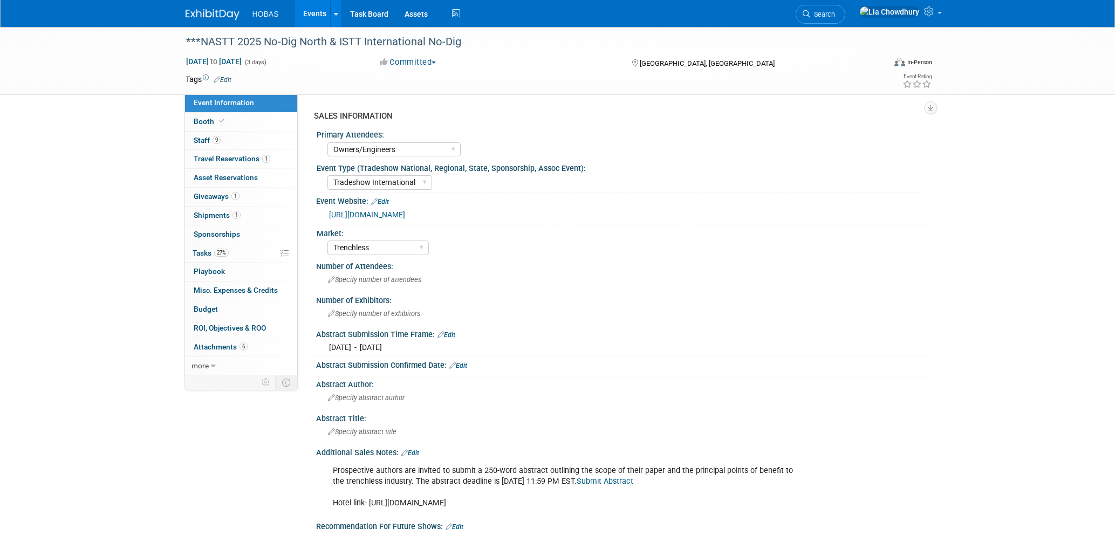
select select "Owners/Engineers"
select select "Tradeshow International"
select select "Trenchless"
select select "Exhibiting"
click at [207, 199] on span "Giveaways 1" at bounding box center [217, 196] width 46 height 9
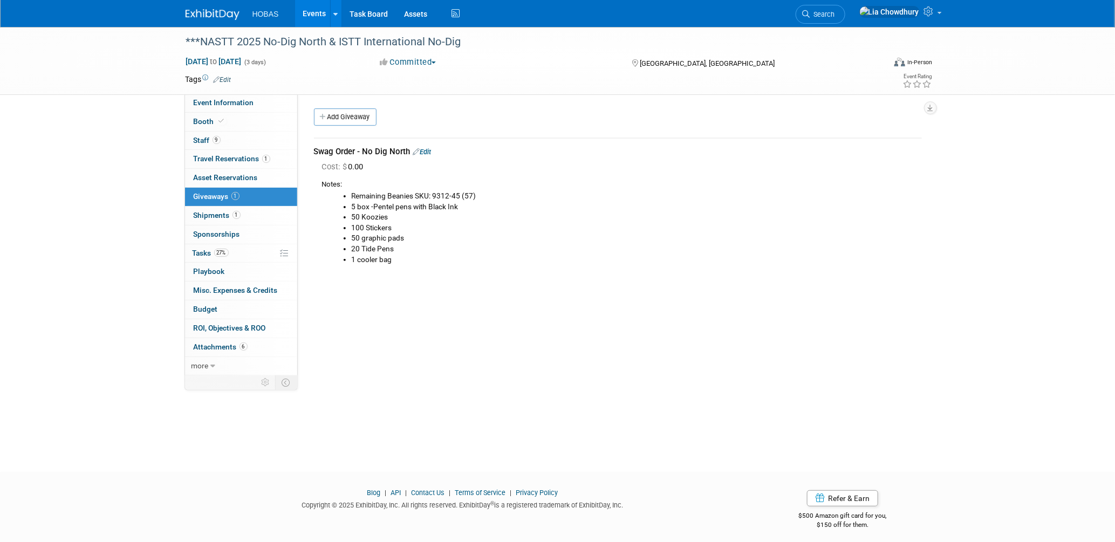
click at [425, 155] on link "Edit" at bounding box center [422, 152] width 18 height 8
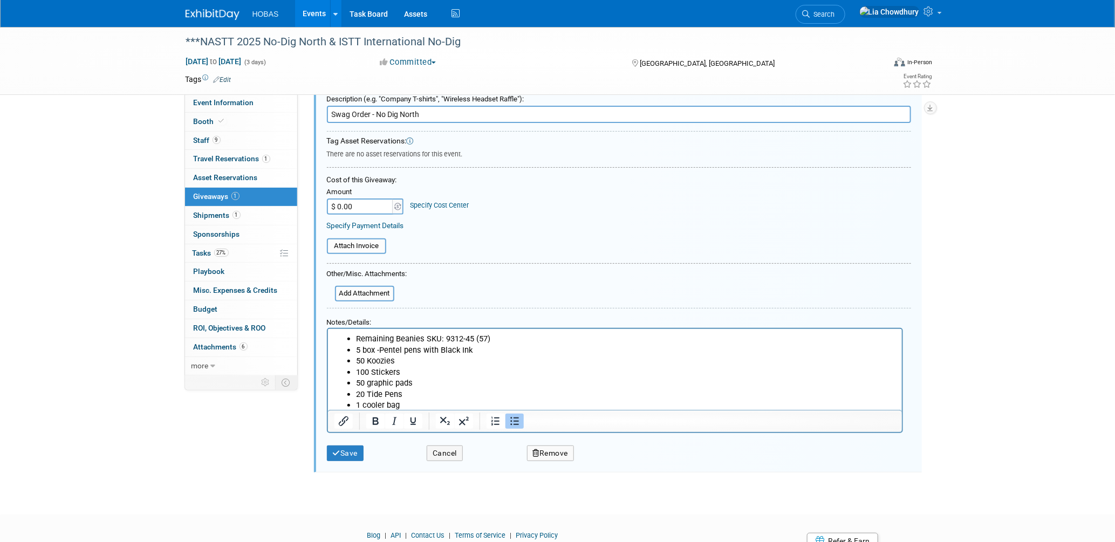
scroll to position [75, 0]
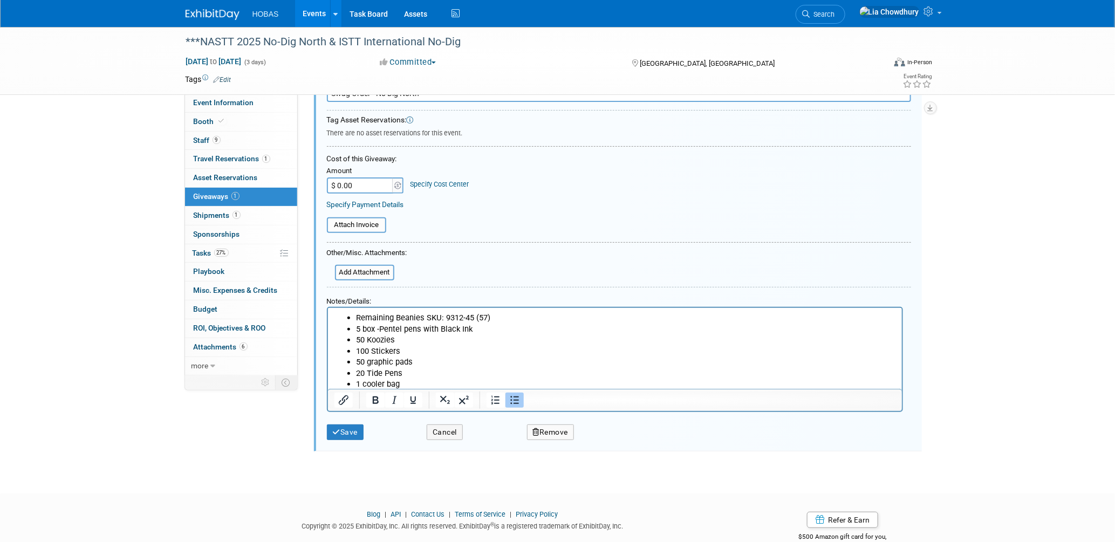
click at [420, 387] on li "1 cooler bag" at bounding box center [625, 383] width 540 height 11
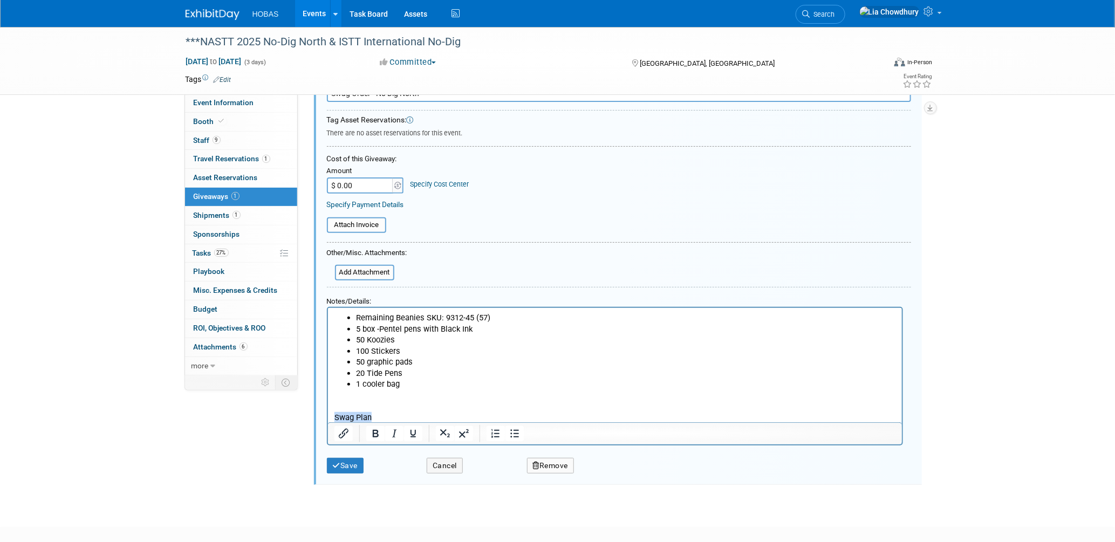
drag, startPoint x: 392, startPoint y: 417, endPoint x: 647, endPoint y: 719, distance: 395.7
click at [327, 416] on html "Remaining Beanies SKU: 9312-45 (57) 5 box -Pentel pens with Black Ink 50 Koozie…" at bounding box center [614, 364] width 574 height 115
click at [373, 427] on icon "Bold" at bounding box center [374, 433] width 13 height 13
click at [376, 417] on p "Swag Plan" at bounding box center [614, 416] width 561 height 11
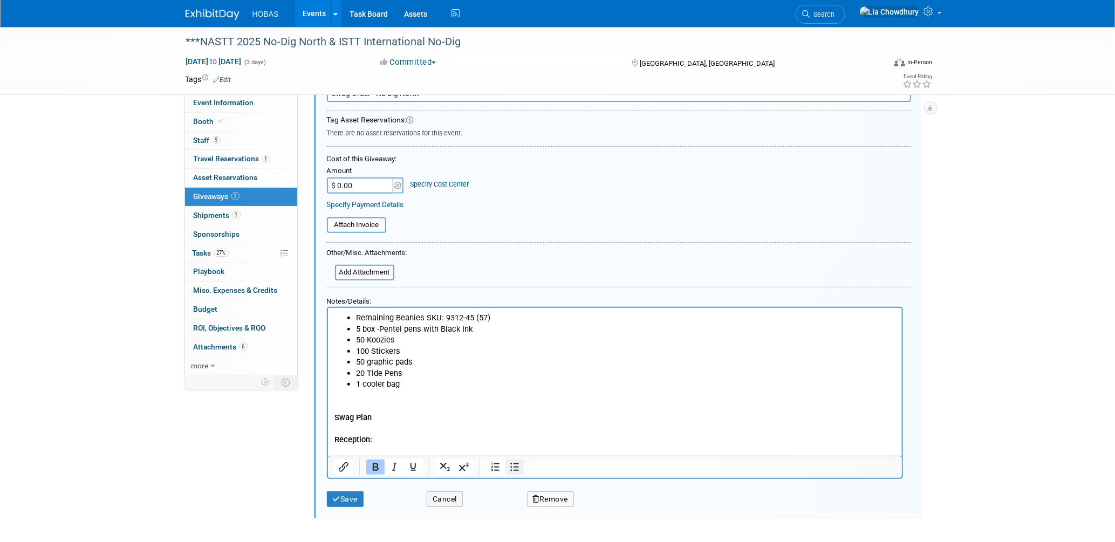
click at [519, 463] on icon "Bullet list" at bounding box center [513, 467] width 13 height 13
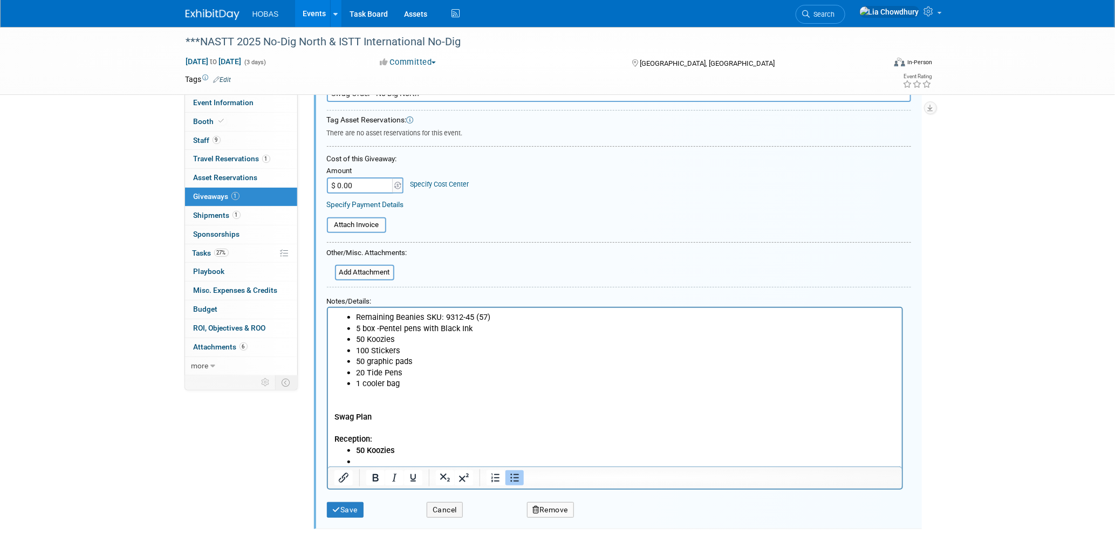
click at [414, 370] on li "20 Tide Pens" at bounding box center [625, 372] width 540 height 11
click at [408, 340] on li "50 Koozies" at bounding box center [625, 338] width 540 height 11
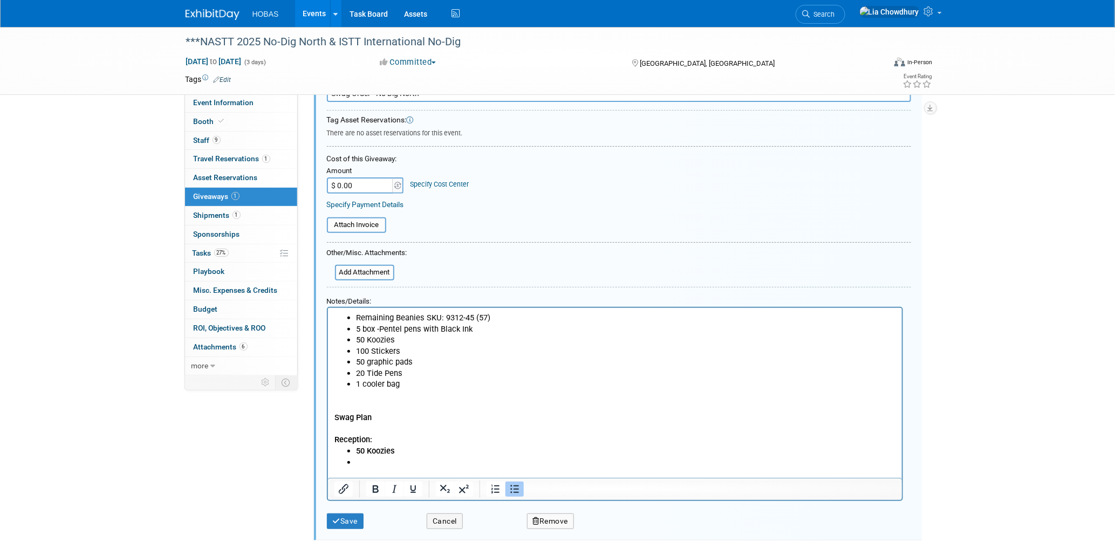
scroll to position [0, 0]
click at [385, 471] on li "Rich Text Area. Press ALT-0 for help." at bounding box center [625, 472] width 540 height 11
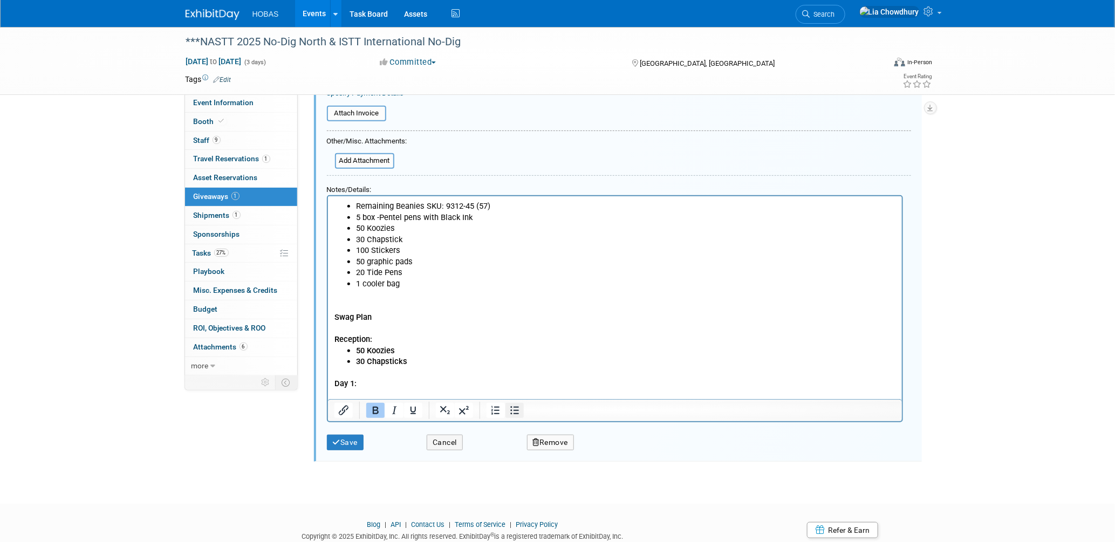
click at [519, 407] on button "Bullet list" at bounding box center [514, 410] width 18 height 15
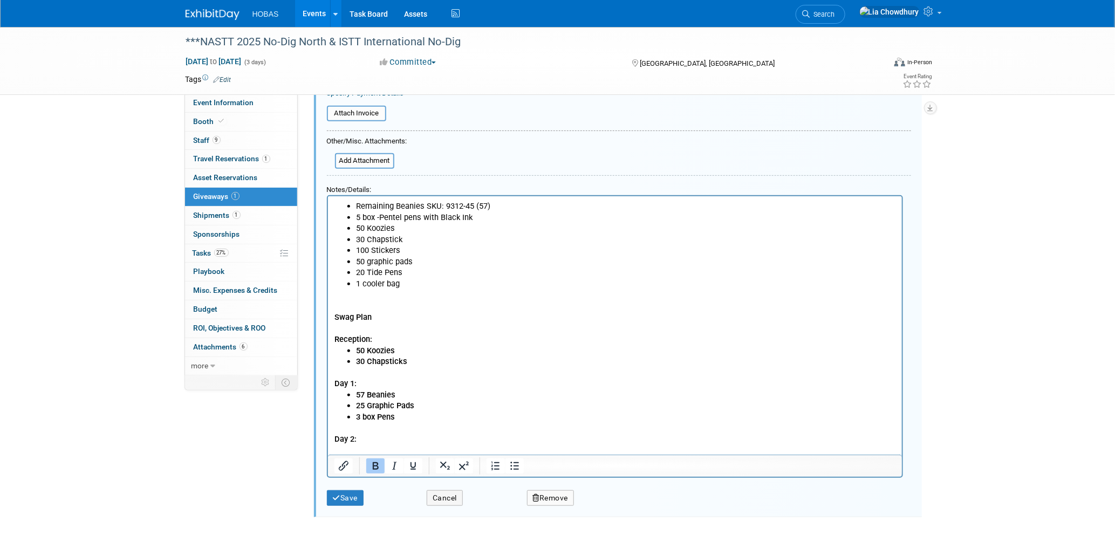
scroll to position [1, 0]
click at [517, 459] on icon "Bullet list" at bounding box center [513, 465] width 13 height 13
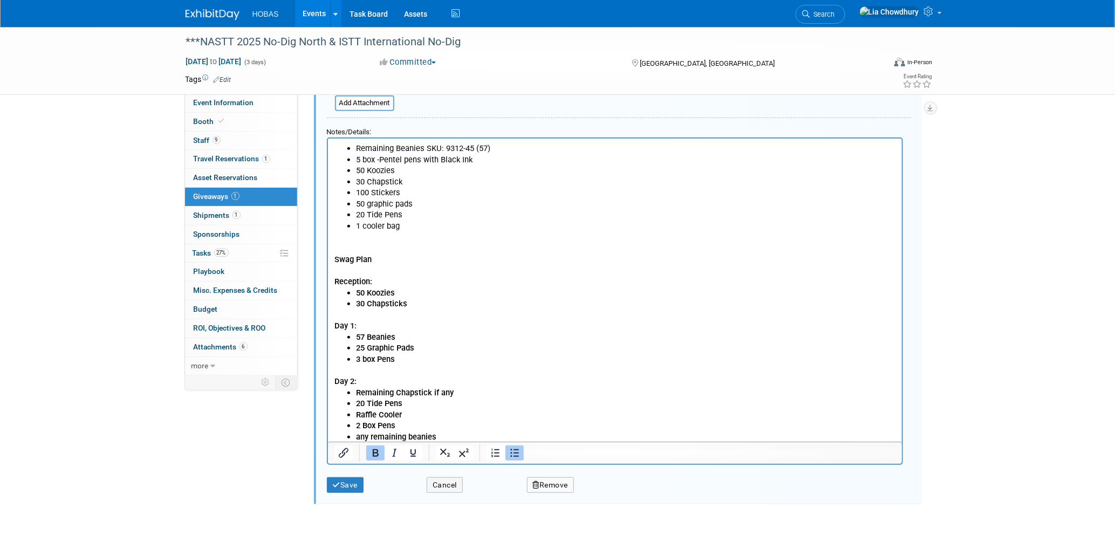
scroll to position [247, 0]
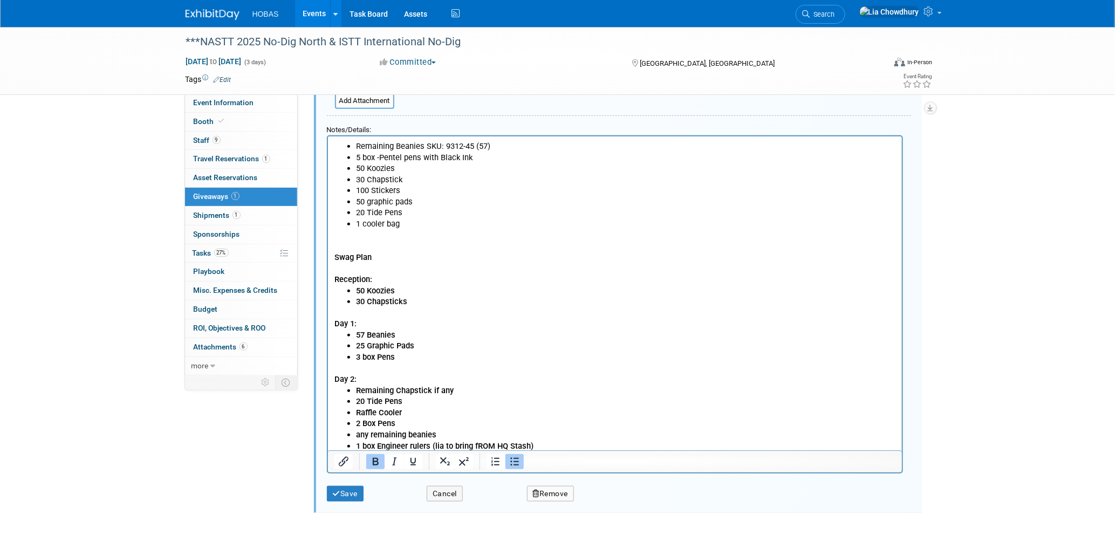
drag, startPoint x: 469, startPoint y: 442, endPoint x: 486, endPoint y: 441, distance: 16.8
click at [472, 443] on b "1 box Engineer rulers (lia to bring fROM HQ Stash)" at bounding box center [443, 446] width 177 height 10
click at [487, 442] on b "1 box Engineer rulers (lia to bring fROM HQ Stash)" at bounding box center [443, 446] width 177 height 10
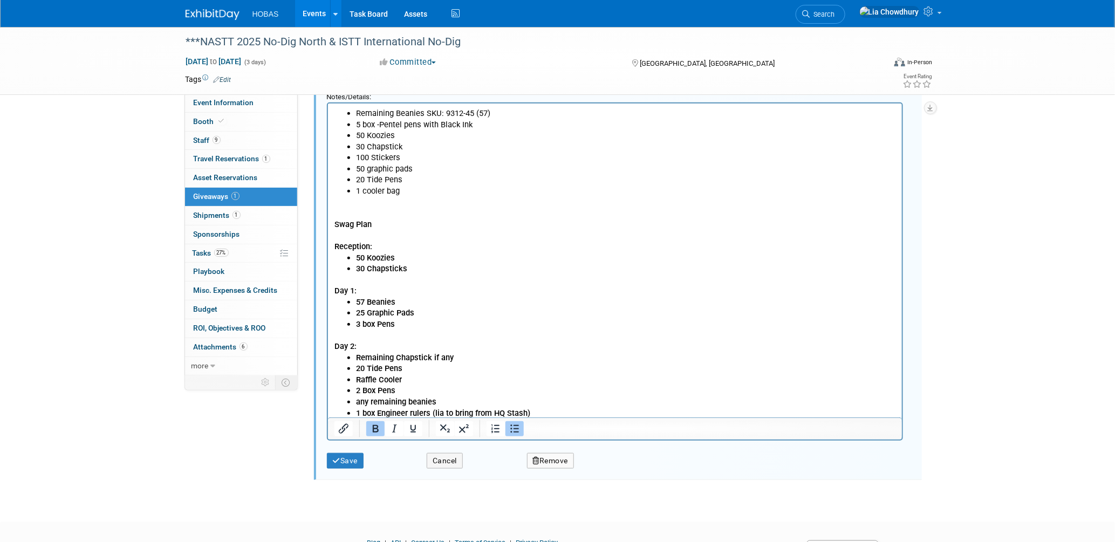
scroll to position [307, 0]
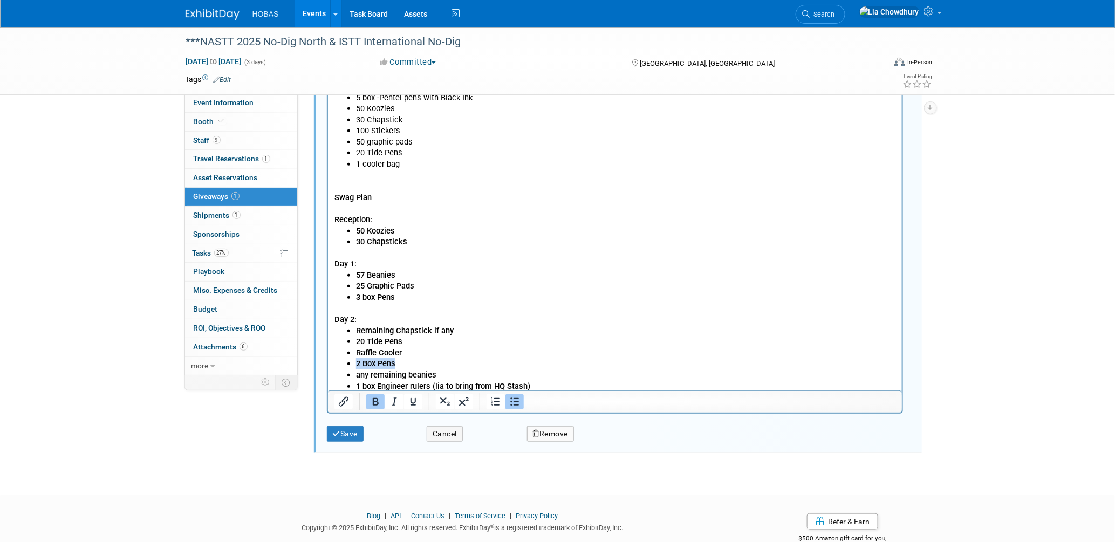
drag, startPoint x: 406, startPoint y: 360, endPoint x: 343, endPoint y: 361, distance: 62.6
click at [343, 361] on ul "Remaining Chapstick if any 20 Tide Pens Raffle Cooler 2 Box Pens any remaining …" at bounding box center [614, 358] width 561 height 66
click at [388, 362] on b "Raffle Cooler" at bounding box center [378, 363] width 46 height 10
drag, startPoint x: 438, startPoint y: 375, endPoint x: 348, endPoint y: 374, distance: 90.1
click at [355, 374] on li "any remaining beanies" at bounding box center [625, 374] width 540 height 11
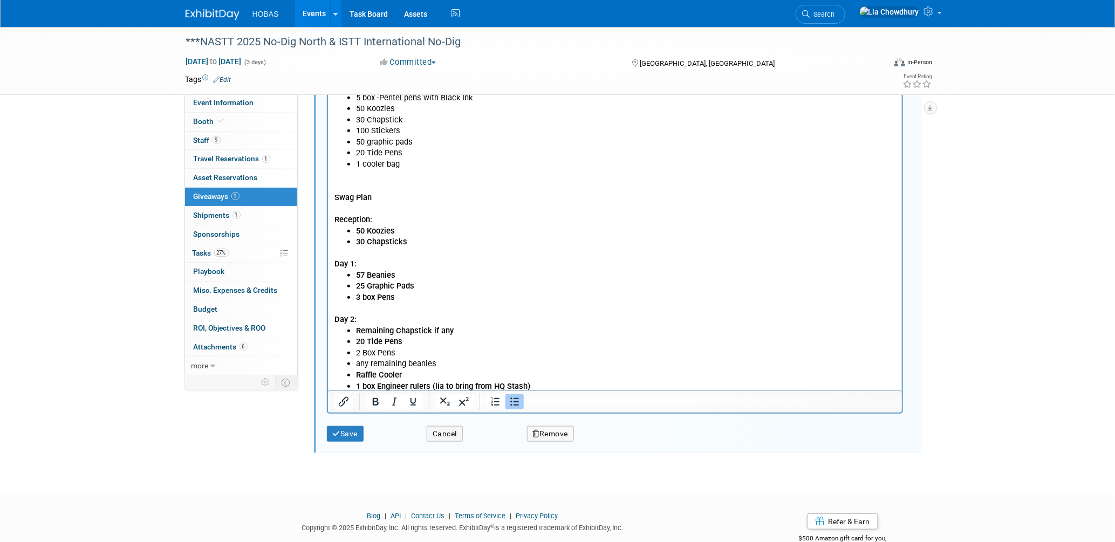
click at [463, 367] on li "any remaining beanies" at bounding box center [625, 363] width 540 height 11
drag, startPoint x: 404, startPoint y: 340, endPoint x: 353, endPoint y: 341, distance: 51.8
click at [353, 341] on ul "Remaining Chapstick if any 20 Tide Pens 2 Box Pens any remaining beanies Raffle…" at bounding box center [614, 358] width 561 height 66
click at [435, 341] on li "20 Tide Pens" at bounding box center [625, 340] width 540 height 11
drag, startPoint x: 528, startPoint y: 385, endPoint x: 356, endPoint y: 386, distance: 172.0
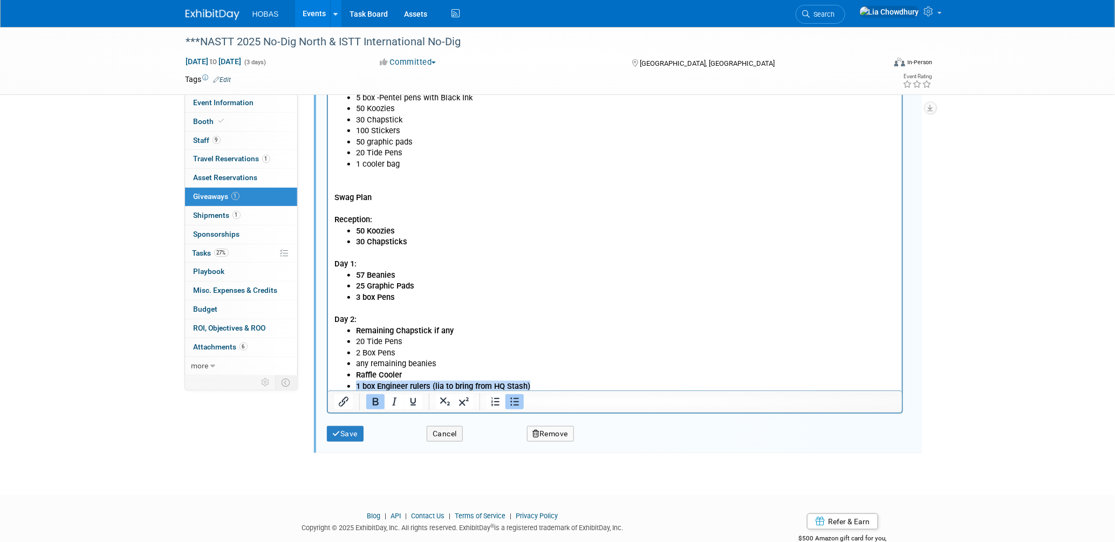
click at [356, 386] on li "1 box Engineer rulers (lia to bring from HQ Stash)" at bounding box center [625, 385] width 540 height 11
click at [409, 351] on li "2 Box Pens" at bounding box center [625, 352] width 540 height 11
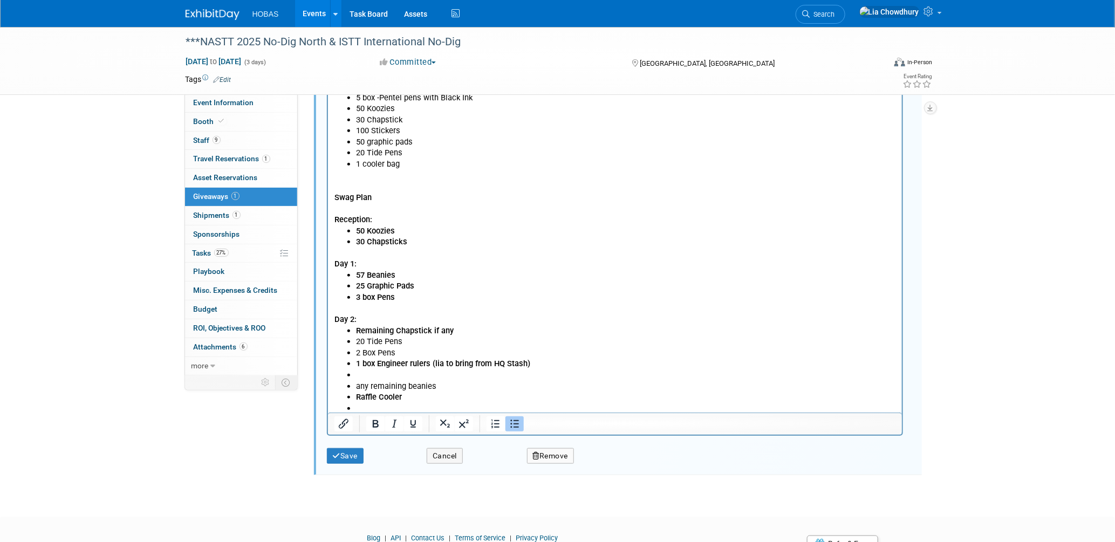
click at [378, 378] on li "Rich Text Area. Press ALT-0 for help." at bounding box center [625, 374] width 540 height 11
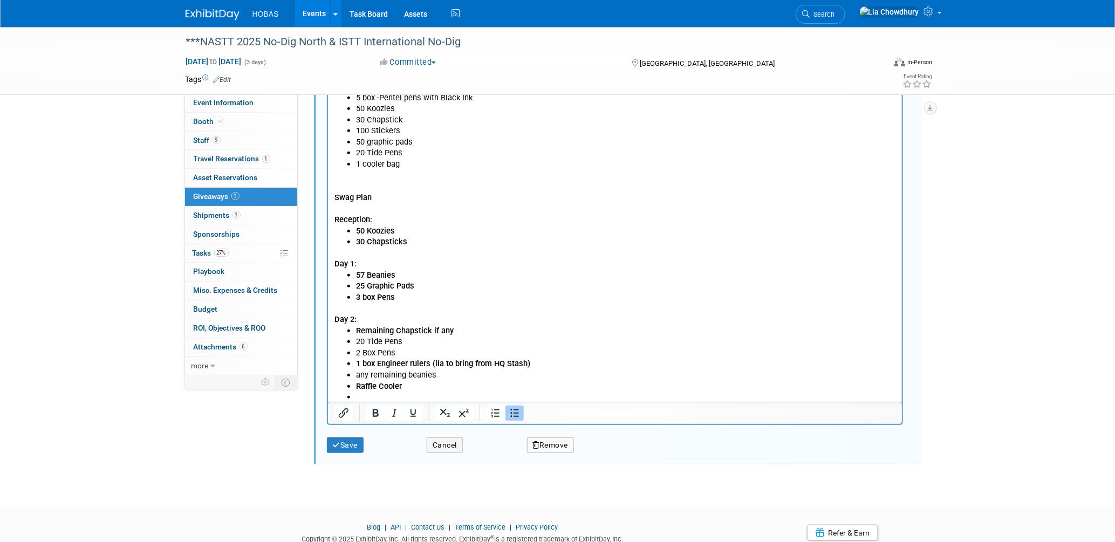
click at [408, 387] on li "Raffle Cooler" at bounding box center [625, 385] width 540 height 11
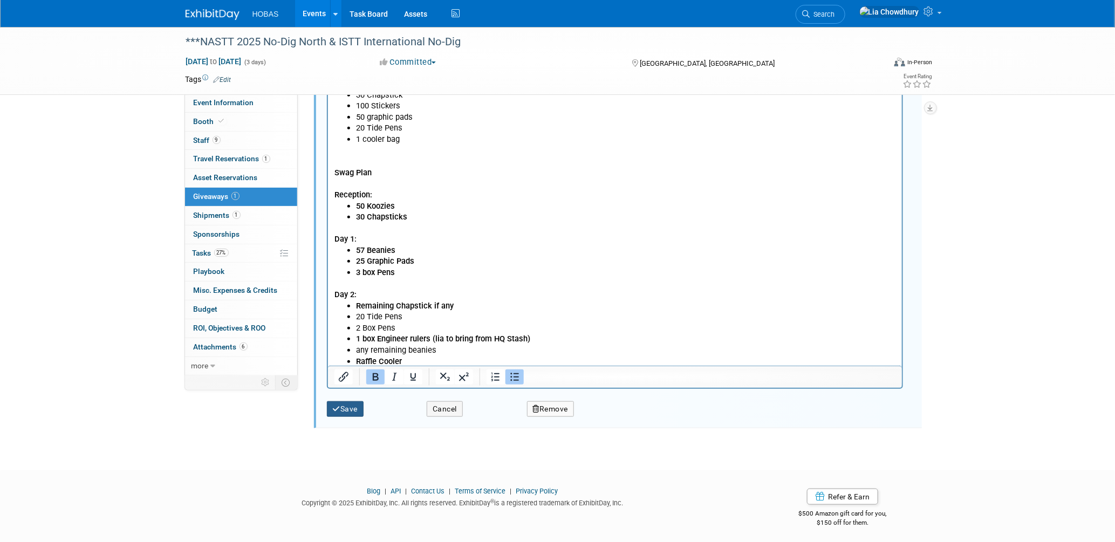
click at [350, 406] on button "Save" at bounding box center [345, 409] width 37 height 16
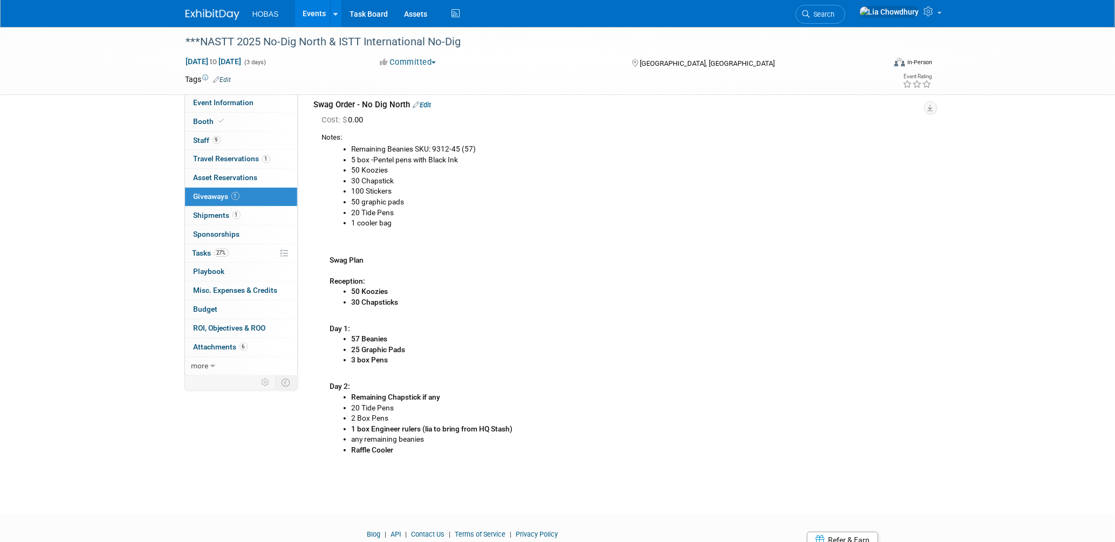
scroll to position [0, 0]
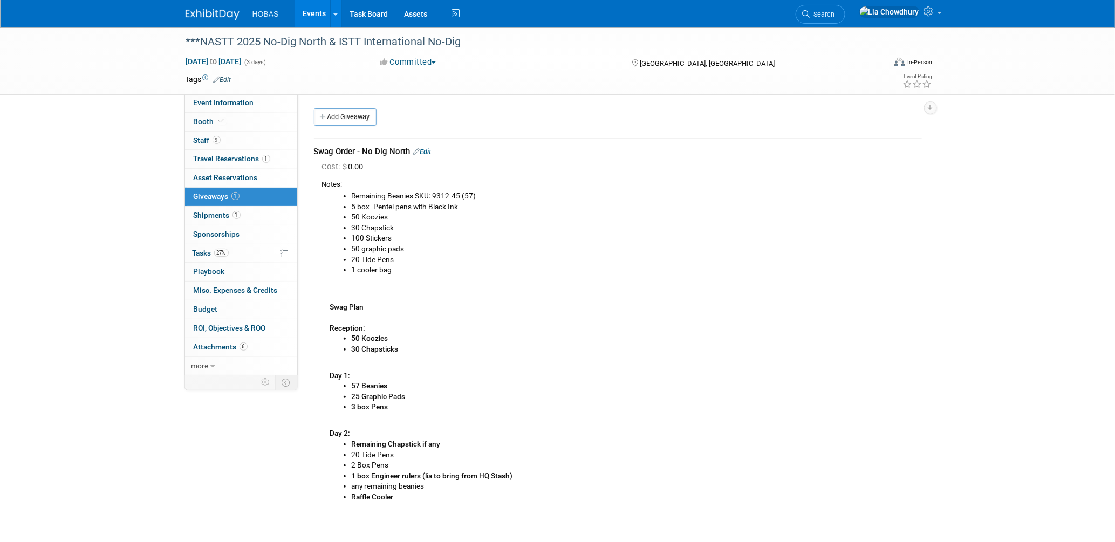
click at [426, 150] on link "Edit" at bounding box center [422, 152] width 18 height 8
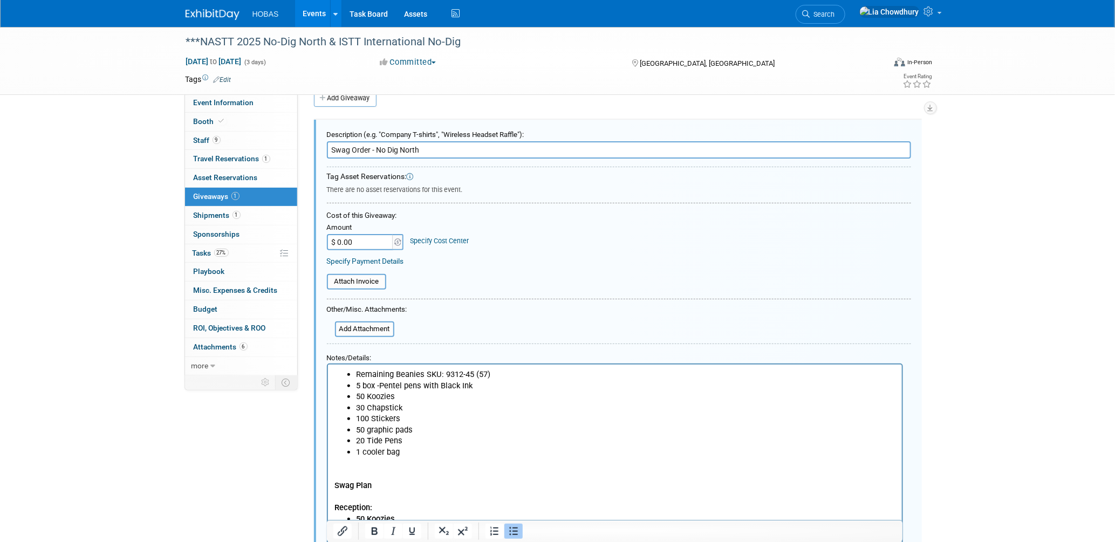
scroll to position [135, 0]
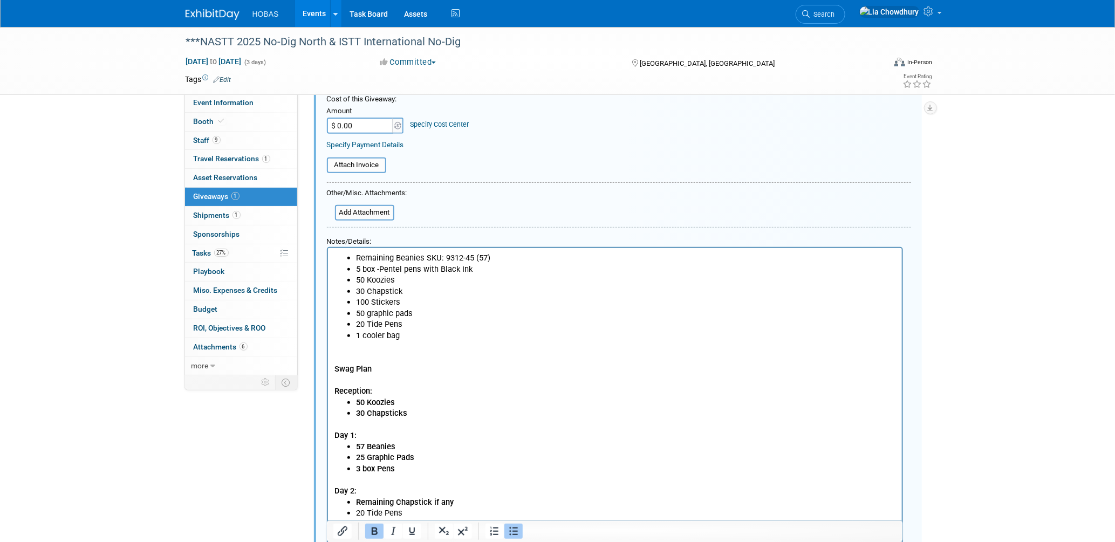
click at [412, 471] on li "3 box Pens" at bounding box center [625, 468] width 540 height 11
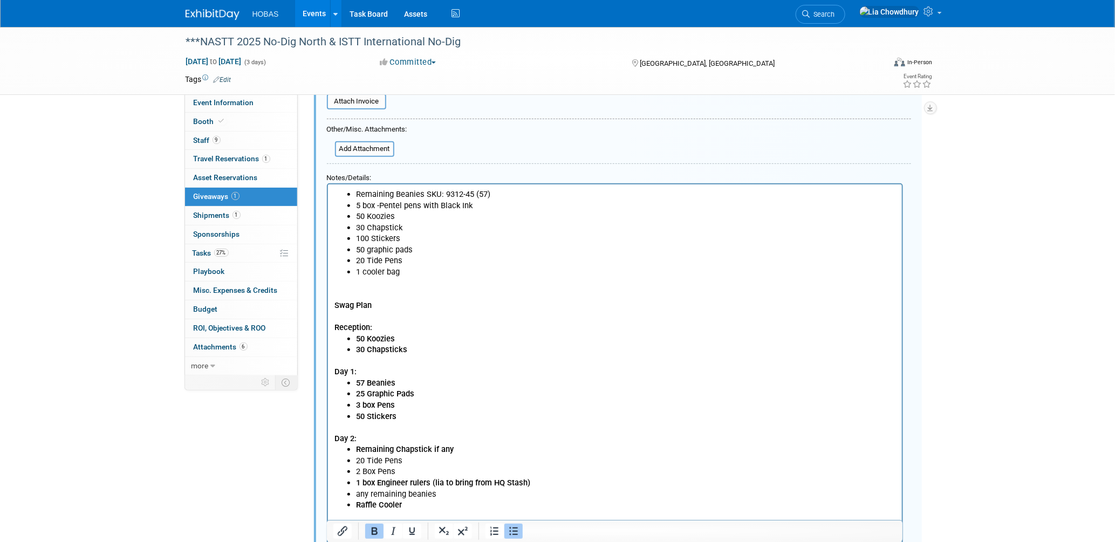
scroll to position [255, 0]
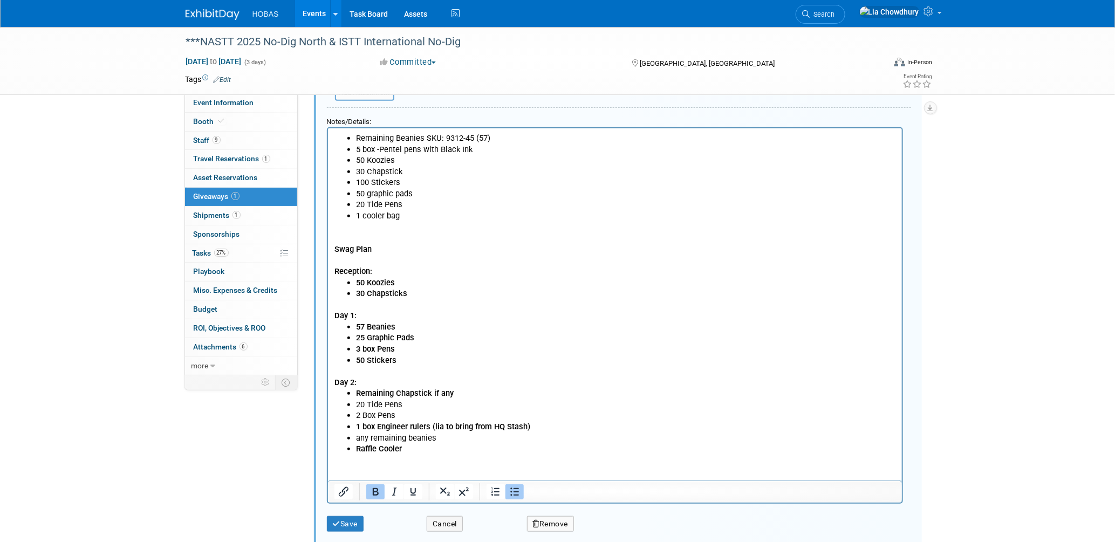
click at [414, 447] on li "Raffle Cooler" at bounding box center [625, 448] width 540 height 11
click at [428, 414] on li "2 Box Pens" at bounding box center [625, 414] width 540 height 11
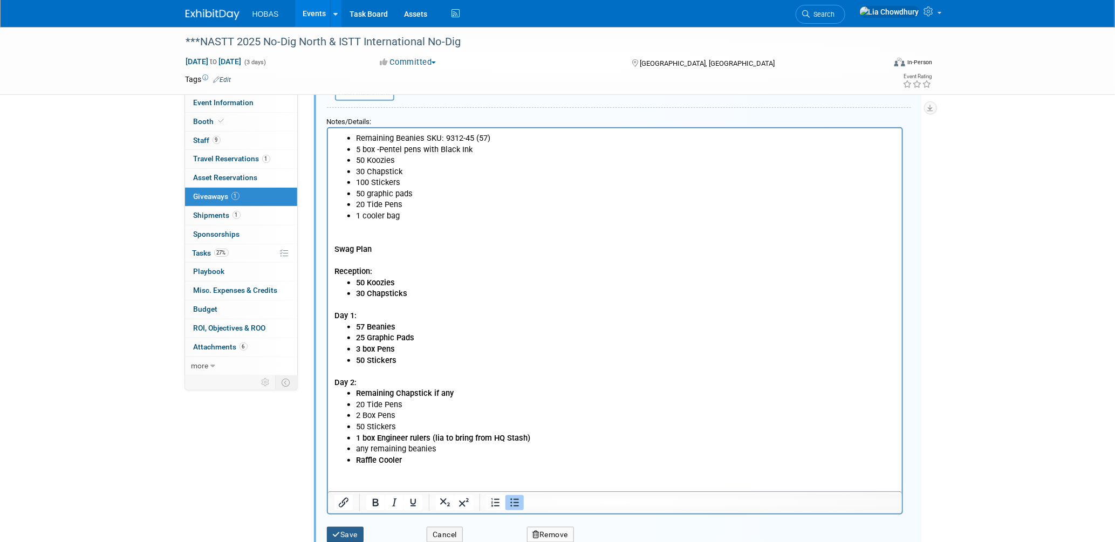
click at [342, 527] on button "Save" at bounding box center [345, 535] width 37 height 16
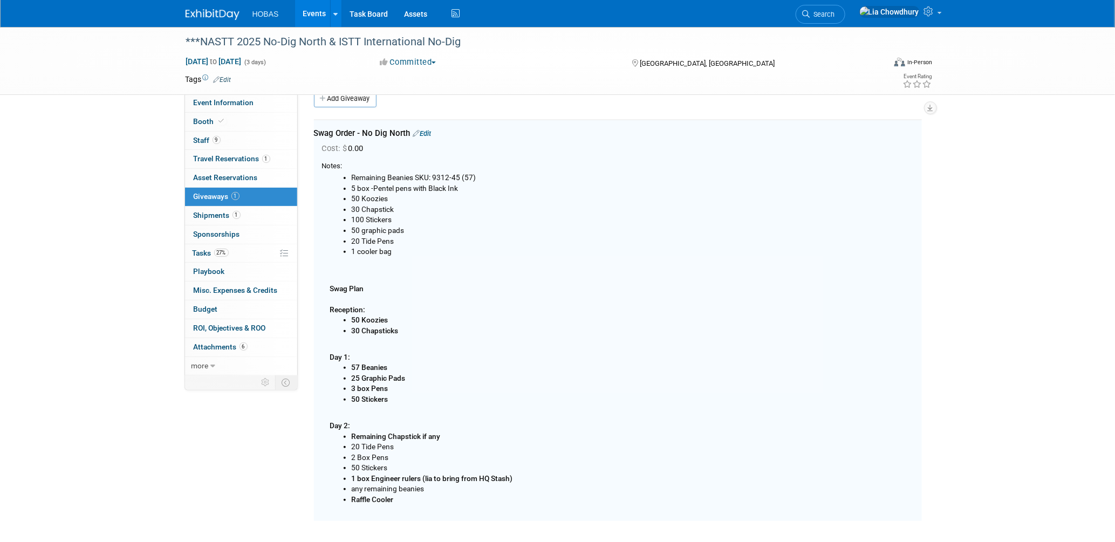
scroll to position [16, 0]
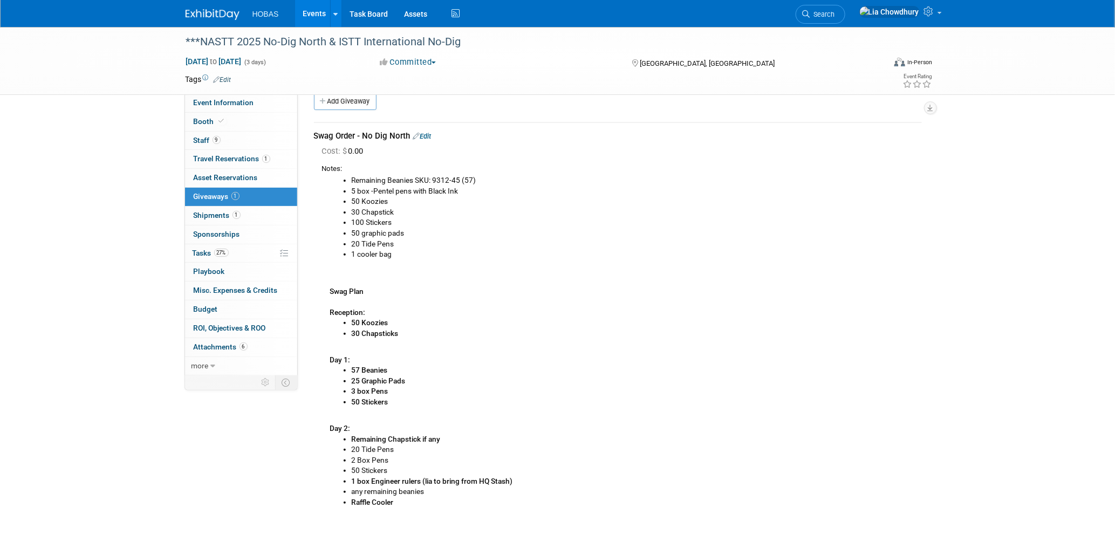
click at [397, 324] on li "50 Koozies" at bounding box center [637, 323] width 570 height 11
click at [404, 332] on li "30 Chapsticks" at bounding box center [637, 333] width 570 height 11
click at [384, 315] on div "Remaining Beanies SKU: 9312-45 (57) 5 box -Pentel pens with Black Ink 50 Koozie…" at bounding box center [622, 340] width 600 height 333
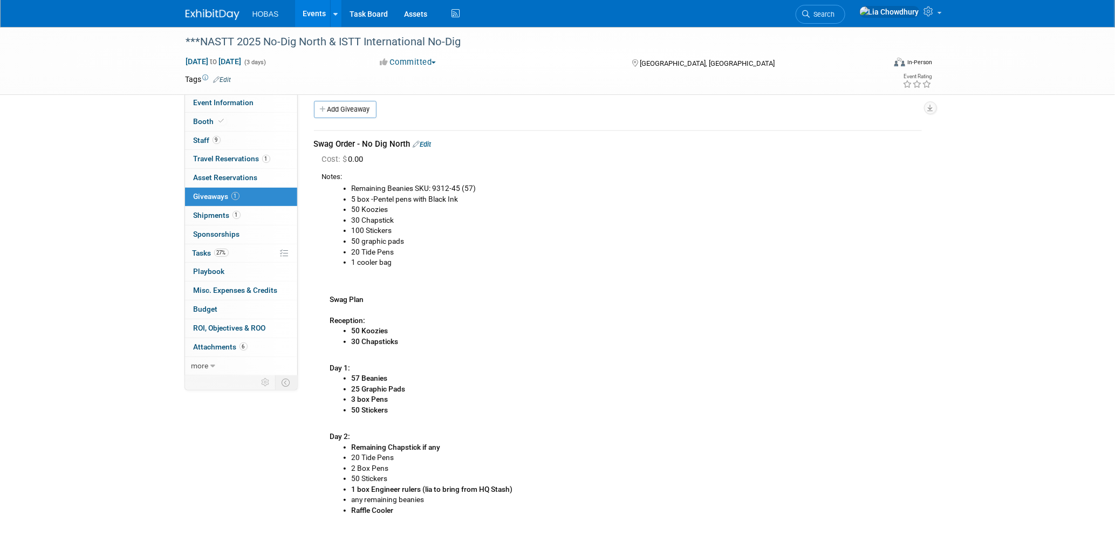
scroll to position [0, 0]
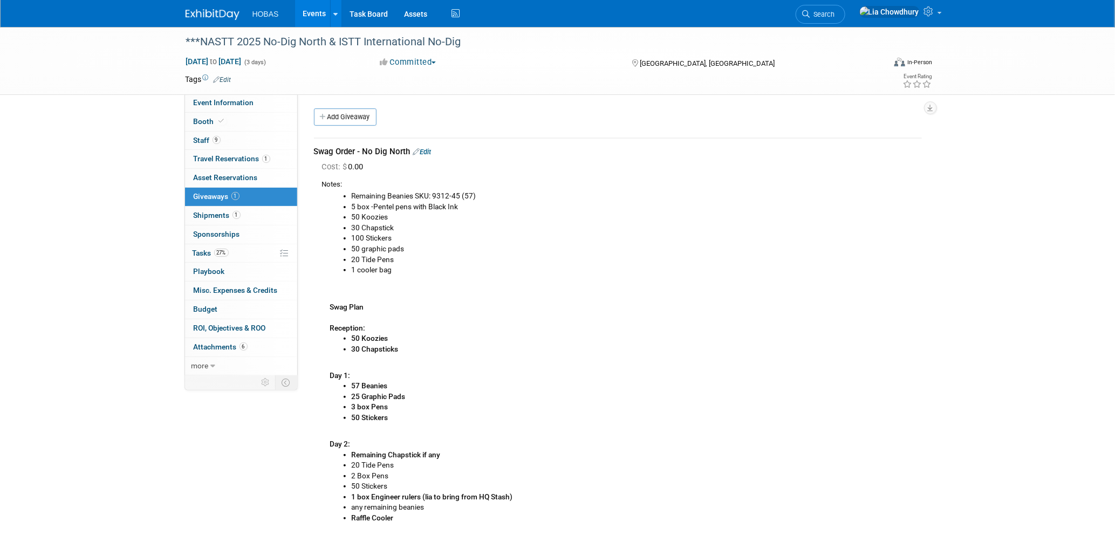
click at [429, 152] on link "Edit" at bounding box center [422, 152] width 18 height 8
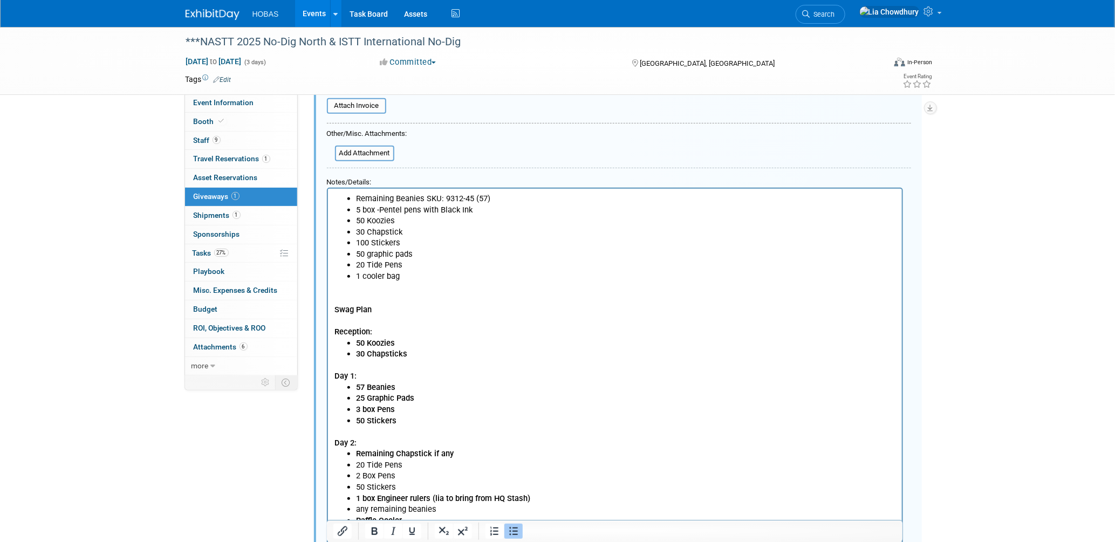
scroll to position [195, 0]
click at [418, 355] on li "30 Chapsticks" at bounding box center [625, 352] width 540 height 11
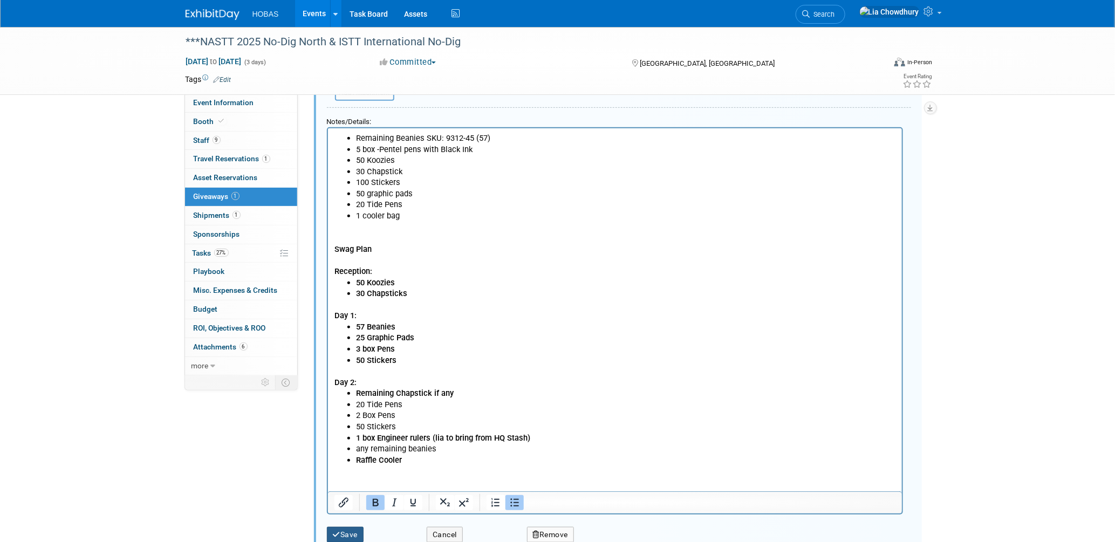
click at [344, 527] on button "Save" at bounding box center [345, 535] width 37 height 16
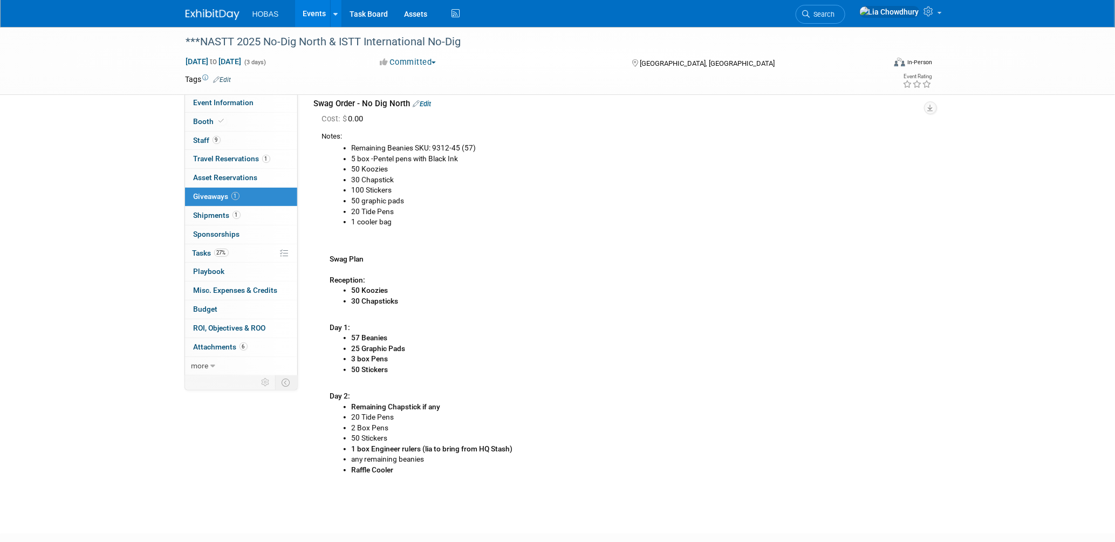
scroll to position [75, 0]
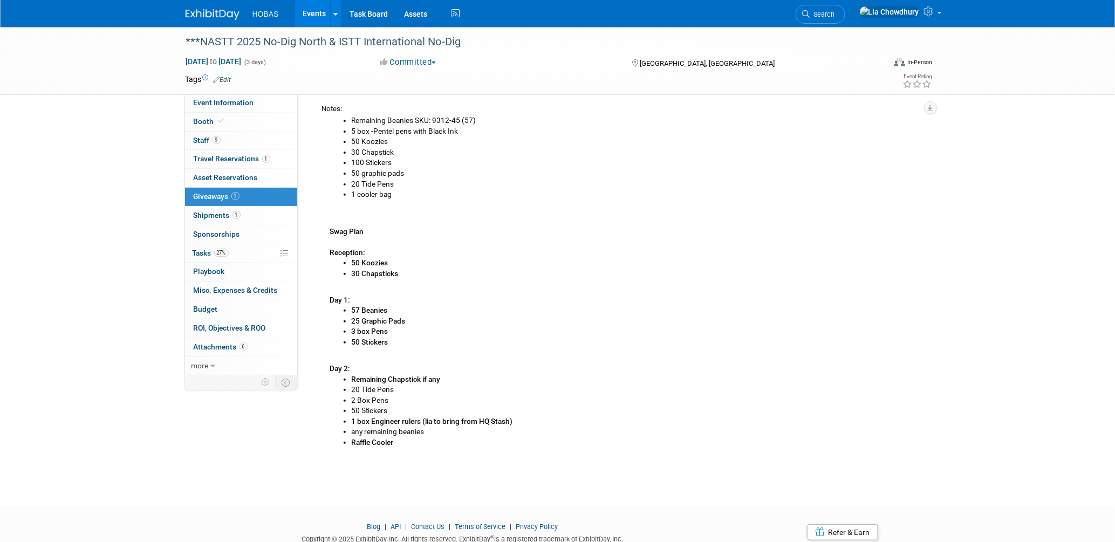
click at [409, 386] on li "20 Tide Pens" at bounding box center [637, 389] width 570 height 11
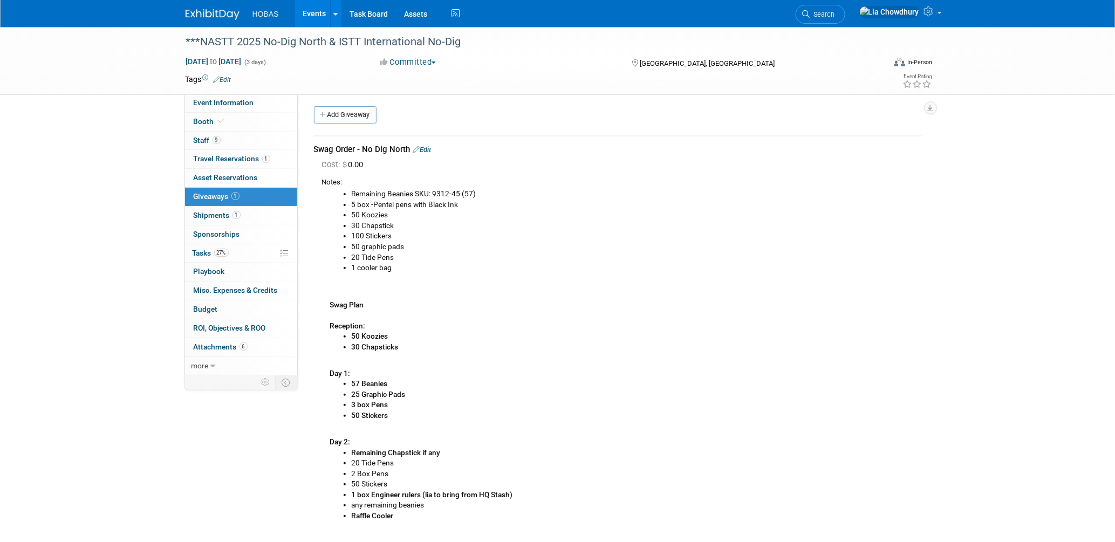
scroll to position [0, 0]
click at [431, 152] on link "Edit" at bounding box center [422, 152] width 18 height 8
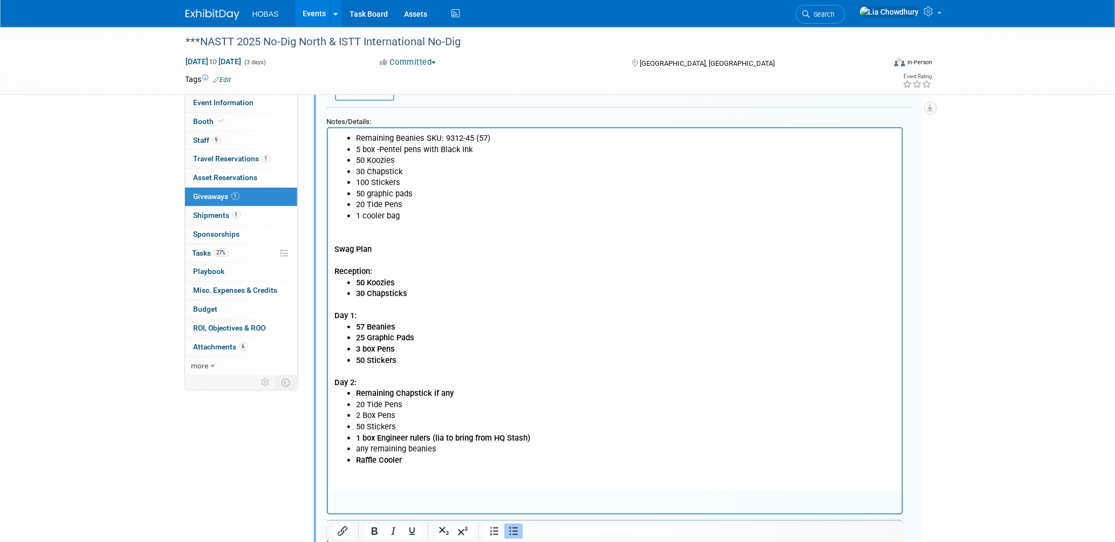
scroll to position [135, 0]
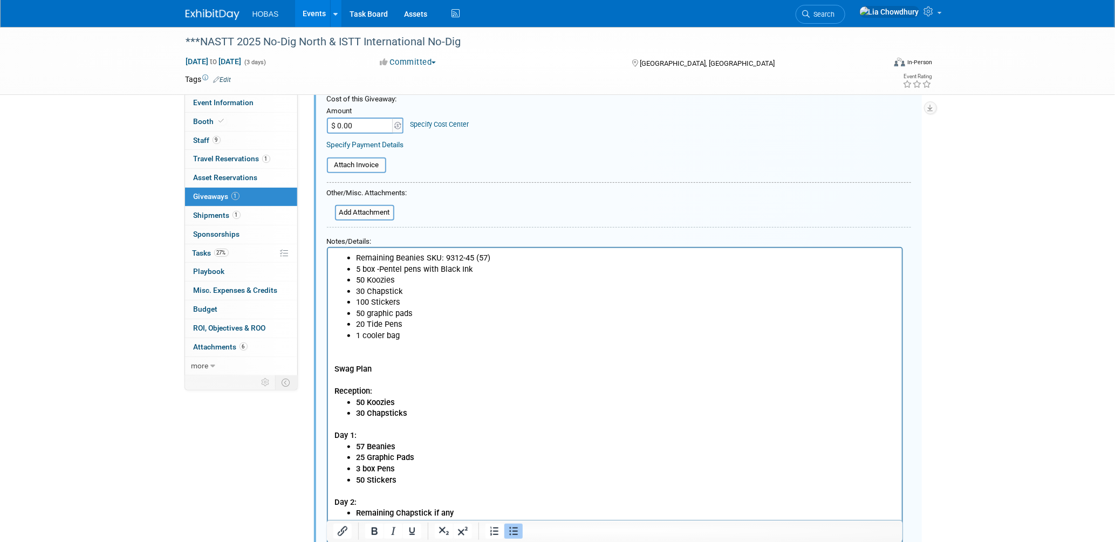
click at [358, 314] on li "50 graphic pads" at bounding box center [625, 312] width 540 height 11
drag, startPoint x: 355, startPoint y: 314, endPoint x: 361, endPoint y: 314, distance: 5.4
click at [361, 314] on li "50 graphic pads" at bounding box center [625, 312] width 540 height 11
drag, startPoint x: 363, startPoint y: 313, endPoint x: 354, endPoint y: 315, distance: 9.6
click at [354, 315] on ul "Remaining Beanies SKU: 9312-45 (57) 5 box -Pentel pens with Black Ink 50 Koozie…" at bounding box center [614, 296] width 561 height 89
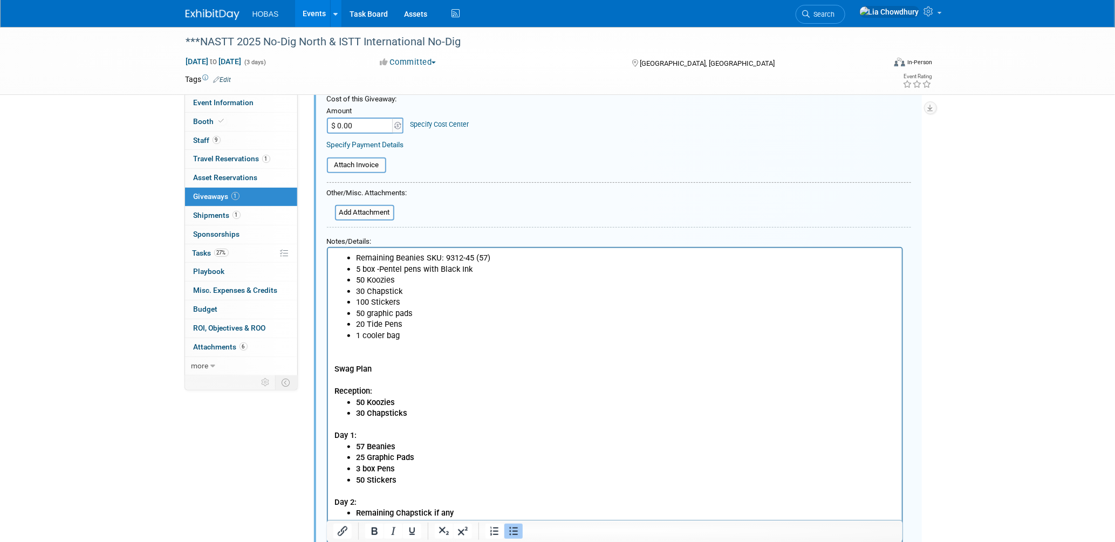
scroll to position [255, 0]
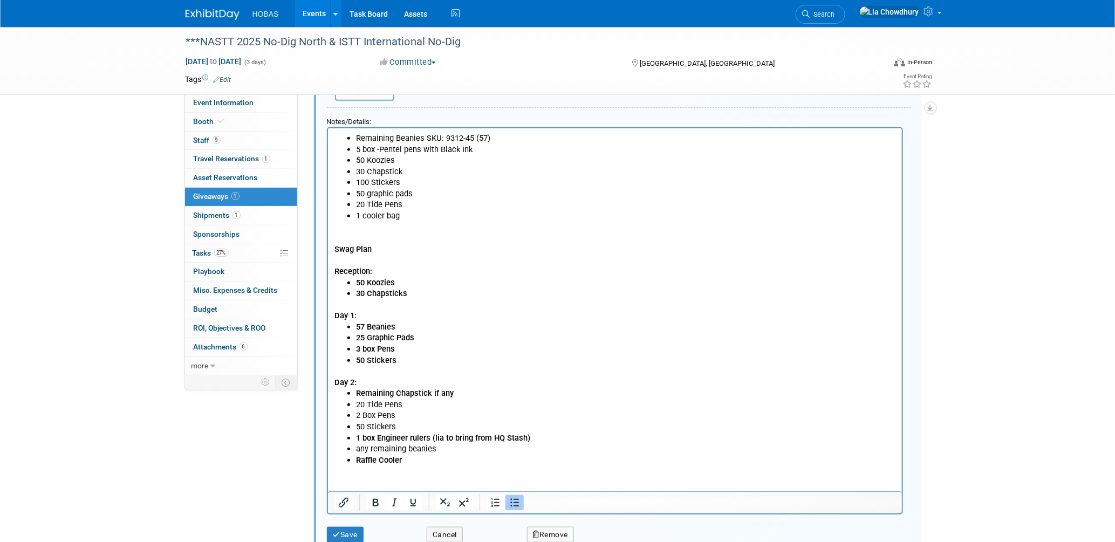
click at [361, 422] on li "50 Stickers" at bounding box center [625, 426] width 540 height 11
click at [358, 339] on b "25 Graphic Pads" at bounding box center [384, 337] width 58 height 10
click at [381, 408] on li "20 Tide Pens" at bounding box center [625, 404] width 540 height 11
click at [399, 428] on li "50 Stickers" at bounding box center [625, 426] width 540 height 11
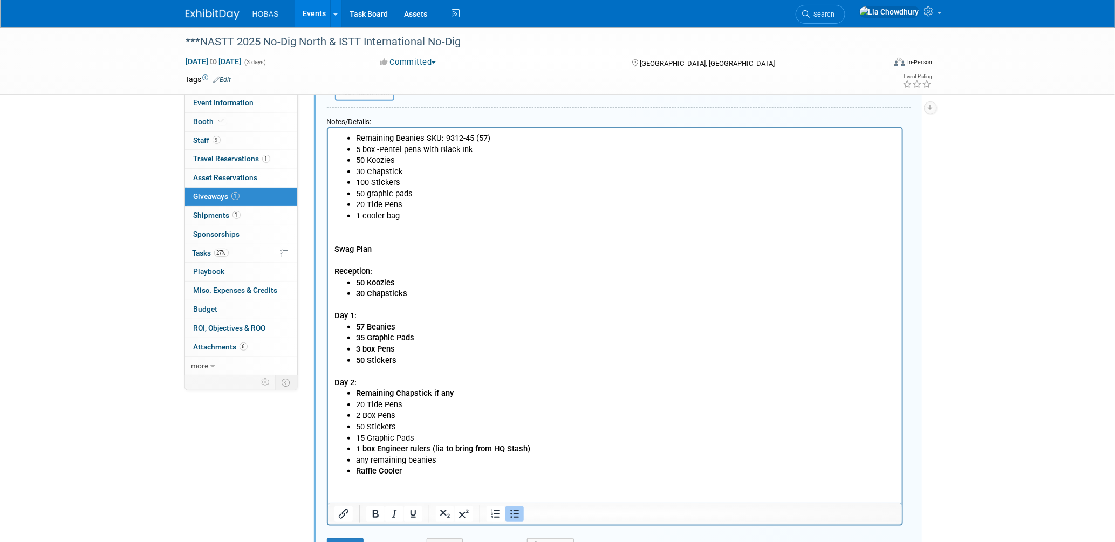
click at [434, 447] on b "1 box Engineer rulers (lia to bring from HQ Stash)" at bounding box center [442, 448] width 174 height 10
click at [430, 447] on b "1 box Engineer rulers (lia to bring from HQ Stash)" at bounding box center [442, 448] width 174 height 10
click at [616, 448] on b "1 box Engineer rulers/Small pack graphic pads (lia to bring from HQ Stash)" at bounding box center [488, 448] width 267 height 10
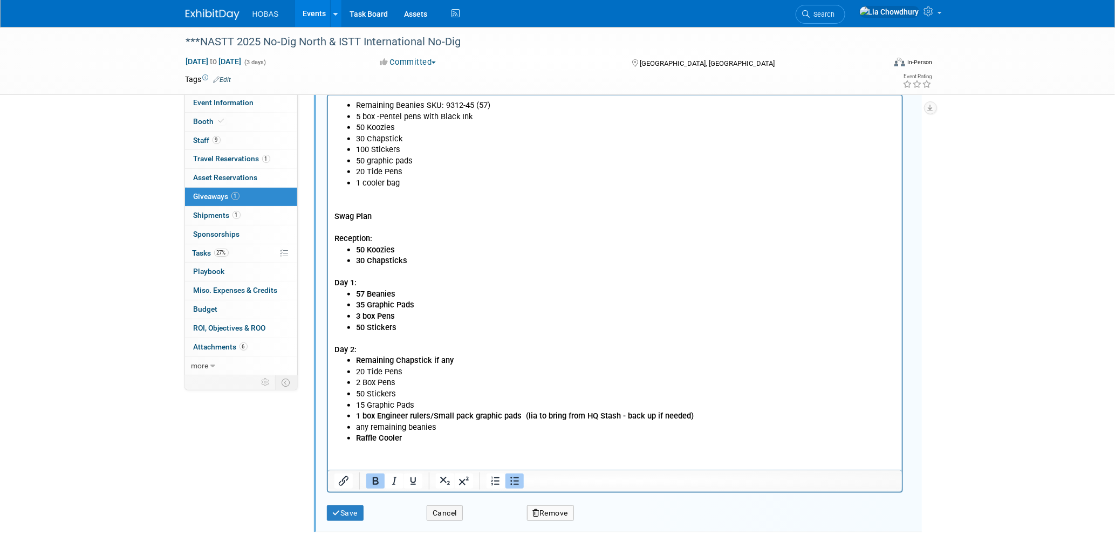
scroll to position [315, 0]
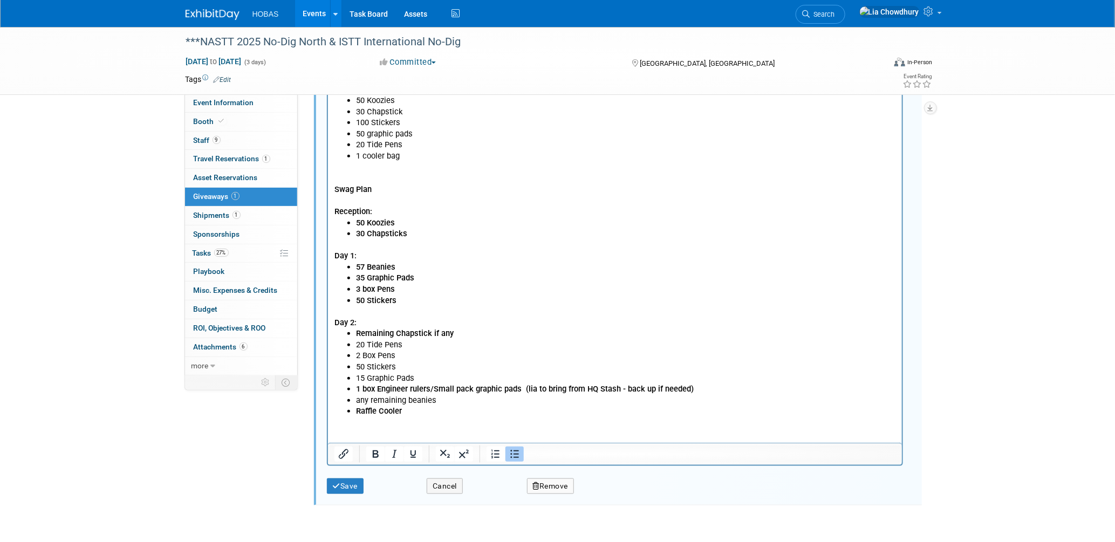
click at [363, 376] on li "15 Graphic Pads" at bounding box center [625, 377] width 540 height 11
click at [366, 267] on b "57 Beanies" at bounding box center [374, 267] width 39 height 10
drag, startPoint x: 400, startPoint y: 301, endPoint x: 342, endPoint y: 266, distance: 67.8
click at [342, 266] on ul "57 Beanies 35 Graphic Pads 3 box Pens 50 Stickers" at bounding box center [614, 283] width 561 height 44
drag, startPoint x: 407, startPoint y: 233, endPoint x: 353, endPoint y: 222, distance: 54.6
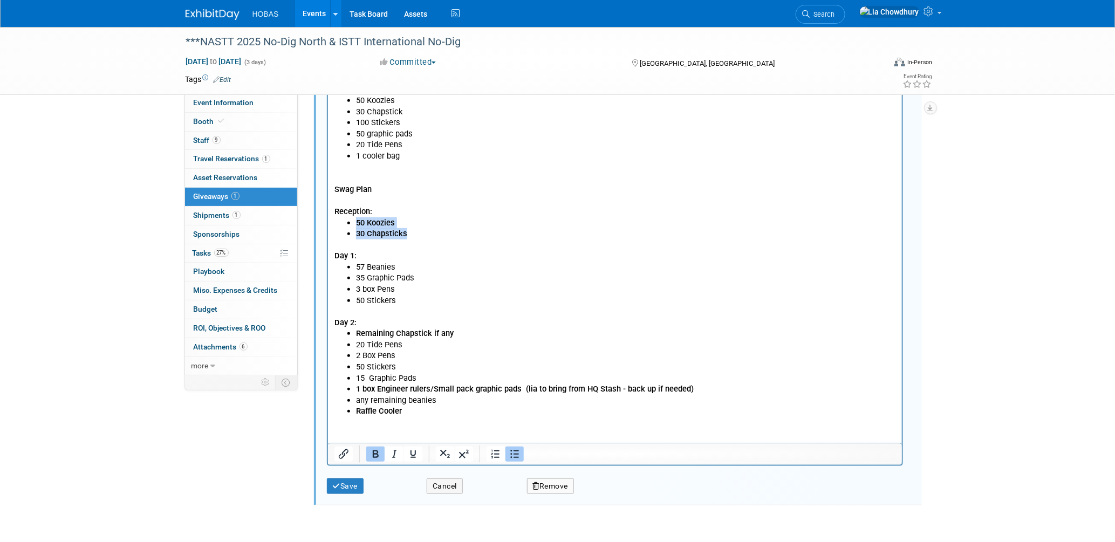
click at [353, 222] on ul "50 Koozies 30 Chapsticks" at bounding box center [614, 228] width 561 height 22
click at [408, 325] on p "Day 2:" at bounding box center [614, 316] width 561 height 22
drag, startPoint x: 464, startPoint y: 334, endPoint x: 355, endPoint y: 336, distance: 109.0
click at [355, 336] on li "Remaining Chapstick if any" at bounding box center [625, 332] width 540 height 11
click at [398, 378] on li "15 Graphic Pads" at bounding box center [625, 377] width 540 height 11
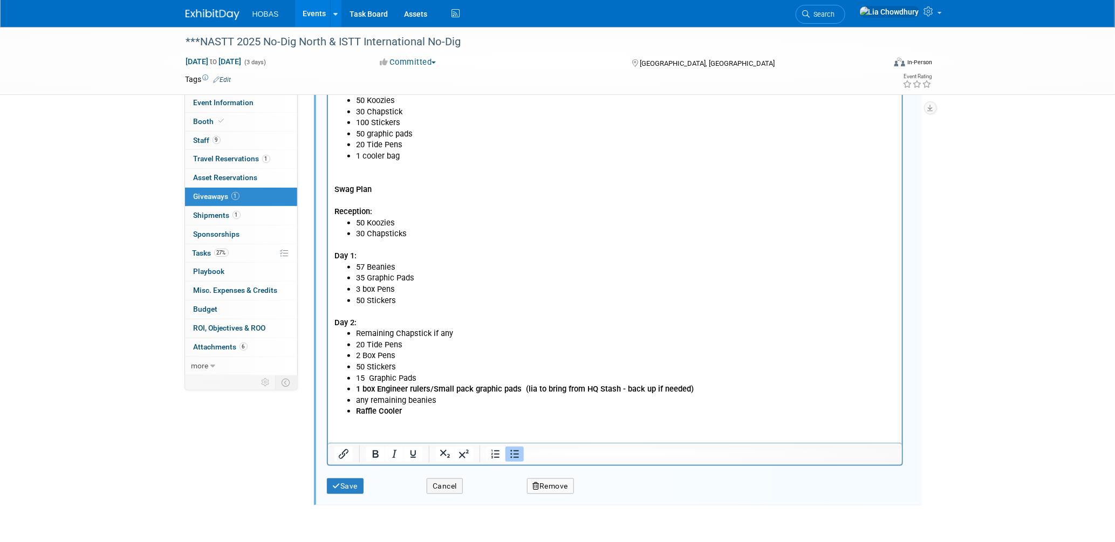
click at [347, 478] on button "Save" at bounding box center [345, 486] width 37 height 16
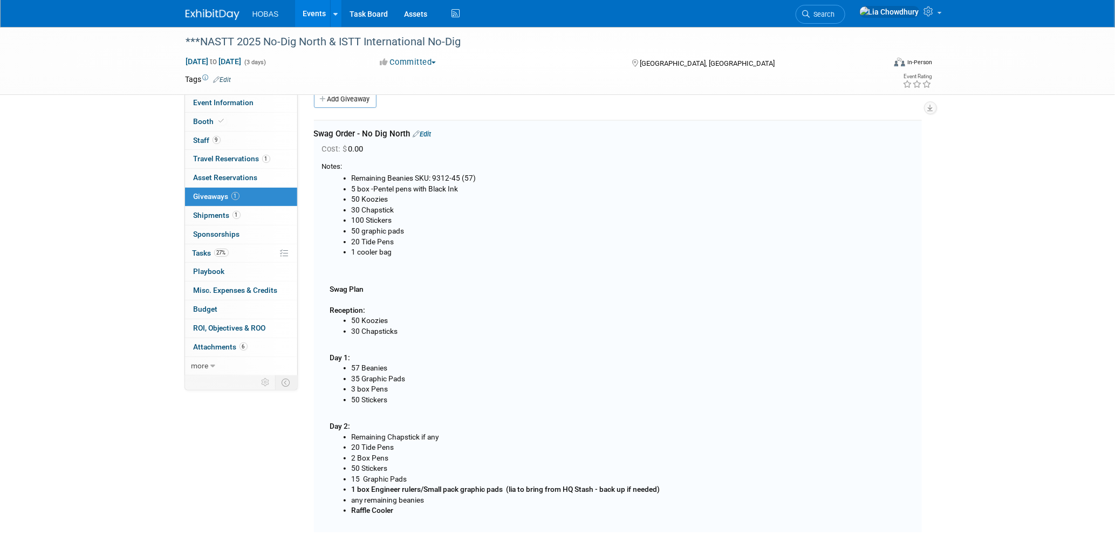
scroll to position [16, 0]
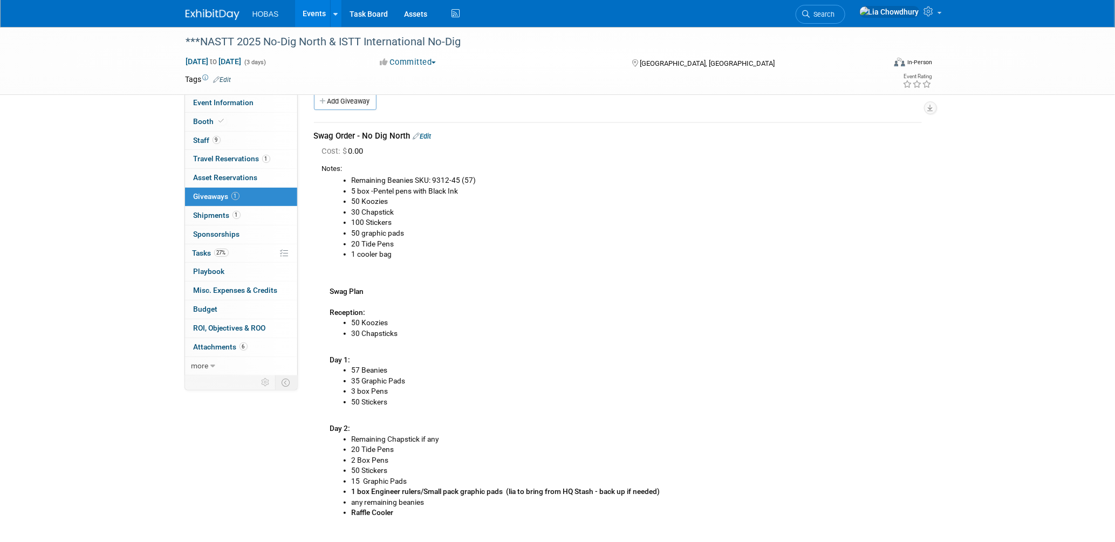
drag, startPoint x: 407, startPoint y: 511, endPoint x: 317, endPoint y: 166, distance: 356.7
click at [317, 166] on div "Cost: $ 0.00 Notes: Remaining Beanies SKU: 9312-45 (57) 5 box -Pentel pens with…" at bounding box center [618, 336] width 608 height 381
drag, startPoint x: 317, startPoint y: 166, endPoint x: 413, endPoint y: 209, distance: 104.7
click at [415, 211] on li "30 Chapstick" at bounding box center [637, 212] width 570 height 11
click at [580, 230] on li "50 graphic pads" at bounding box center [637, 233] width 570 height 11
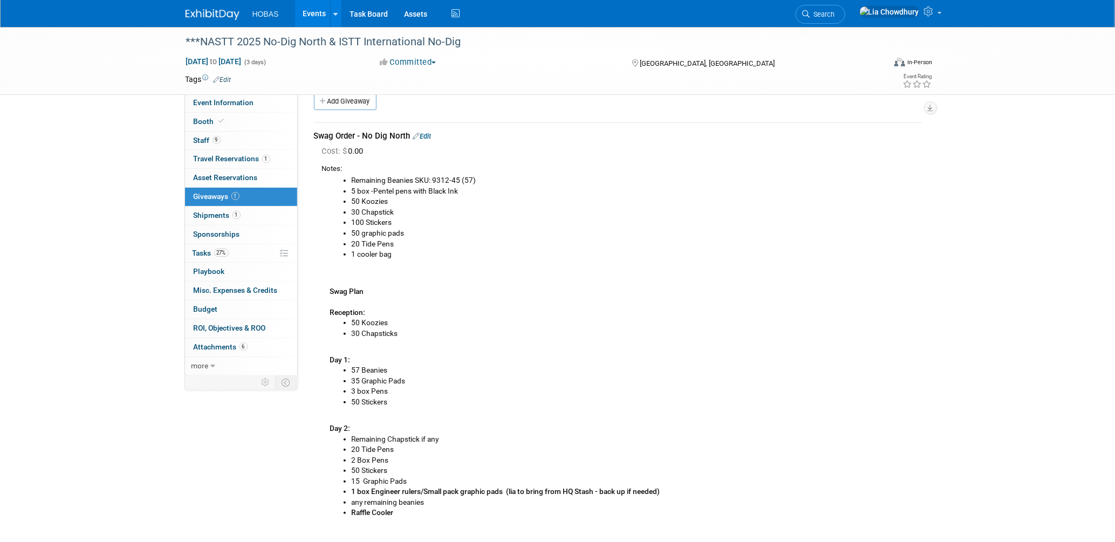
click at [439, 150] on div "Cost: $ 0.00" at bounding box center [622, 151] width 600 height 11
click at [428, 136] on link "Edit" at bounding box center [422, 136] width 18 height 8
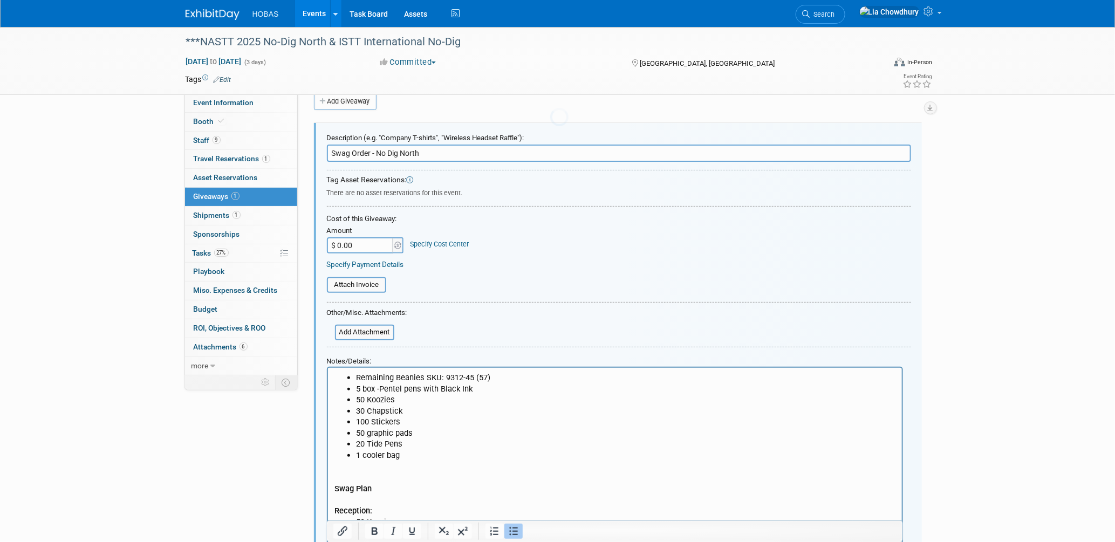
scroll to position [0, 0]
click at [342, 373] on ul "Remaining Beanies SKU: 9312-45 (57) 5 box -Pentel pens with Black Ink 50 Koozie…" at bounding box center [614, 416] width 561 height 89
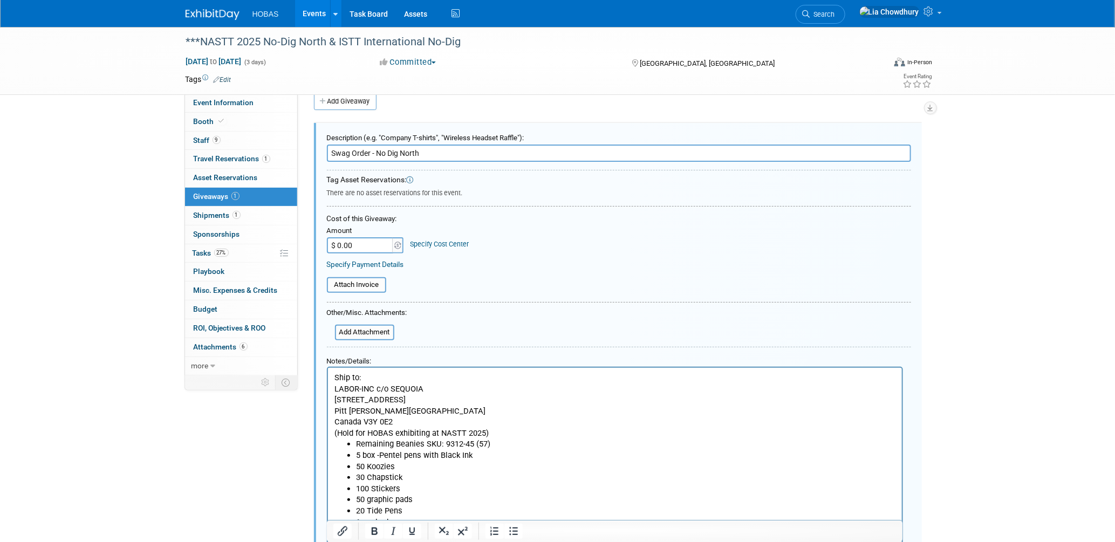
click at [524, 430] on p "(Hold for HOBAS exhibiting at NASTT 2025)" at bounding box center [614, 432] width 561 height 11
drag, startPoint x: 397, startPoint y: 459, endPoint x: 318, endPoint y: 455, distance: 79.4
click at [380, 527] on icon "Bold" at bounding box center [374, 531] width 13 height 13
click at [376, 461] on li "Remaining Beanies SKU: 9312-45 (57)" at bounding box center [625, 466] width 540 height 11
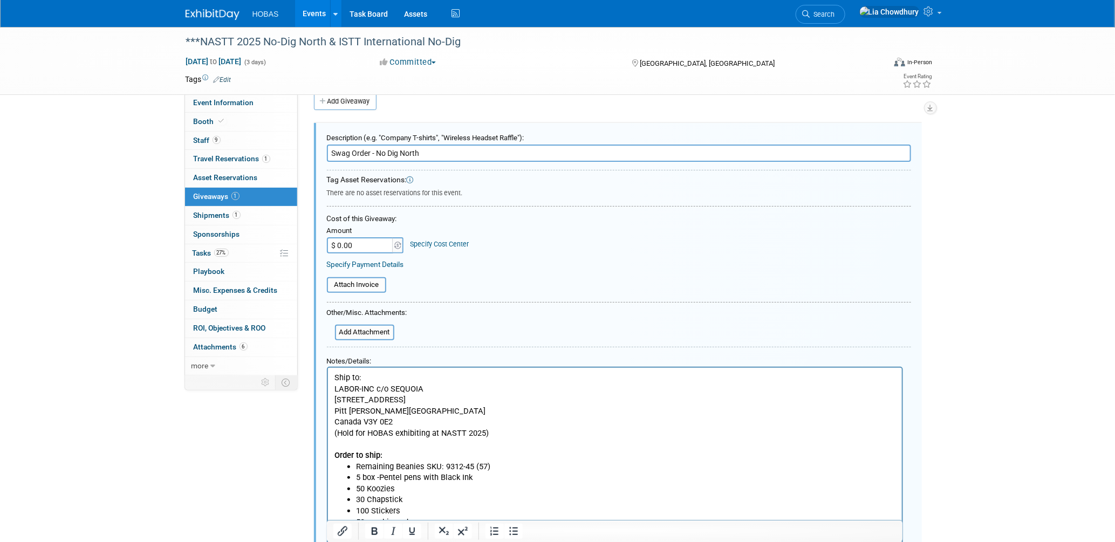
drag, startPoint x: 366, startPoint y: 379, endPoint x: 328, endPoint y: 376, distance: 37.8
click at [370, 374] on p "Ship to:" at bounding box center [614, 377] width 561 height 11
drag, startPoint x: 370, startPoint y: 376, endPoint x: 329, endPoint y: 370, distance: 41.3
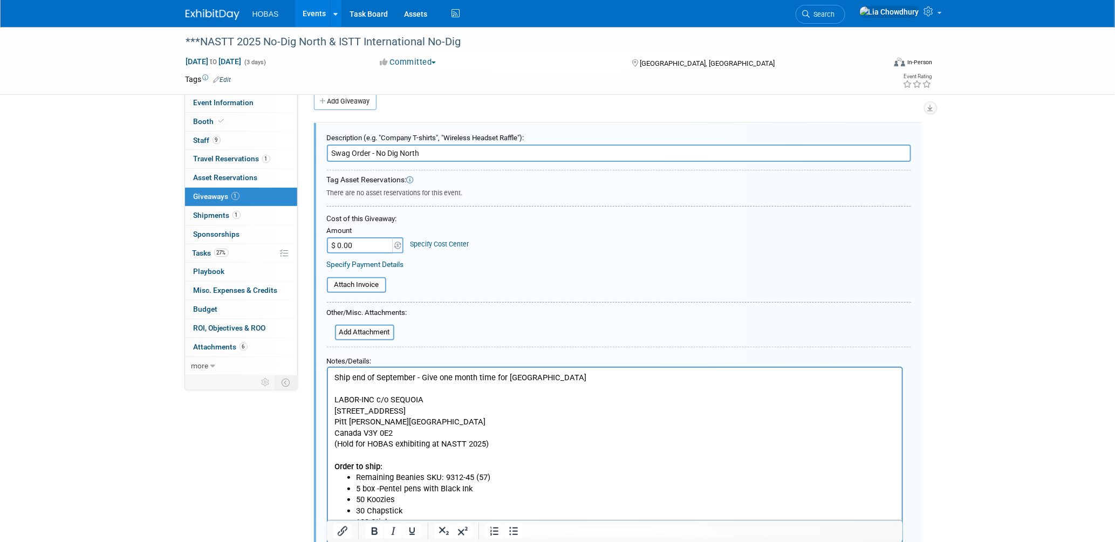
click at [359, 375] on p "Ship end of September - Give one month time for Cananda" at bounding box center [614, 377] width 561 height 11
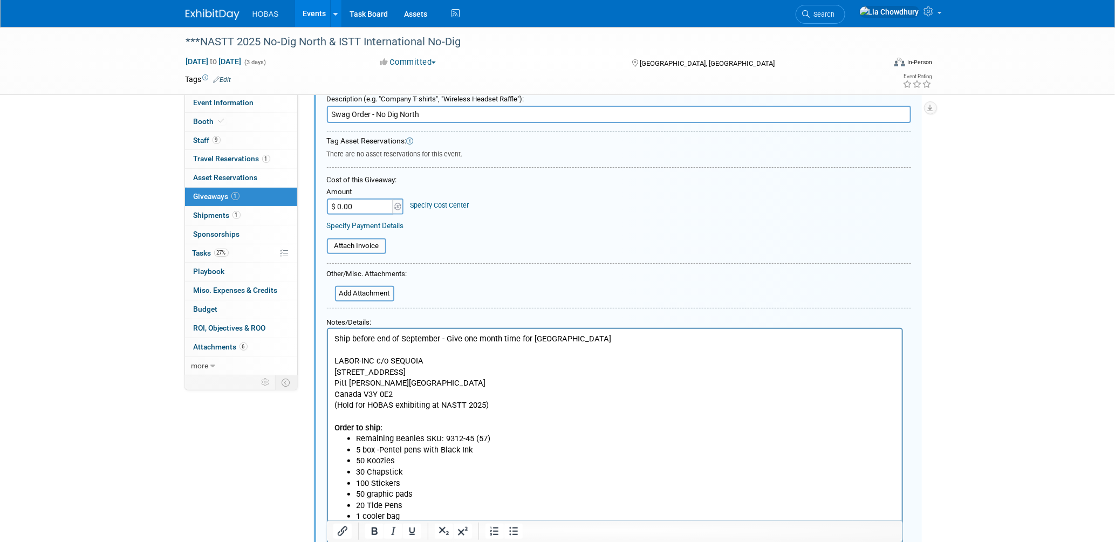
scroll to position [75, 0]
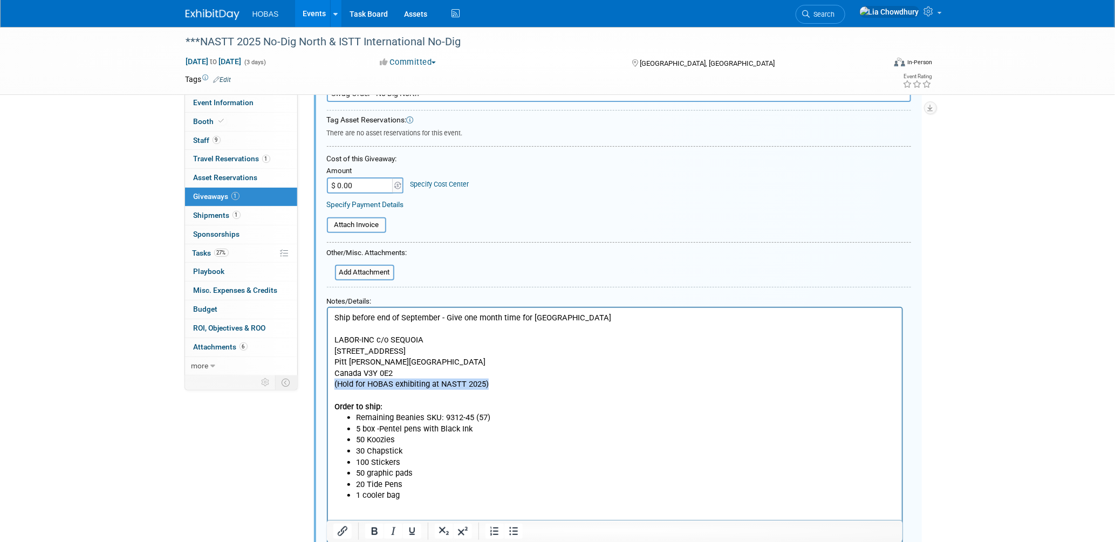
drag, startPoint x: 334, startPoint y: 384, endPoint x: 503, endPoint y: 381, distance: 169.3
click at [503, 381] on p "(Hold for HOBAS exhibiting at NASTT 2025)" at bounding box center [614, 383] width 561 height 11
click at [403, 376] on p "Canada V3Y 0E2" at bounding box center [614, 372] width 561 height 11
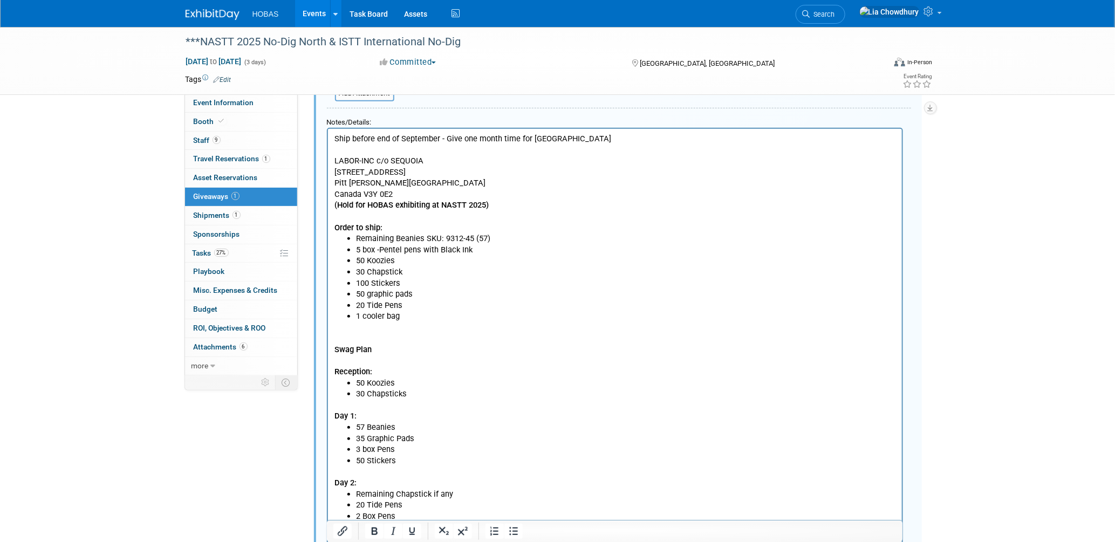
scroll to position [255, 0]
click at [331, 335] on html "Ship before end of September - Give one month time for Cananda LABOR-INC c/o SE…" at bounding box center [614, 352] width 574 height 448
click at [414, 313] on li "1 cooler bag" at bounding box center [625, 315] width 540 height 11
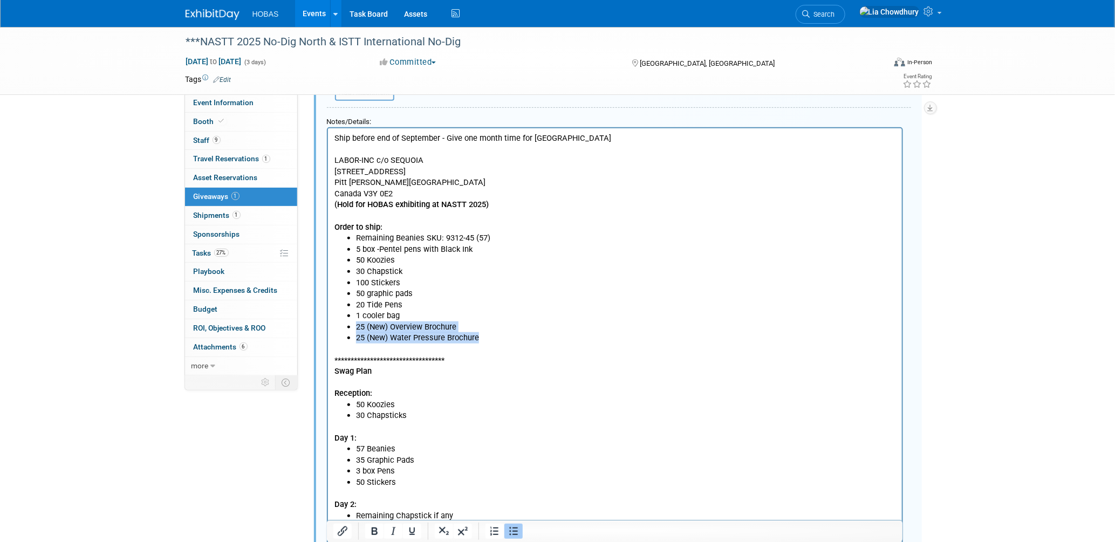
drag, startPoint x: 479, startPoint y: 338, endPoint x: 327, endPoint y: 328, distance: 152.3
click at [327, 328] on html "**********" at bounding box center [614, 363] width 574 height 470
copy ul "25 (New) Overview Brochure 25 (New) Water Pressure Brochure"
click at [373, 429] on p "Day 1:" at bounding box center [614, 432] width 561 height 22
click at [405, 484] on li "50 Stickers" at bounding box center [625, 481] width 540 height 11
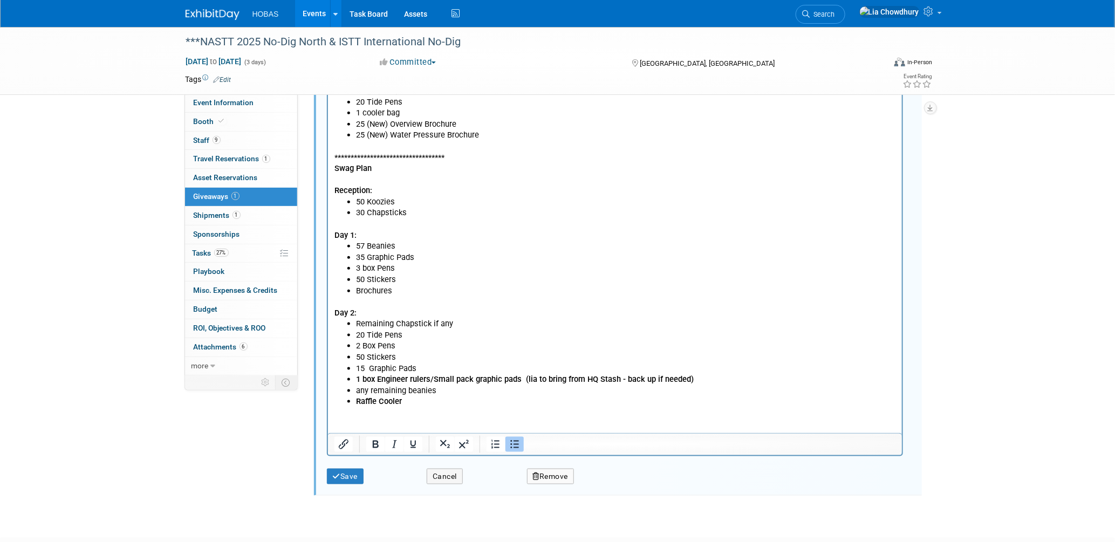
scroll to position [525, 0]
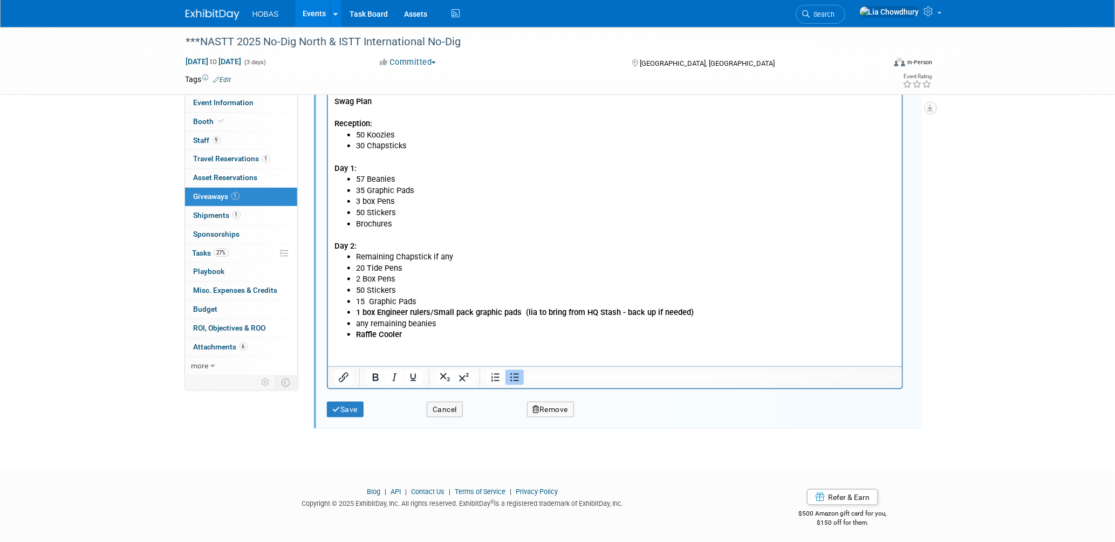
click at [431, 326] on li "any remaining beanies" at bounding box center [625, 323] width 540 height 11
click at [446, 324] on li "any remaining beanies" at bounding box center [625, 323] width 540 height 11
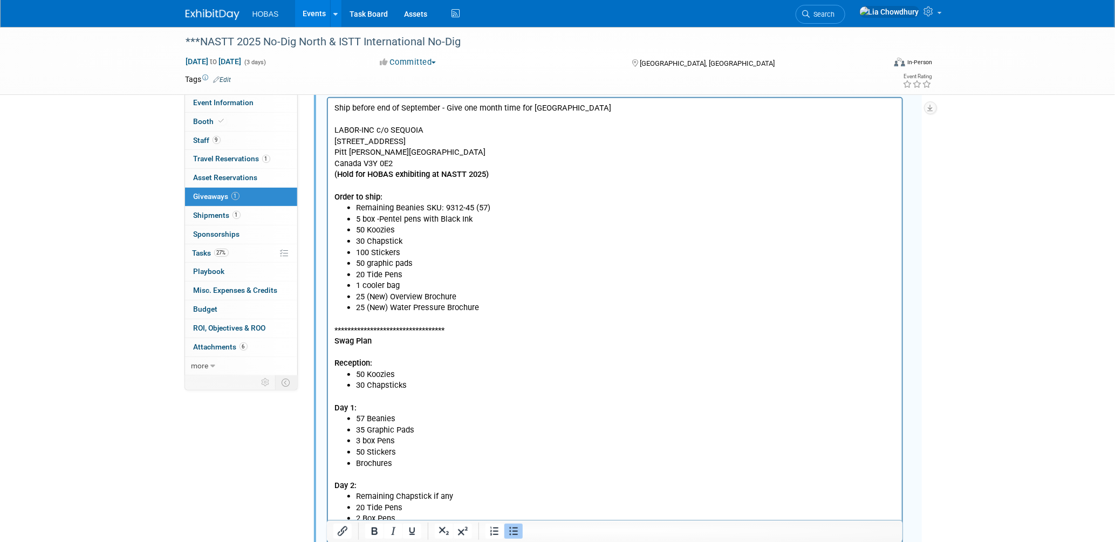
scroll to position [345, 0]
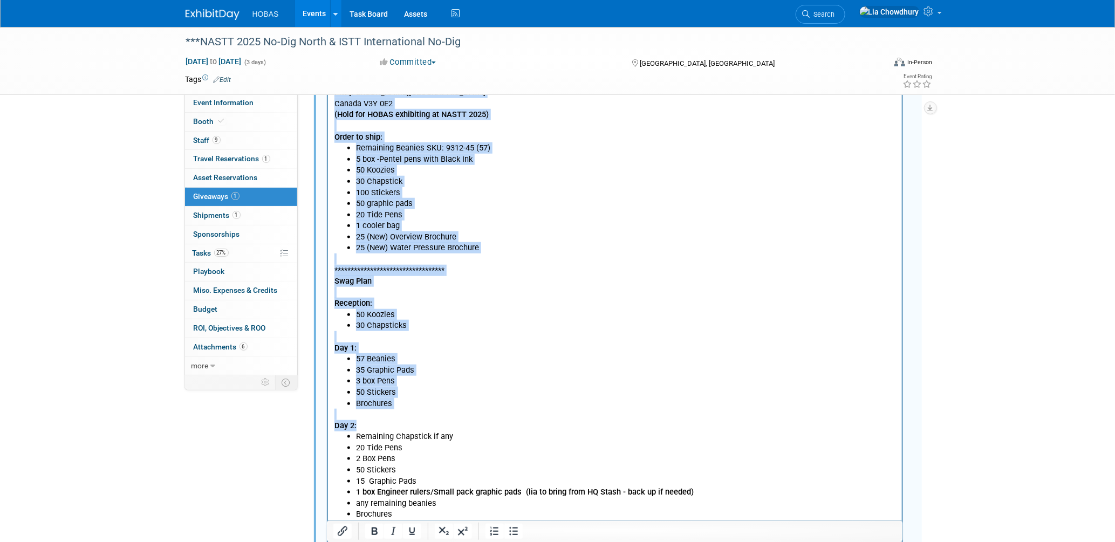
copy body "**********"
click at [584, 327] on li "30 Chapsticks" at bounding box center [625, 324] width 540 height 11
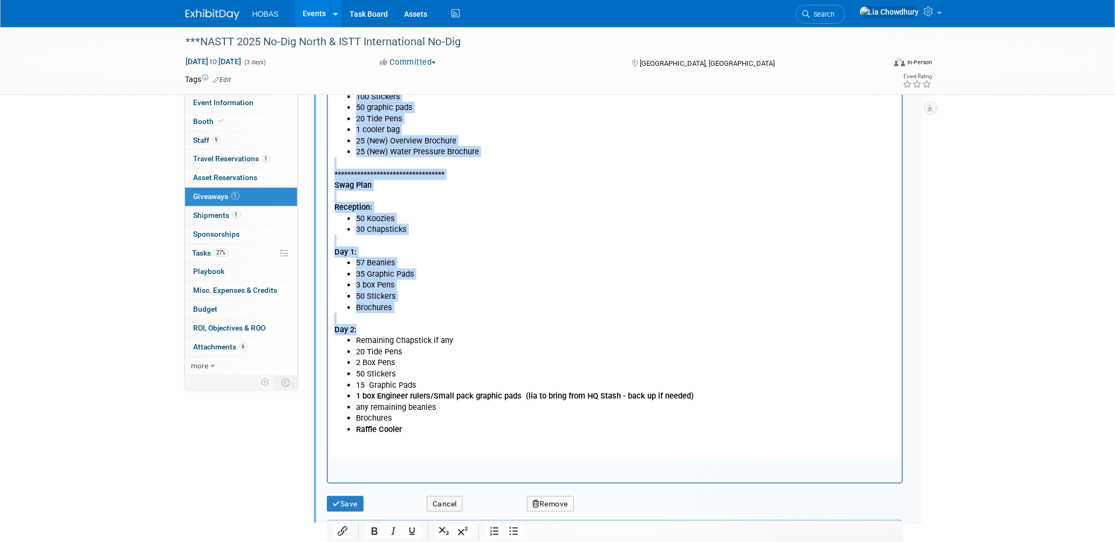
scroll to position [525, 0]
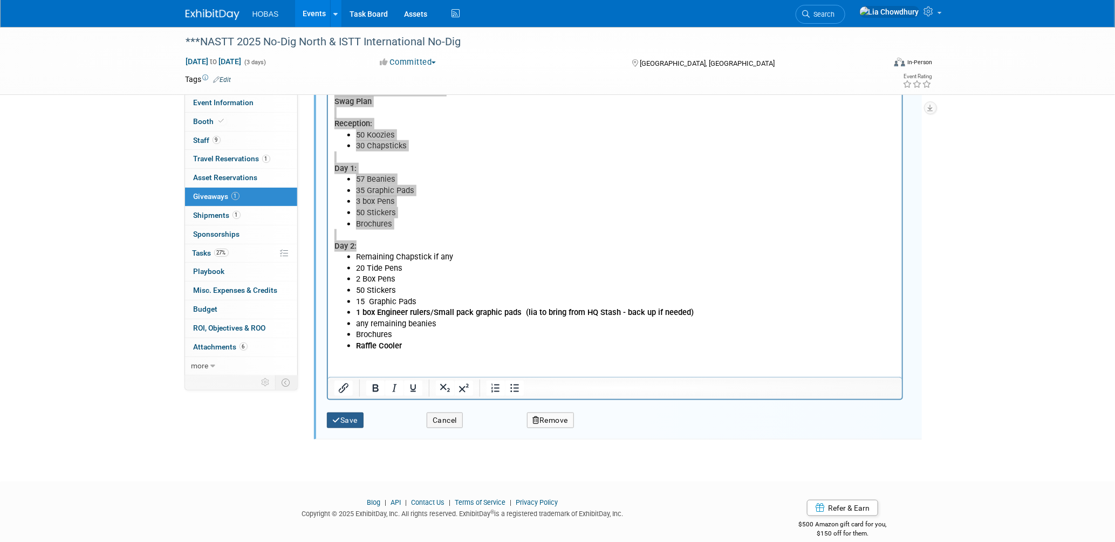
click at [359, 409] on div "Save" at bounding box center [369, 417] width 100 height 23
click at [358, 413] on button "Save" at bounding box center [345, 421] width 37 height 16
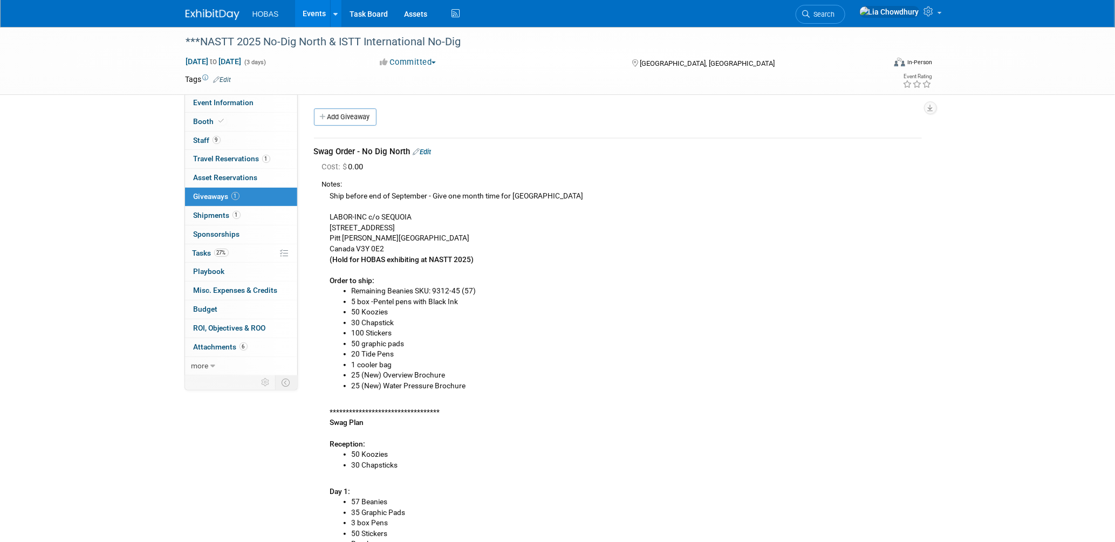
scroll to position [239, 0]
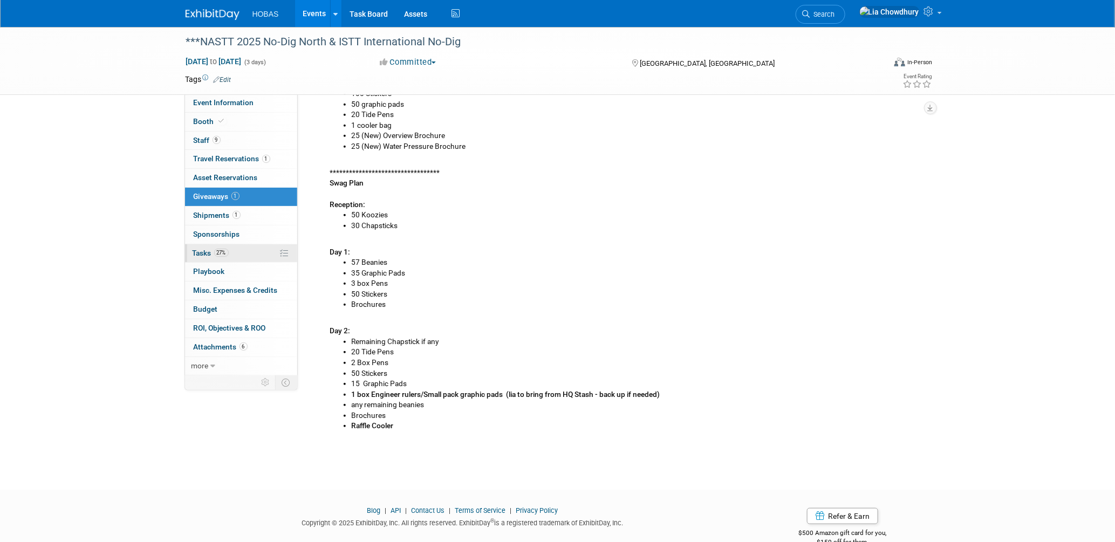
click at [195, 251] on span "Tasks 27%" at bounding box center [211, 253] width 36 height 9
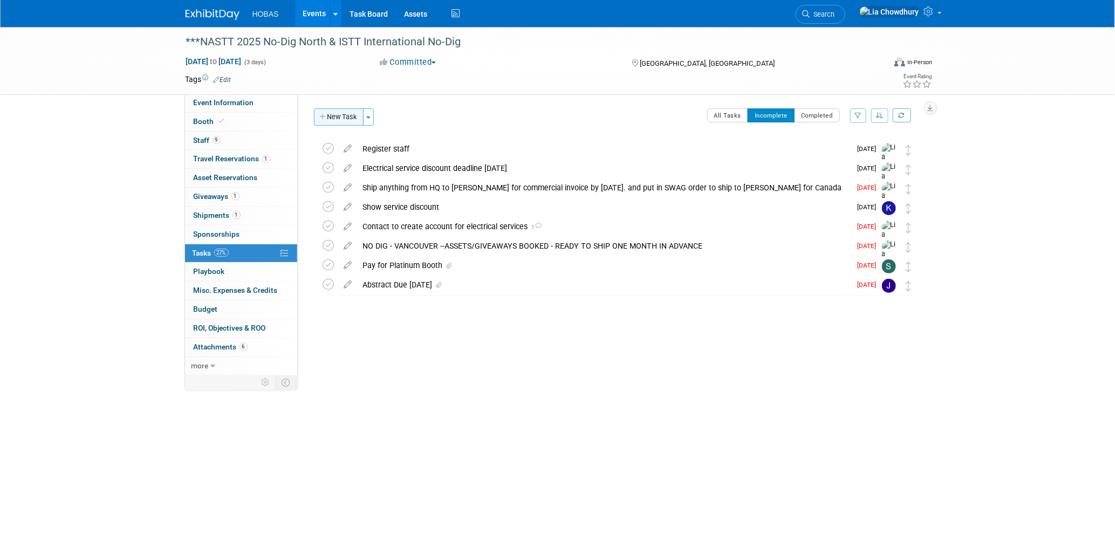
click at [346, 115] on button "New Task" at bounding box center [339, 116] width 50 height 17
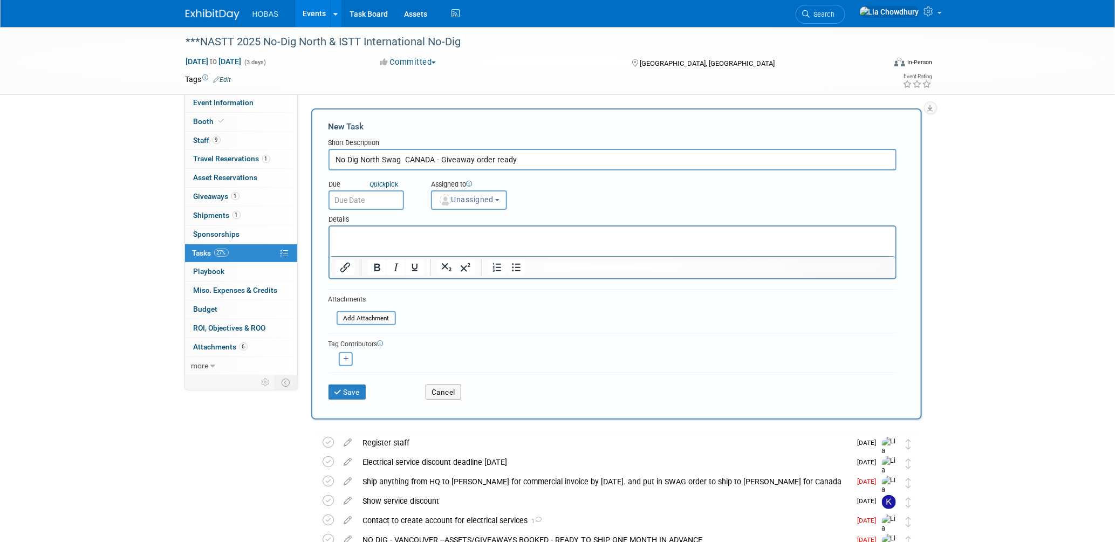
click at [529, 150] on input "No Dig North Swag CANADA - Giveaway order ready" at bounding box center [612, 160] width 568 height 22
type input "No Dig North Swag CANADA - Giveaway order ready to ship"
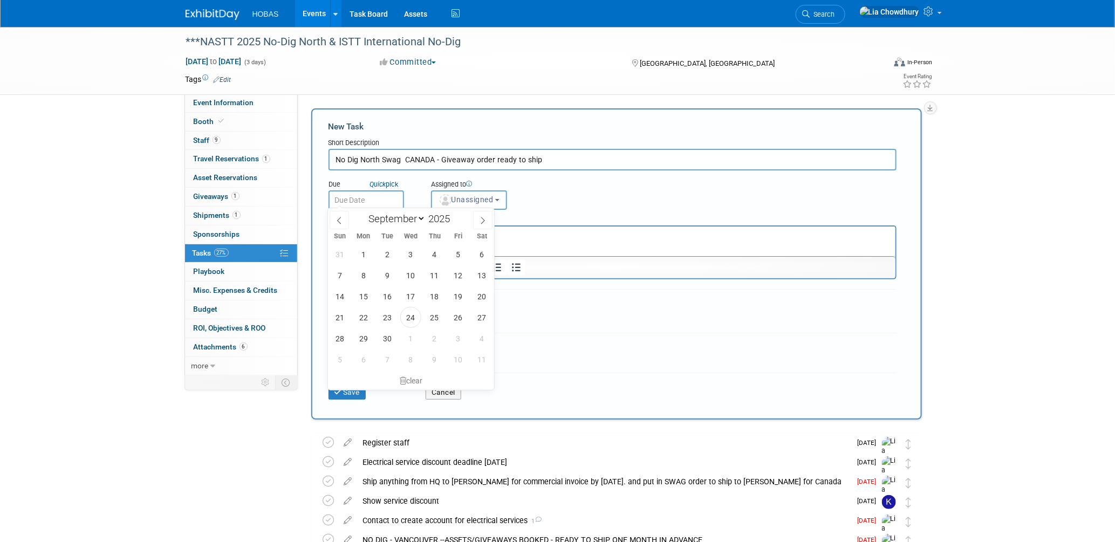
click at [384, 201] on input "text" at bounding box center [365, 199] width 75 height 19
click at [381, 336] on span "30" at bounding box center [386, 338] width 21 height 21
type input "[DATE]"
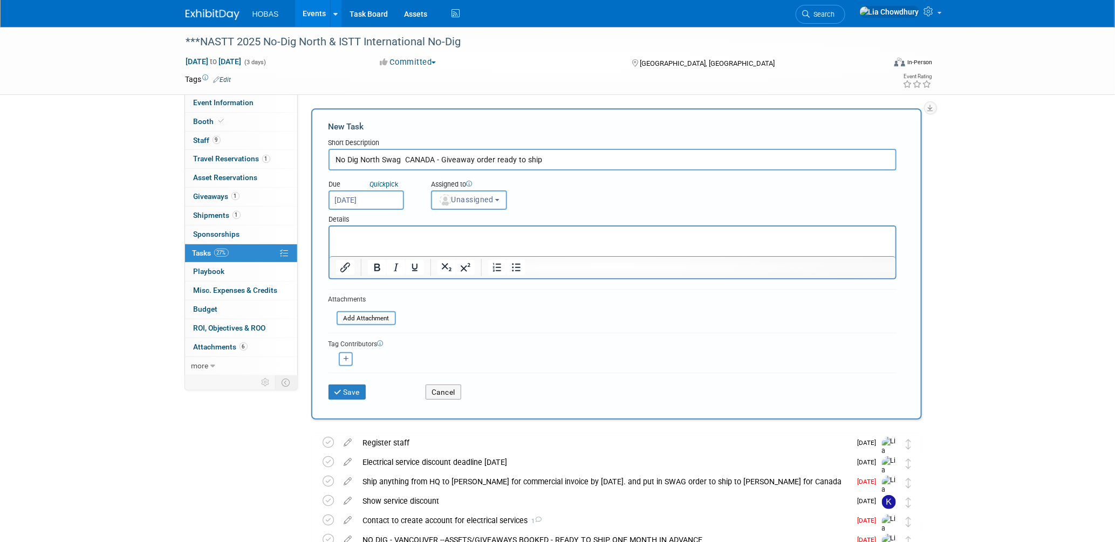
click at [460, 197] on span "Unassigned" at bounding box center [465, 199] width 55 height 9
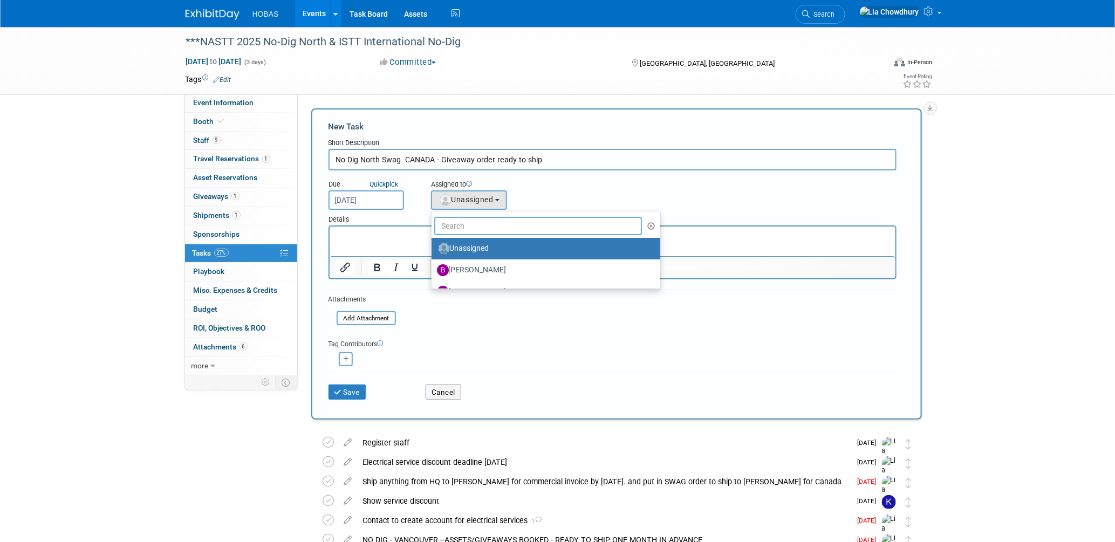
click at [443, 228] on input "text" at bounding box center [538, 226] width 208 height 18
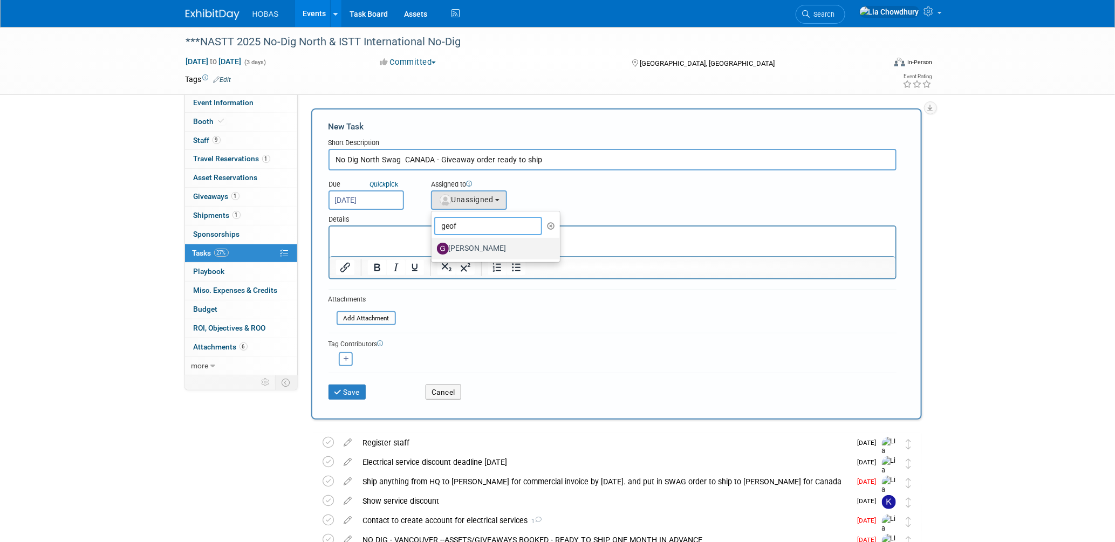
type input "geof"
click at [449, 245] on label "[PERSON_NAME]" at bounding box center [493, 248] width 113 height 17
click at [433, 245] on input "[PERSON_NAME]" at bounding box center [429, 247] width 7 height 7
select select "ebe7b882-5d3d-45cb-9182-a0dd12951fb7"
click at [386, 239] on p "Rich Text Area. Press ALT-0 for help." at bounding box center [611, 235] width 553 height 11
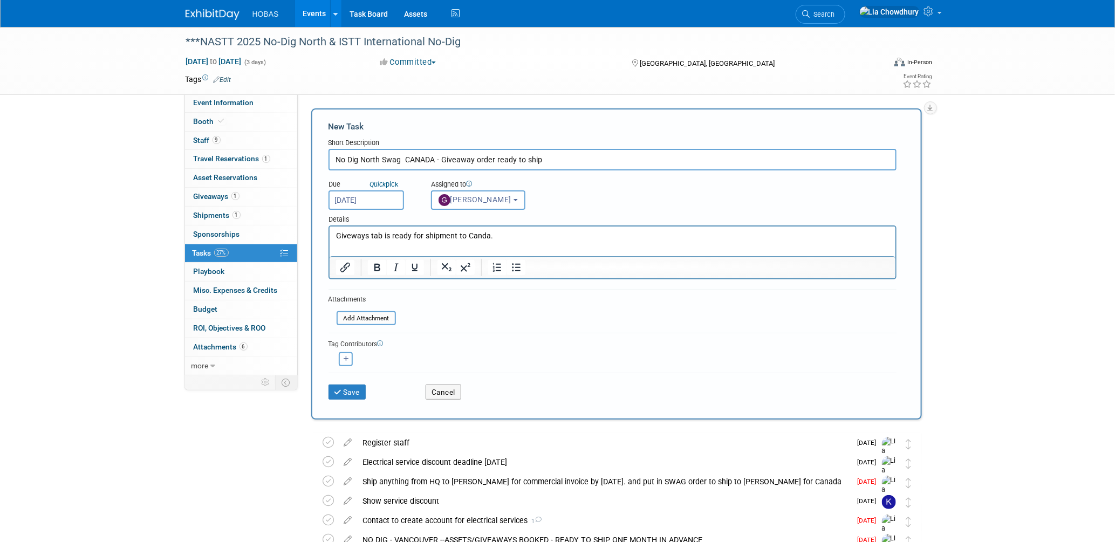
click at [347, 352] on button "button" at bounding box center [346, 359] width 14 height 14
select select
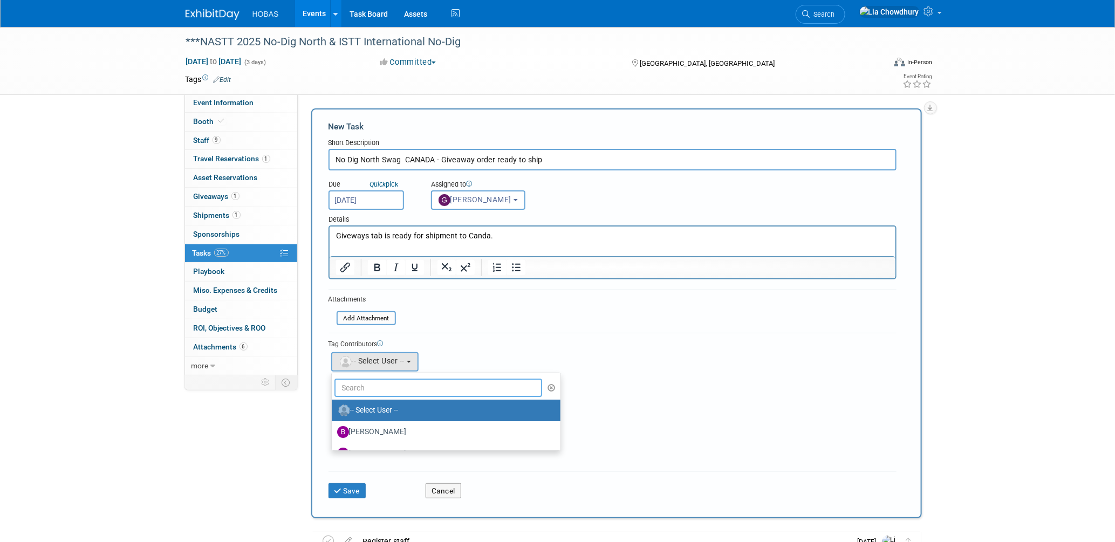
click at [362, 379] on input "text" at bounding box center [438, 388] width 208 height 18
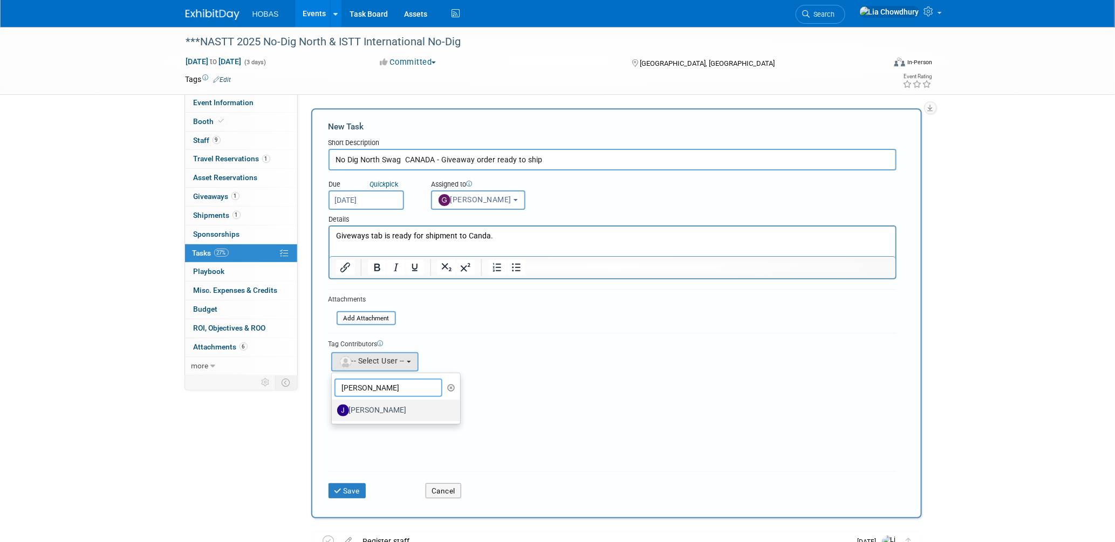
type input "jami"
click at [358, 413] on label "[PERSON_NAME]" at bounding box center [393, 410] width 113 height 17
click at [333, 413] on input "[PERSON_NAME]" at bounding box center [329, 409] width 7 height 7
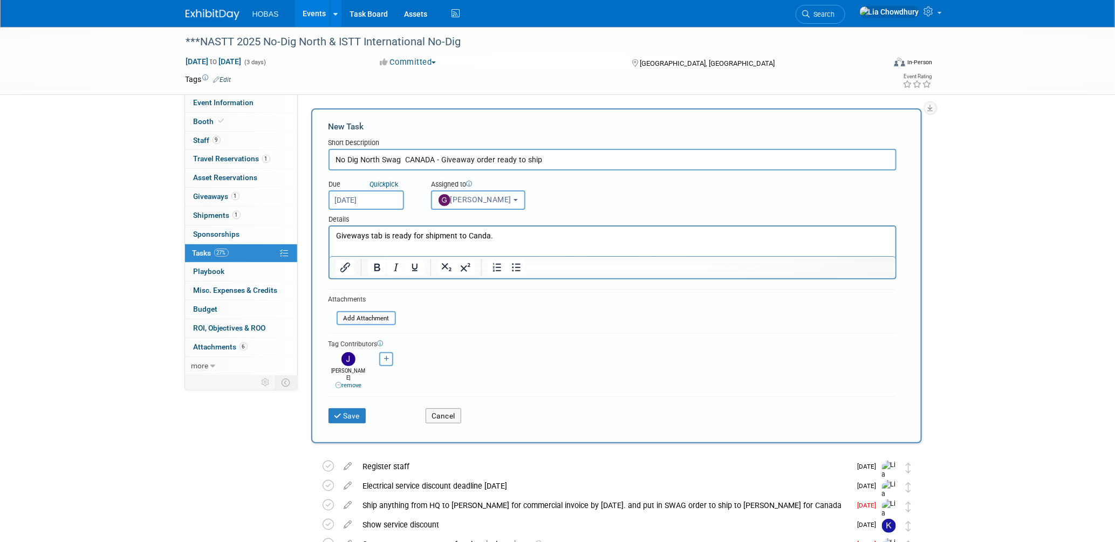
click at [381, 358] on button "button" at bounding box center [386, 359] width 14 height 14
select select
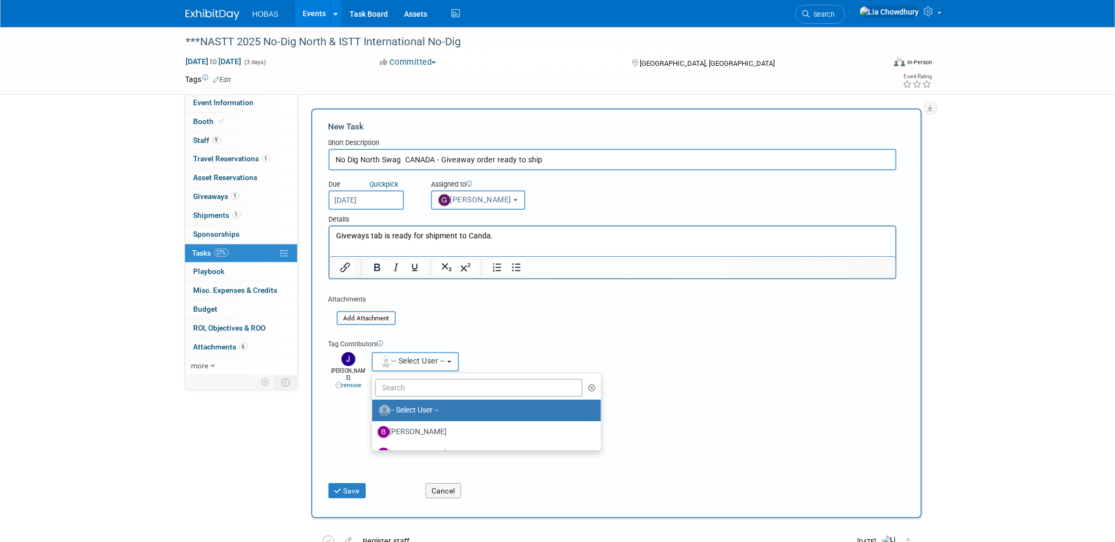
click at [383, 359] on img "button" at bounding box center [386, 362] width 12 height 12
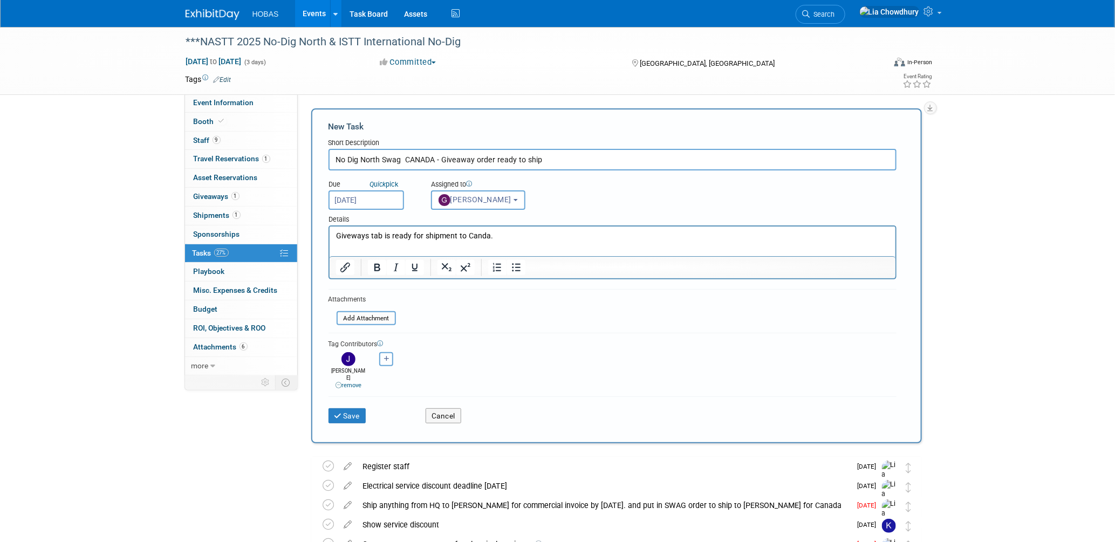
click at [384, 356] on icon "button" at bounding box center [386, 359] width 5 height 6
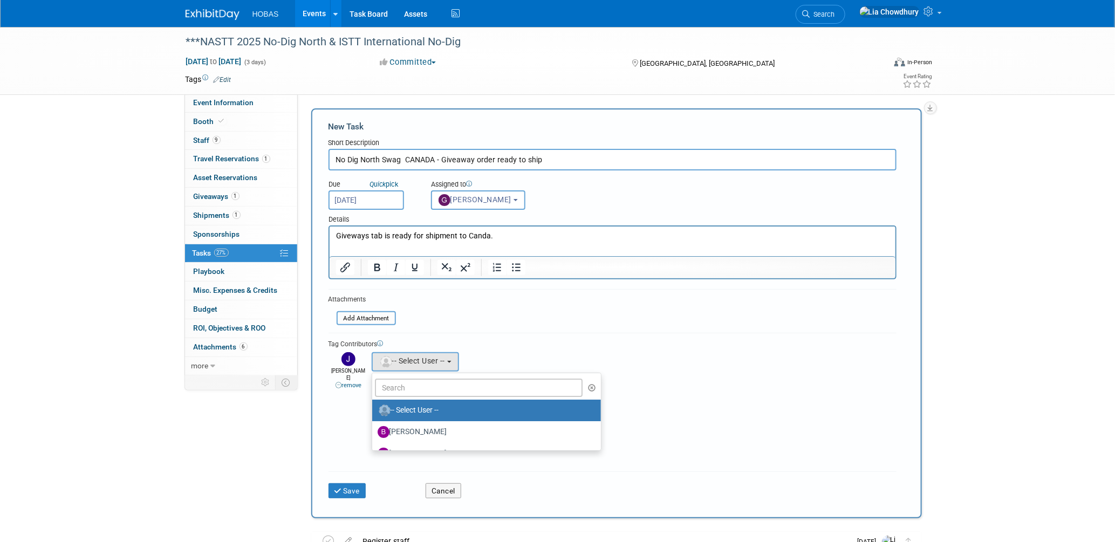
click at [395, 381] on ul "-- Select User -- Ben Hunter Bijan Khamanian Brad Hunemuller Brett Ardizone Bry…" at bounding box center [487, 412] width 230 height 78
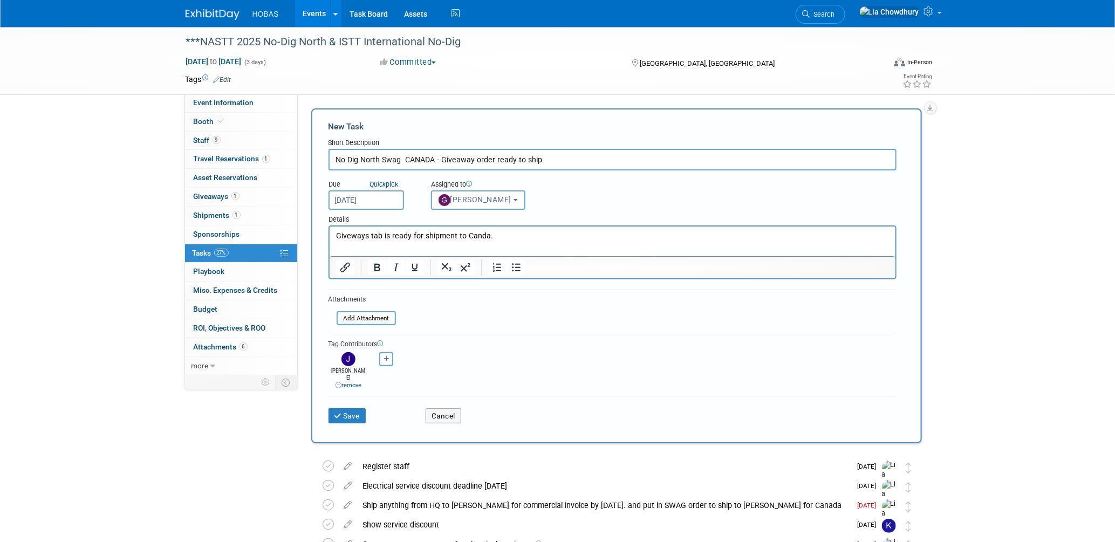
click at [395, 381] on form "New Task Short Description No Dig North Swag CANADA - Giveaway order ready to s…" at bounding box center [616, 276] width 576 height 310
click at [389, 359] on button "button" at bounding box center [386, 359] width 14 height 14
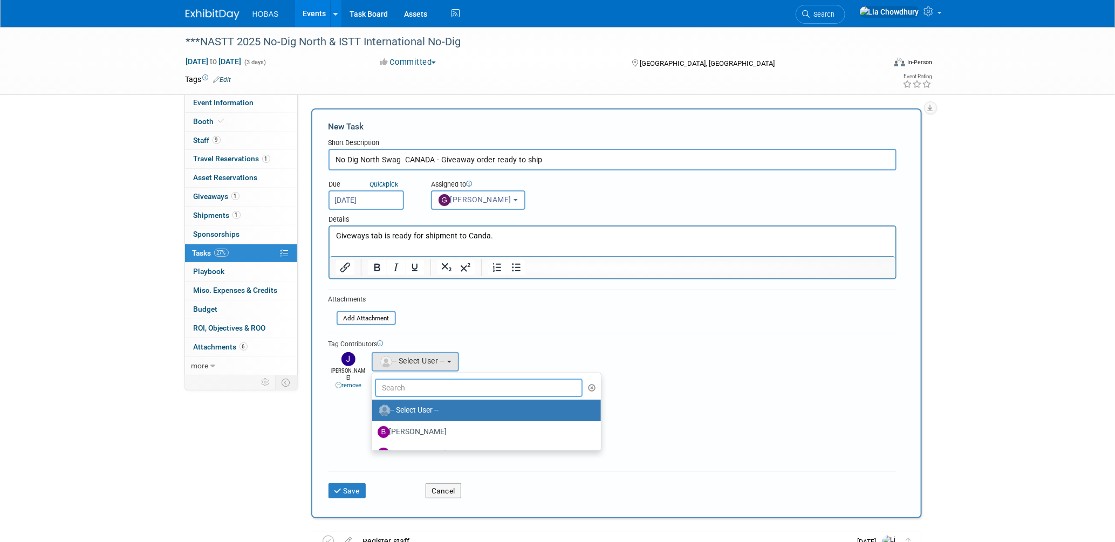
click at [398, 385] on input "text" at bounding box center [479, 388] width 208 height 18
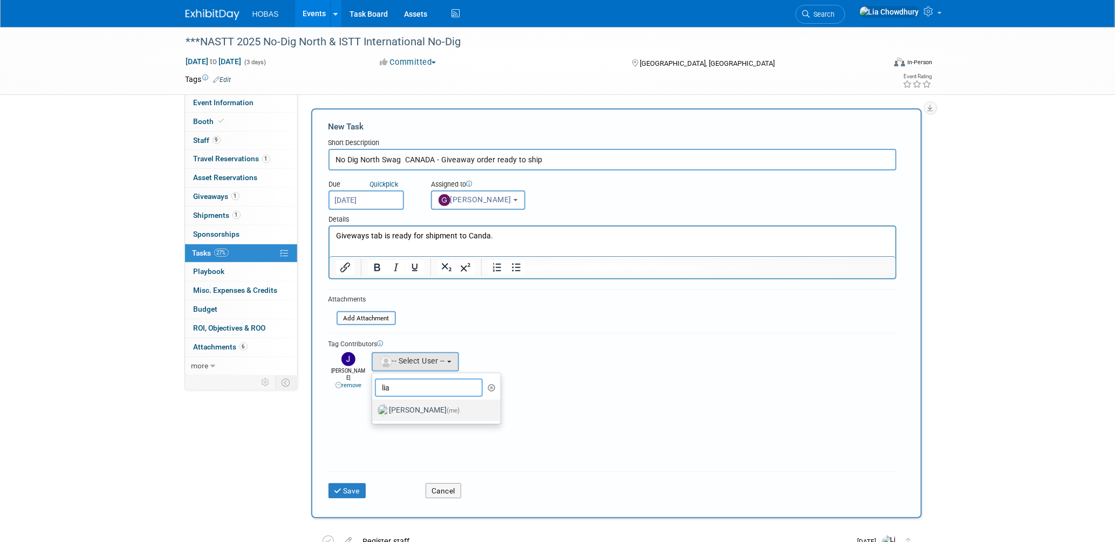
type input "lia"
click at [398, 407] on label "Lia Chowdhury (me)" at bounding box center [433, 410] width 113 height 17
click at [374, 407] on input "Lia Chowdhury (me)" at bounding box center [370, 409] width 7 height 7
select select "f5a8240d-6b50-4f68-9d37-aaf90479bf2e"
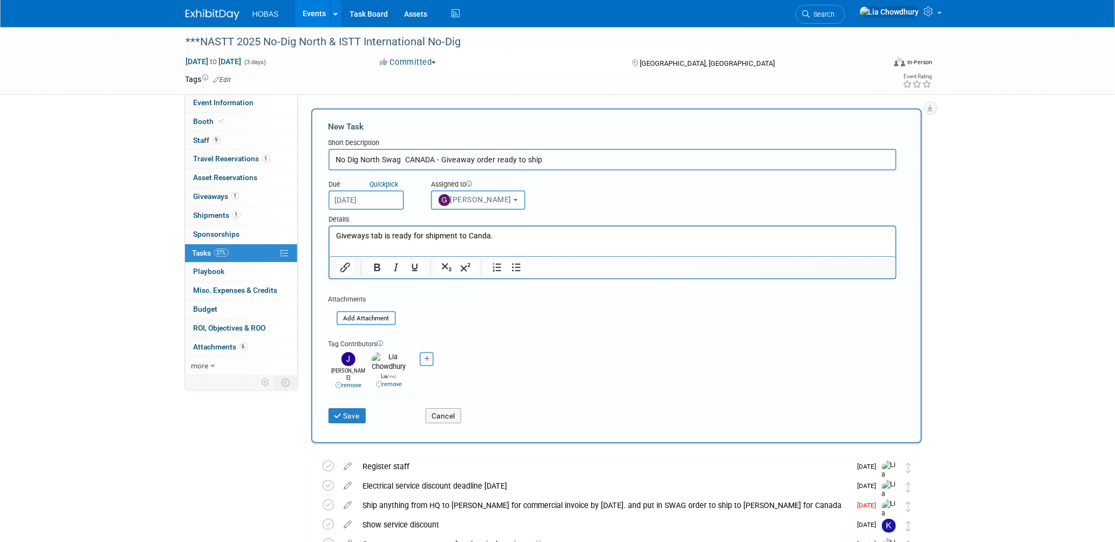
click at [420, 354] on button "button" at bounding box center [427, 359] width 14 height 14
select select
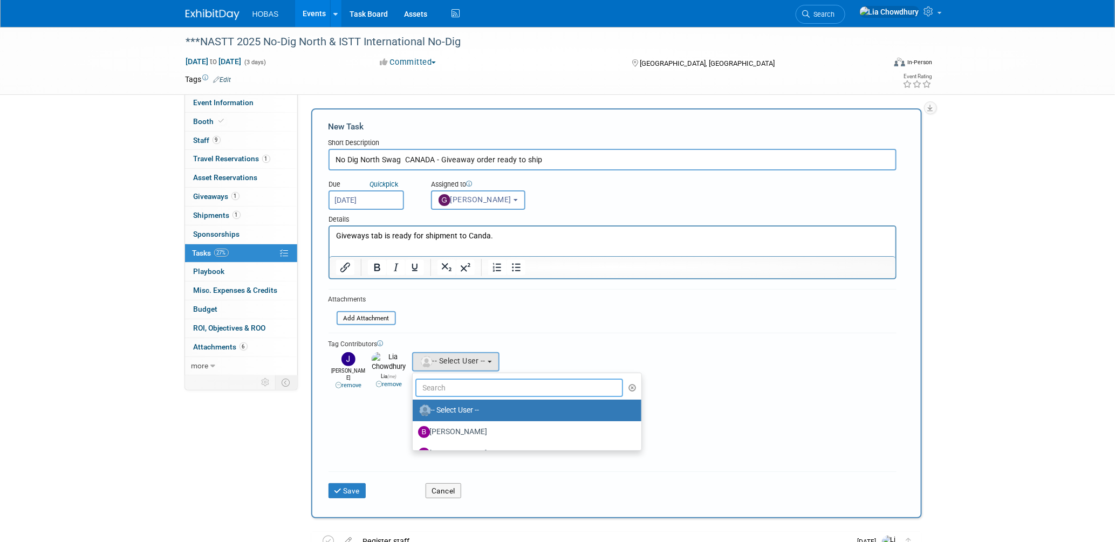
click at [439, 379] on input "text" at bounding box center [519, 388] width 208 height 18
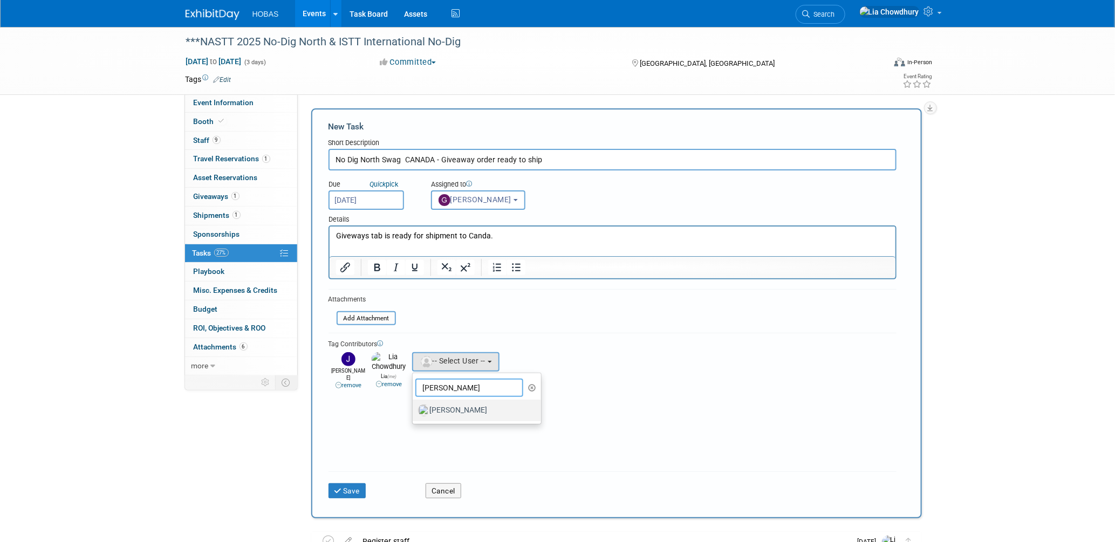
type input "jody"
click at [445, 402] on label "[PERSON_NAME]" at bounding box center [474, 410] width 113 height 17
click at [414, 406] on input "[PERSON_NAME]" at bounding box center [410, 409] width 7 height 7
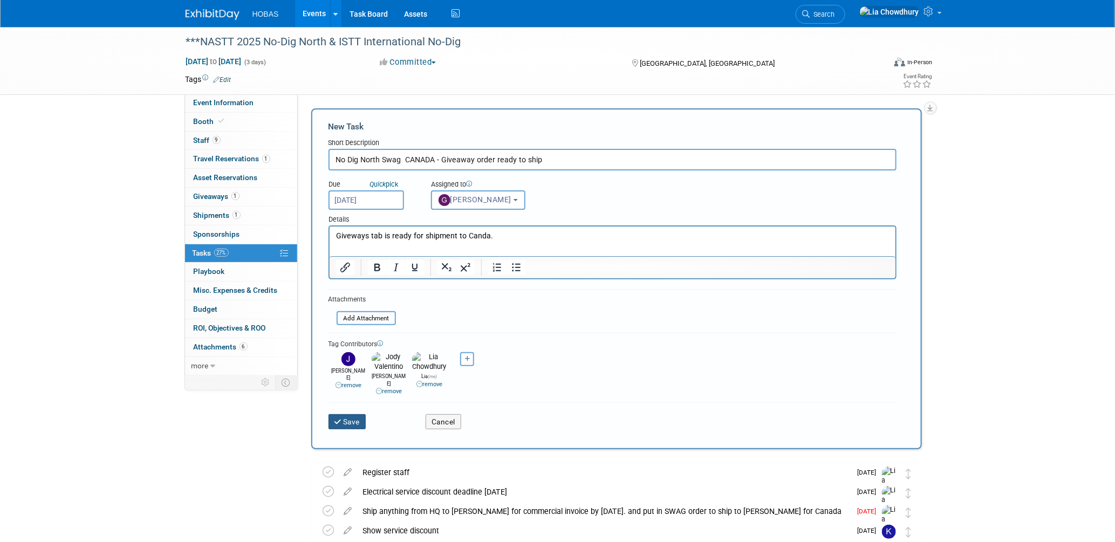
click at [348, 414] on button "Save" at bounding box center [347, 421] width 38 height 15
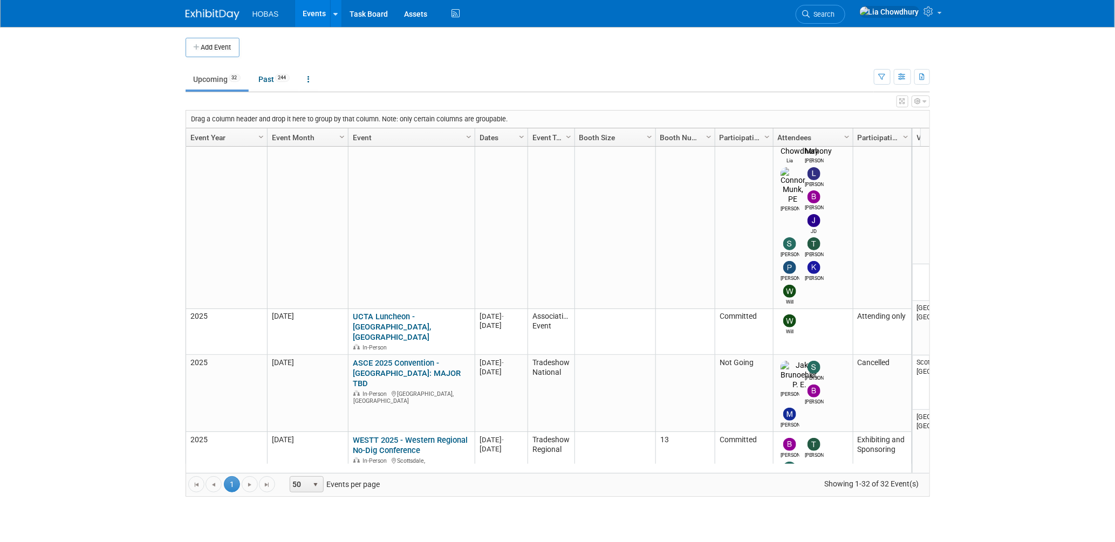
scroll to position [358, 0]
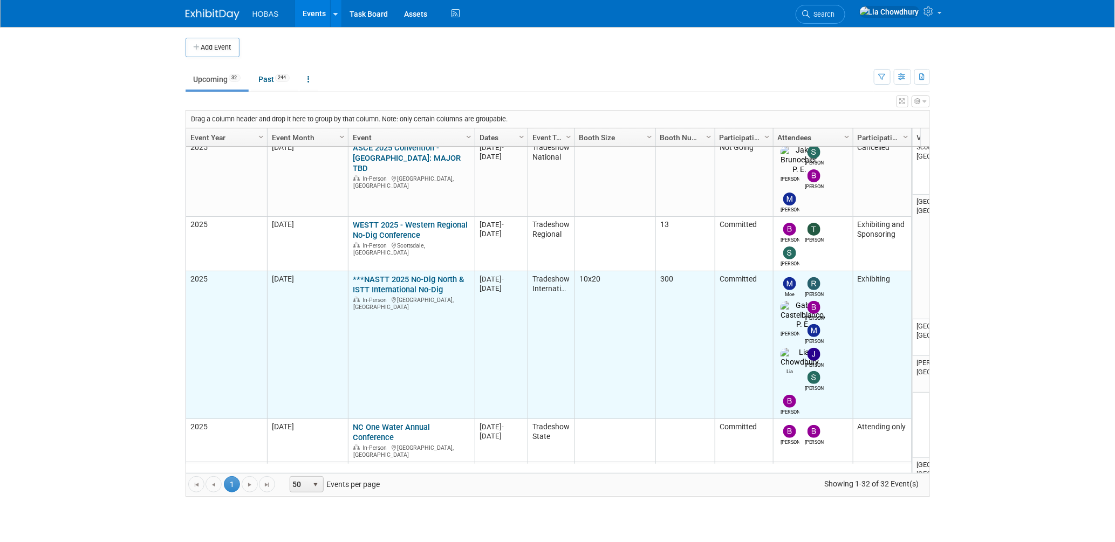
click at [374, 274] on link "***NASTT 2025 No-Dig North & ISTT International No-Dig" at bounding box center [408, 284] width 111 height 20
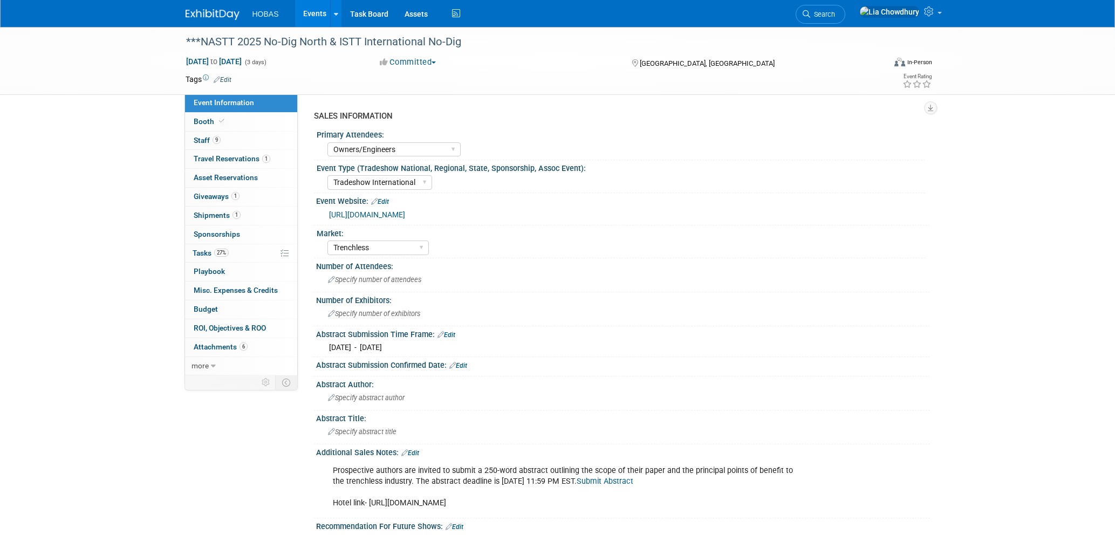
select select "Owners/Engineers"
select select "Tradeshow International"
select select "Trenchless"
select select "Exhibiting"
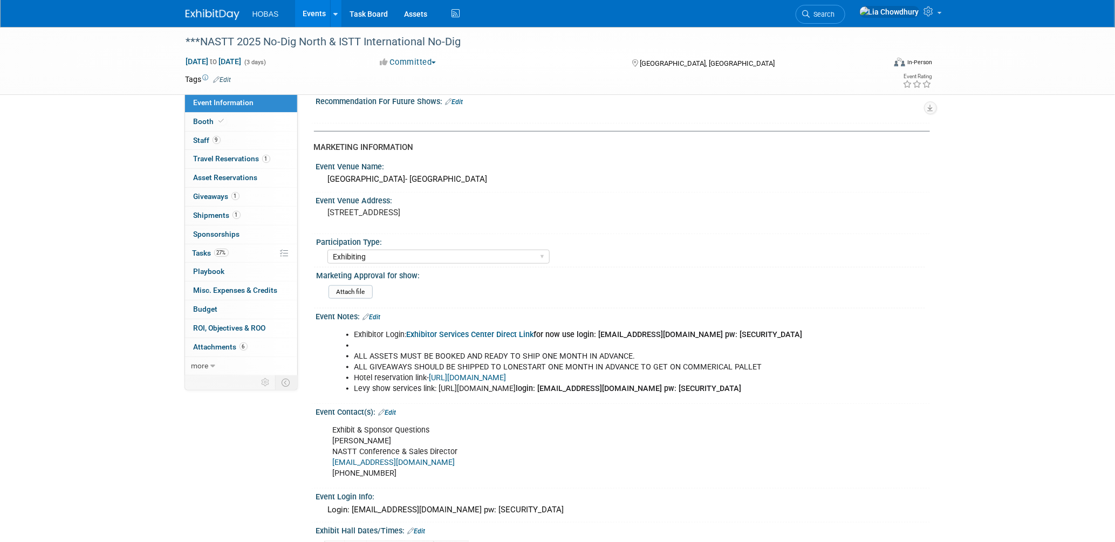
scroll to position [599, 0]
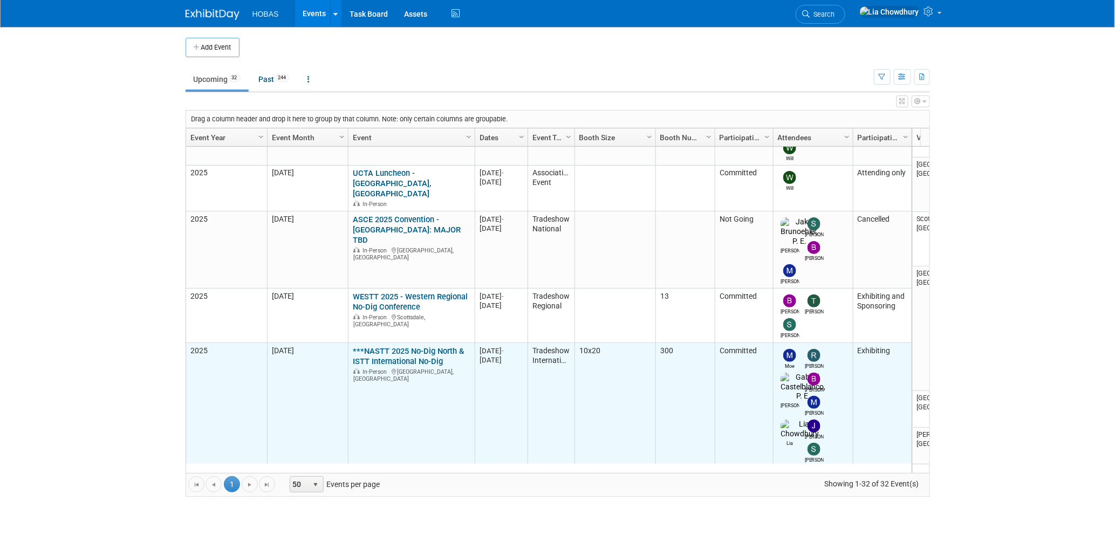
scroll to position [502, 0]
